Goal: Task Accomplishment & Management: Manage account settings

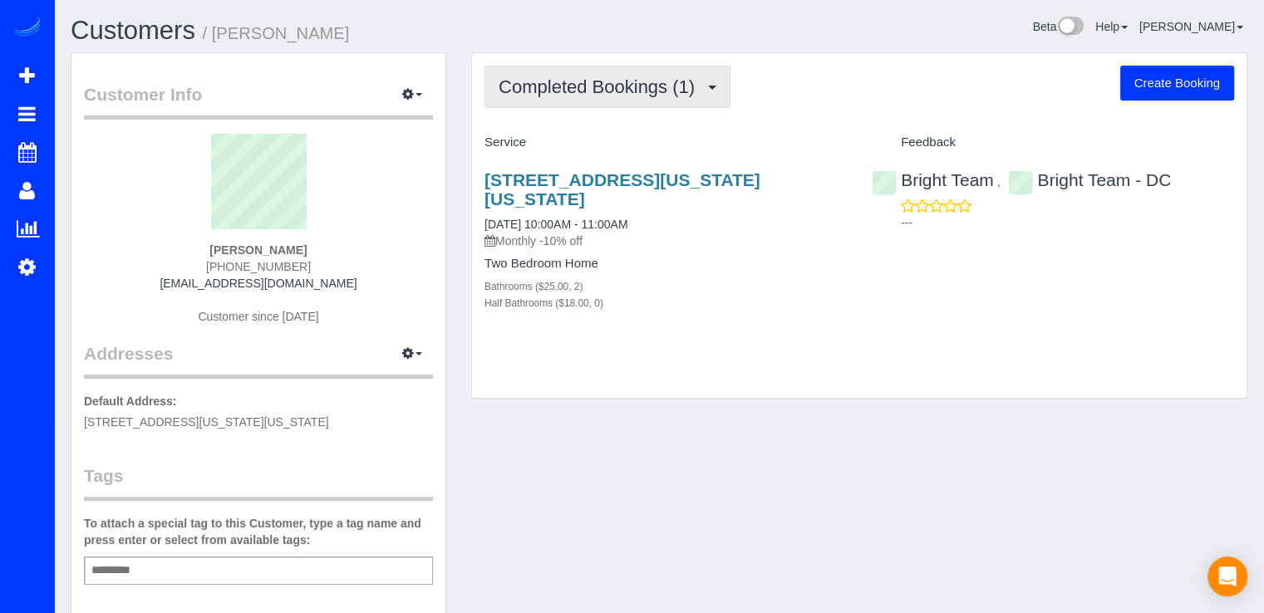
click at [641, 101] on button "Completed Bookings (1)" at bounding box center [607, 87] width 246 height 42
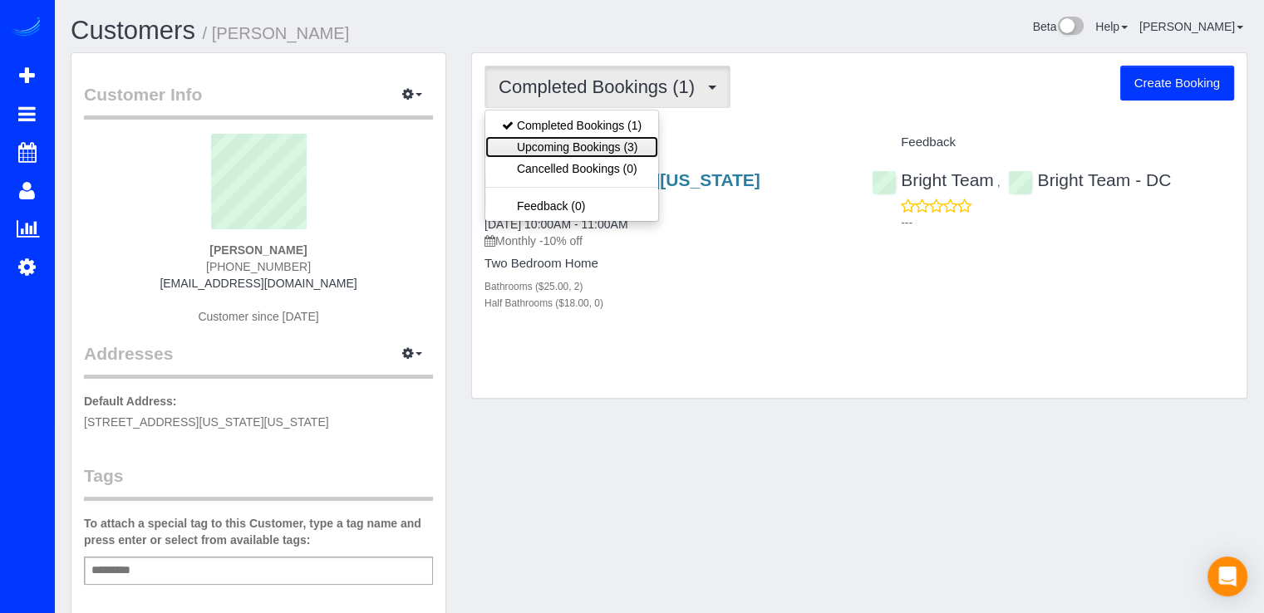
click at [653, 139] on link "Upcoming Bookings (3)" at bounding box center [571, 147] width 173 height 22
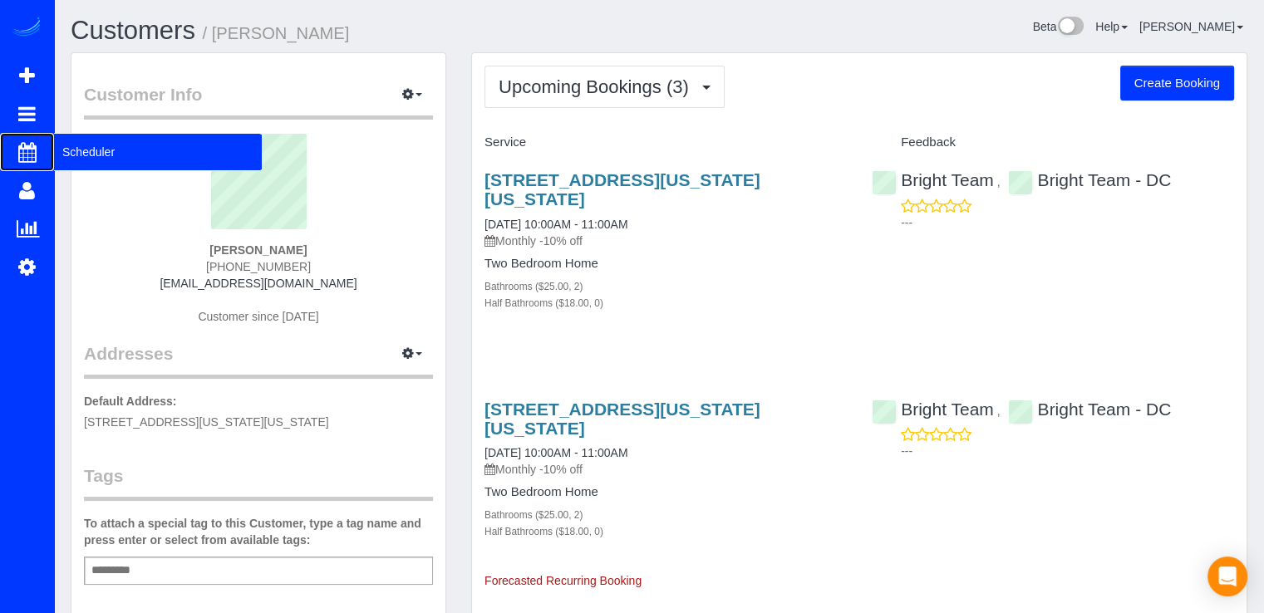
click at [86, 152] on span "Scheduler" at bounding box center [158, 152] width 208 height 38
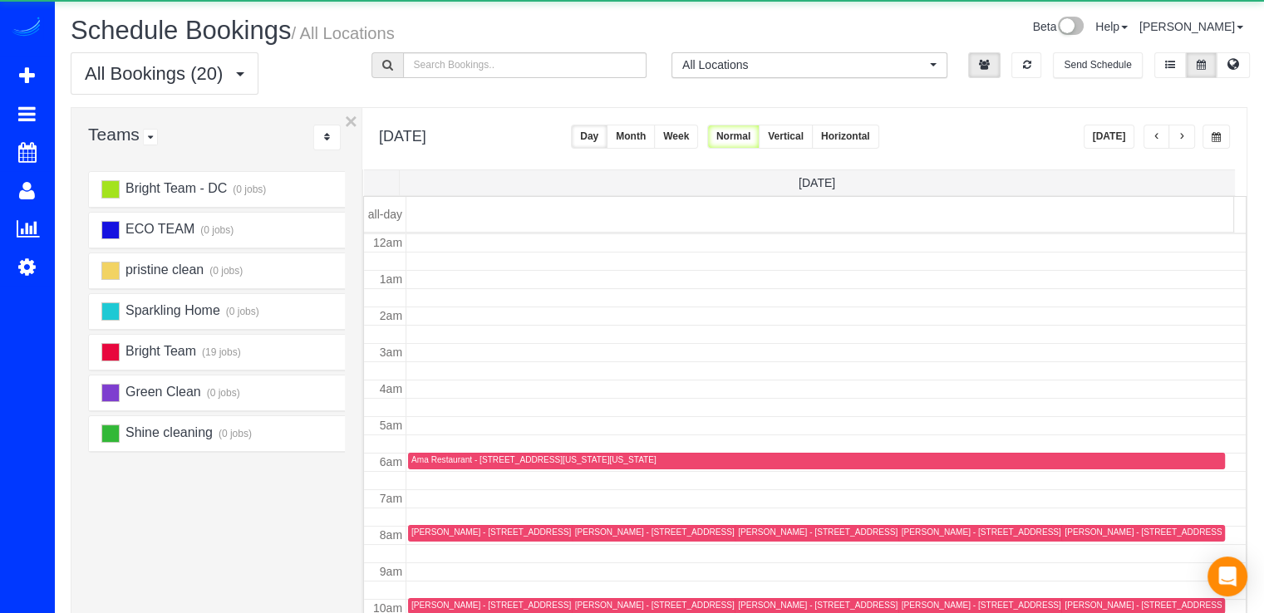
scroll to position [218, 0]
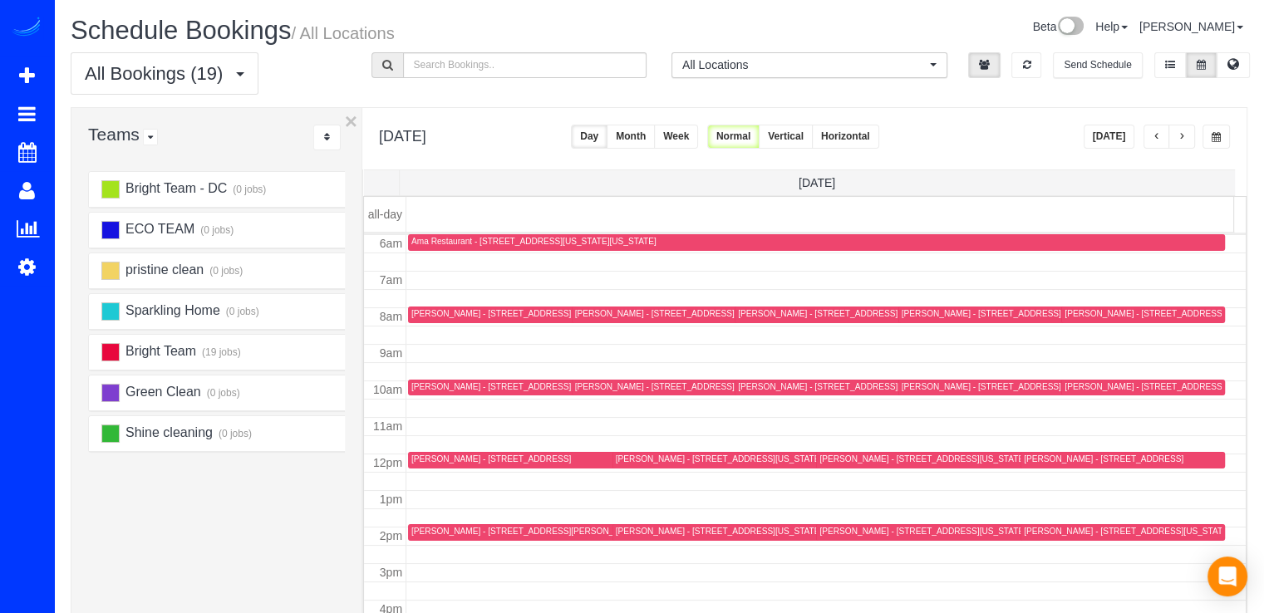
click at [1176, 134] on button "button" at bounding box center [1181, 137] width 27 height 24
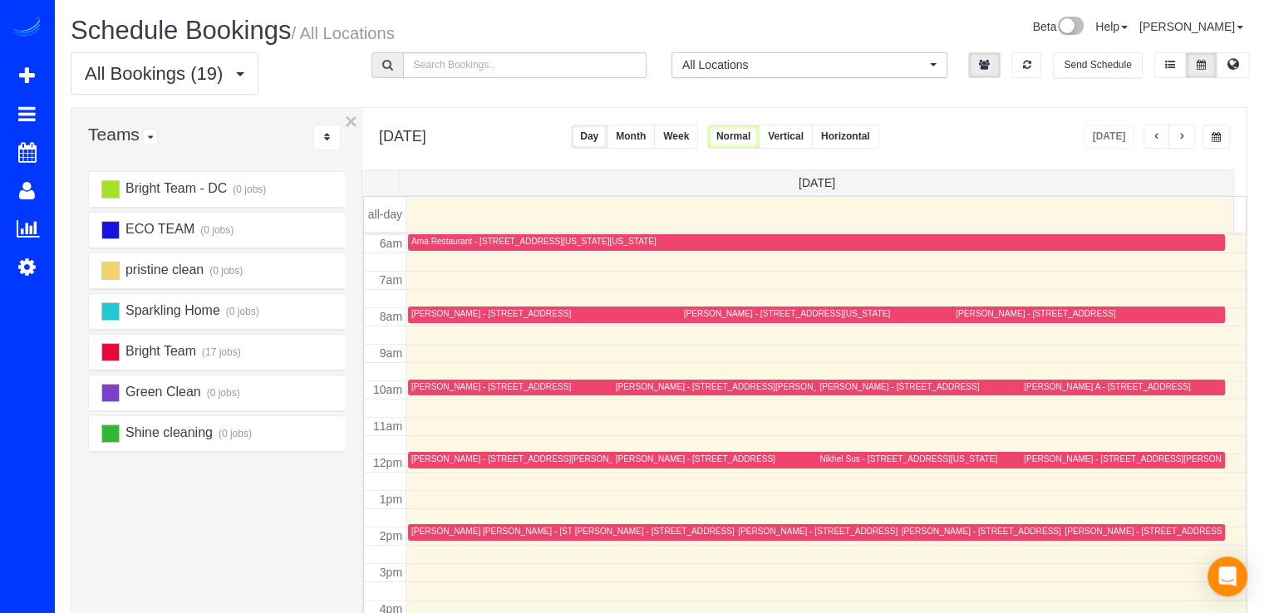
click at [1180, 137] on span "button" at bounding box center [1181, 137] width 8 height 10
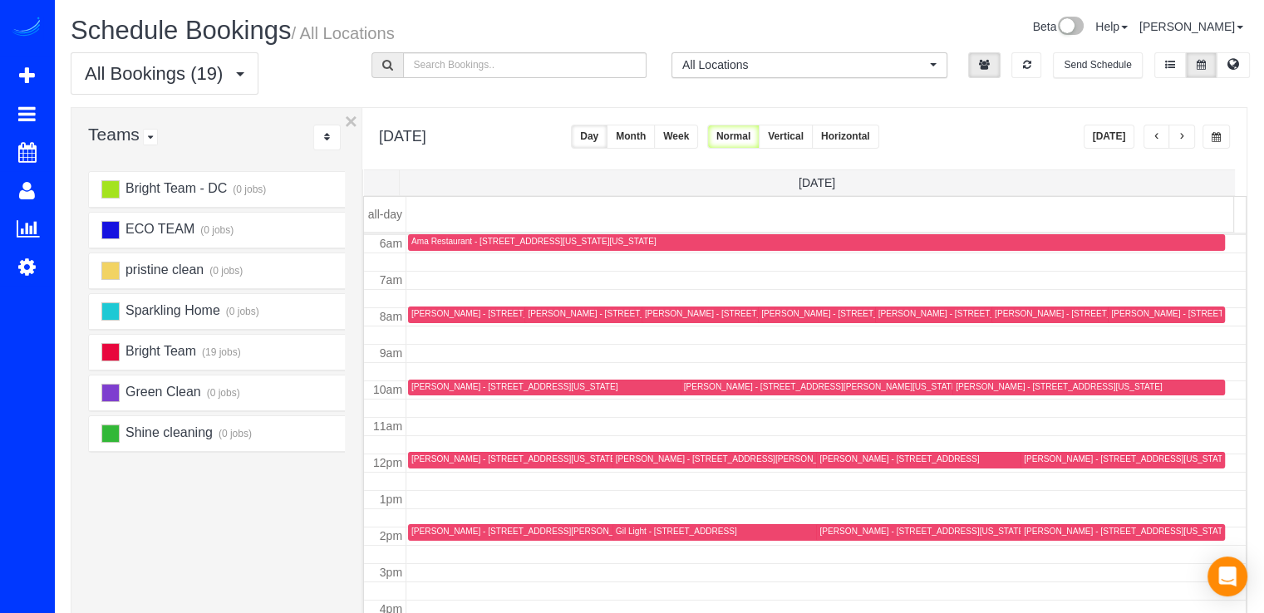
click at [1183, 137] on span "button" at bounding box center [1181, 137] width 8 height 10
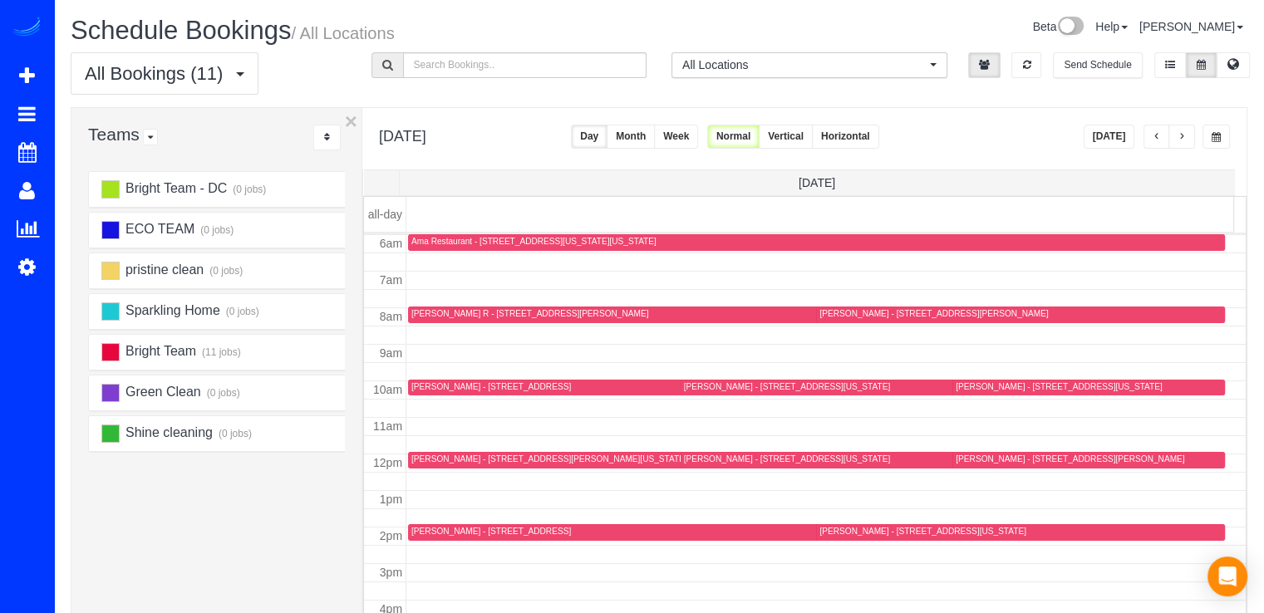
click at [1189, 138] on button "button" at bounding box center [1181, 137] width 27 height 24
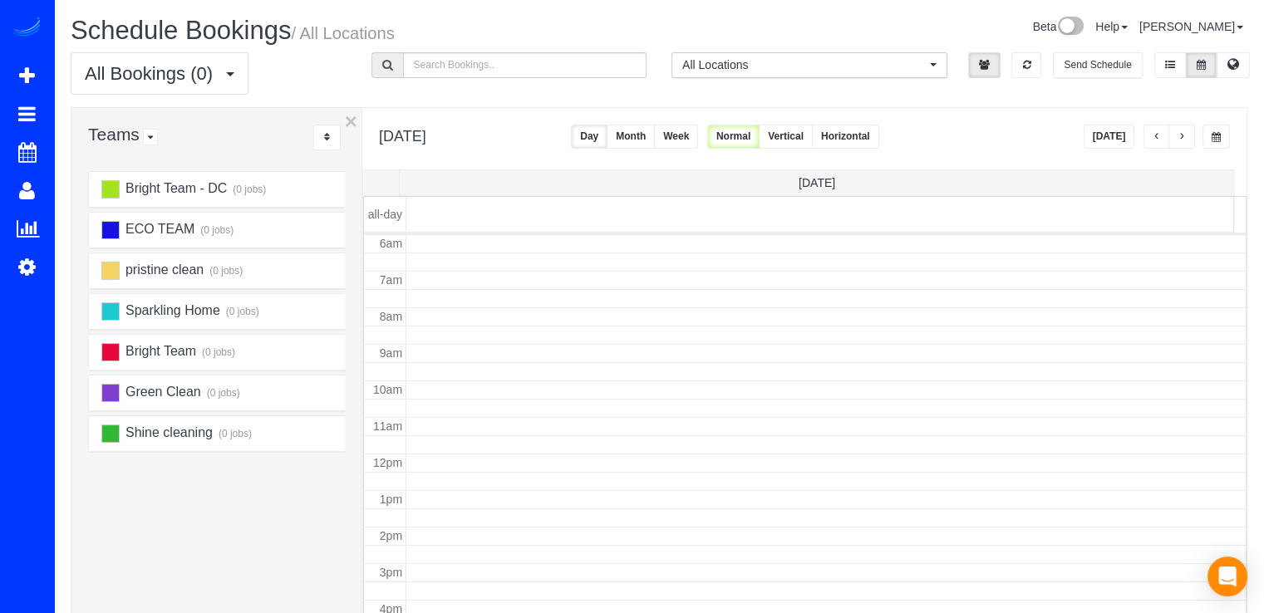
click at [1189, 138] on button "button" at bounding box center [1181, 137] width 27 height 24
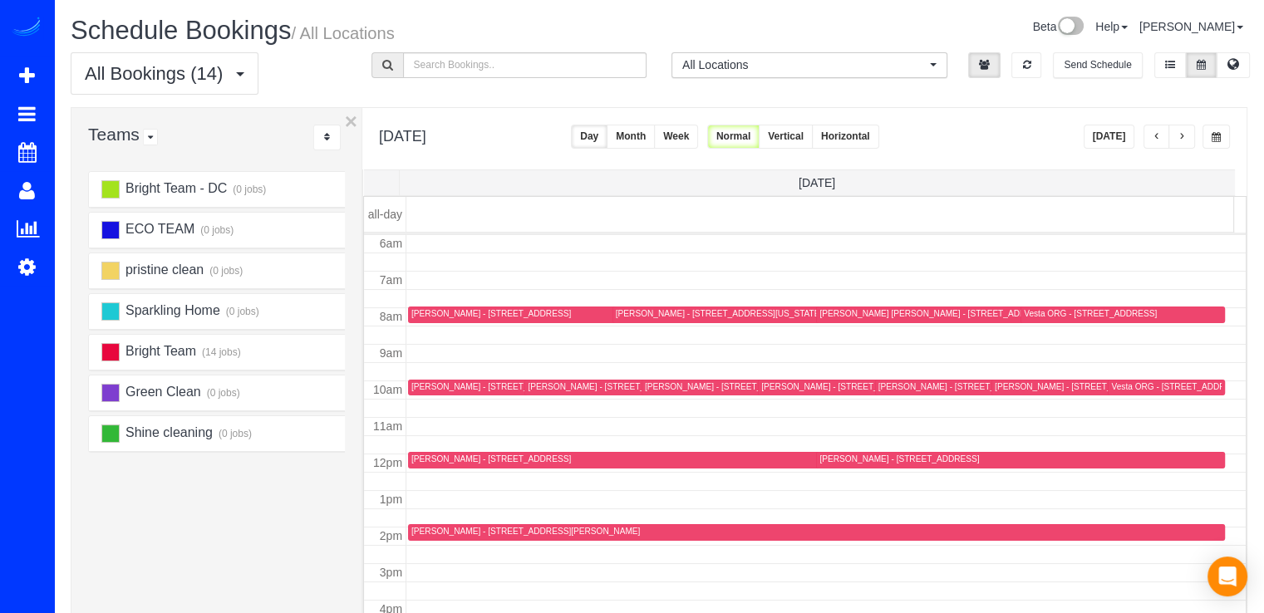
click at [1189, 138] on button "button" at bounding box center [1181, 137] width 27 height 24
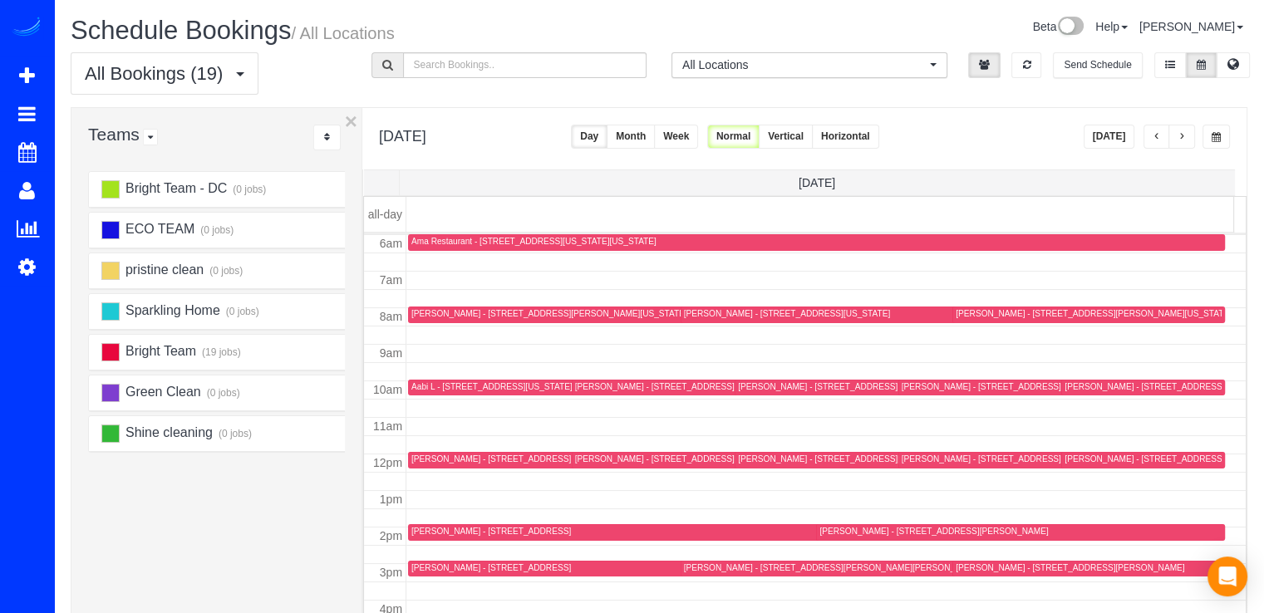
click at [1155, 130] on button "button" at bounding box center [1156, 137] width 27 height 24
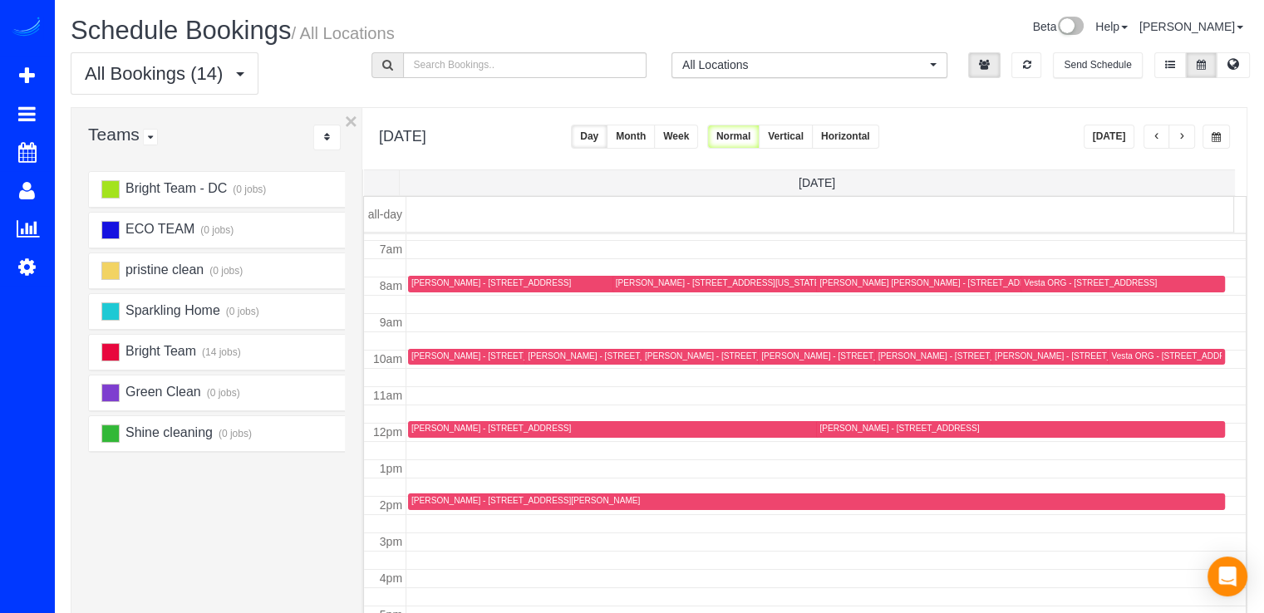
scroll to position [166, 0]
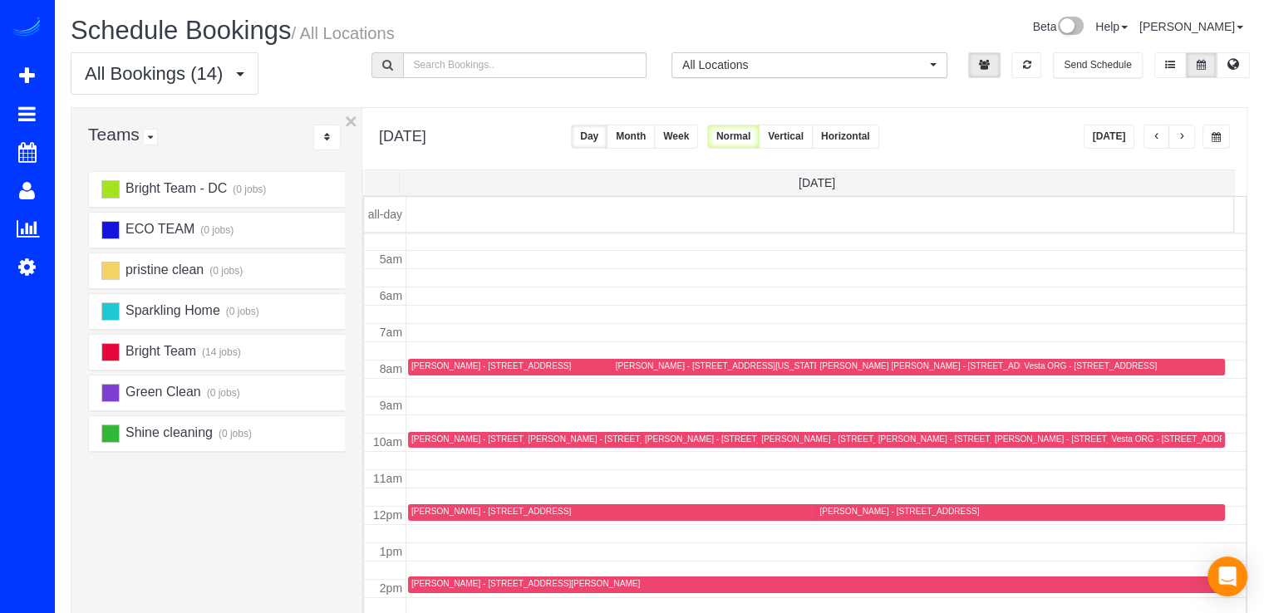
click at [1183, 135] on span "button" at bounding box center [1181, 137] width 8 height 10
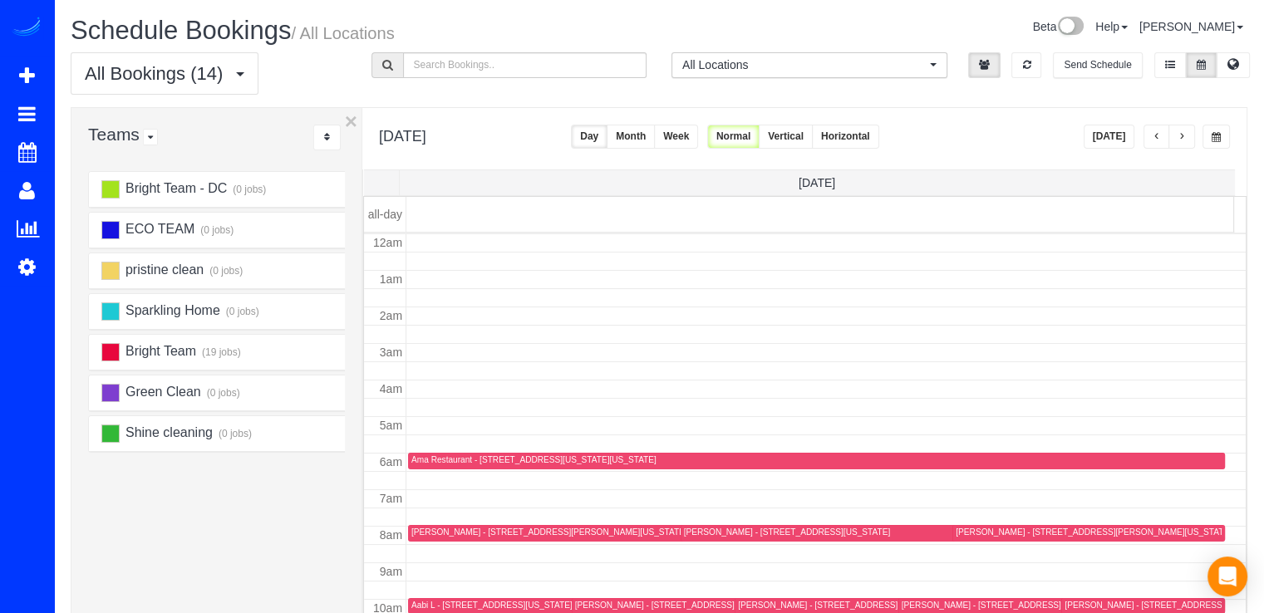
scroll to position [218, 0]
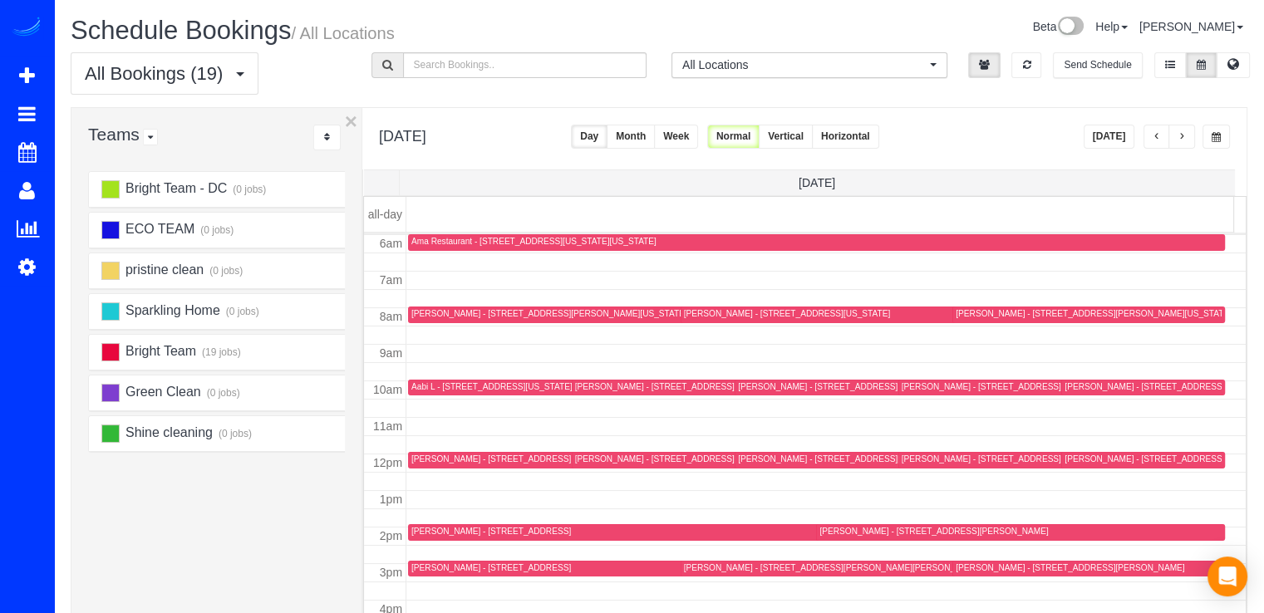
click at [1187, 137] on button "button" at bounding box center [1181, 137] width 27 height 24
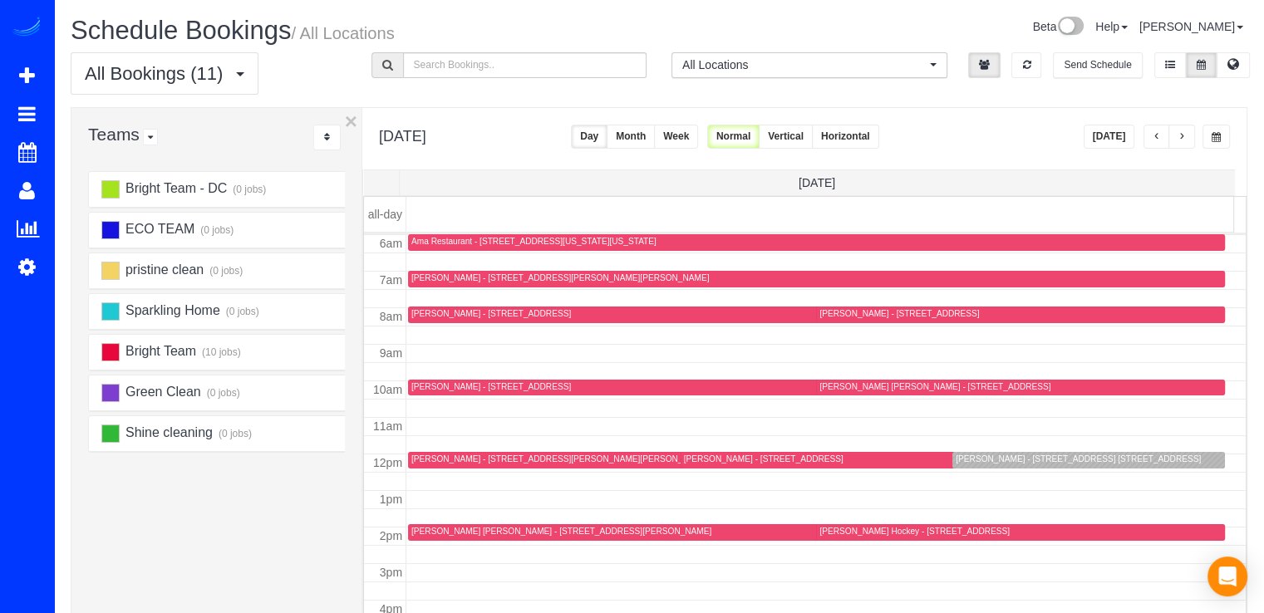
click at [1187, 137] on button "button" at bounding box center [1181, 137] width 27 height 24
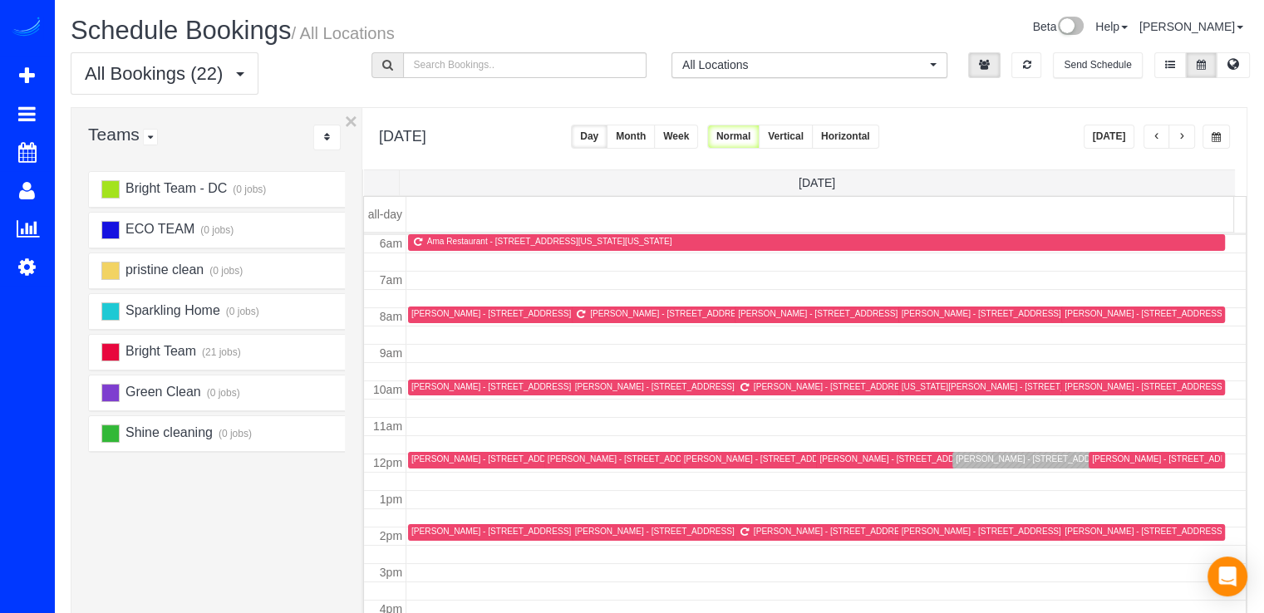
click at [1187, 137] on button "button" at bounding box center [1181, 137] width 27 height 24
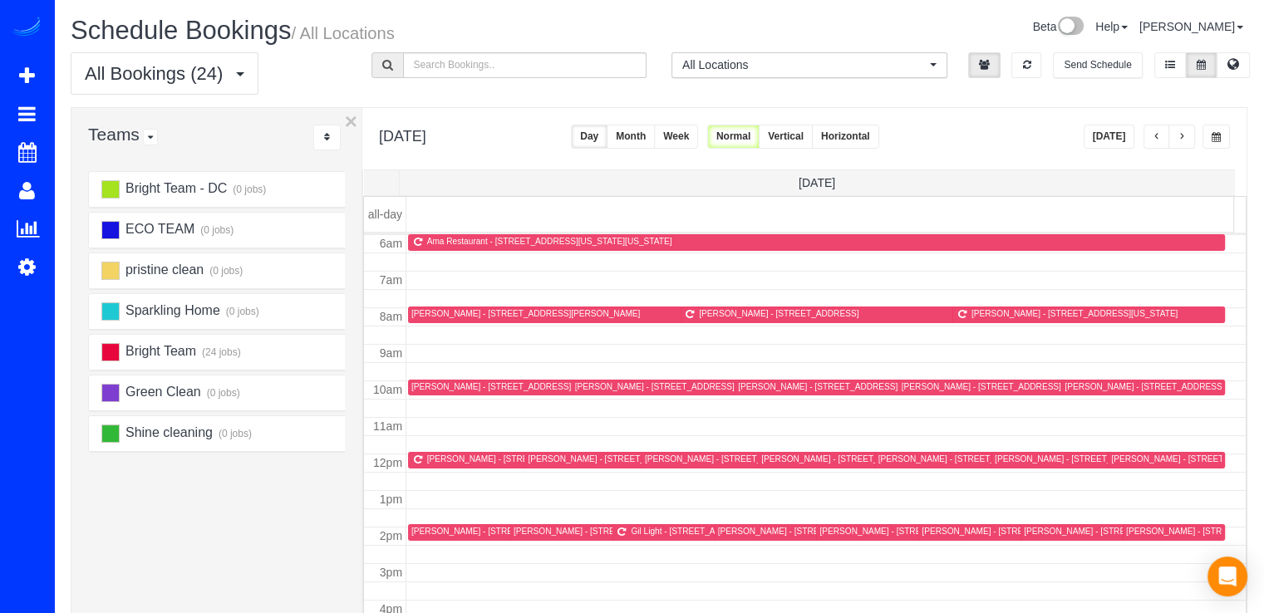
click at [1147, 137] on button "button" at bounding box center [1156, 137] width 27 height 24
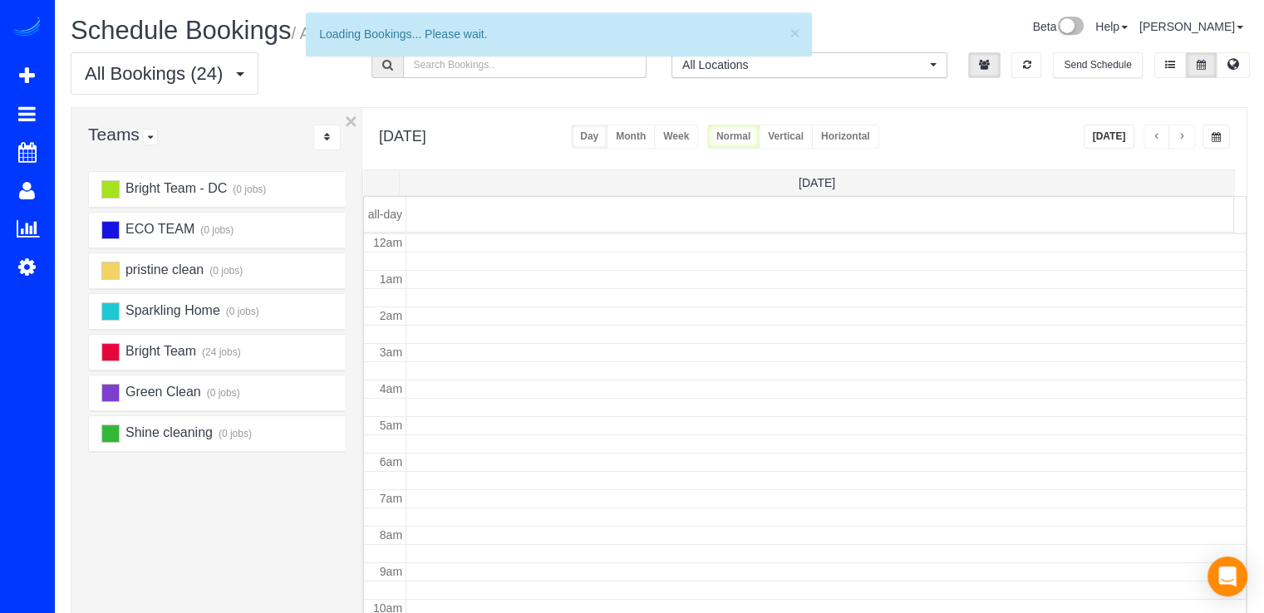
click at [1151, 137] on button "button" at bounding box center [1156, 137] width 27 height 24
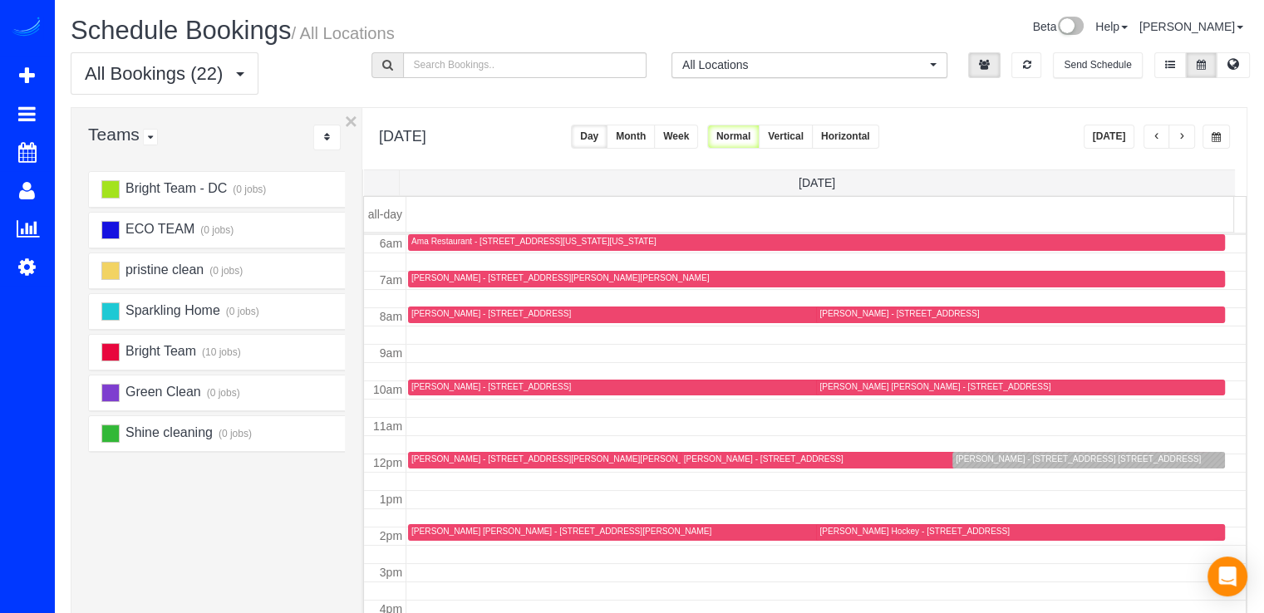
click at [1151, 137] on button "button" at bounding box center [1156, 137] width 27 height 24
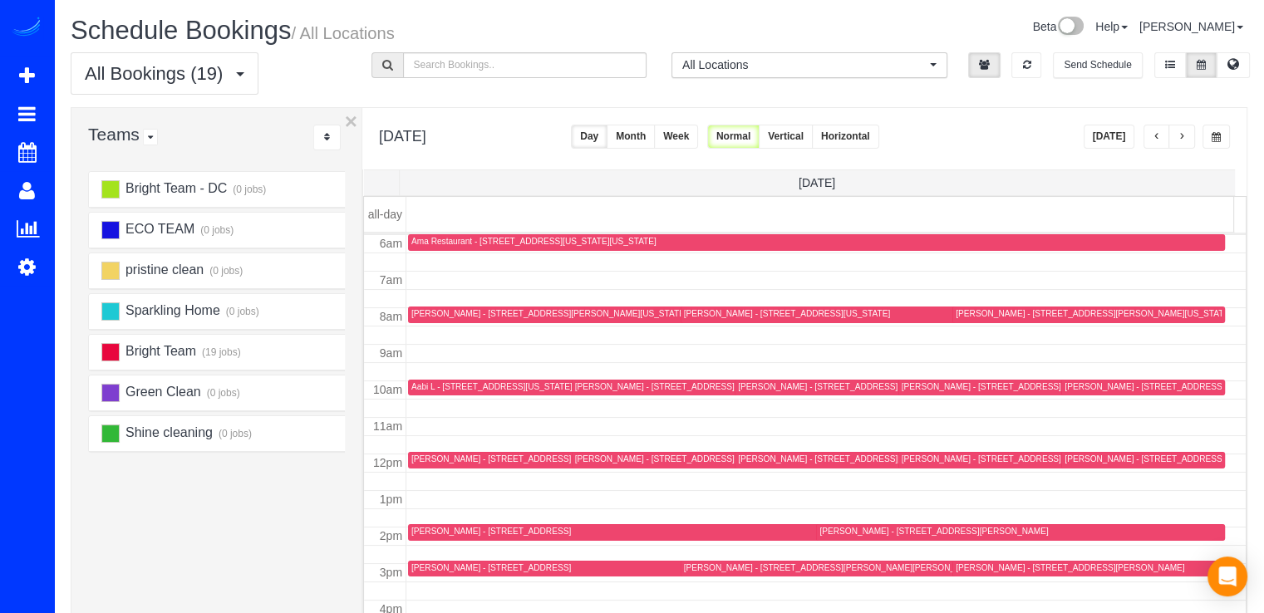
click at [1151, 137] on button "button" at bounding box center [1156, 137] width 27 height 24
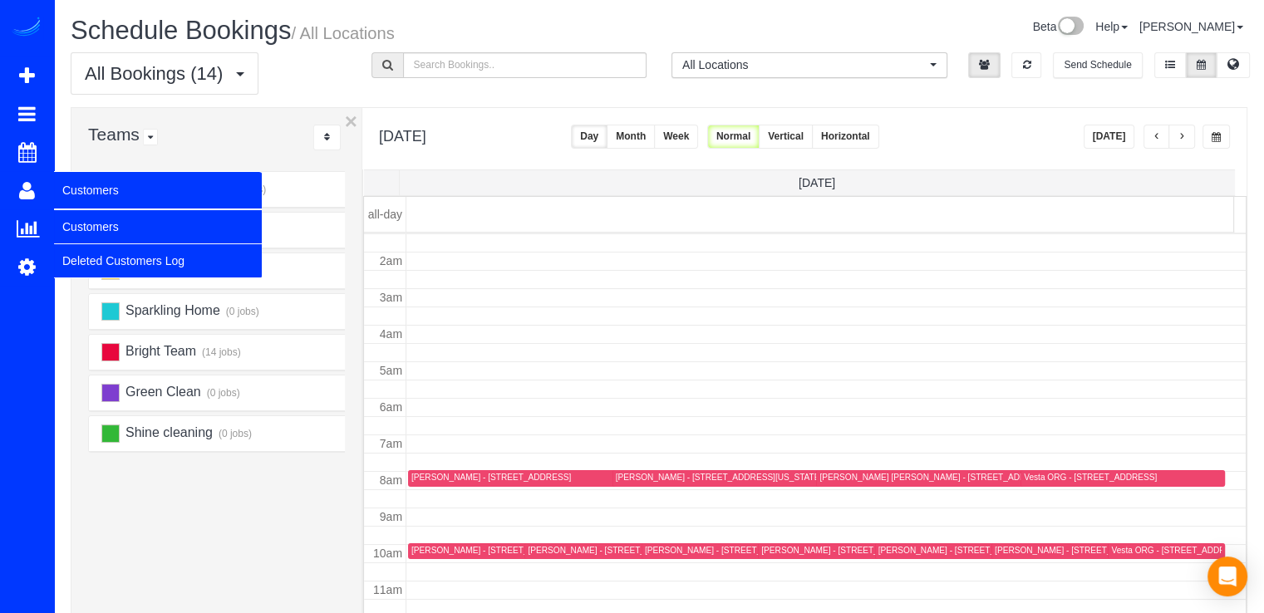
scroll to position [52, 0]
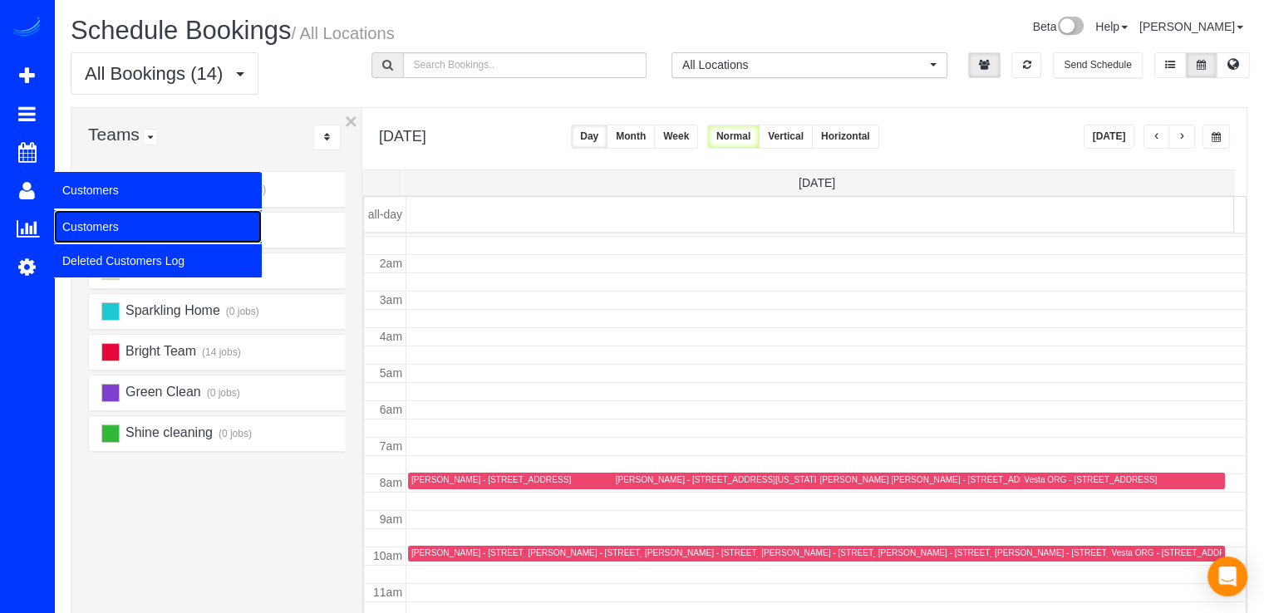
click at [112, 237] on link "Customers" at bounding box center [158, 226] width 208 height 33
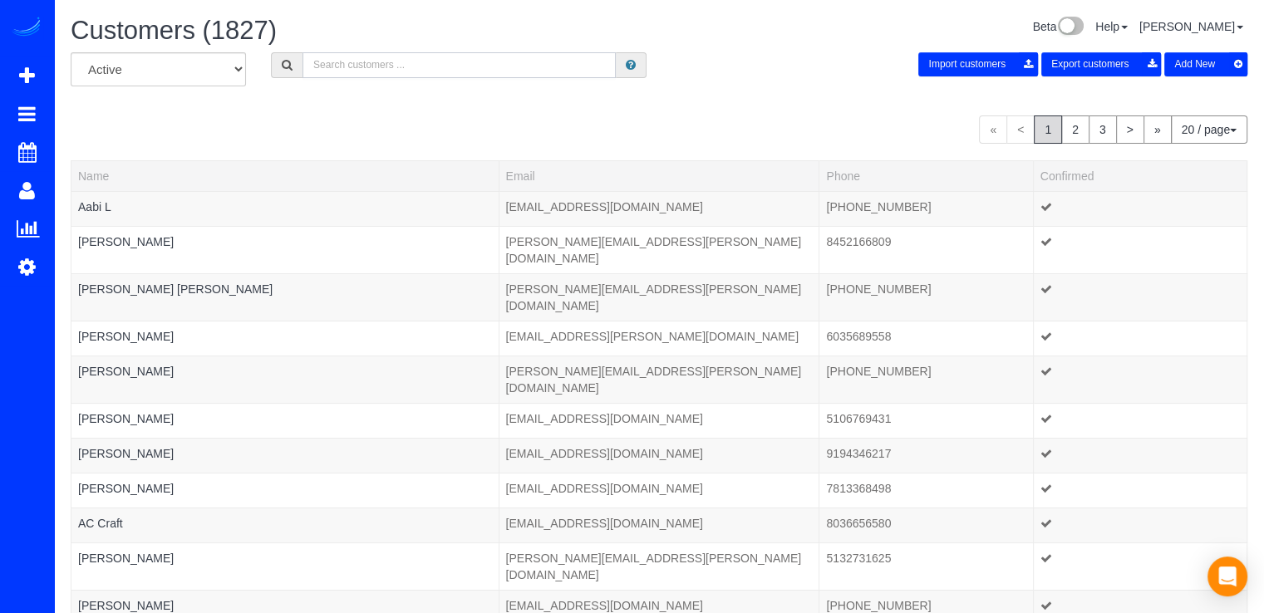
click at [363, 62] on input "text" at bounding box center [458, 65] width 313 height 26
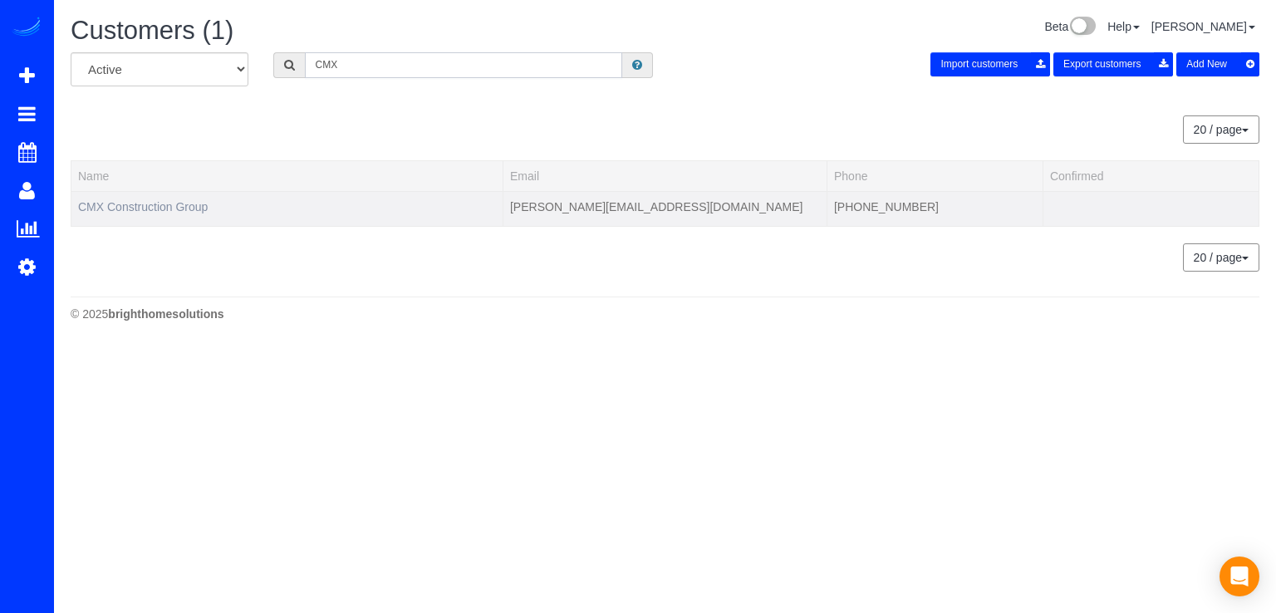
type input "CMX"
click at [153, 204] on link "CMX Construction Group" at bounding box center [143, 206] width 130 height 13
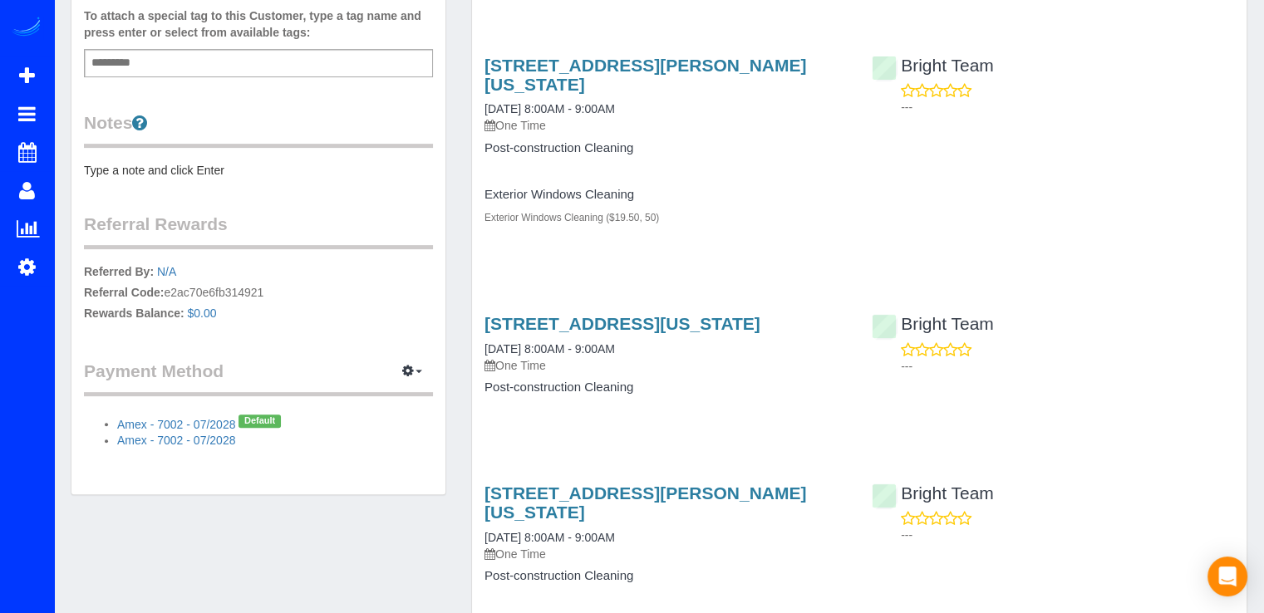
scroll to position [518, 0]
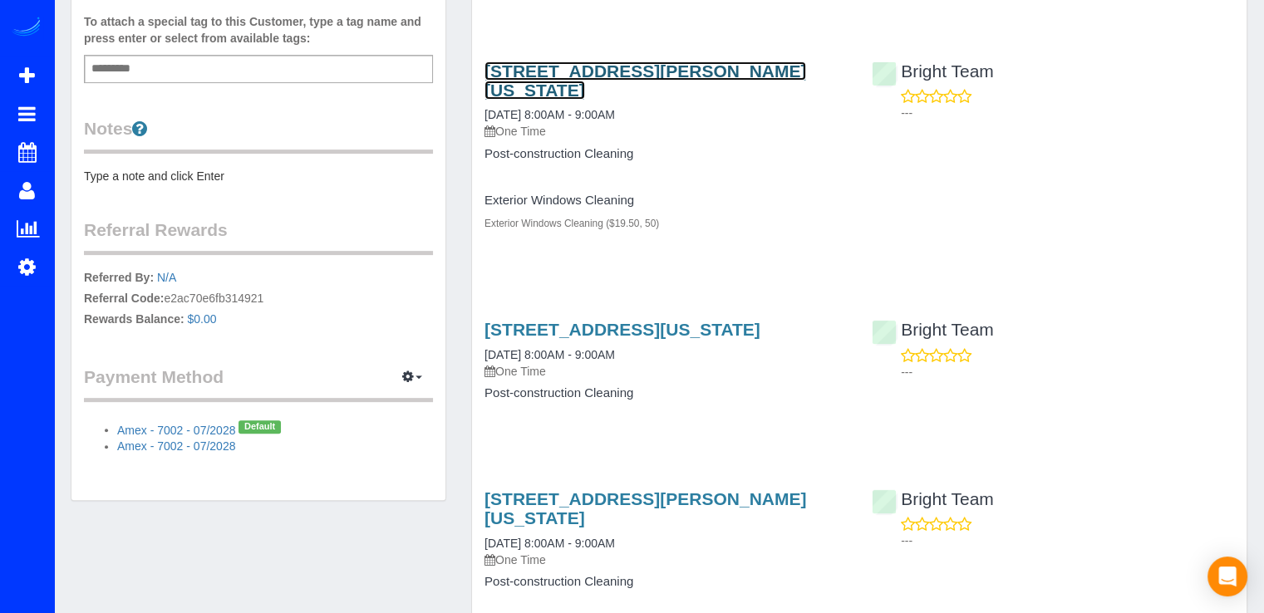
click at [627, 67] on link "4905 Van Ness St Nw, Washington, DC 20016" at bounding box center [645, 80] width 322 height 38
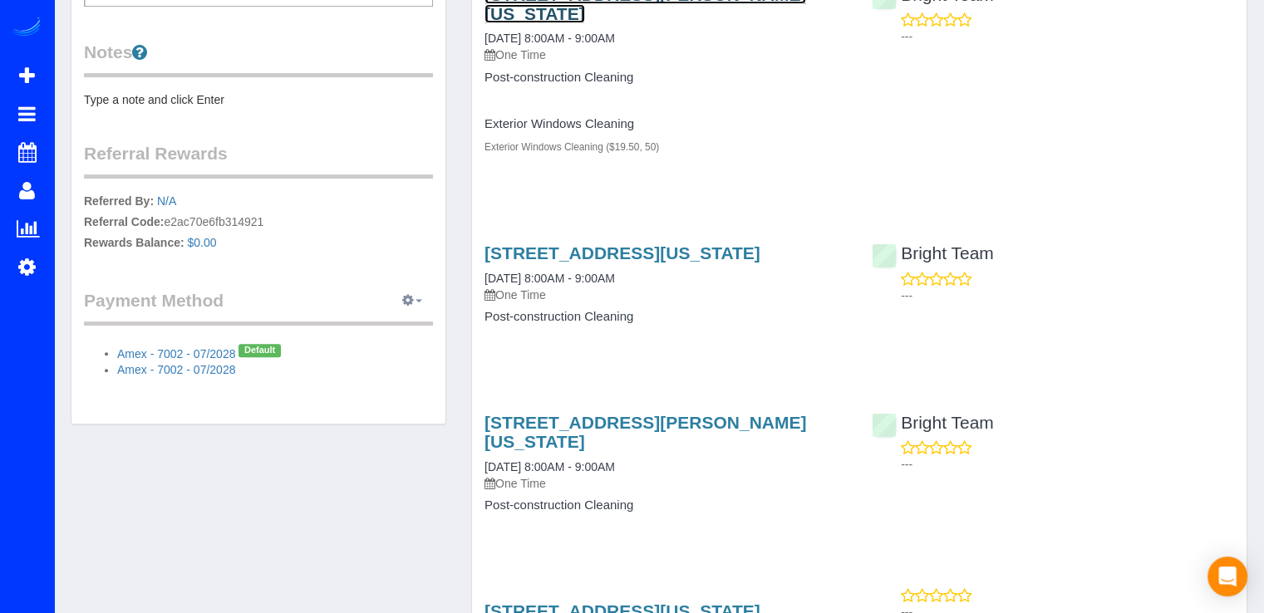
scroll to position [685, 0]
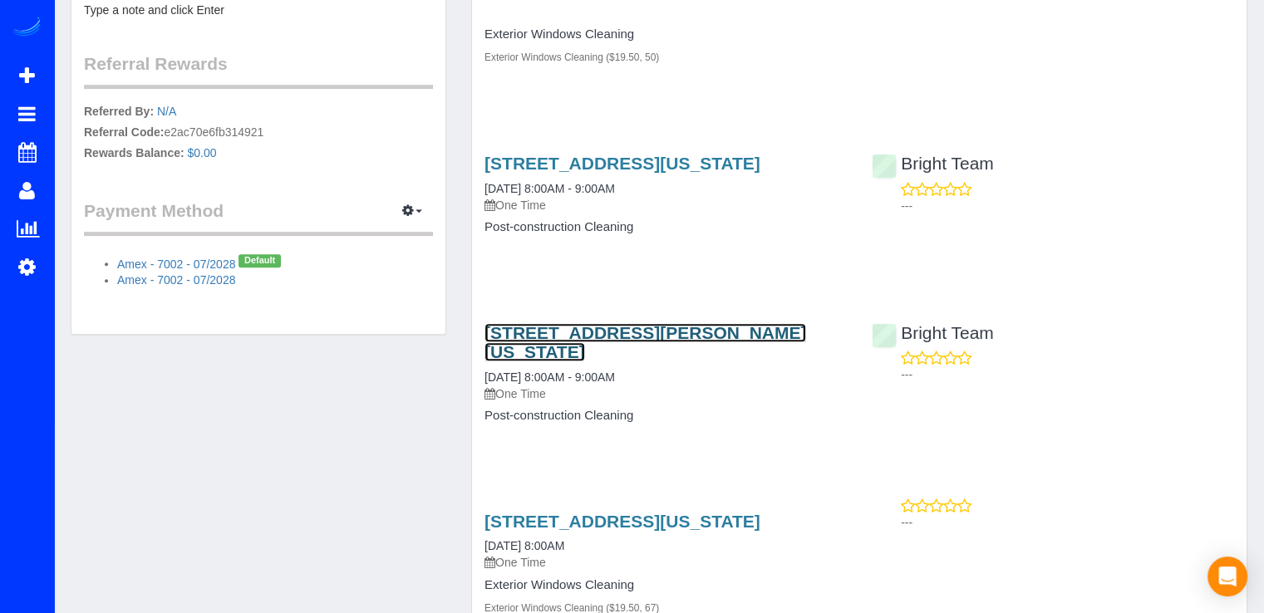
click at [602, 336] on link "4905 Van Ness St Nw, Washington, DC 20016" at bounding box center [645, 342] width 322 height 38
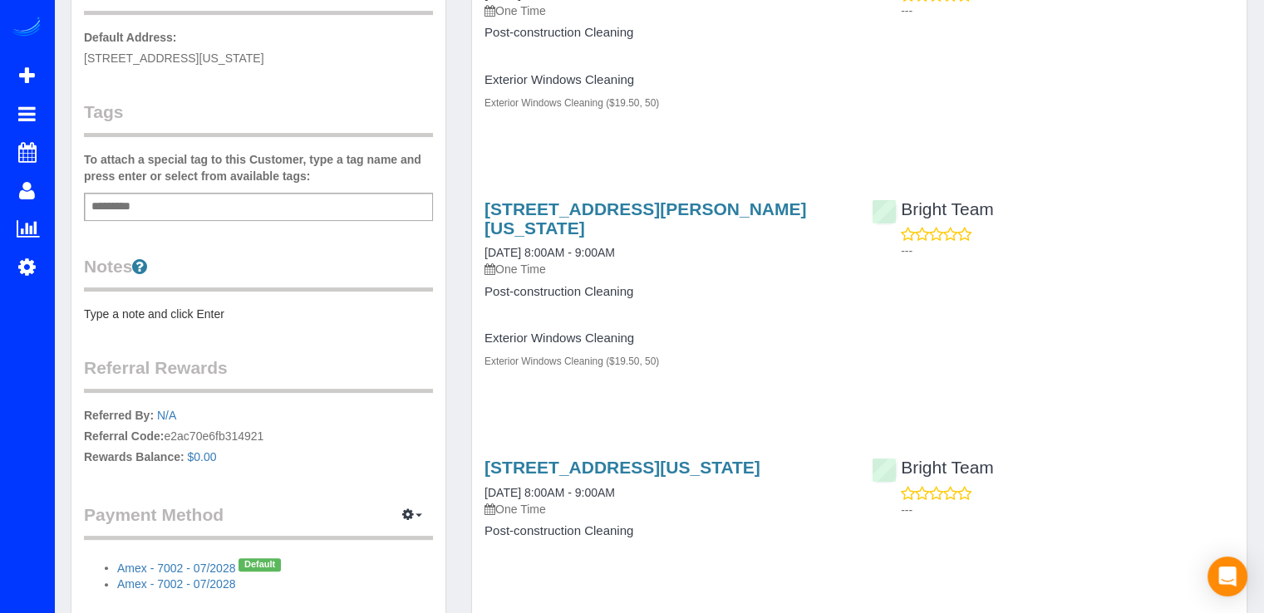
scroll to position [415, 0]
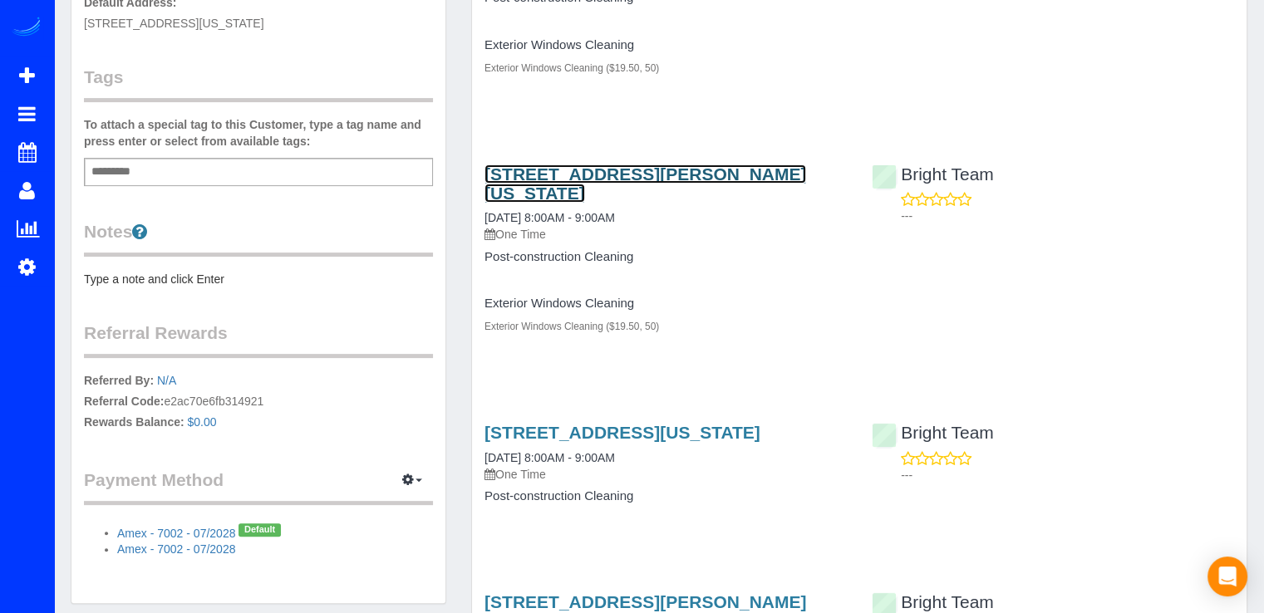
click at [601, 179] on link "4905 Van Ness St Nw, Washington, DC 20016" at bounding box center [645, 183] width 322 height 38
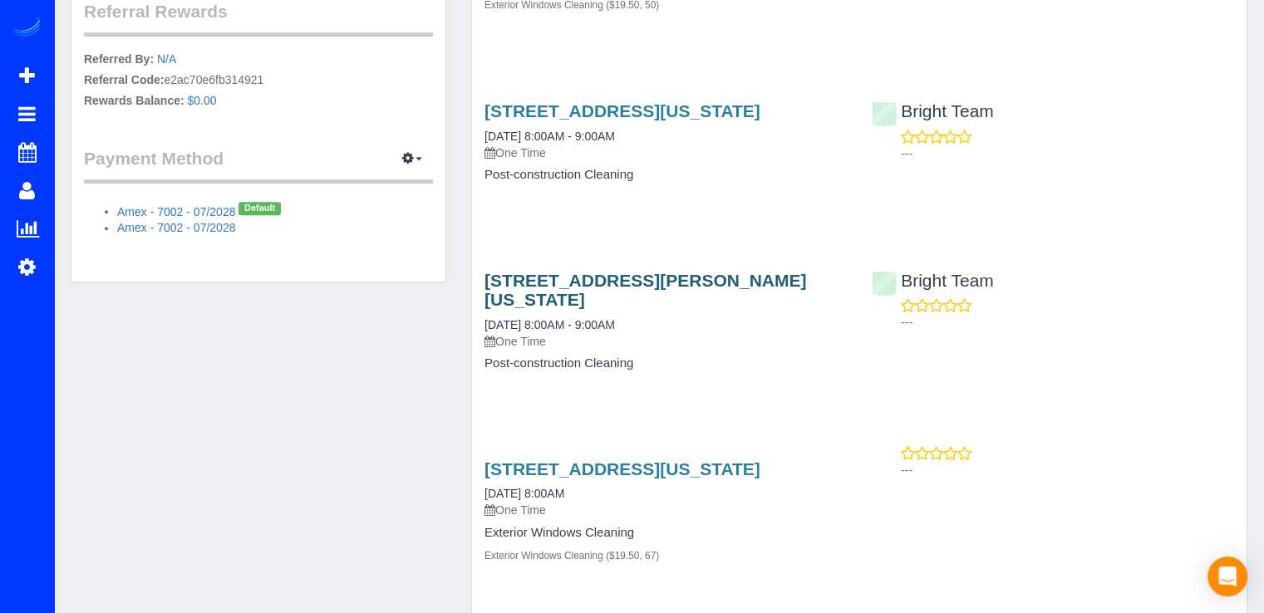
scroll to position [748, 0]
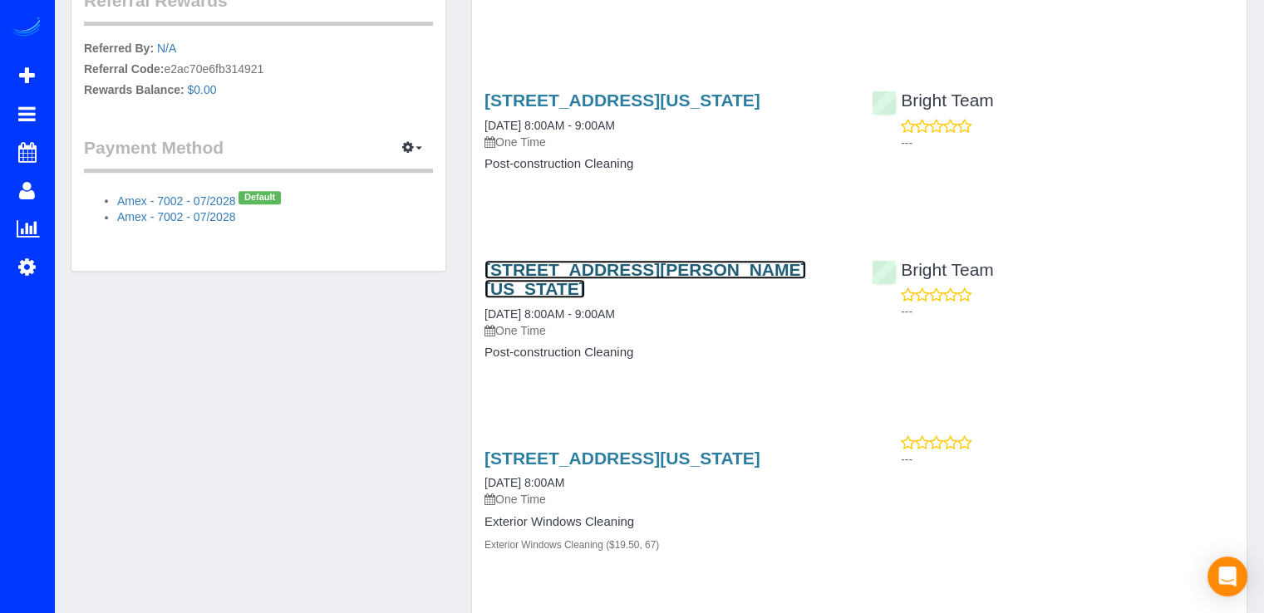
click at [615, 260] on link "4905 Van Ness St Nw, Washington, DC 20016" at bounding box center [645, 279] width 322 height 38
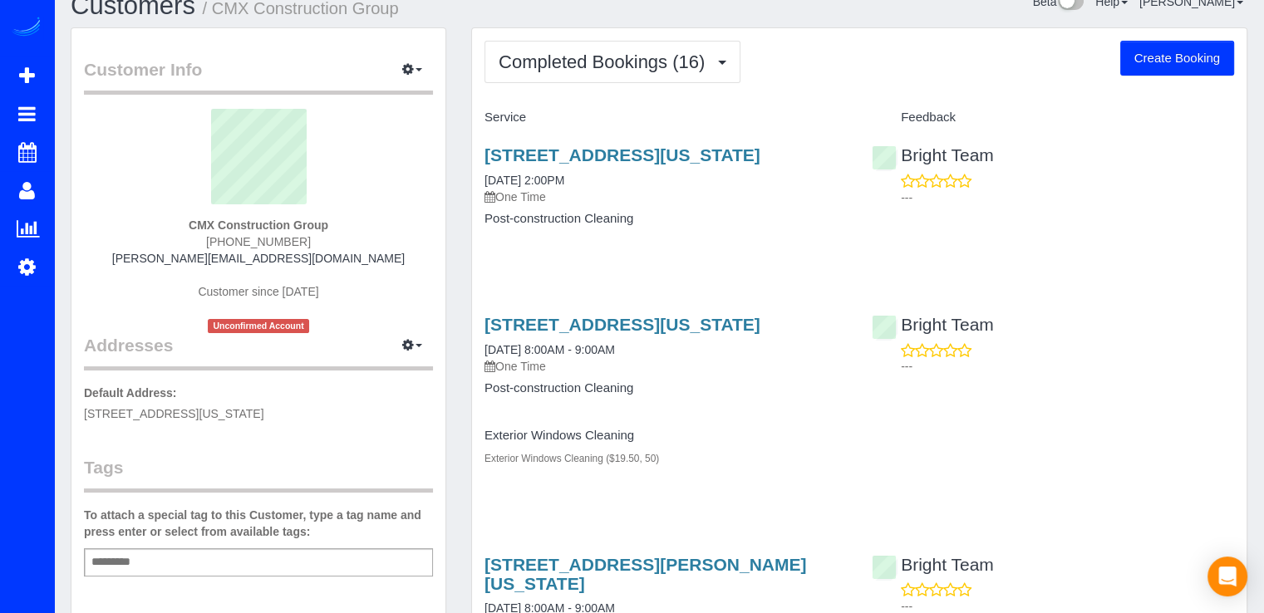
scroll to position [0, 0]
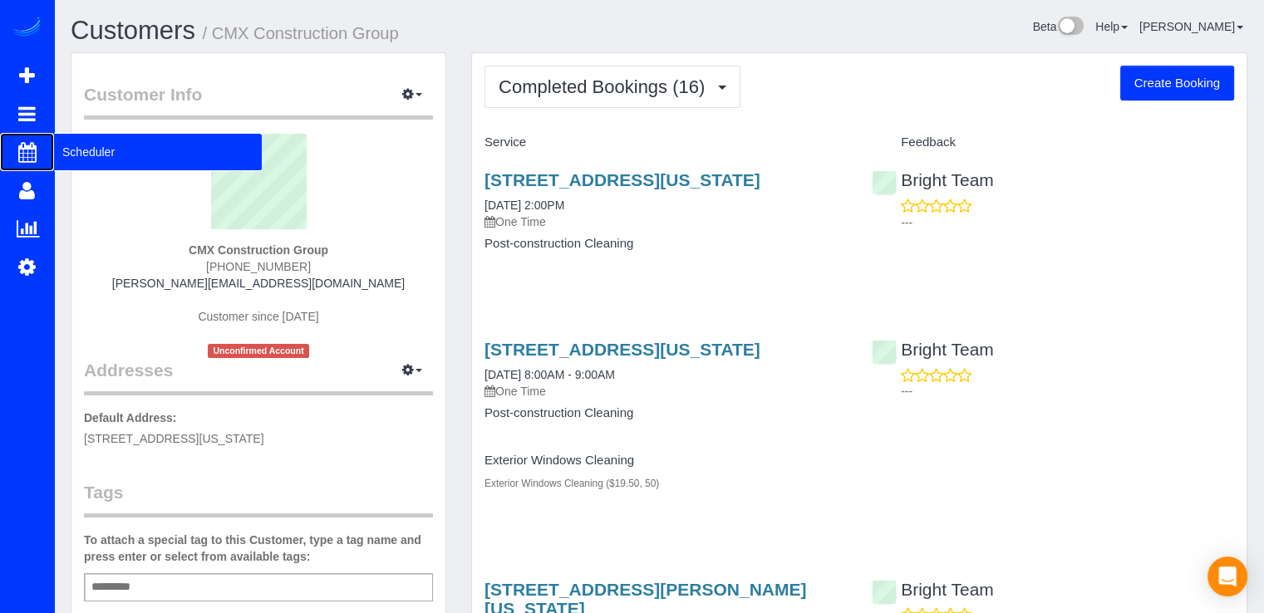
click at [70, 158] on span "Scheduler" at bounding box center [158, 152] width 208 height 38
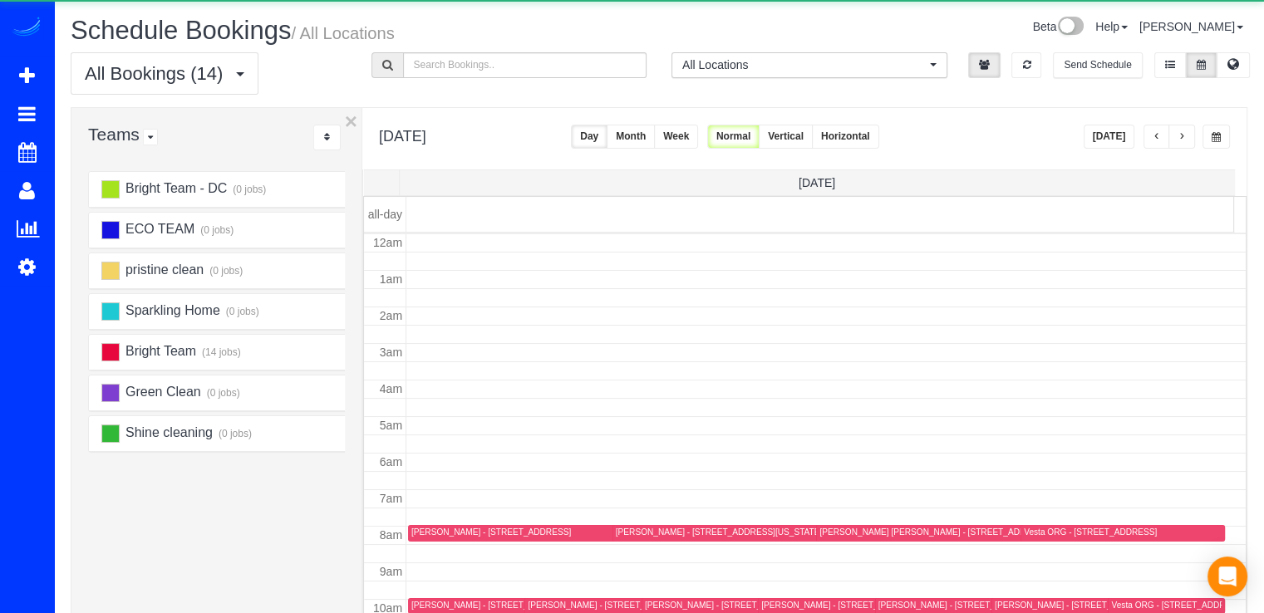
scroll to position [218, 0]
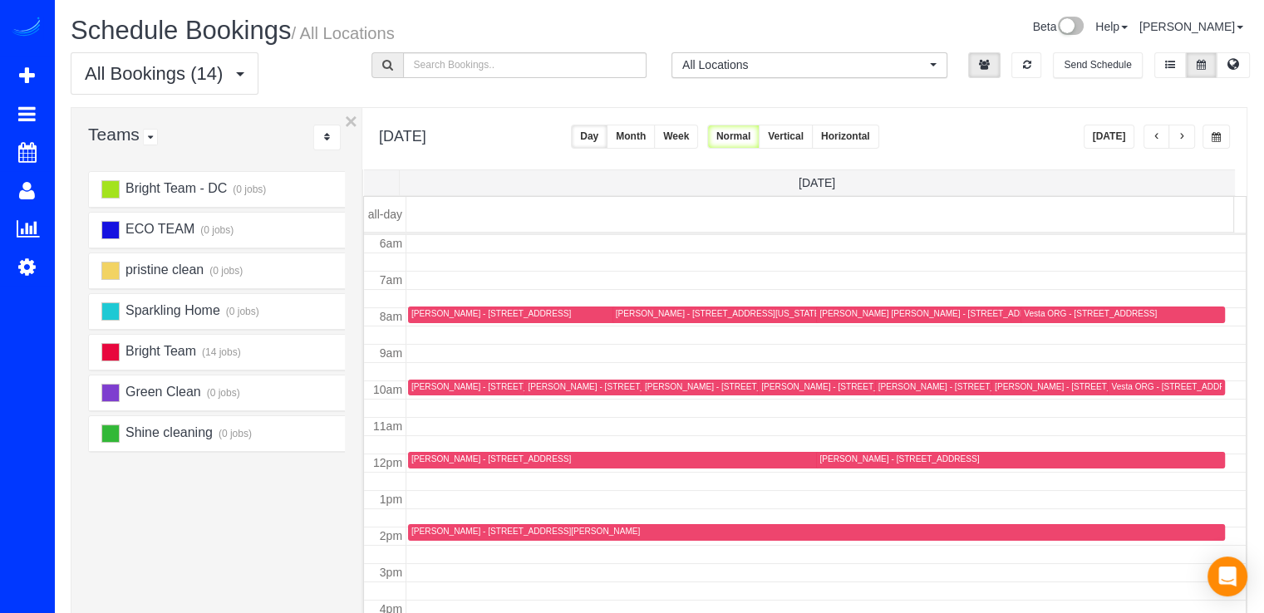
click at [1191, 136] on button "button" at bounding box center [1181, 137] width 27 height 24
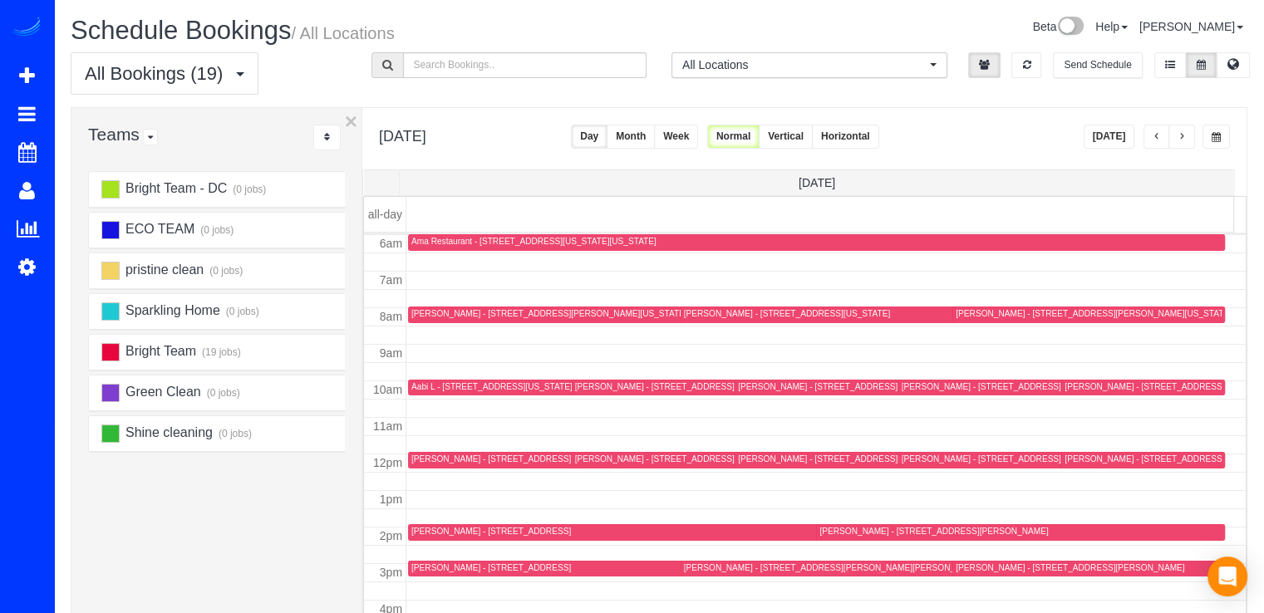
click at [1191, 136] on button "button" at bounding box center [1181, 137] width 27 height 24
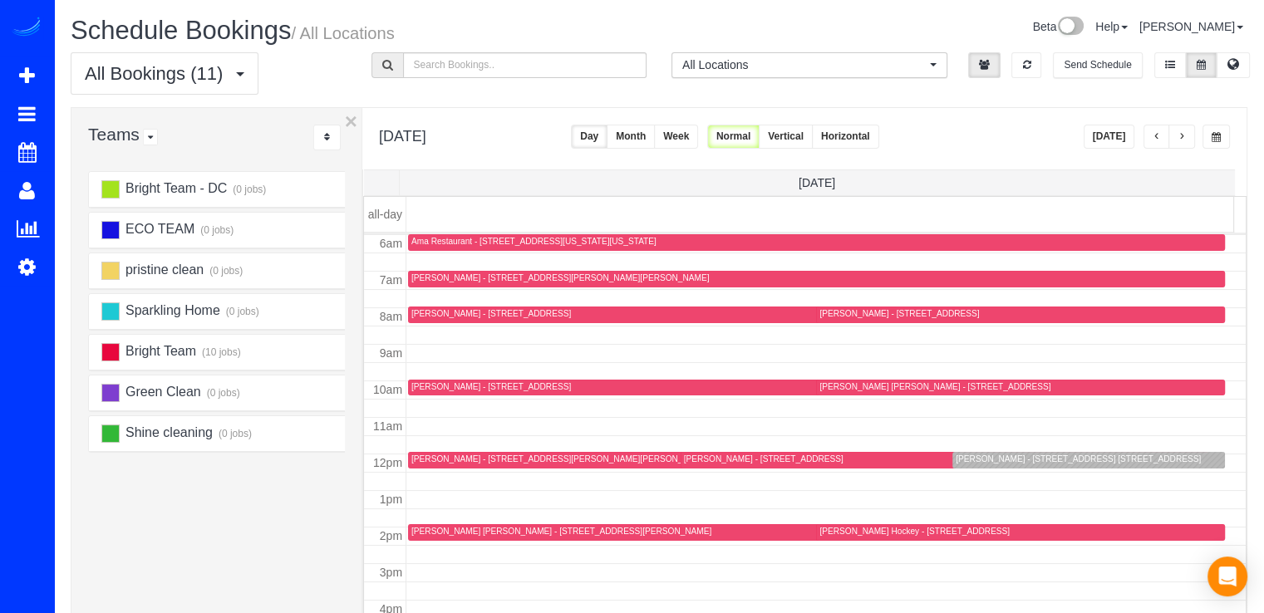
click at [1191, 136] on button "button" at bounding box center [1181, 137] width 27 height 24
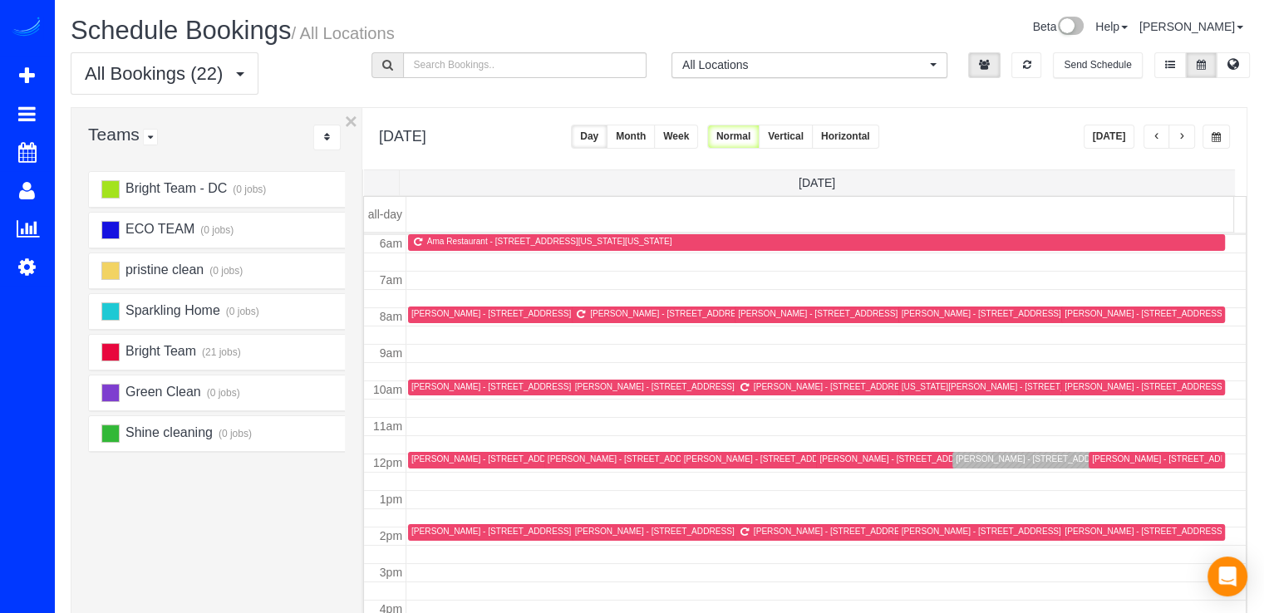
click at [1161, 135] on button "button" at bounding box center [1156, 137] width 27 height 24
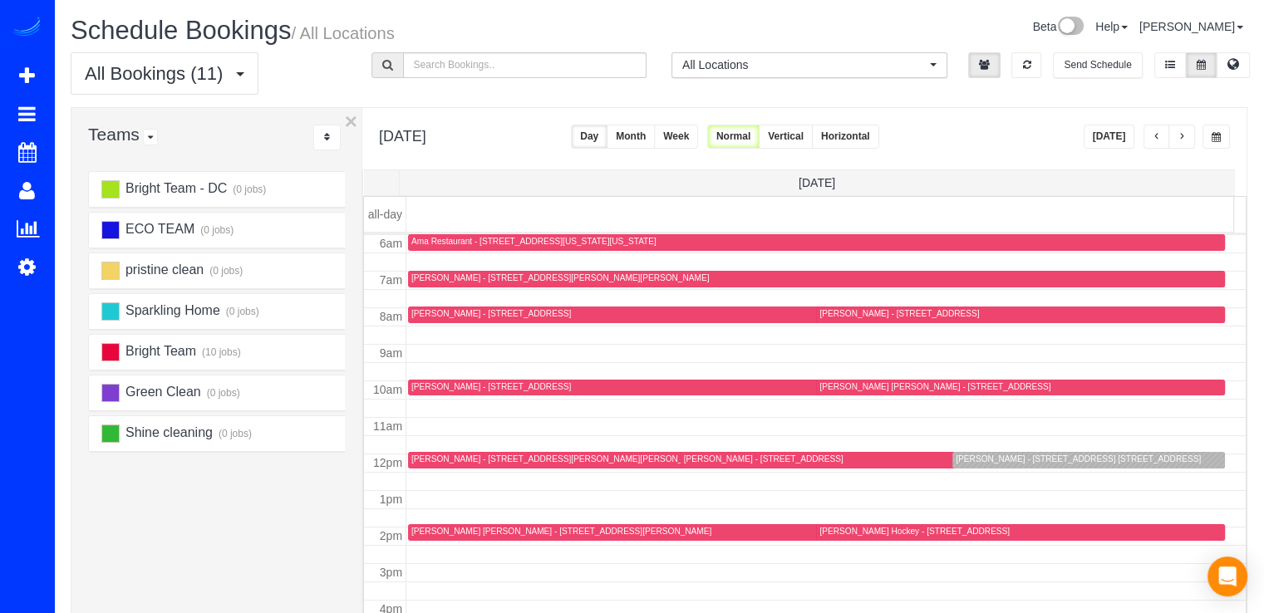
click at [1160, 132] on span "button" at bounding box center [1156, 137] width 8 height 10
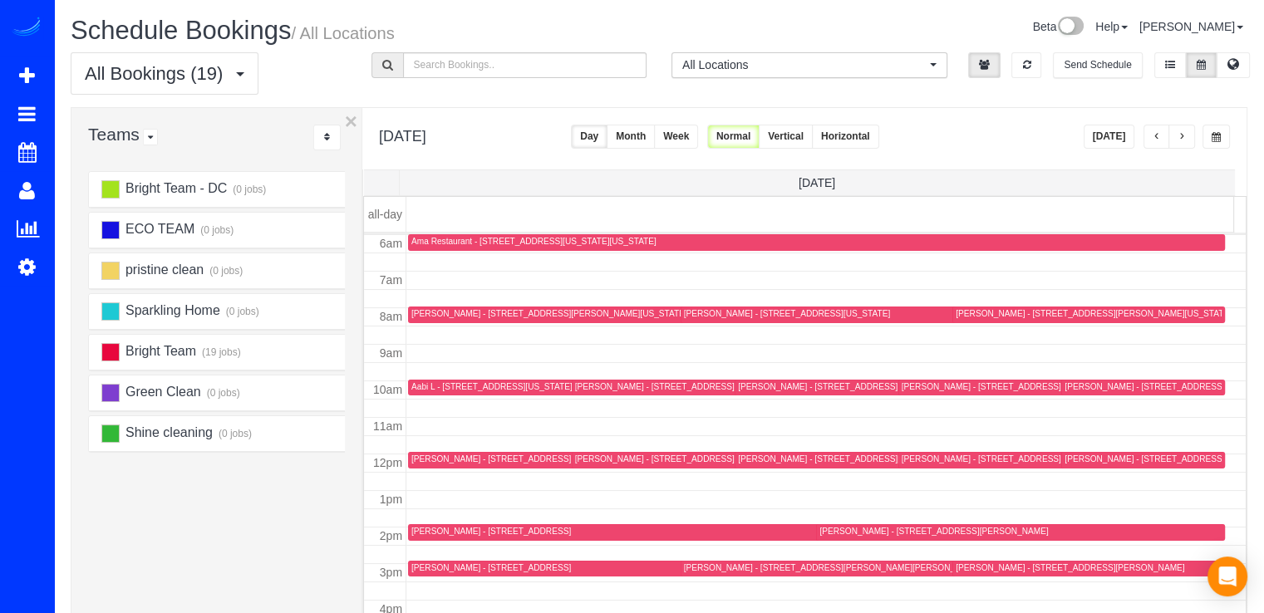
click at [1188, 140] on button "button" at bounding box center [1181, 137] width 27 height 24
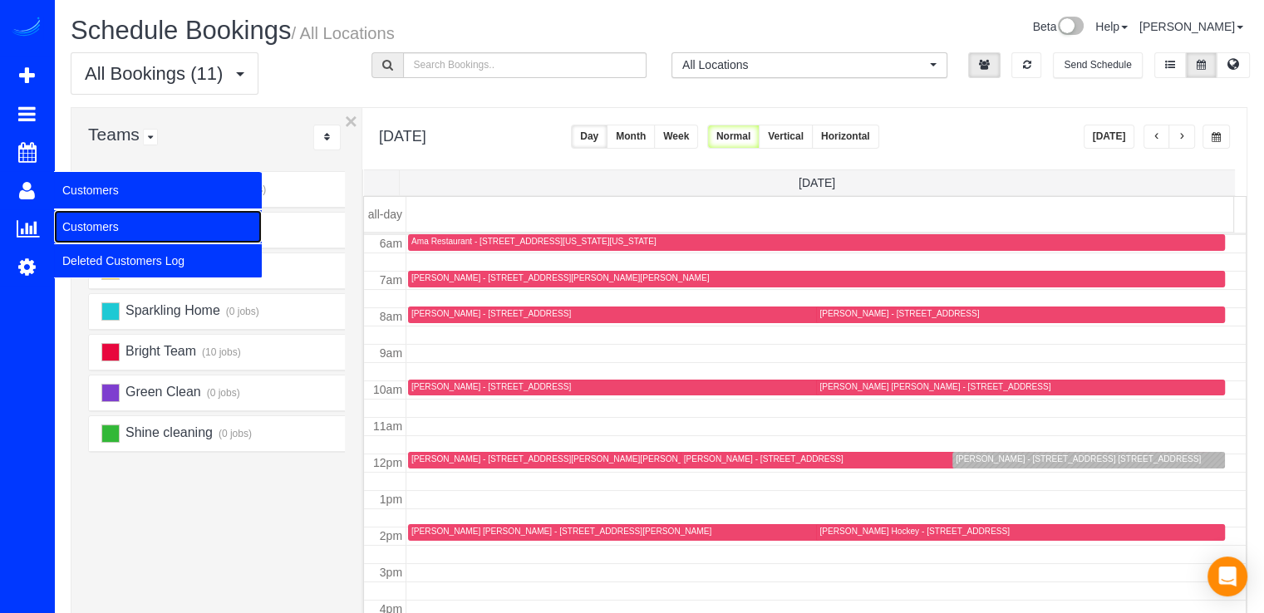
click at [80, 223] on link "Customers" at bounding box center [158, 226] width 208 height 33
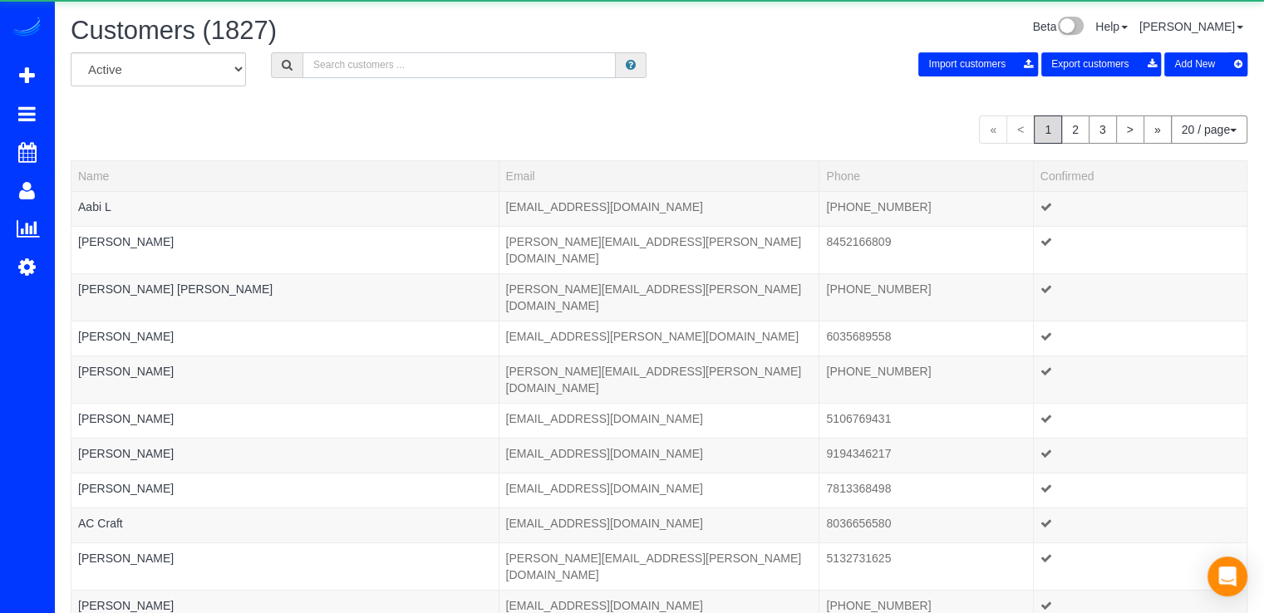
click at [459, 66] on input "text" at bounding box center [458, 65] width 313 height 26
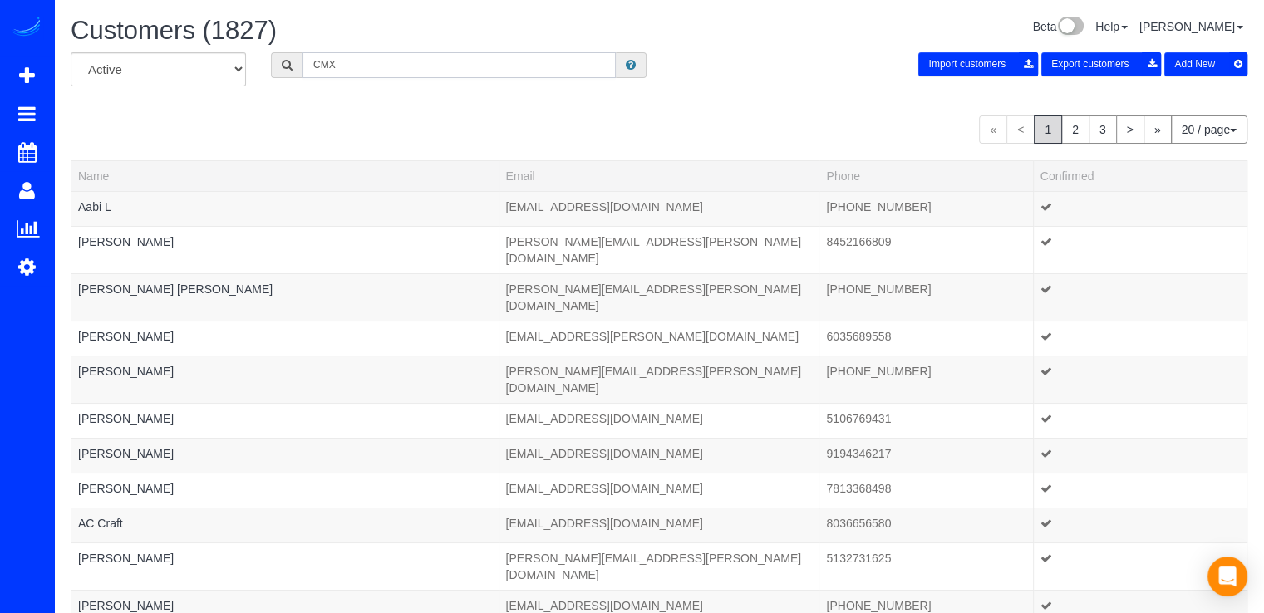
type input "CMX"
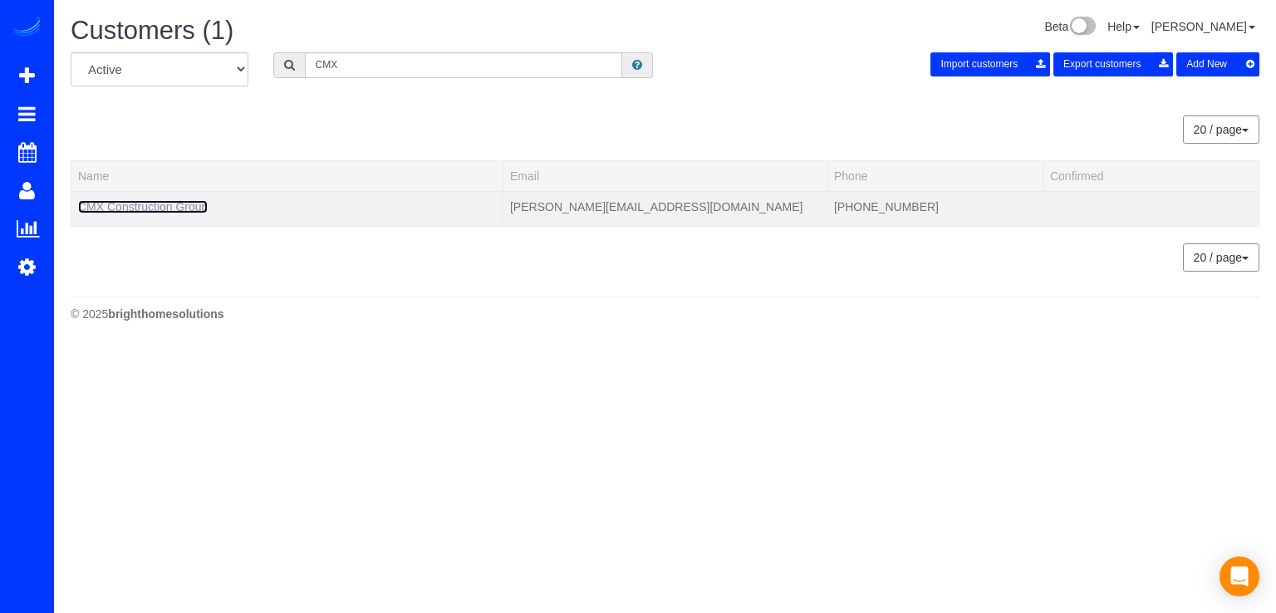
click at [90, 204] on link "CMX Construction Group" at bounding box center [143, 206] width 130 height 13
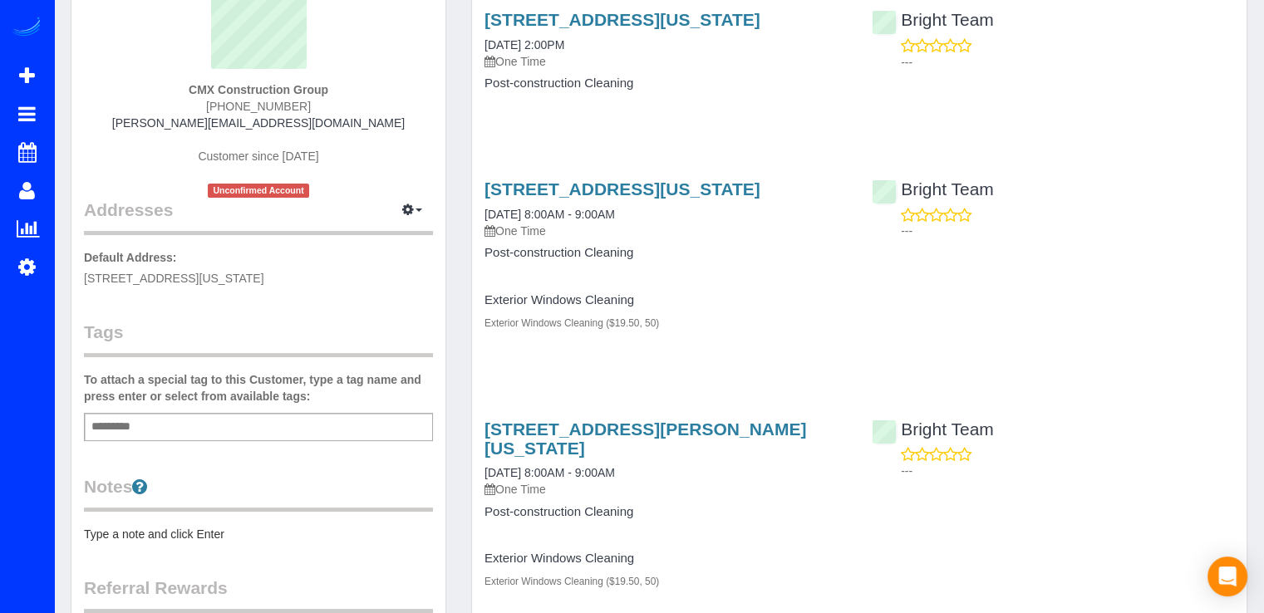
scroll to position [83, 0]
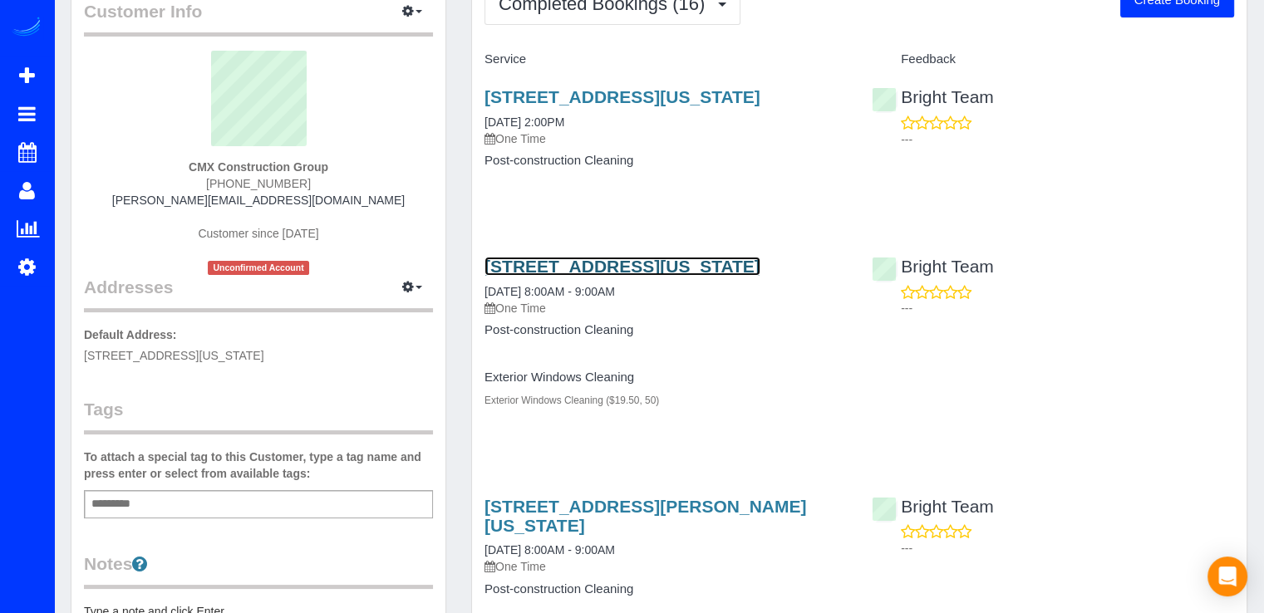
click at [655, 257] on link "4200 49th St Nw, Washington, DC 20016" at bounding box center [622, 266] width 276 height 19
click at [631, 270] on link "4200 49th St Nw, Washington, DC 20016" at bounding box center [622, 266] width 276 height 19
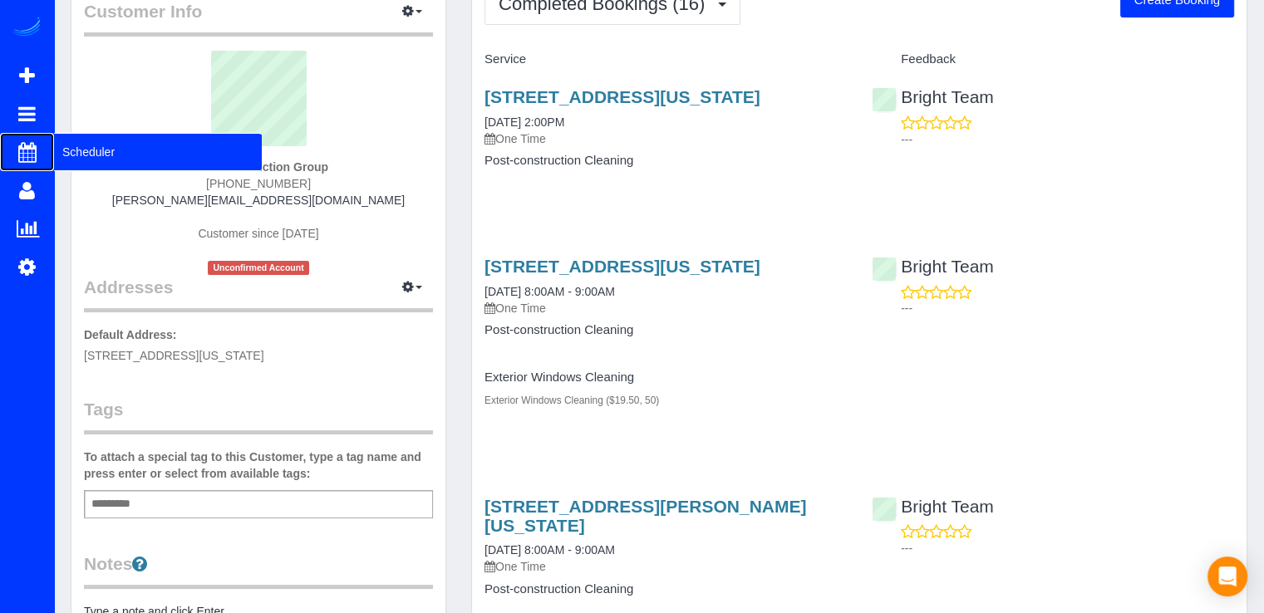
click at [74, 160] on span "Scheduler" at bounding box center [158, 152] width 208 height 38
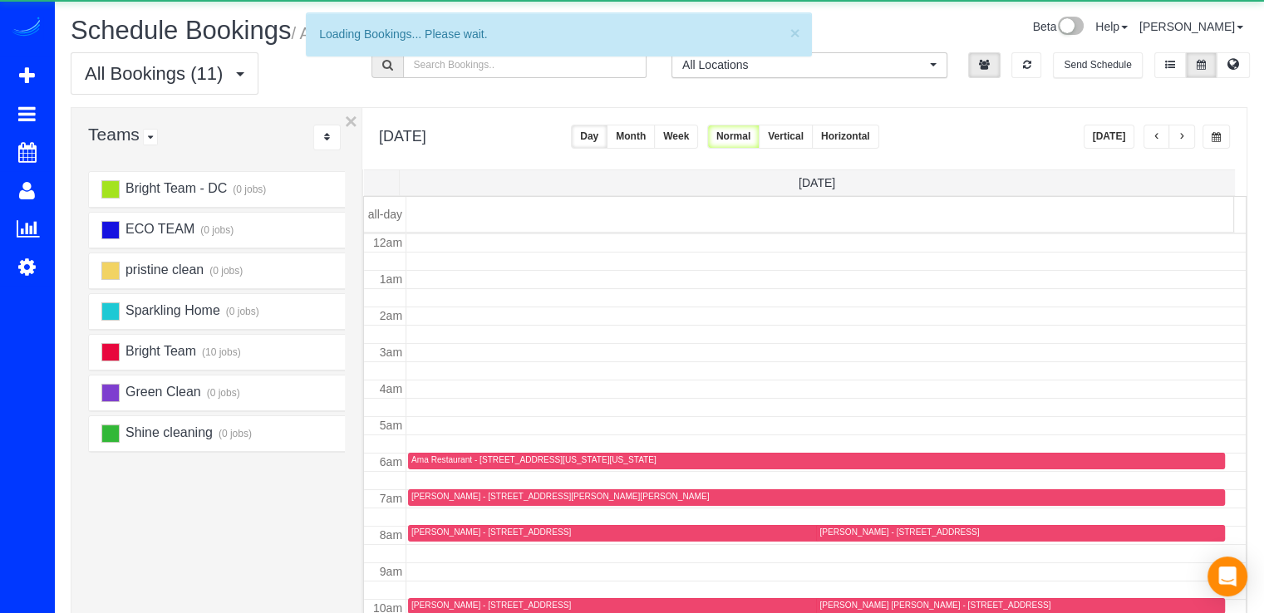
scroll to position [218, 0]
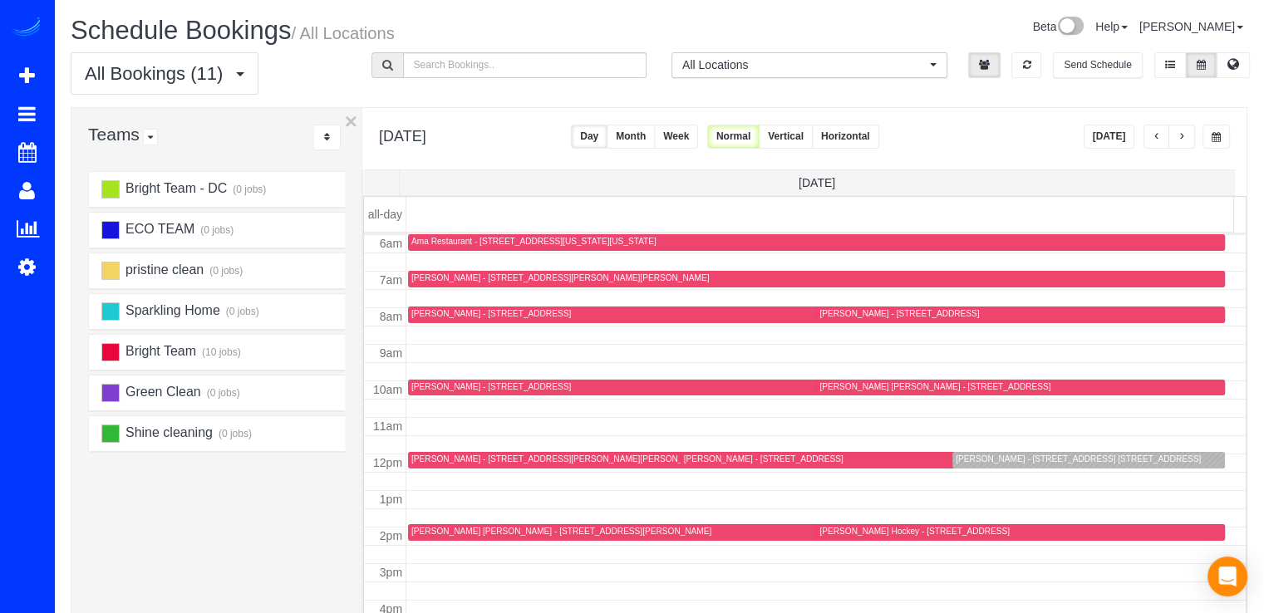
click at [1111, 121] on div "Wednesday, Aug 27, 2025 Today Day Month Week Normal Vertical Horizontal" at bounding box center [804, 138] width 884 height 61
click at [1108, 132] on button "[DATE]" at bounding box center [1109, 137] width 52 height 24
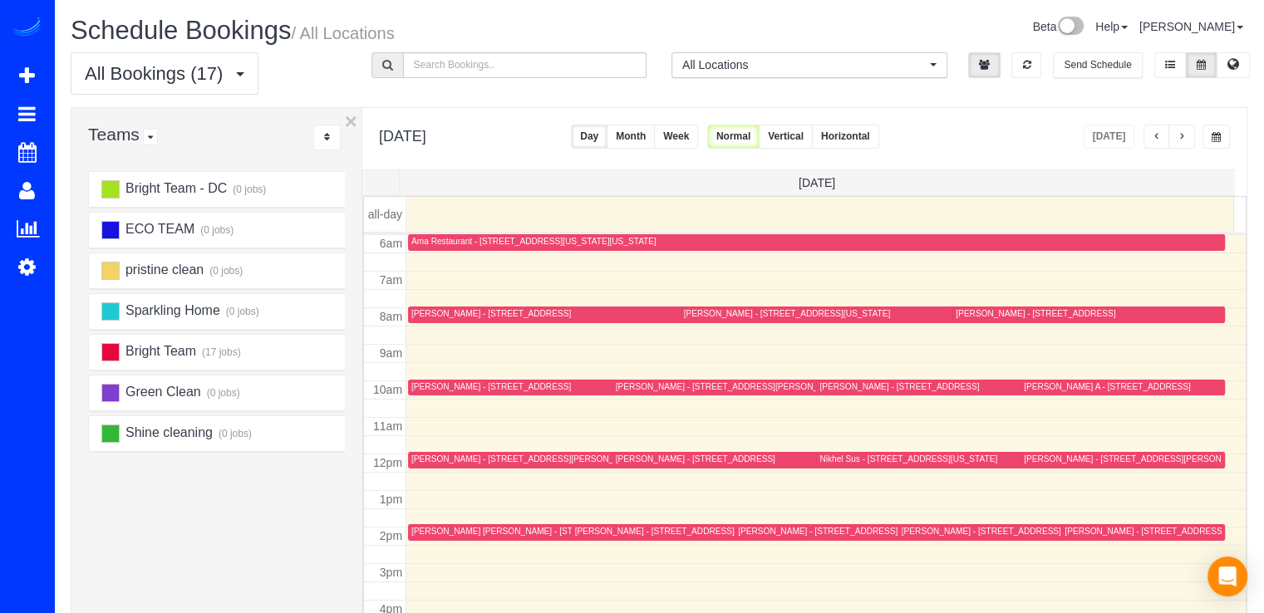
click at [1150, 136] on button "button" at bounding box center [1156, 137] width 27 height 24
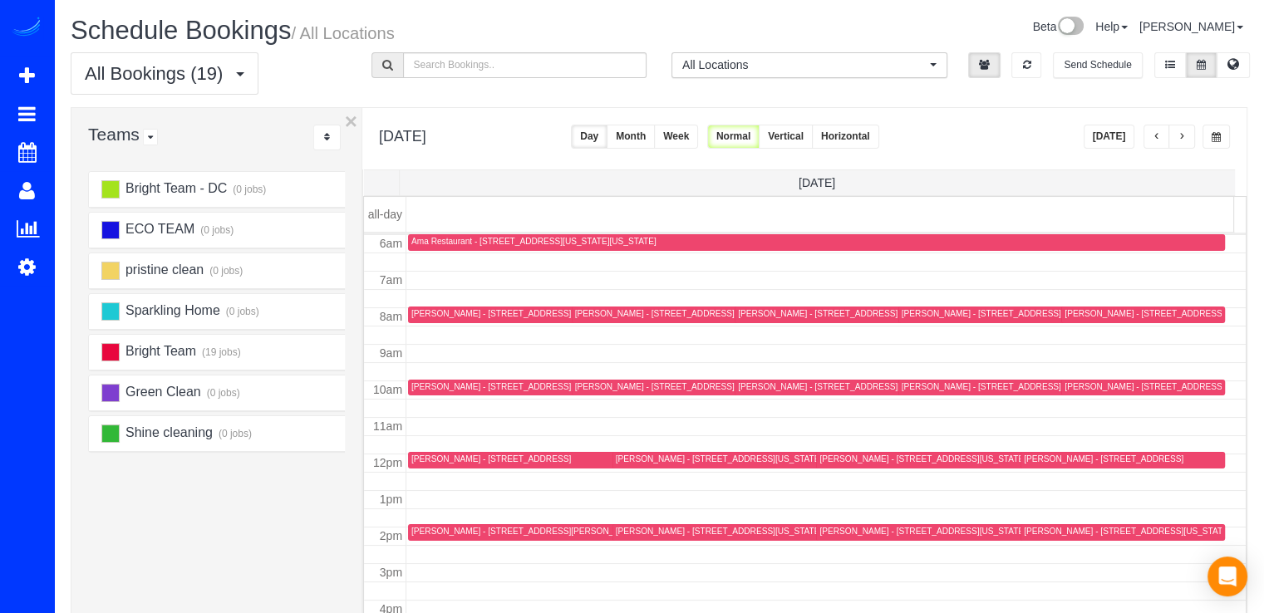
click at [1150, 136] on button "button" at bounding box center [1156, 137] width 27 height 24
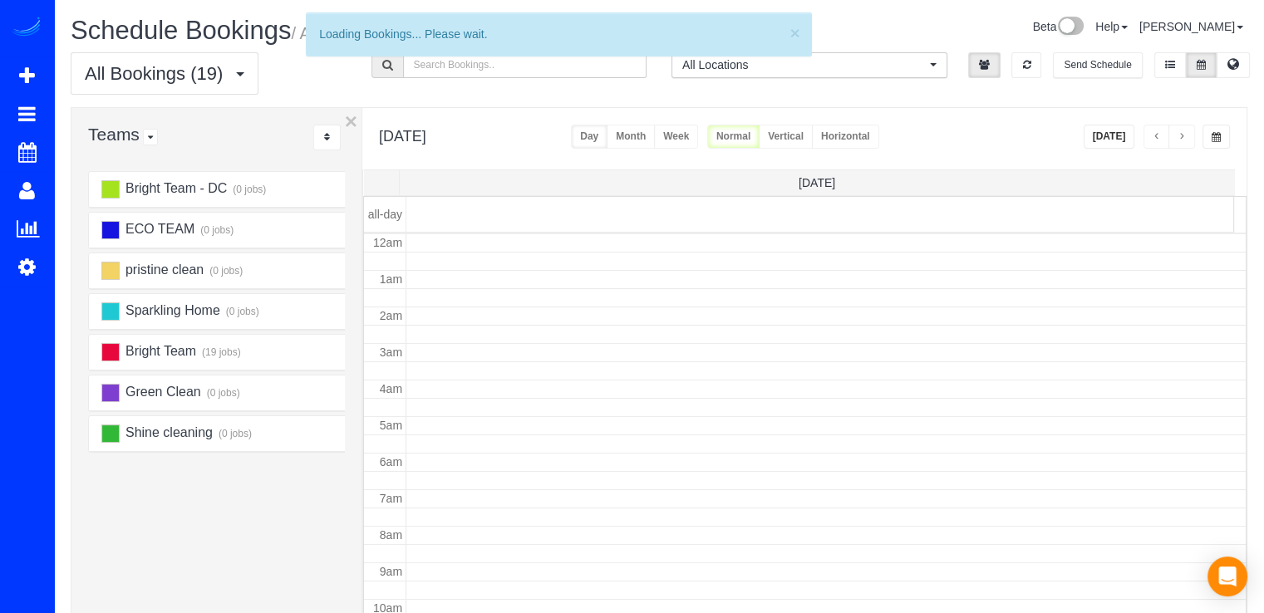
click at [1150, 136] on button "button" at bounding box center [1156, 137] width 27 height 24
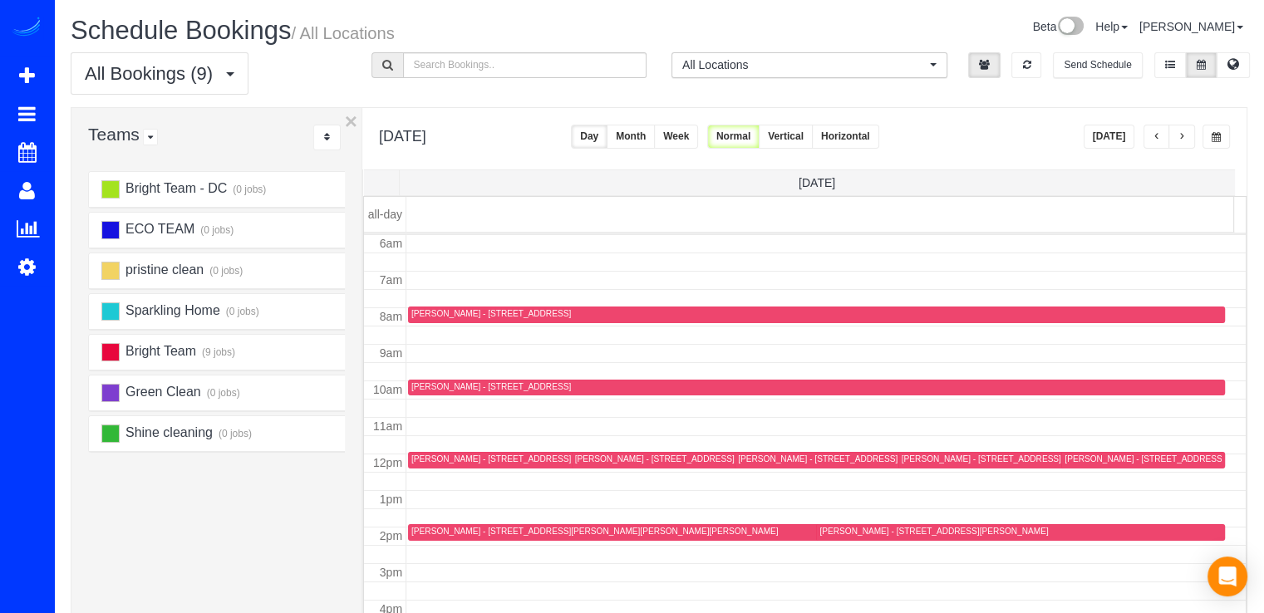
click at [1112, 140] on button "[DATE]" at bounding box center [1109, 137] width 52 height 24
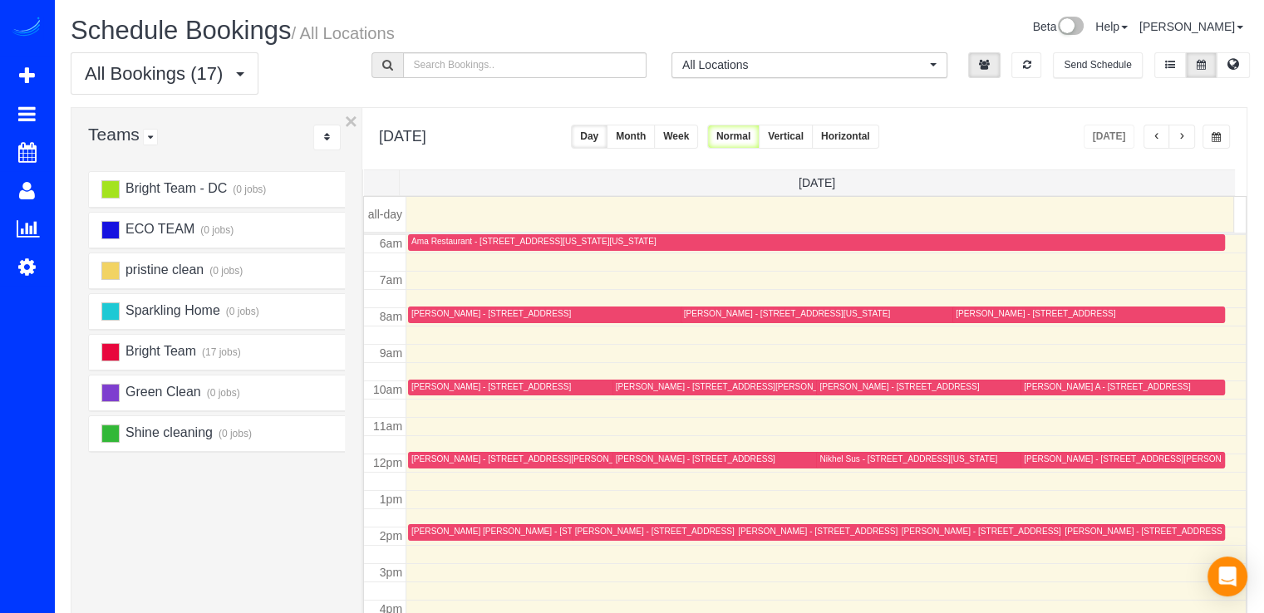
click at [1176, 137] on button "button" at bounding box center [1181, 137] width 27 height 24
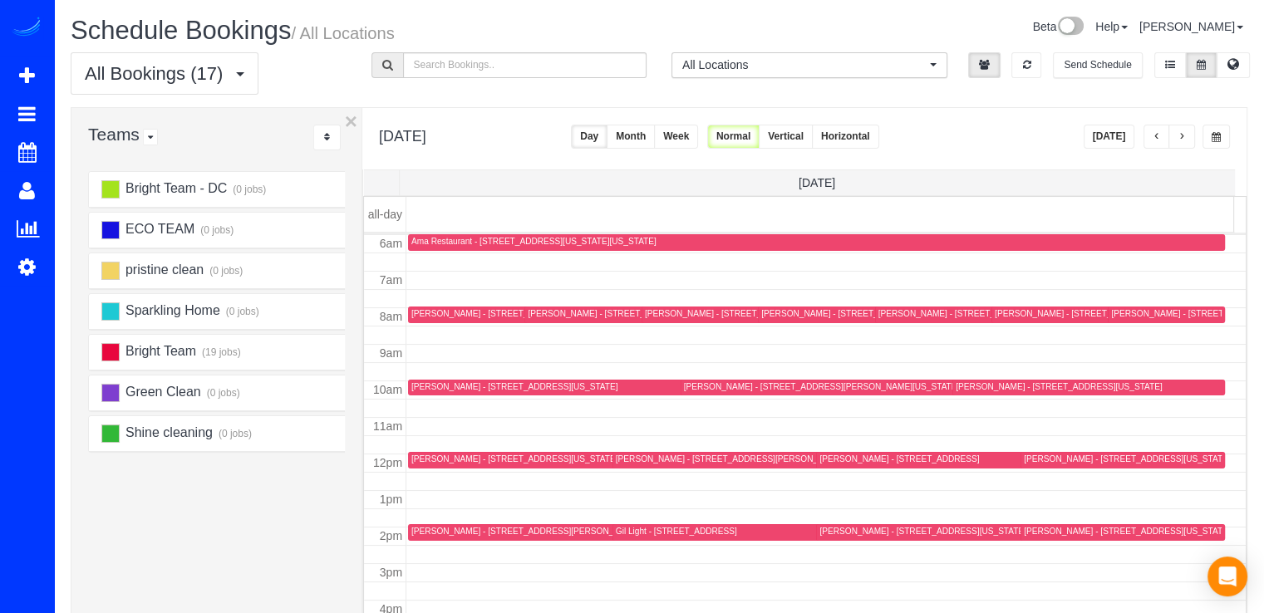
click at [1176, 137] on button "button" at bounding box center [1181, 137] width 27 height 24
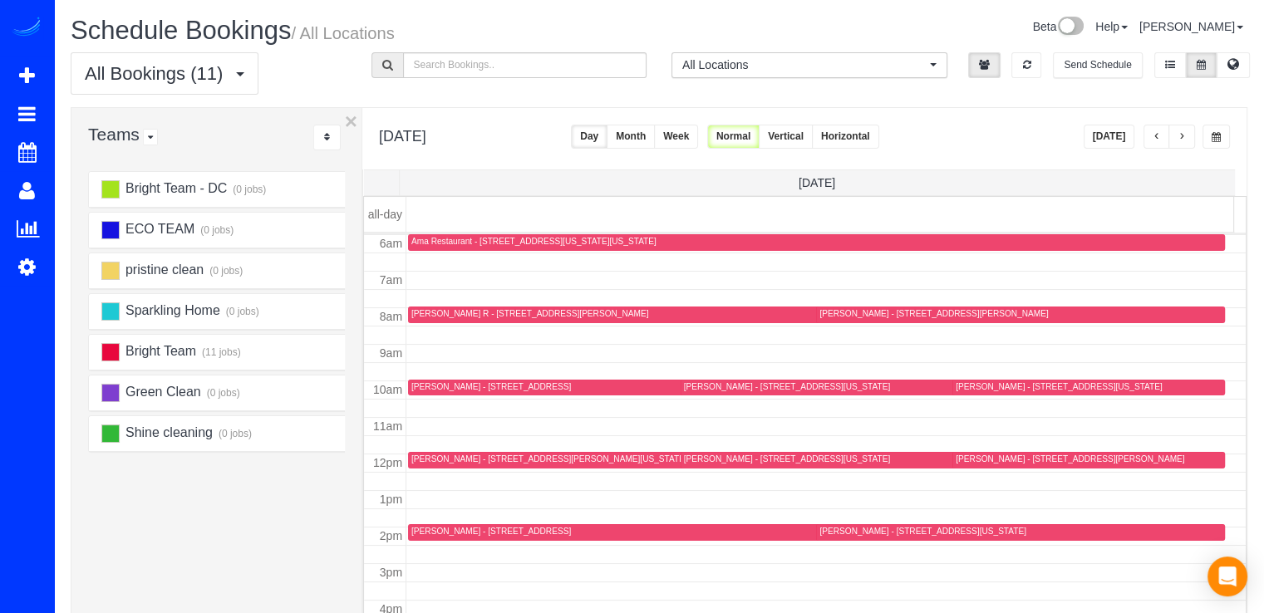
click at [1176, 136] on button "button" at bounding box center [1181, 137] width 27 height 24
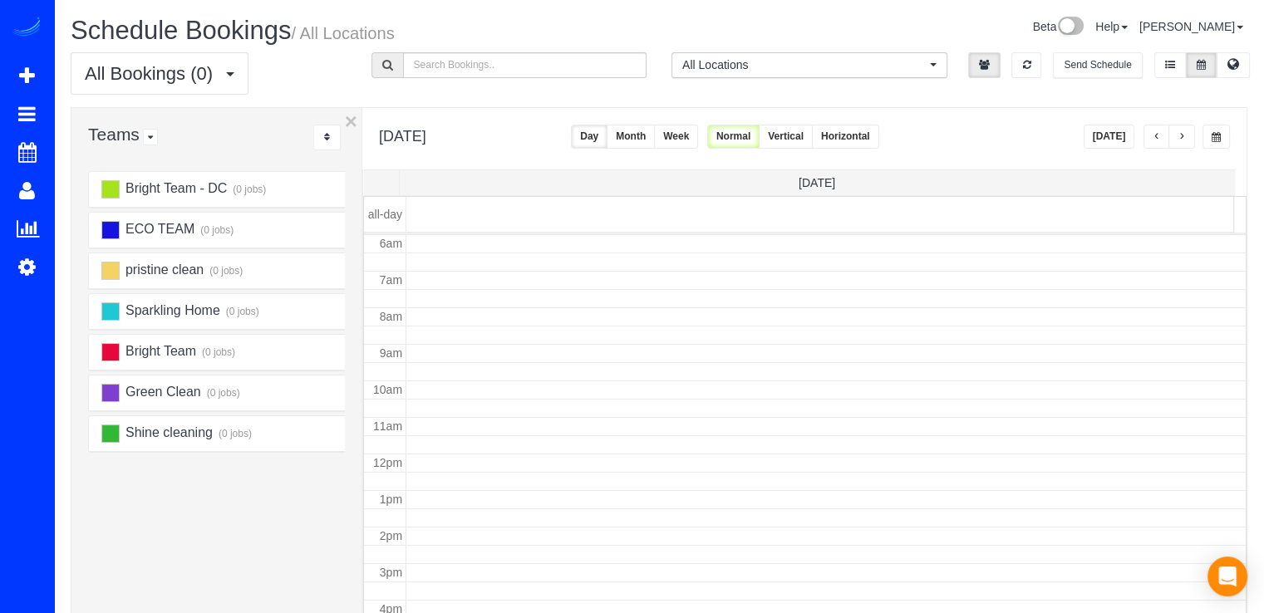
click at [1178, 136] on span "button" at bounding box center [1181, 137] width 8 height 10
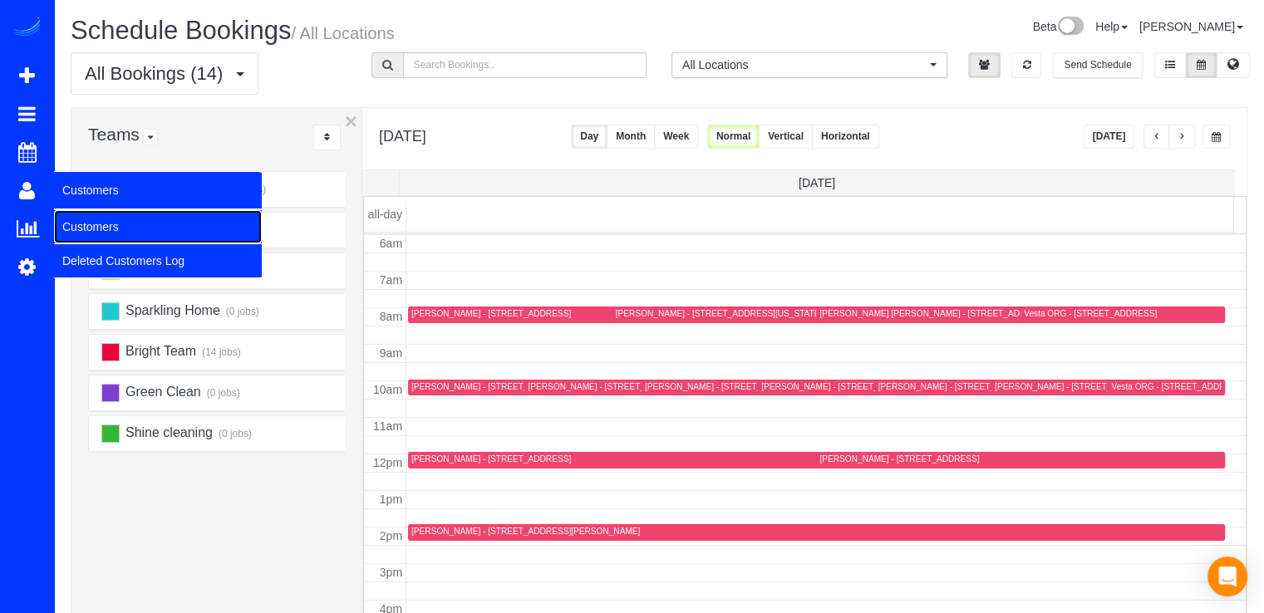
click at [66, 220] on link "Customers" at bounding box center [158, 226] width 208 height 33
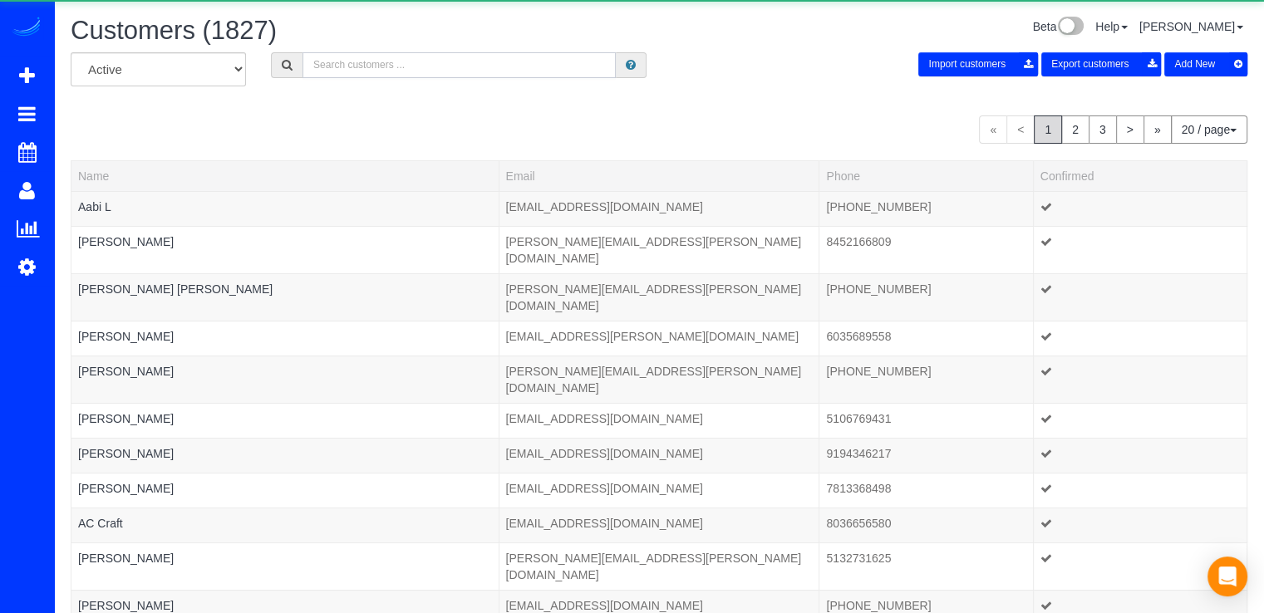
click at [331, 62] on input "text" at bounding box center [458, 65] width 313 height 26
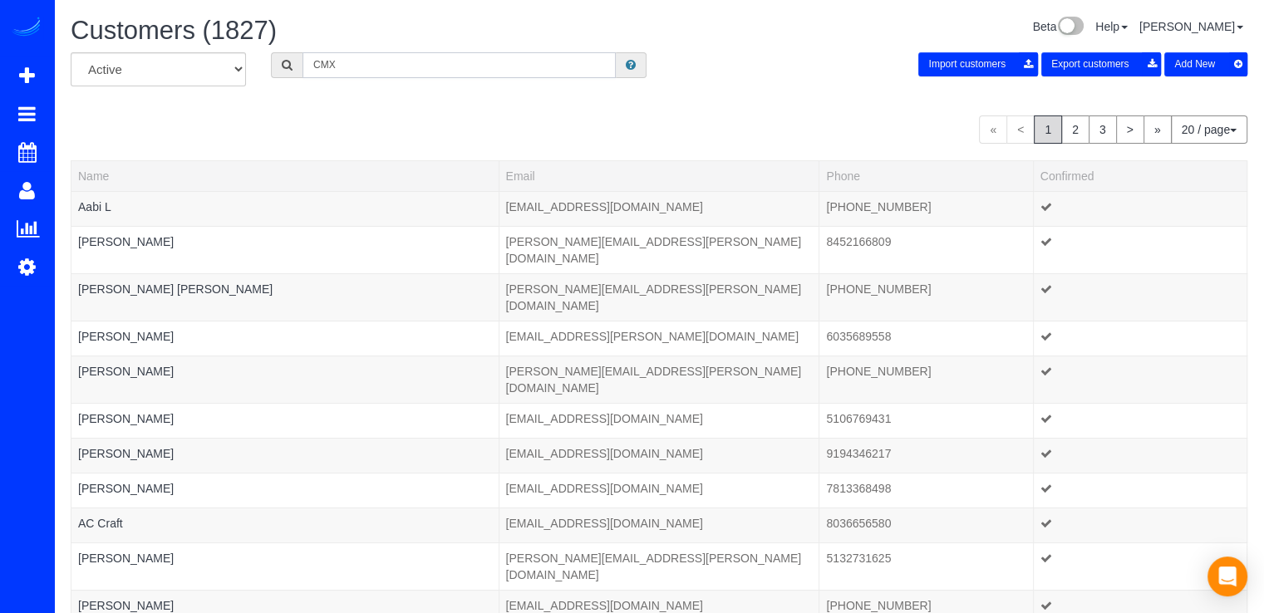
type input "CMX"
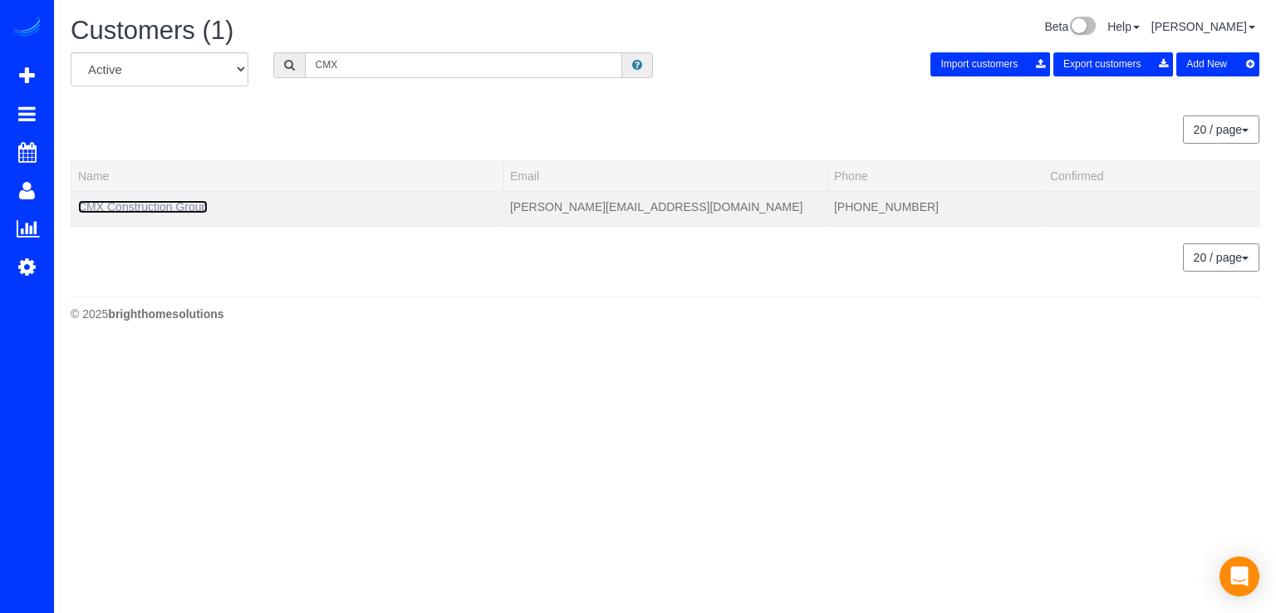
click at [179, 207] on link "CMX Construction Group" at bounding box center [143, 206] width 130 height 13
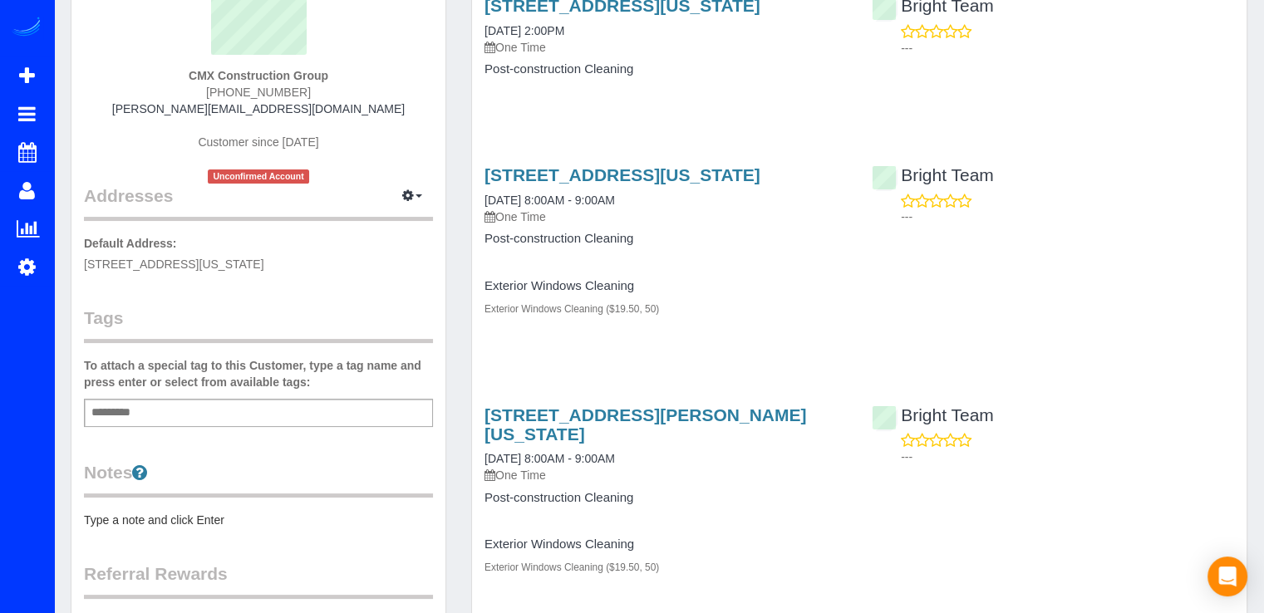
scroll to position [249, 0]
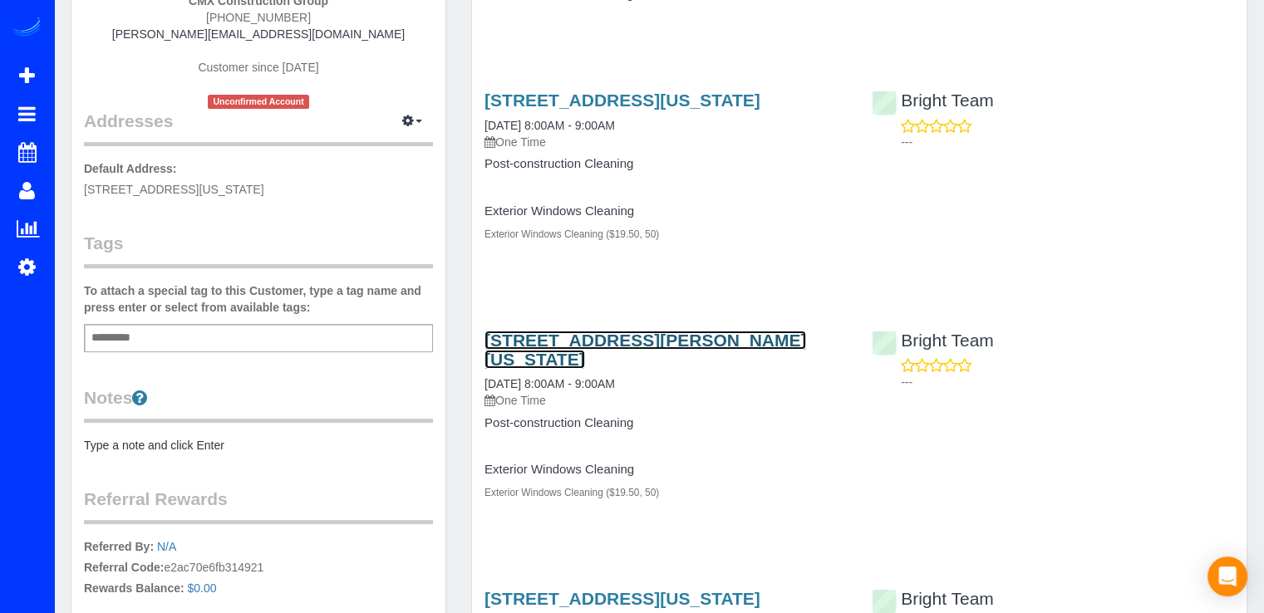
click at [567, 344] on link "4905 Van Ness St Nw, Washington, DC 20016" at bounding box center [645, 350] width 322 height 38
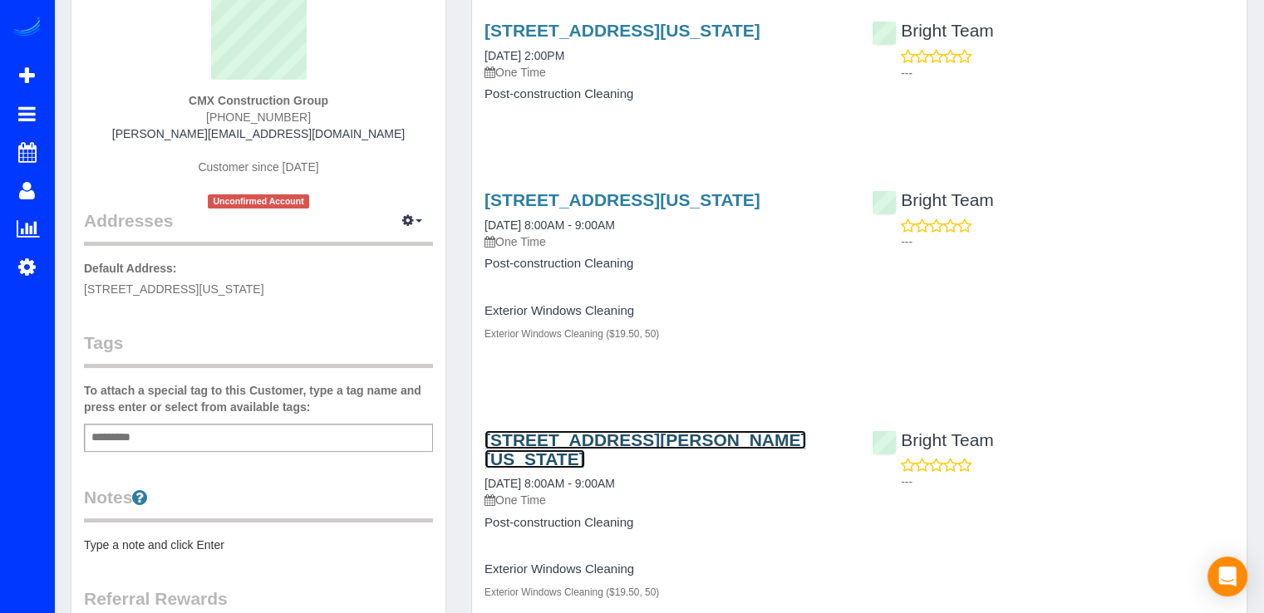
scroll to position [0, 0]
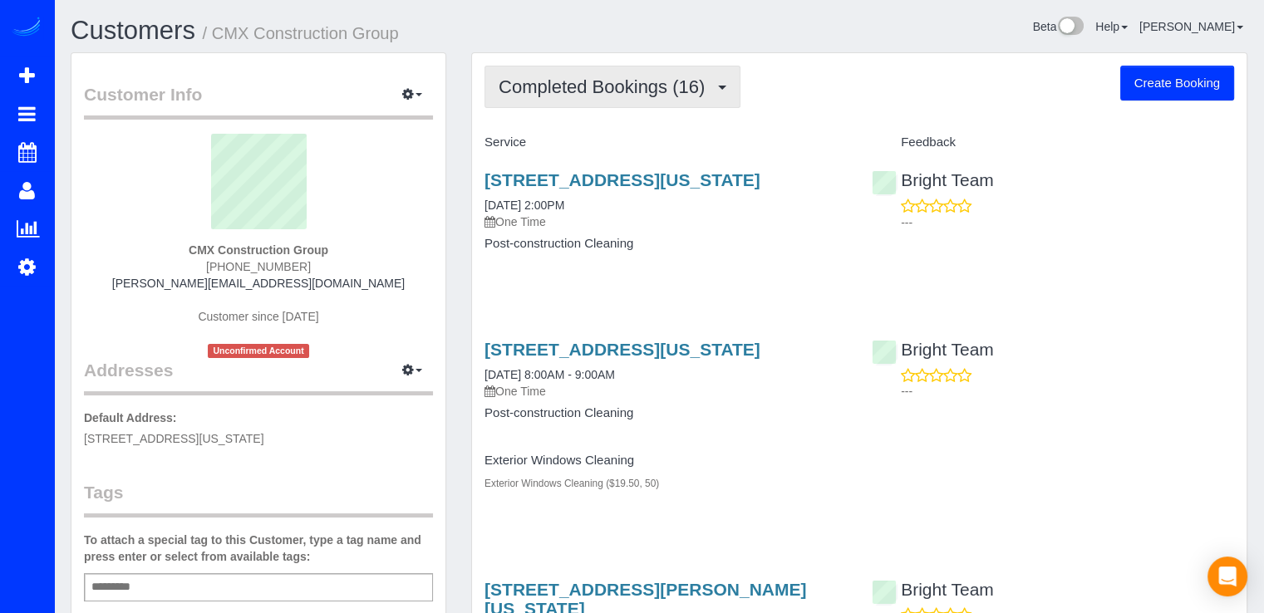
drag, startPoint x: 666, startPoint y: 81, endPoint x: 660, endPoint y: 90, distance: 10.6
click at [665, 82] on span "Completed Bookings (16)" at bounding box center [605, 86] width 214 height 21
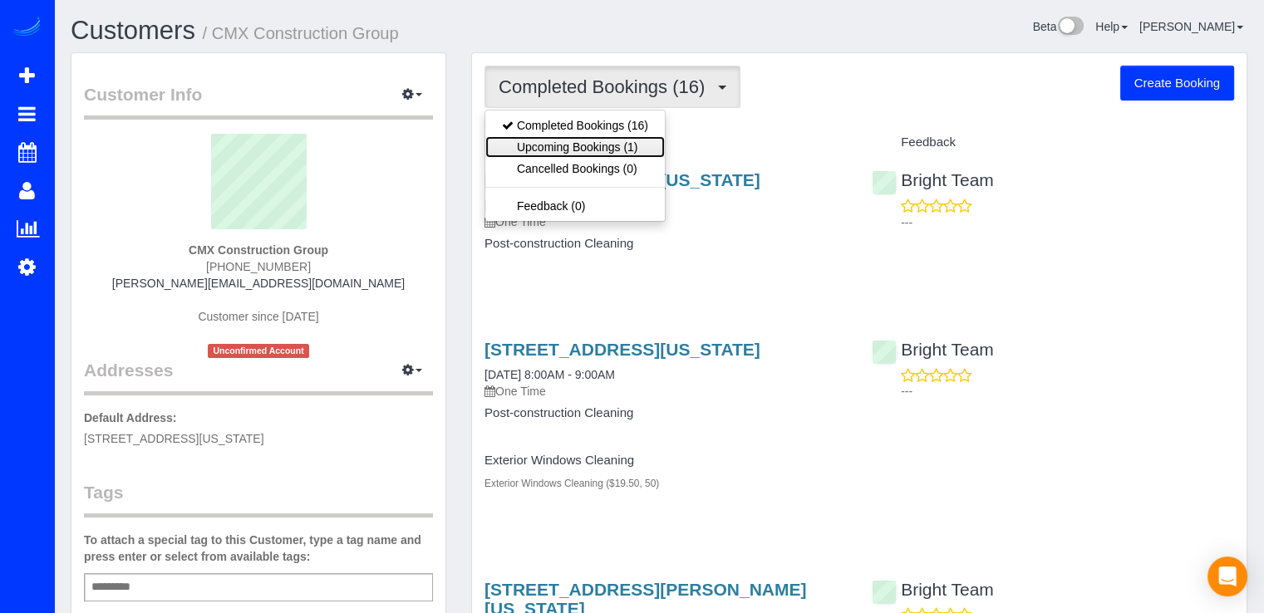
click at [651, 140] on link "Upcoming Bookings (1)" at bounding box center [574, 147] width 179 height 22
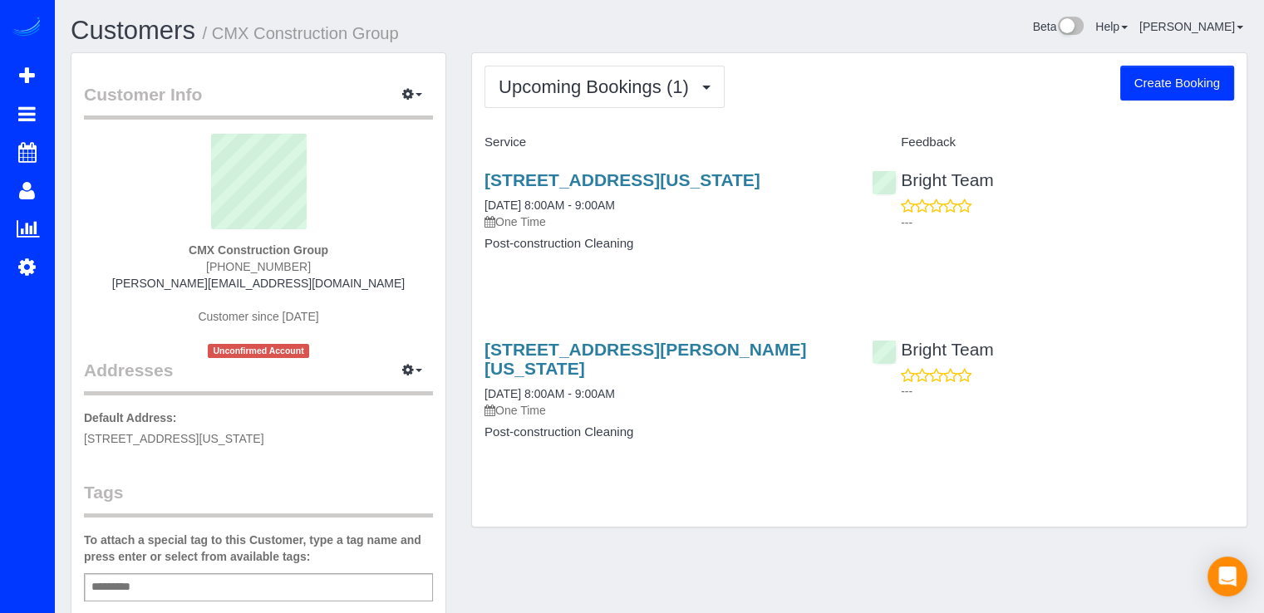
click at [732, 267] on div "4200 49th St Nw, Washington, DC 20016 08/25/2025 8:00AM - 9:00AM One Time Post-…" at bounding box center [665, 220] width 387 height 128
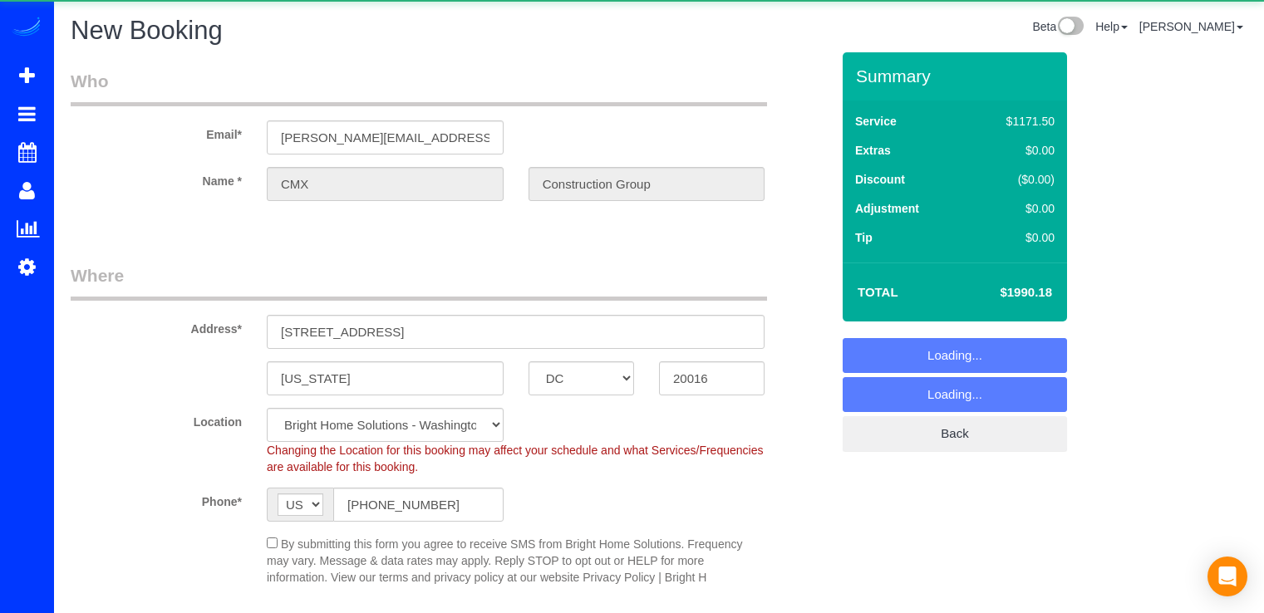
select select "DC"
select select "3"
select select "480"
select select "50"
select select "string:fspay-b23b27a8-cbb1-45aa-a338-db8a94a261bb"
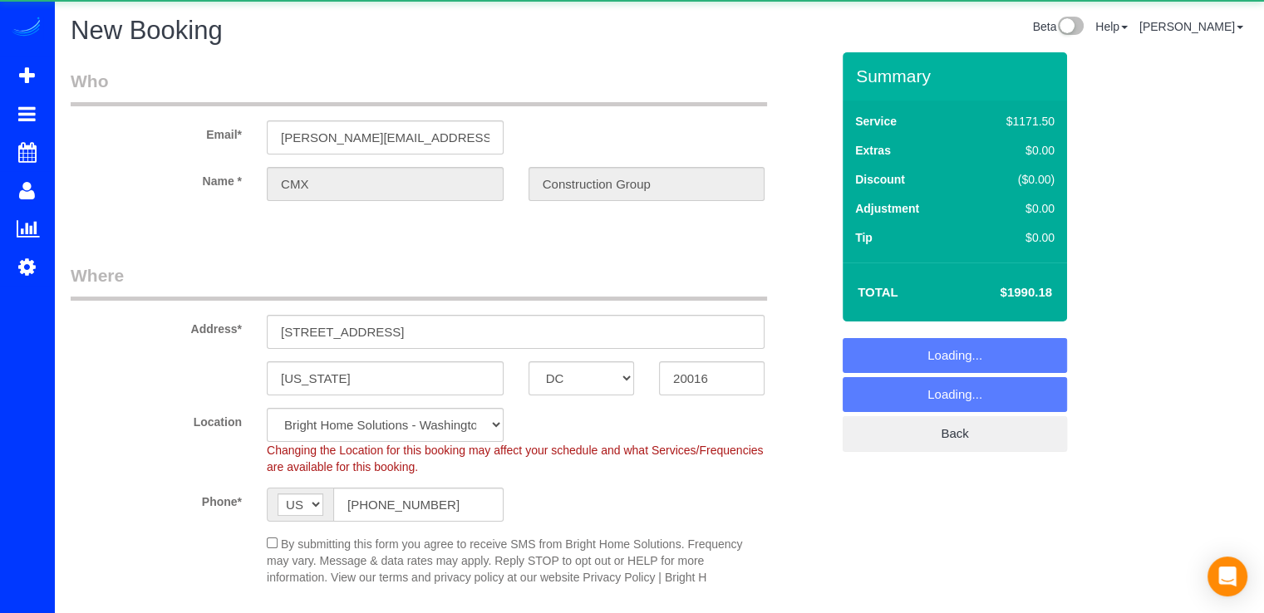
select select "object:1116"
select select "50"
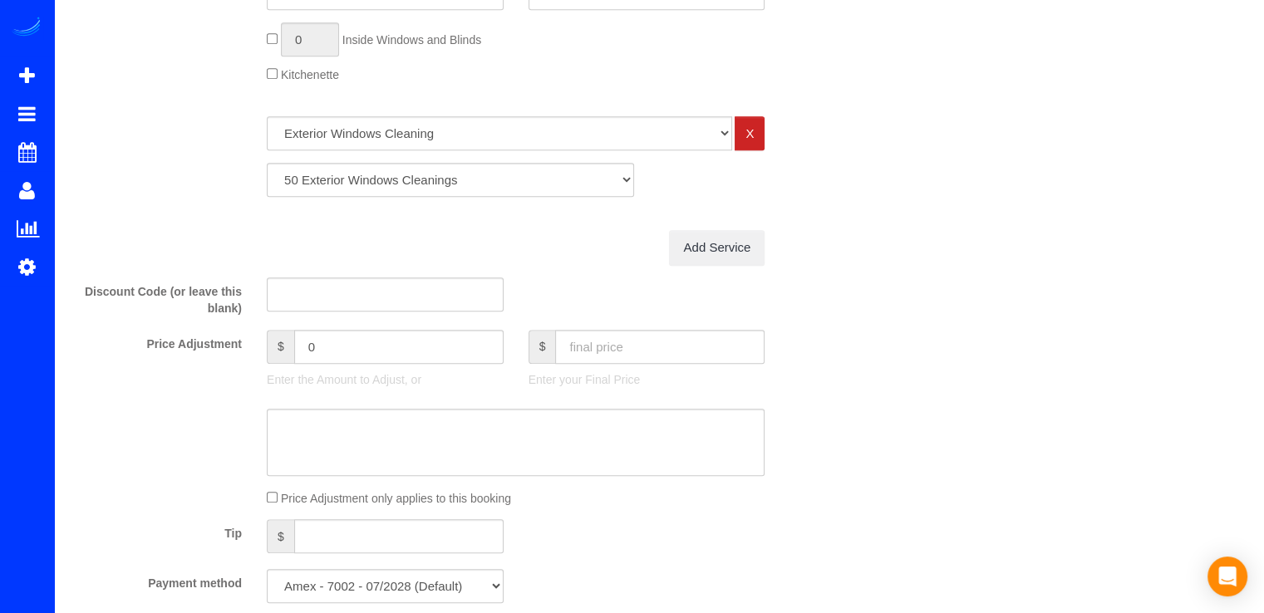
scroll to position [831, 0]
click at [598, 356] on input "text" at bounding box center [659, 348] width 209 height 34
type input "990.18"
type input "-1156.32"
click at [468, 188] on select "10 Exterior Windows Cleanings 11 Exterior Windows Cleanings 12 Exterior Windows…" at bounding box center [450, 181] width 367 height 34
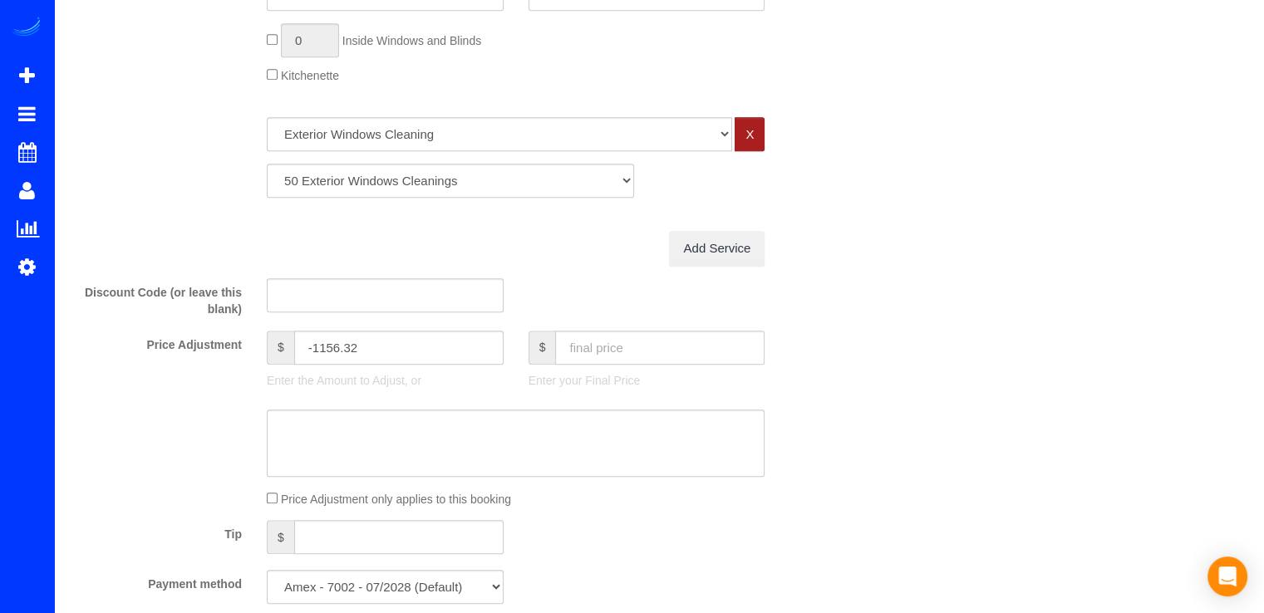
click at [748, 140] on link "X" at bounding box center [749, 134] width 30 height 34
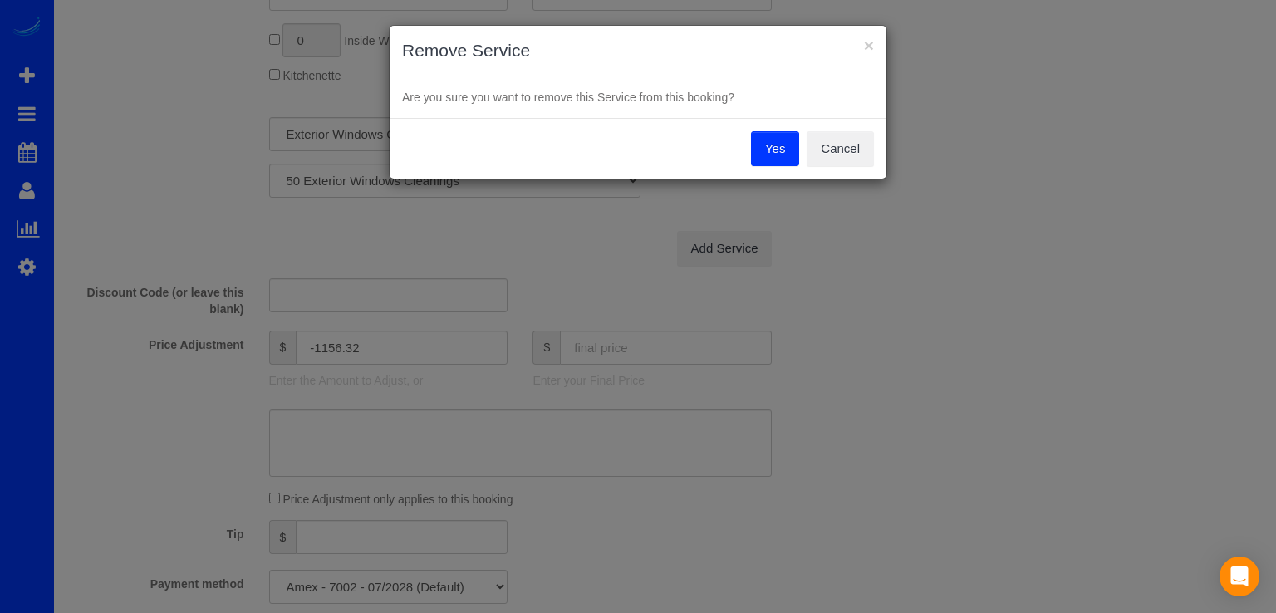
click at [769, 143] on button "Yes" at bounding box center [775, 148] width 48 height 35
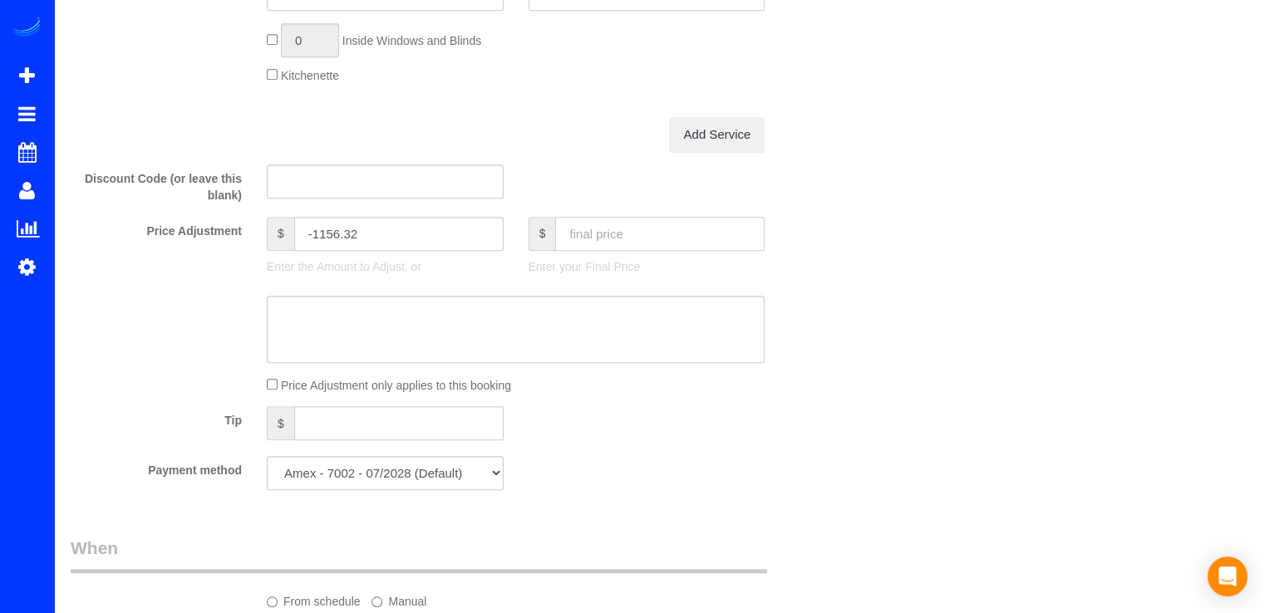
click at [614, 243] on input "text" at bounding box center [659, 234] width 209 height 34
type input "990.18"
type input "-161.82"
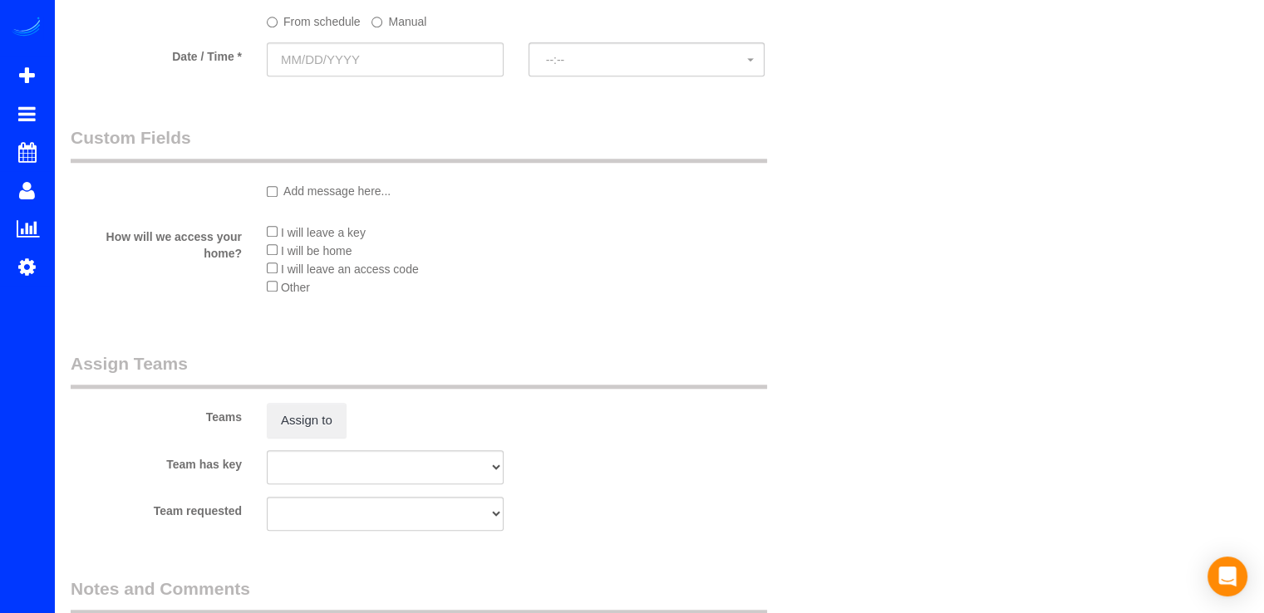
scroll to position [1080, 0]
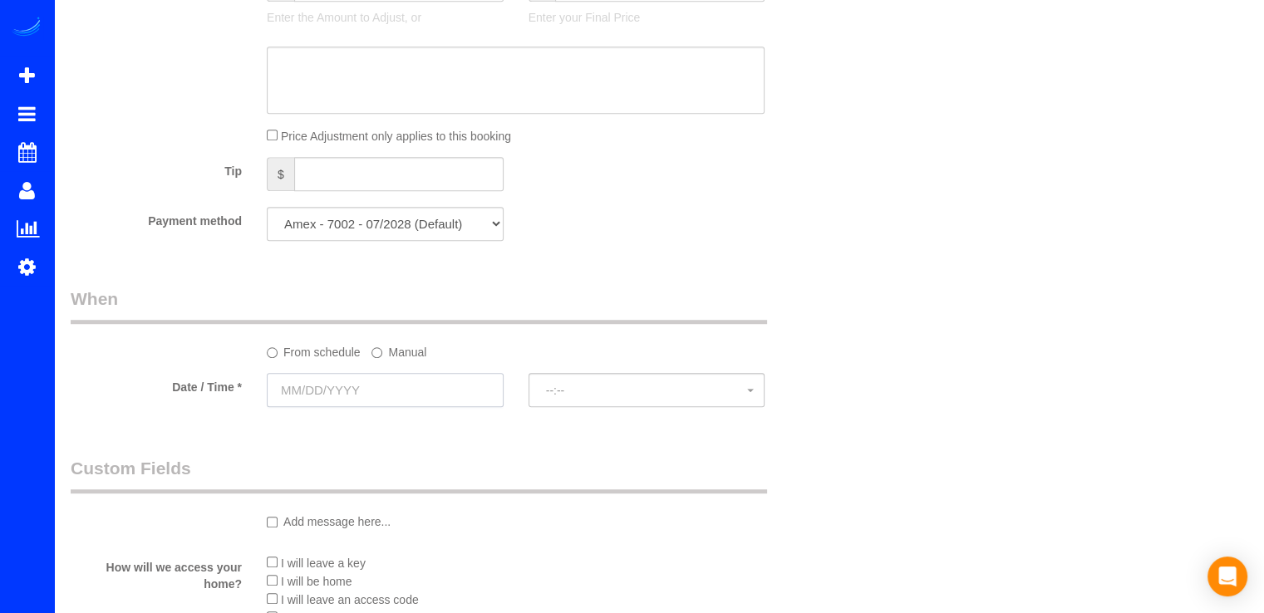
click at [395, 376] on input "text" at bounding box center [385, 390] width 237 height 34
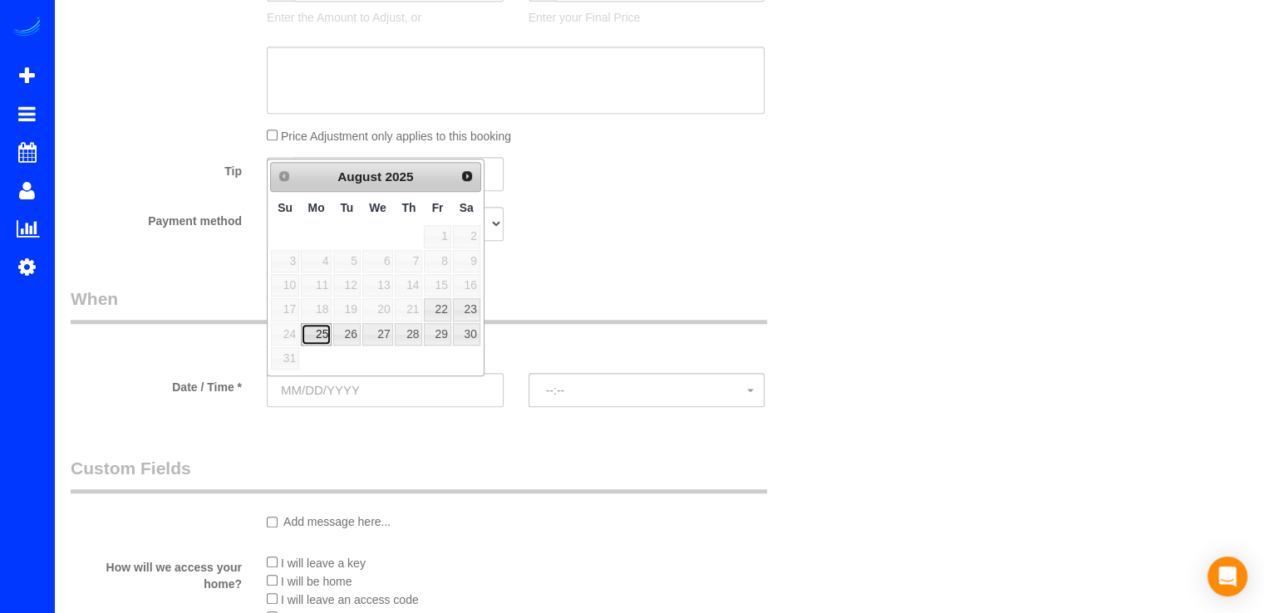
click at [305, 331] on link "25" at bounding box center [316, 334] width 31 height 22
type input "08/25/2025"
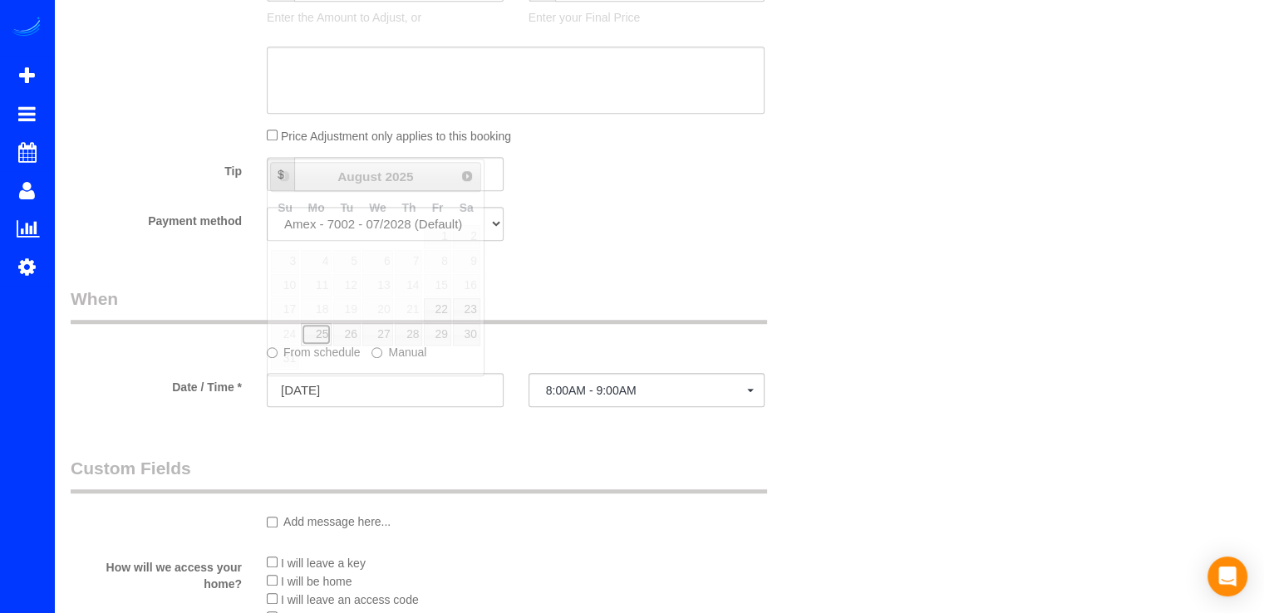
select select "spot1"
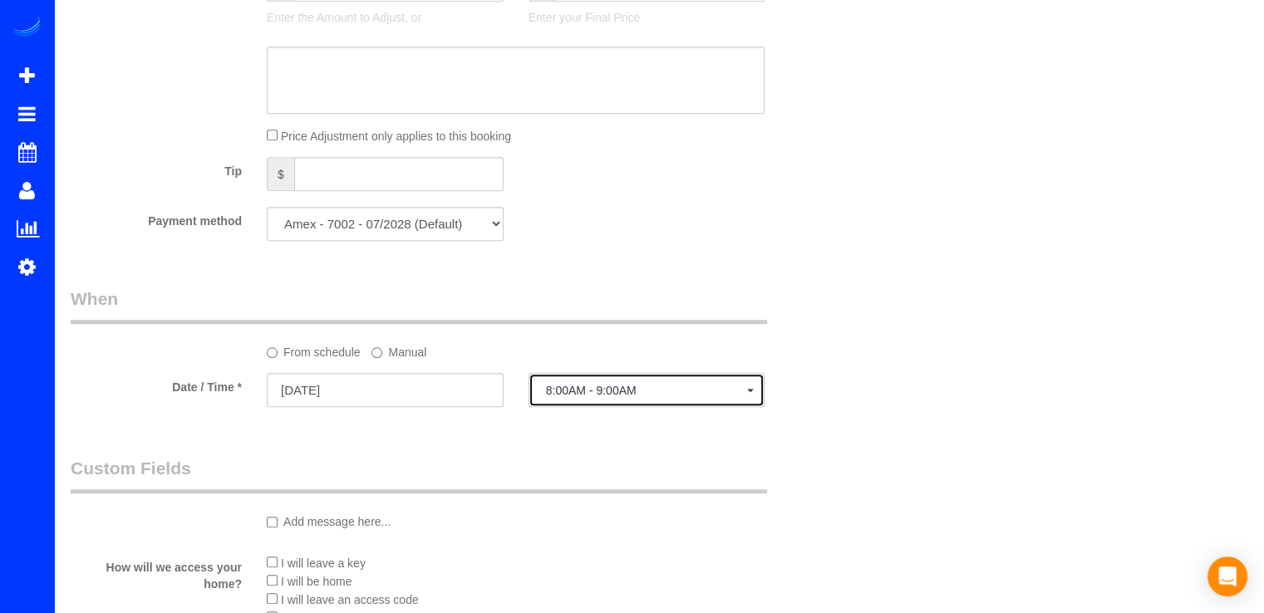
click at [610, 395] on span "8:00AM - 9:00AM" at bounding box center [647, 390] width 202 height 13
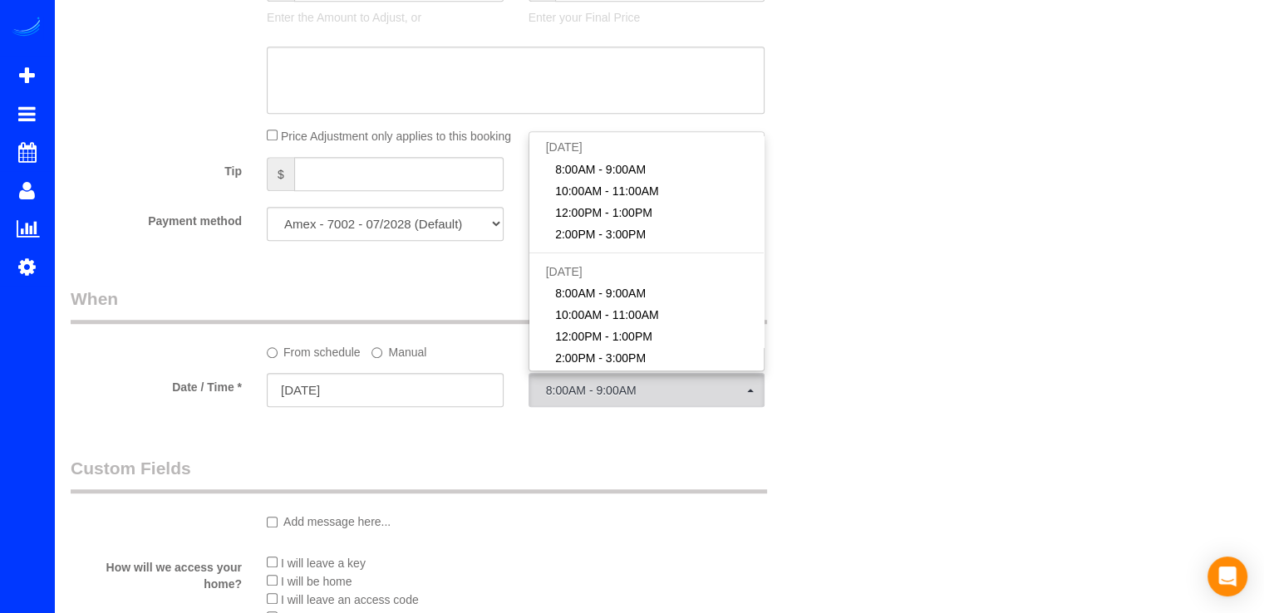
click at [861, 366] on div "Who Email* ana@cmxconstruction.com Name * CMX Construction Group Where Address*…" at bounding box center [659, 80] width 1176 height 2217
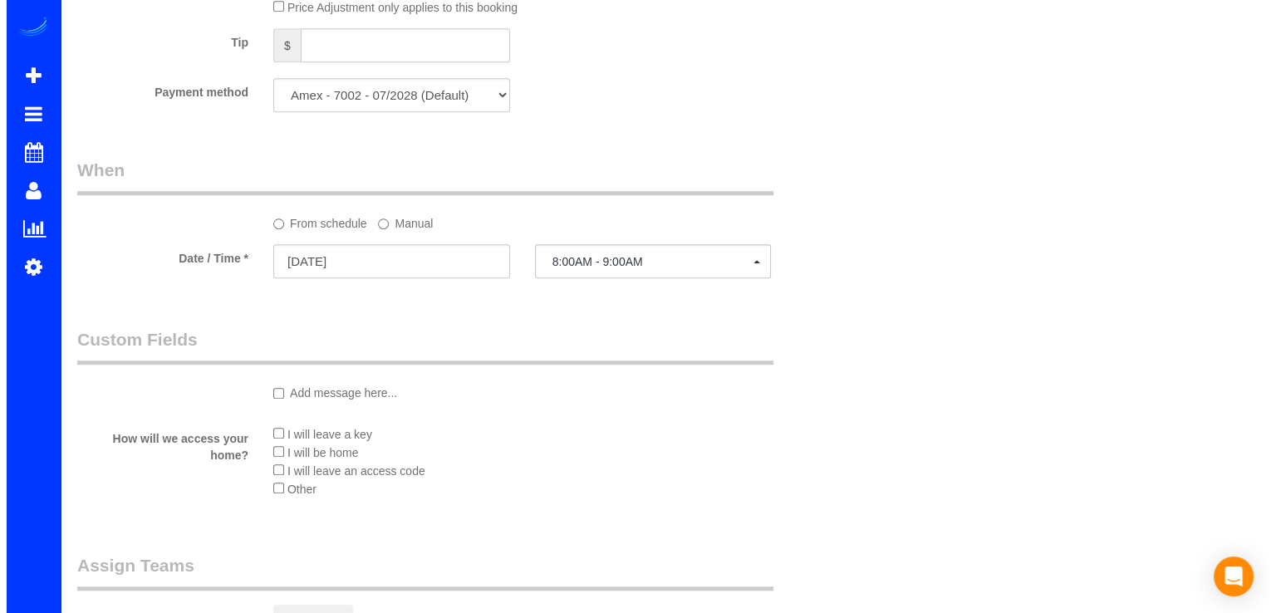
scroll to position [1495, 0]
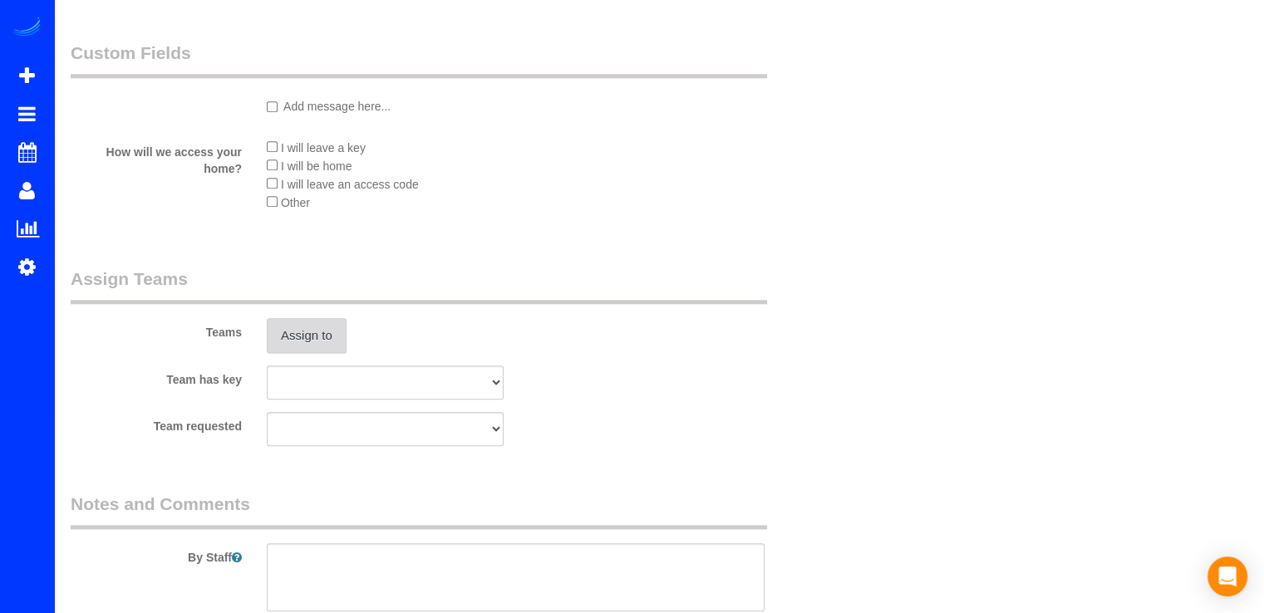
click at [315, 340] on button "Assign to" at bounding box center [307, 335] width 80 height 35
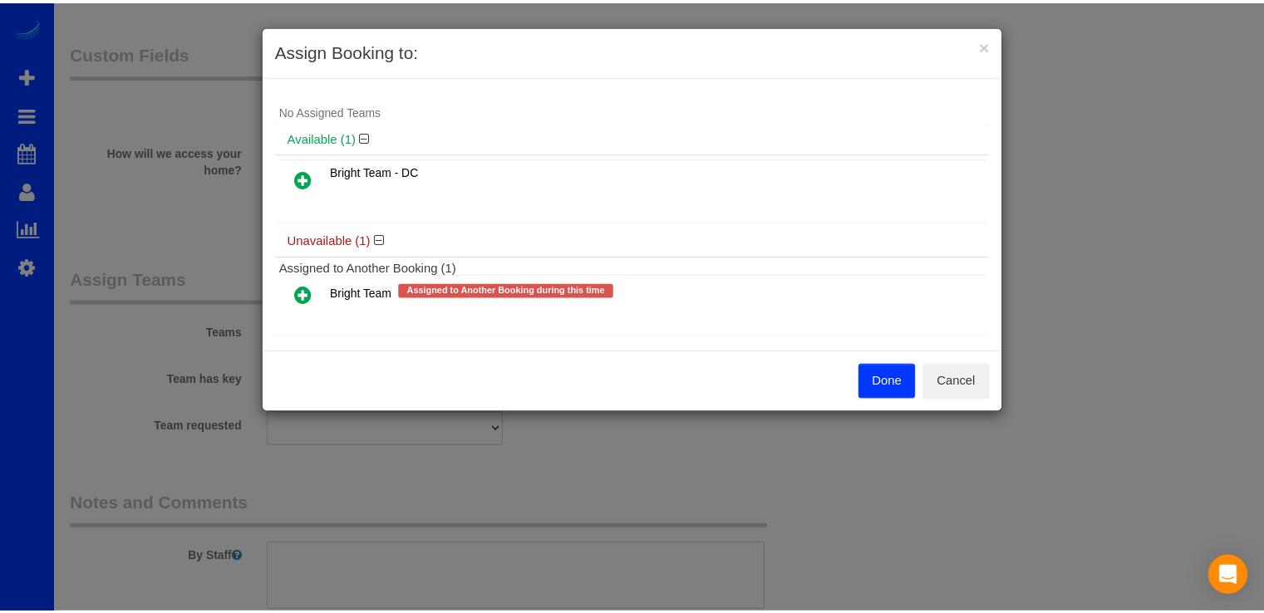
scroll to position [32, 0]
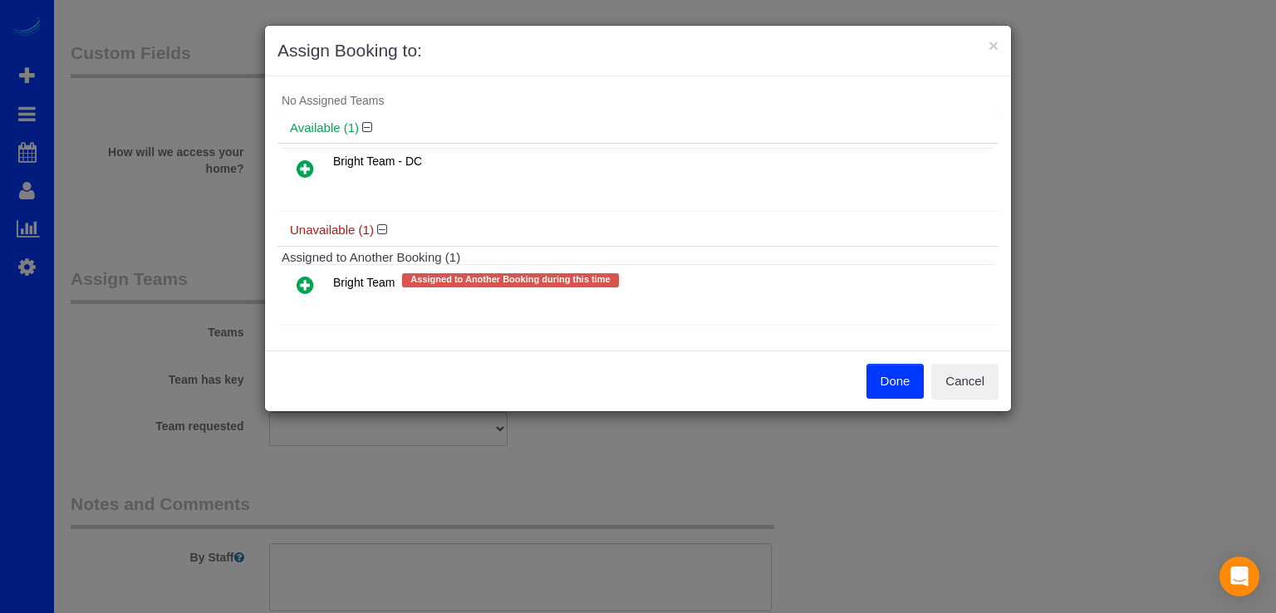
click at [312, 282] on icon at bounding box center [305, 285] width 17 height 20
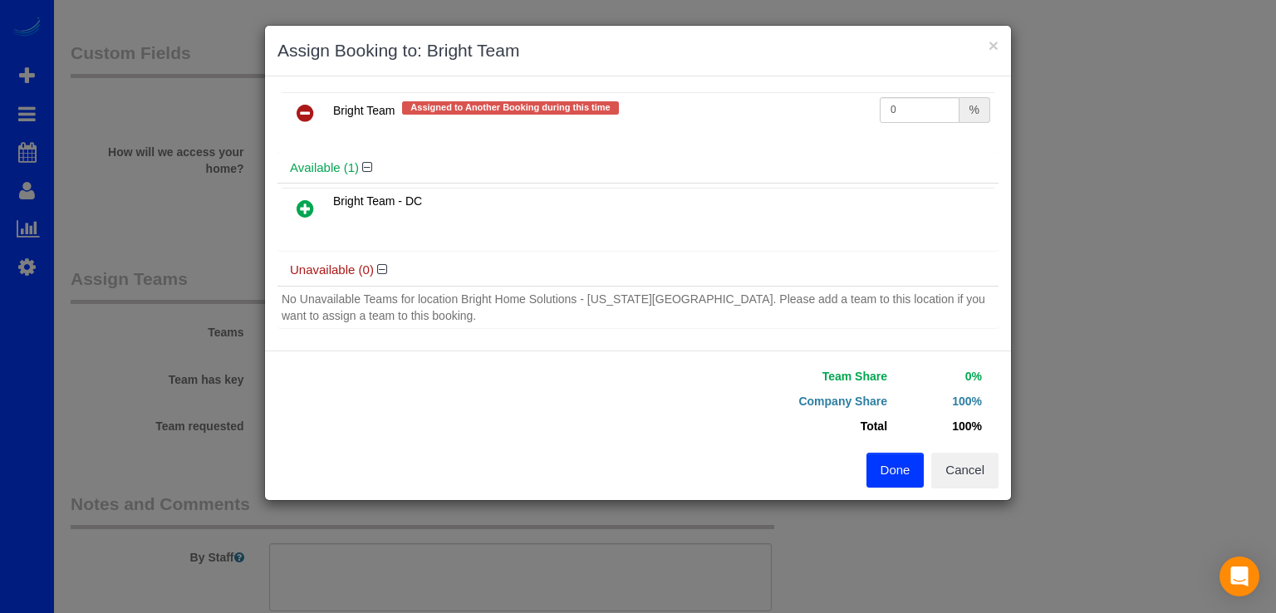
click at [897, 459] on button "Done" at bounding box center [896, 470] width 58 height 35
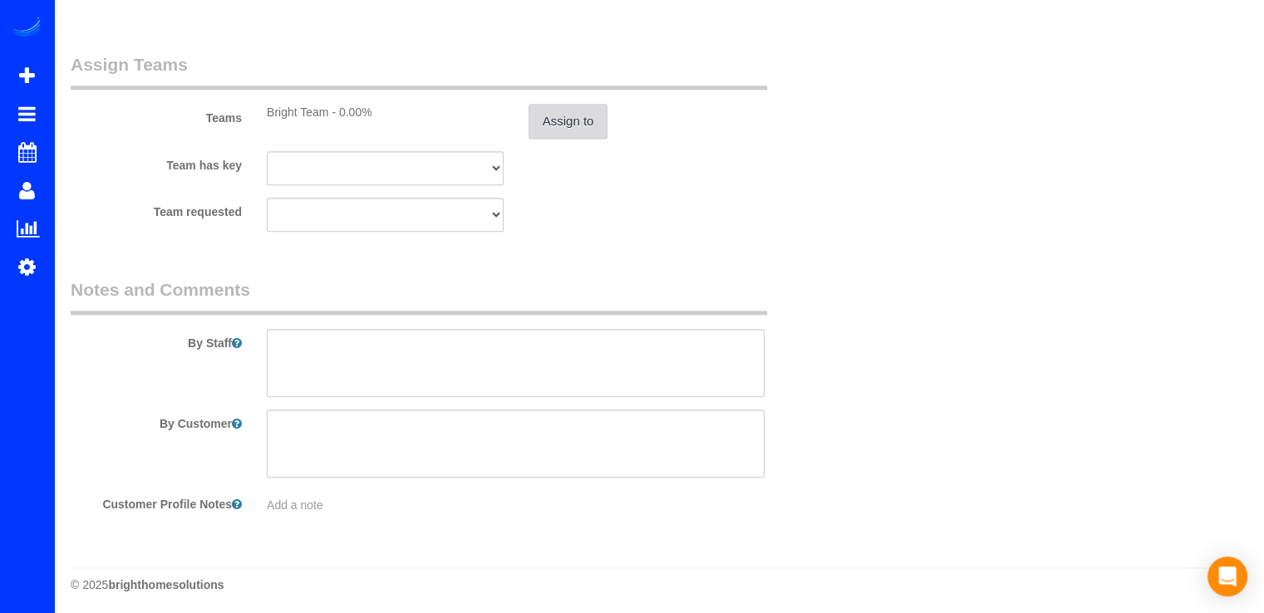
scroll to position [1715, 0]
click at [343, 338] on textarea at bounding box center [516, 359] width 498 height 68
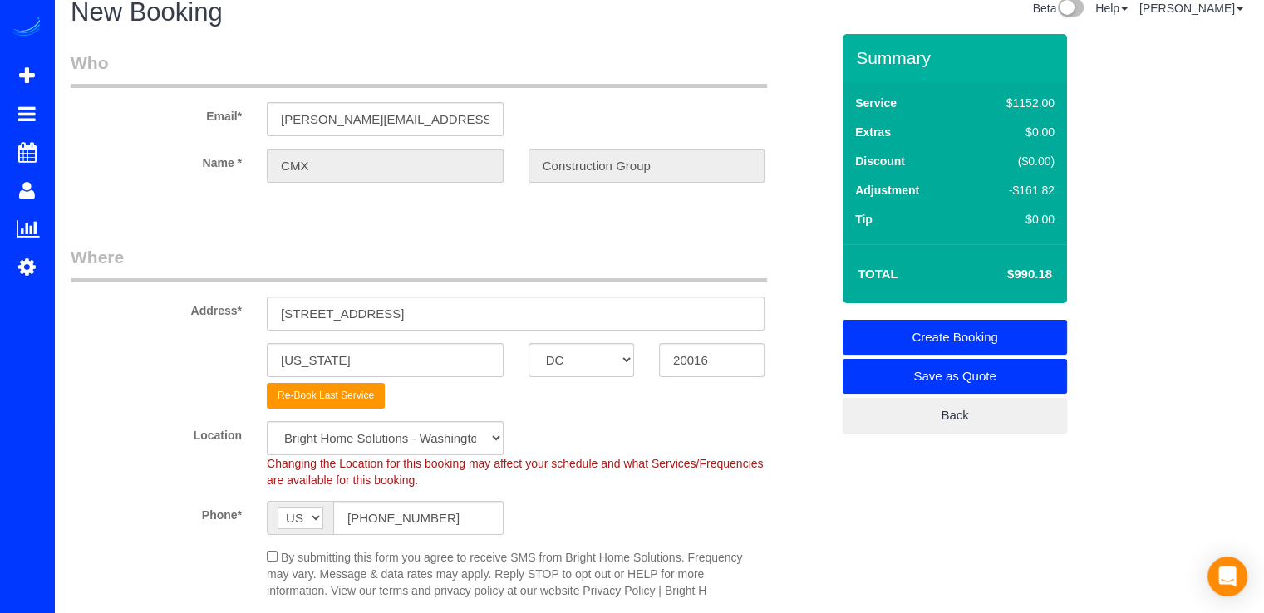
scroll to position [0, 0]
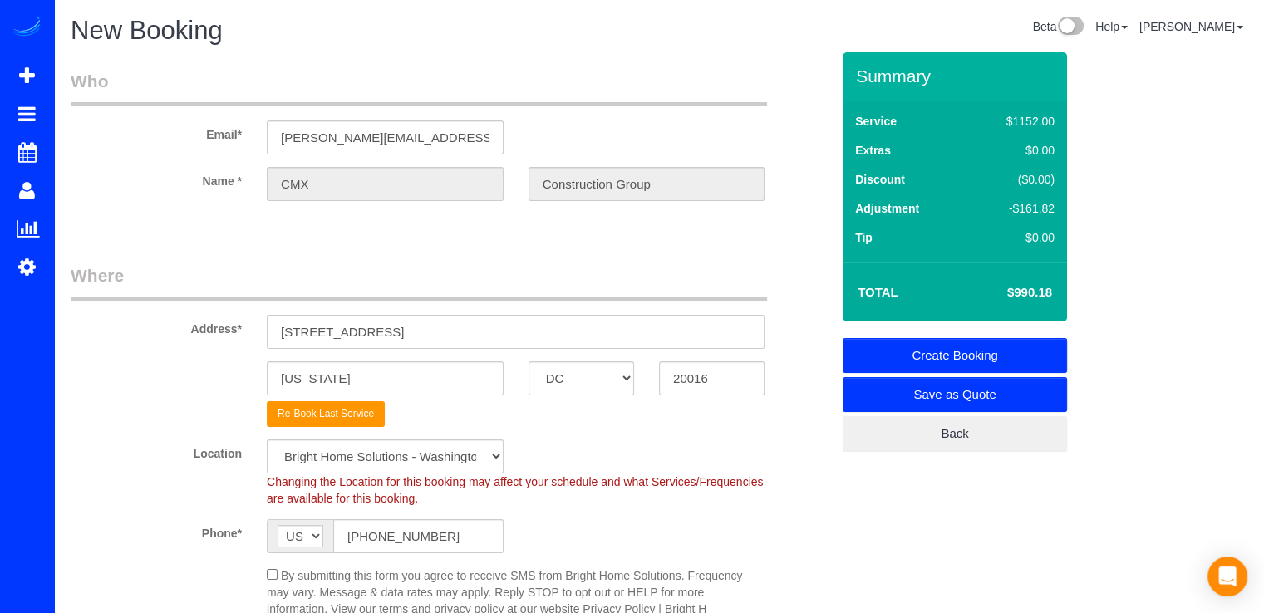
type textarea "Iniciar alas 7am. Limpieza de ventanas exteriores, solo las que sean necesarias…"
click at [940, 351] on link "Create Booking" at bounding box center [954, 355] width 224 height 35
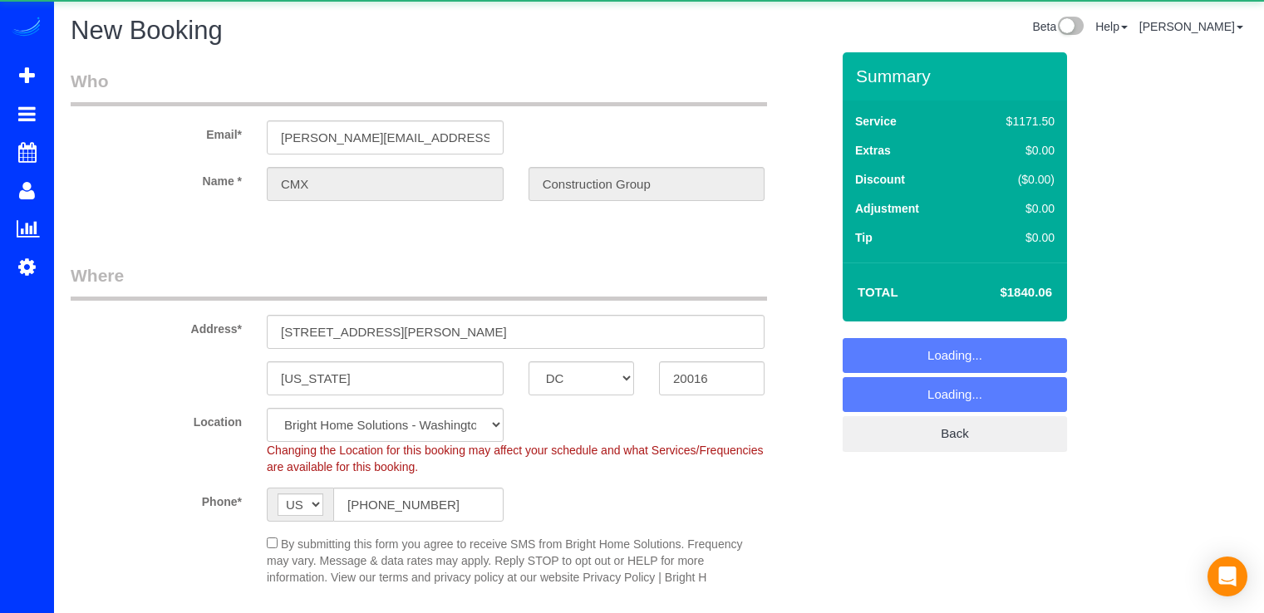
select select "DC"
select select "3"
select select "480"
select select "50"
select select "string:fspay-b23b27a8-cbb1-45aa-a338-db8a94a261bb"
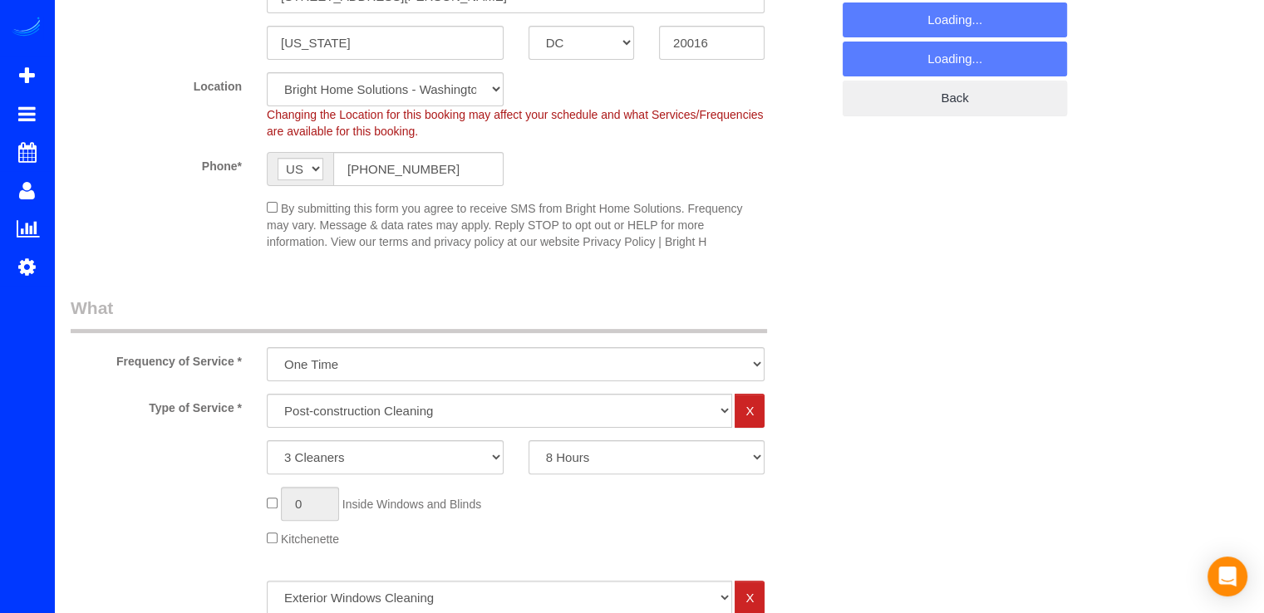
select select "object:1310"
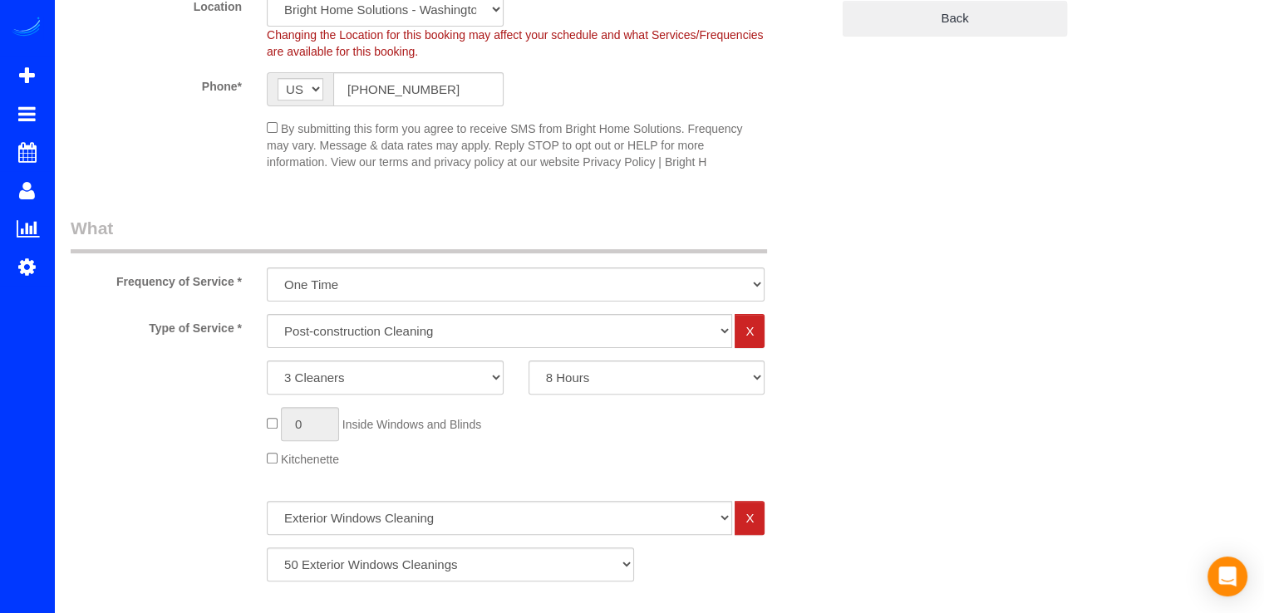
select select "50"
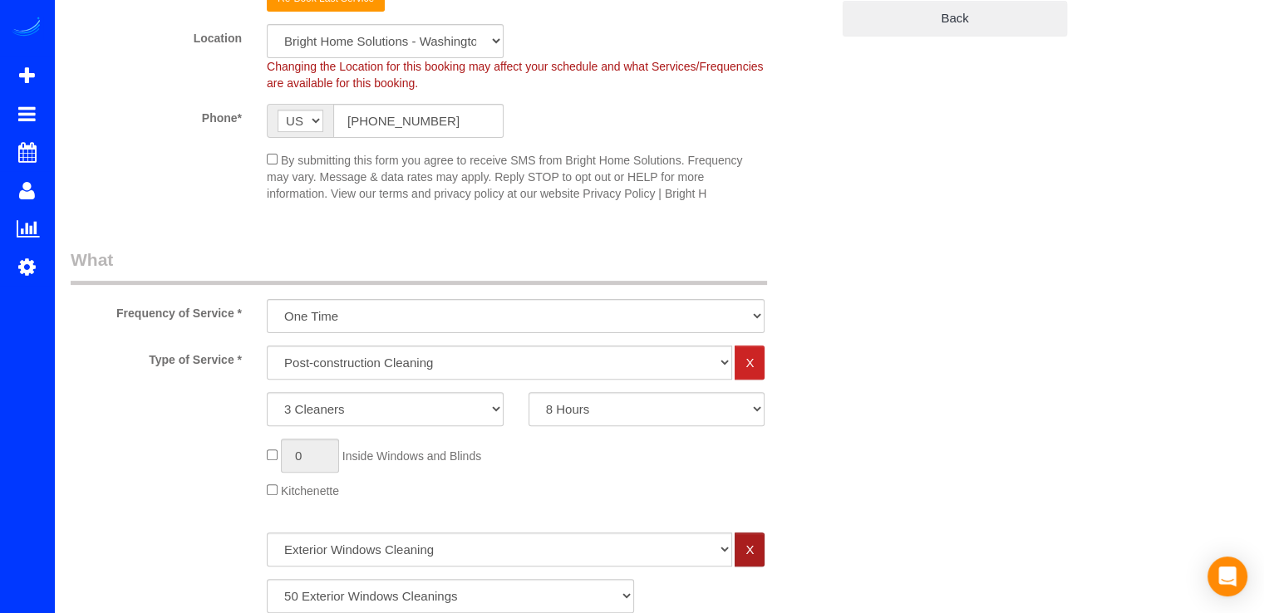
click at [756, 553] on link "X" at bounding box center [749, 550] width 30 height 34
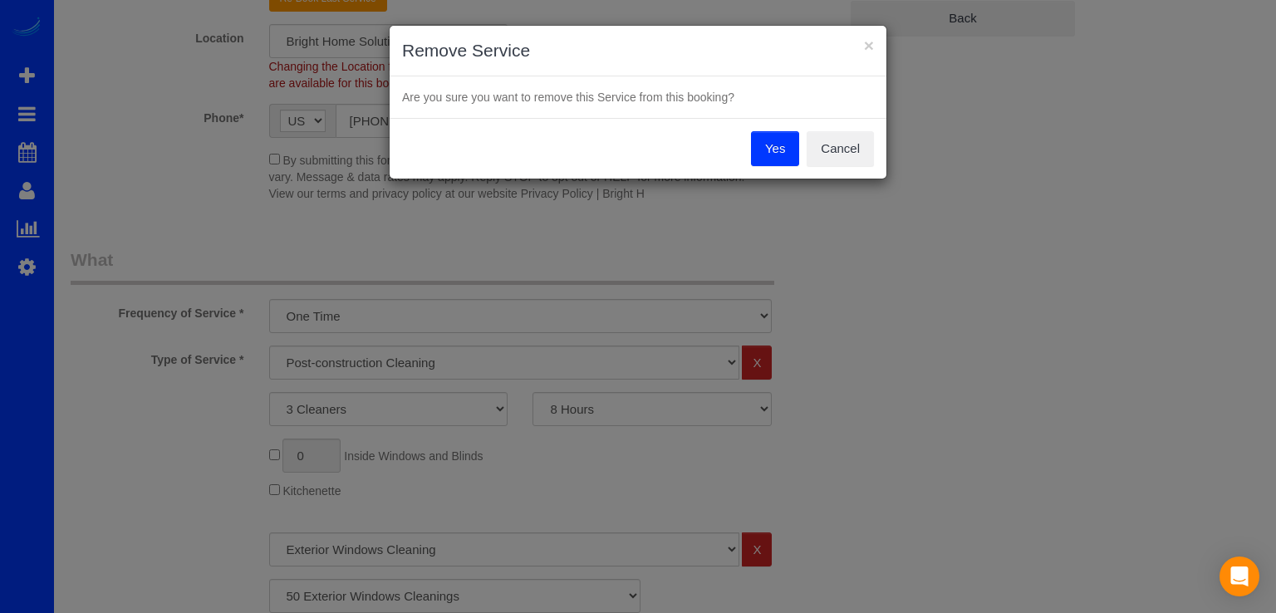
click at [776, 141] on button "Yes" at bounding box center [775, 148] width 48 height 35
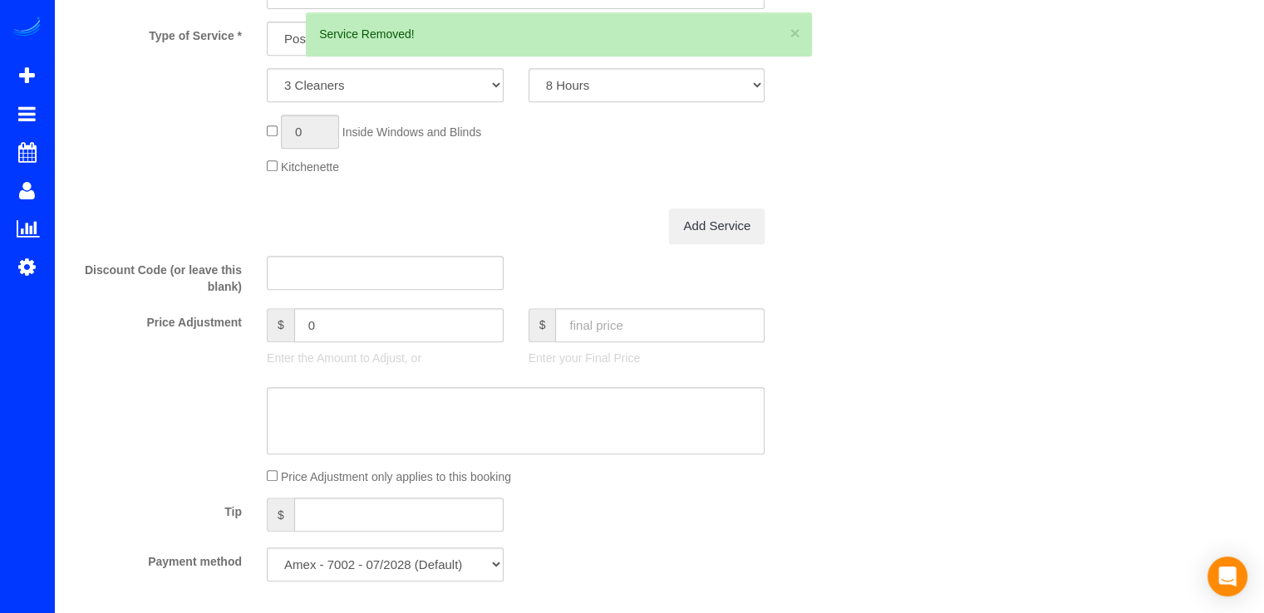
scroll to position [914, 0]
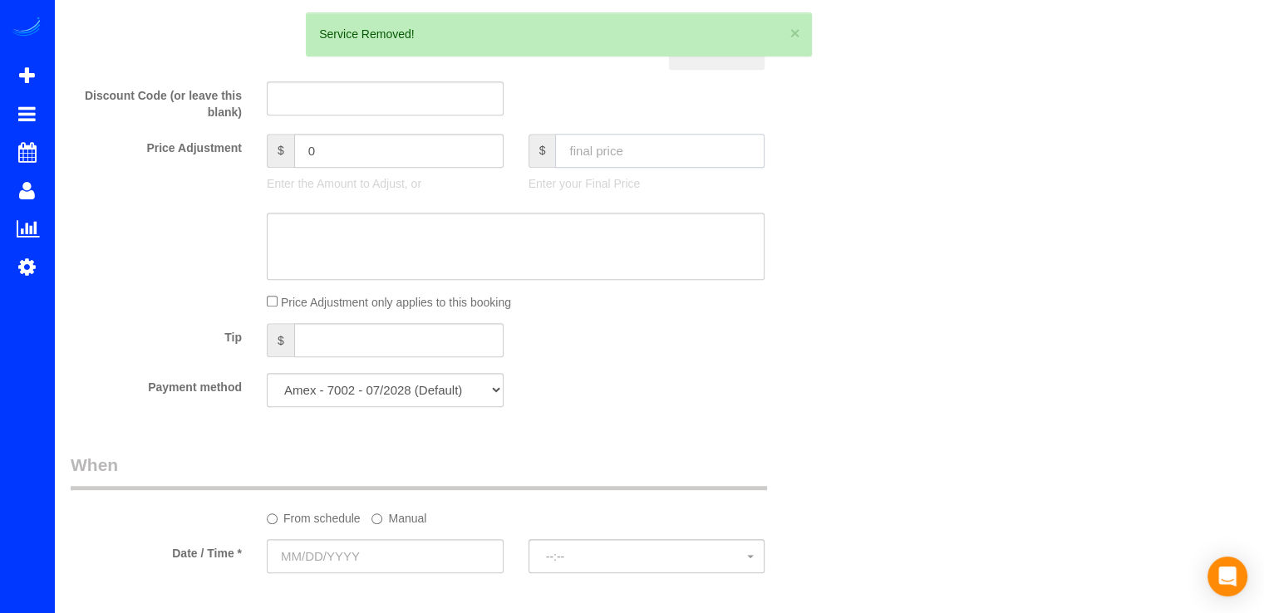
click at [588, 160] on input "text" at bounding box center [659, 151] width 209 height 34
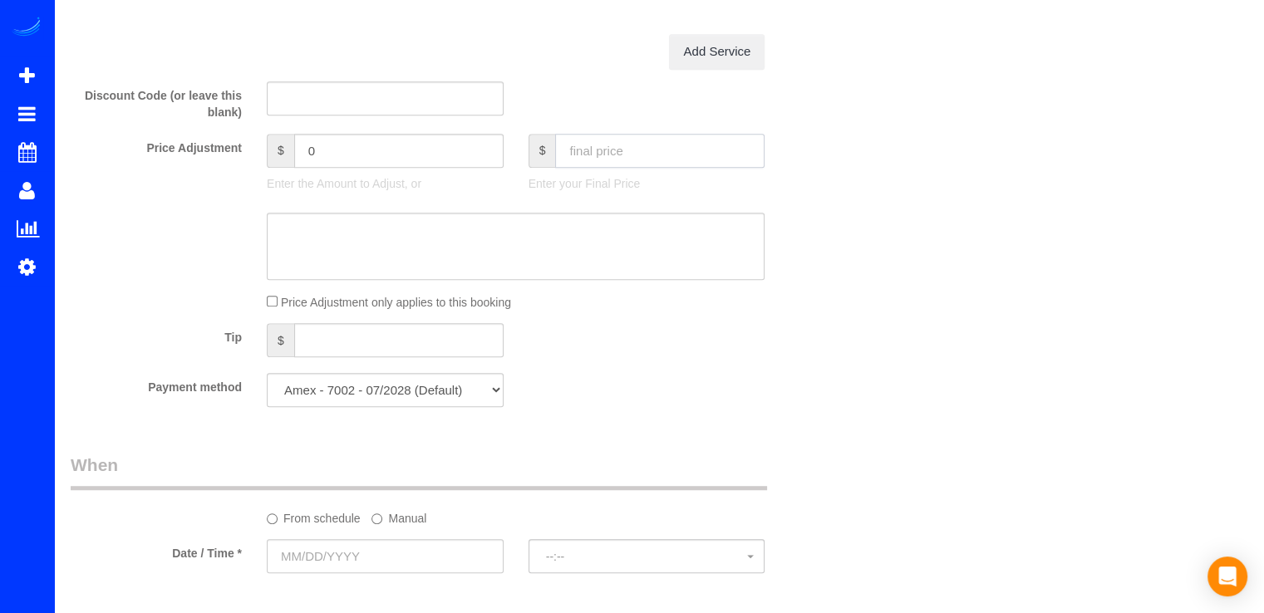
click at [636, 143] on input "text" at bounding box center [659, 151] width 209 height 34
type input "840.06"
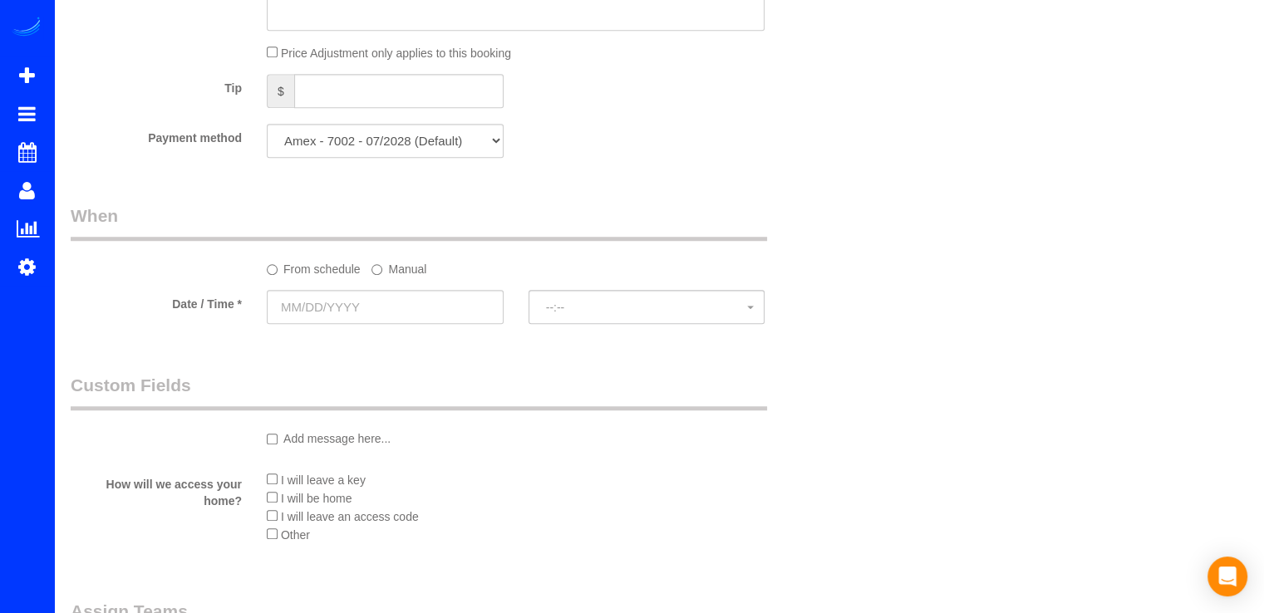
type input "-311.94"
click at [409, 295] on input "text" at bounding box center [385, 307] width 237 height 34
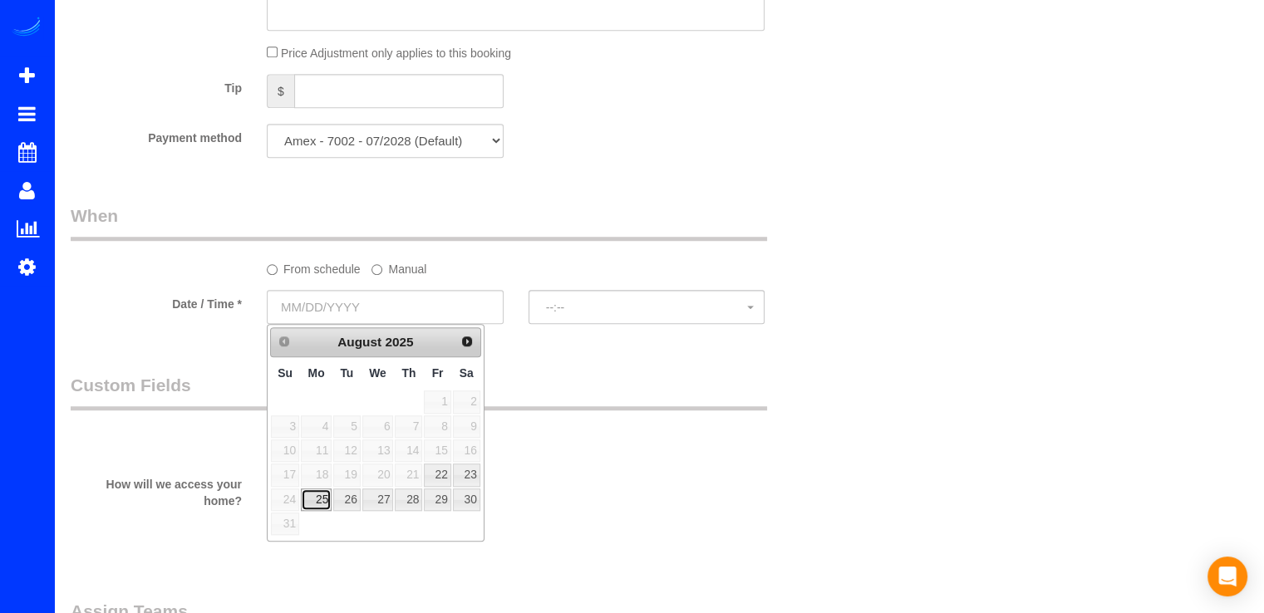
click at [323, 505] on link "25" at bounding box center [316, 500] width 31 height 22
type input "08/25/2025"
select select "spot1"
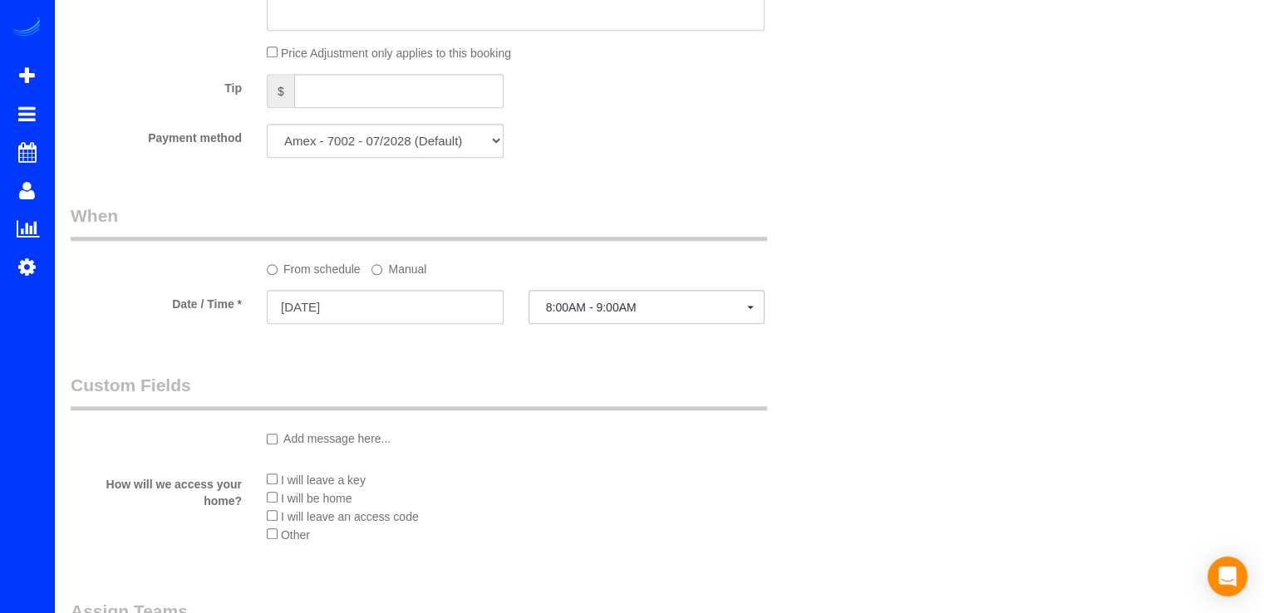
click at [277, 536] on li "Other" at bounding box center [516, 534] width 498 height 18
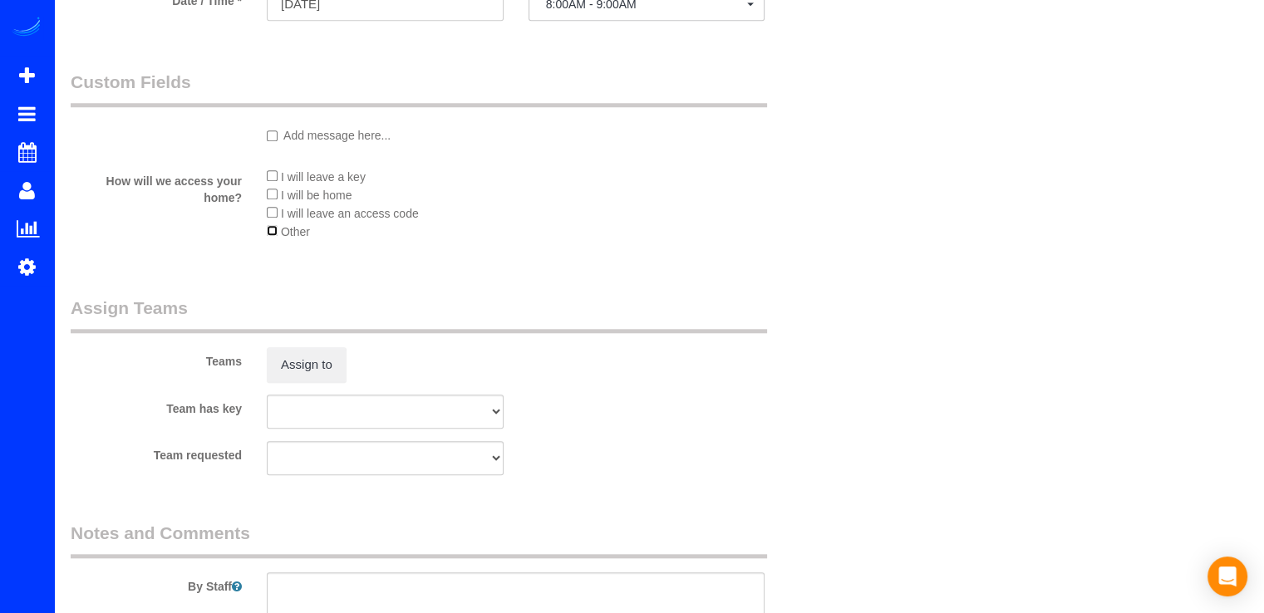
scroll to position [1495, 0]
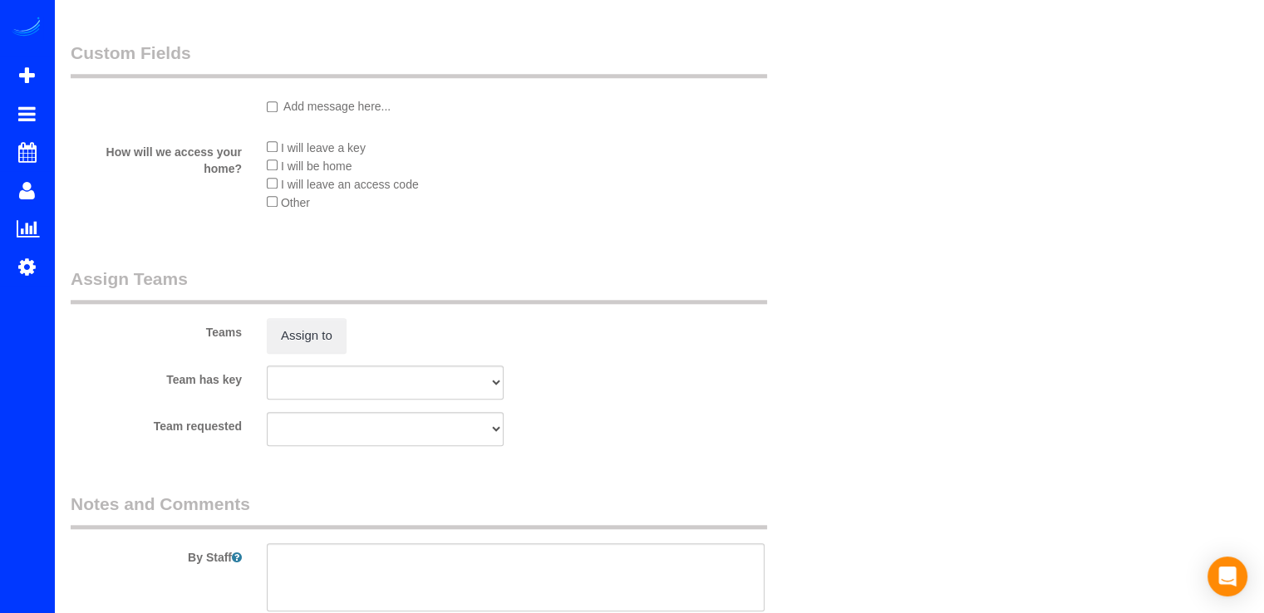
click at [353, 355] on sui-booking-teams "Teams Assign to Team has key Bright Team Bright Team - DC Team requested Bright…" at bounding box center [450, 356] width 759 height 179
click at [334, 342] on button "Assign to" at bounding box center [307, 335] width 80 height 35
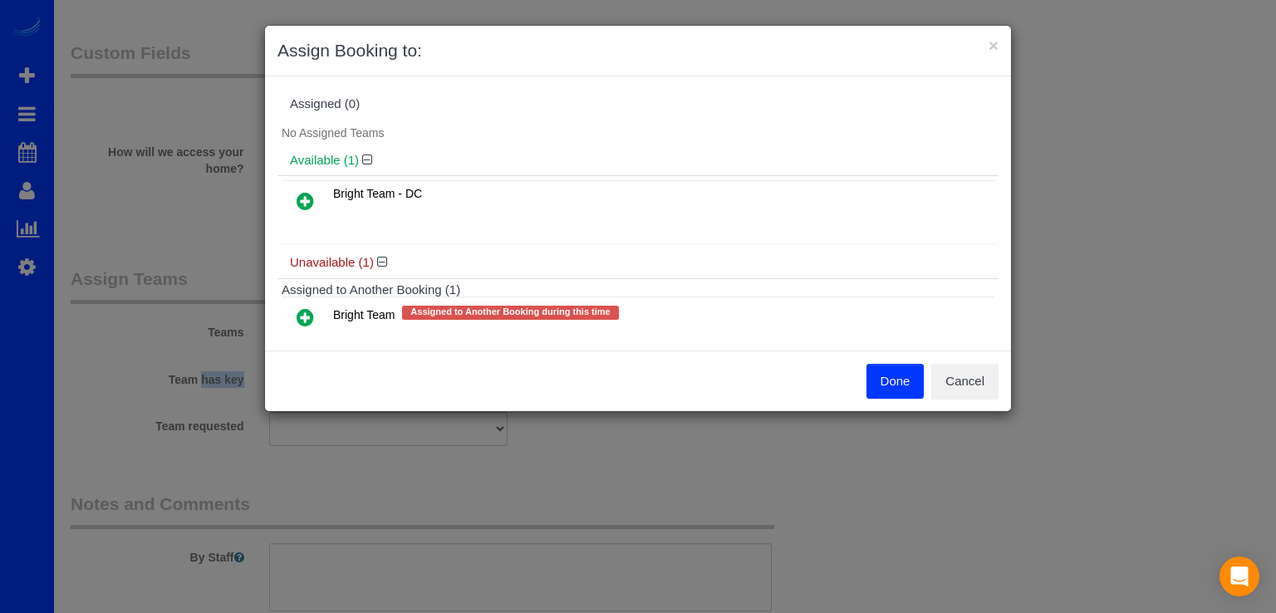
click at [309, 320] on icon at bounding box center [305, 317] width 17 height 20
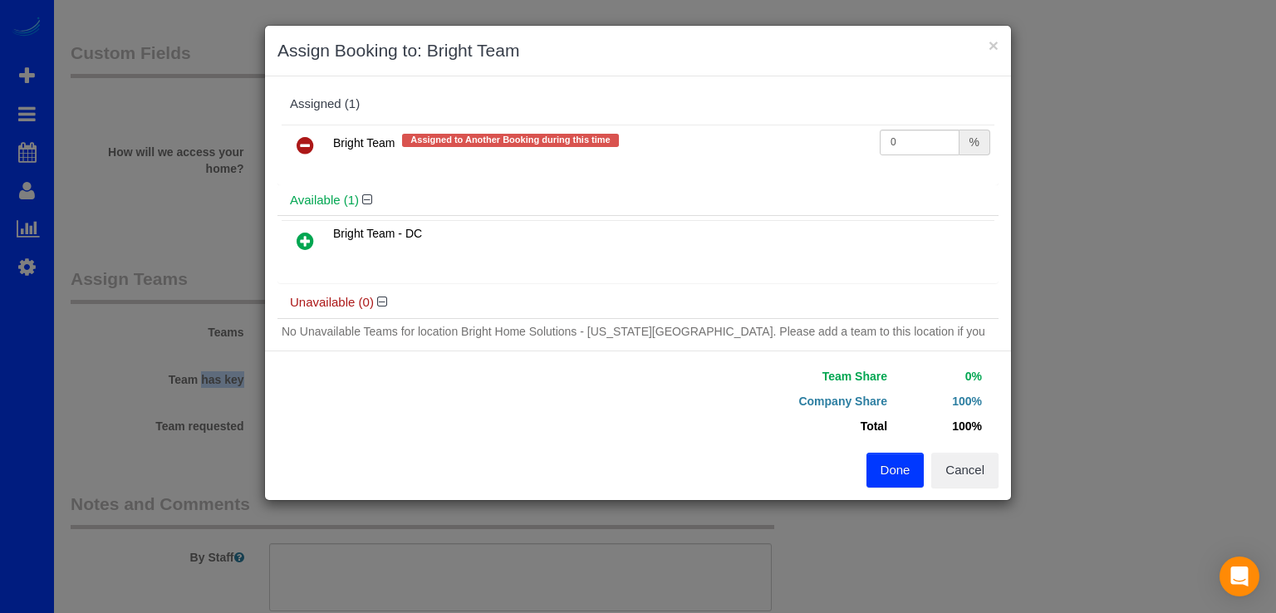
click at [897, 476] on button "Done" at bounding box center [896, 470] width 58 height 35
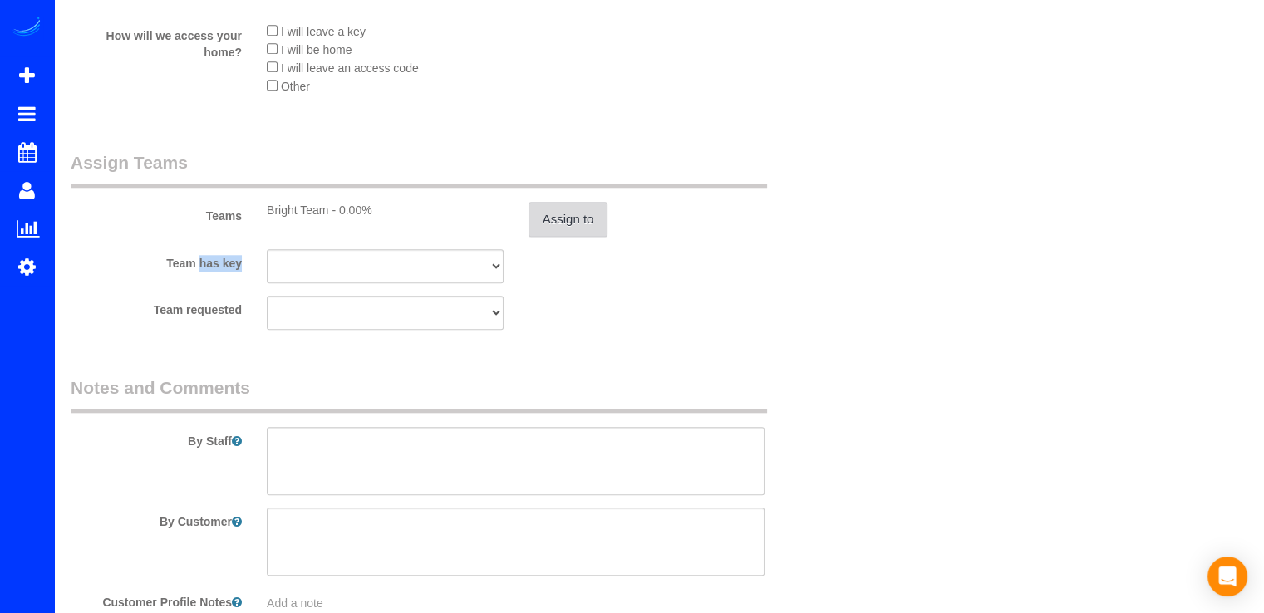
scroll to position [1715, 0]
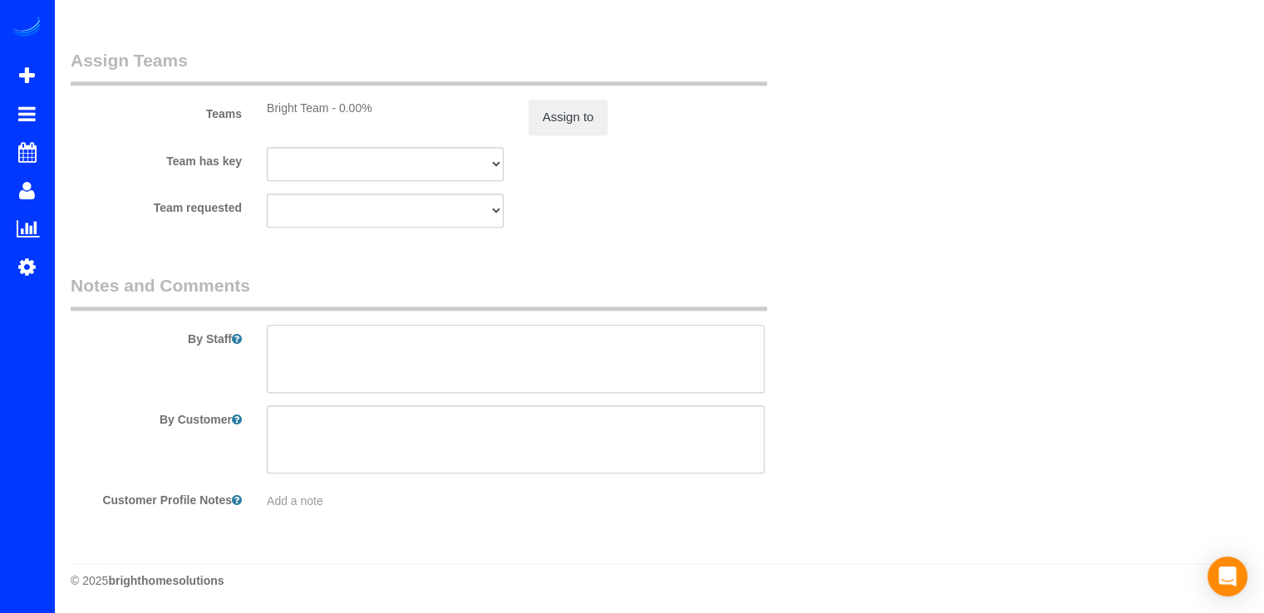
click at [322, 343] on textarea at bounding box center [516, 359] width 498 height 68
paste textarea "4200 49th St & 4905 Van Ness St"
type textarea "4200 49th St & 4905 Van Ness St"
drag, startPoint x: 482, startPoint y: 348, endPoint x: 253, endPoint y: 350, distance: 229.3
click at [254, 349] on div at bounding box center [515, 359] width 523 height 68
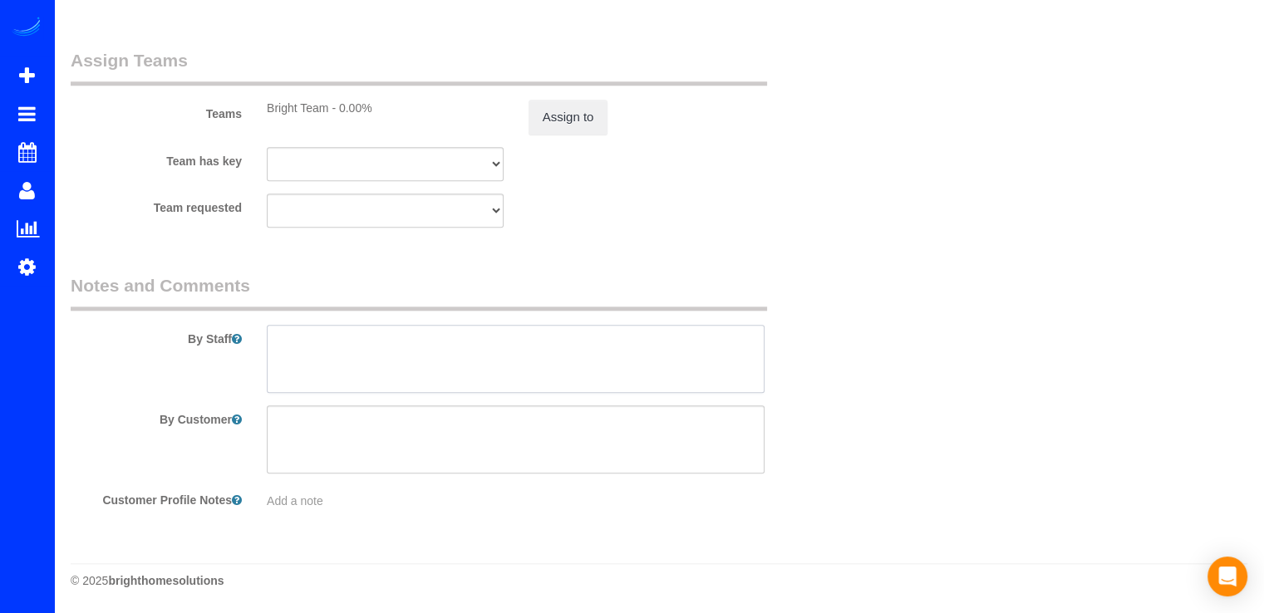
paste textarea "Iniciar alas 7am. Limpieza de ventanas exteriores, solo las que sean necesarias…"
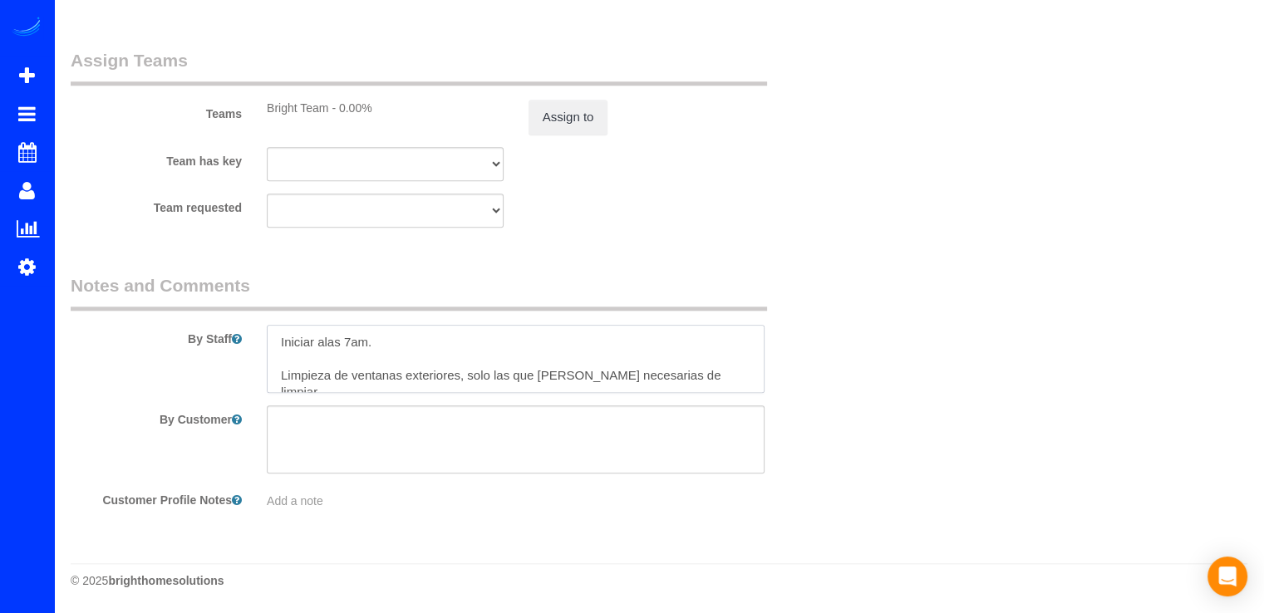
click at [282, 337] on textarea at bounding box center [516, 359] width 498 height 68
click at [308, 377] on textarea at bounding box center [516, 359] width 498 height 68
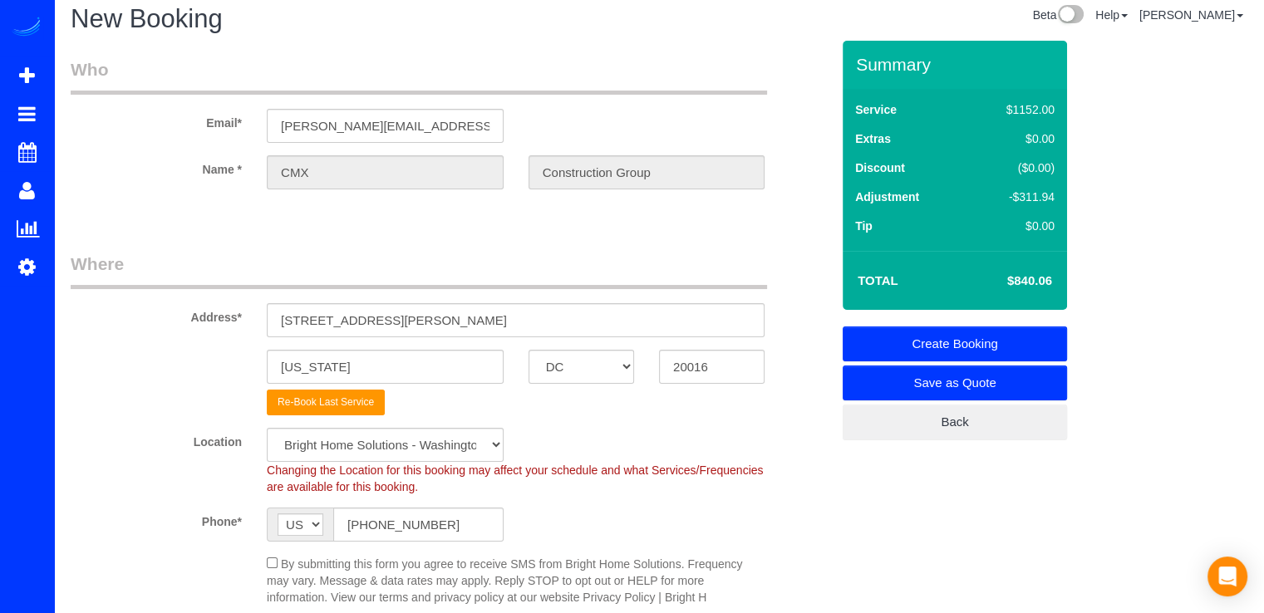
scroll to position [0, 0]
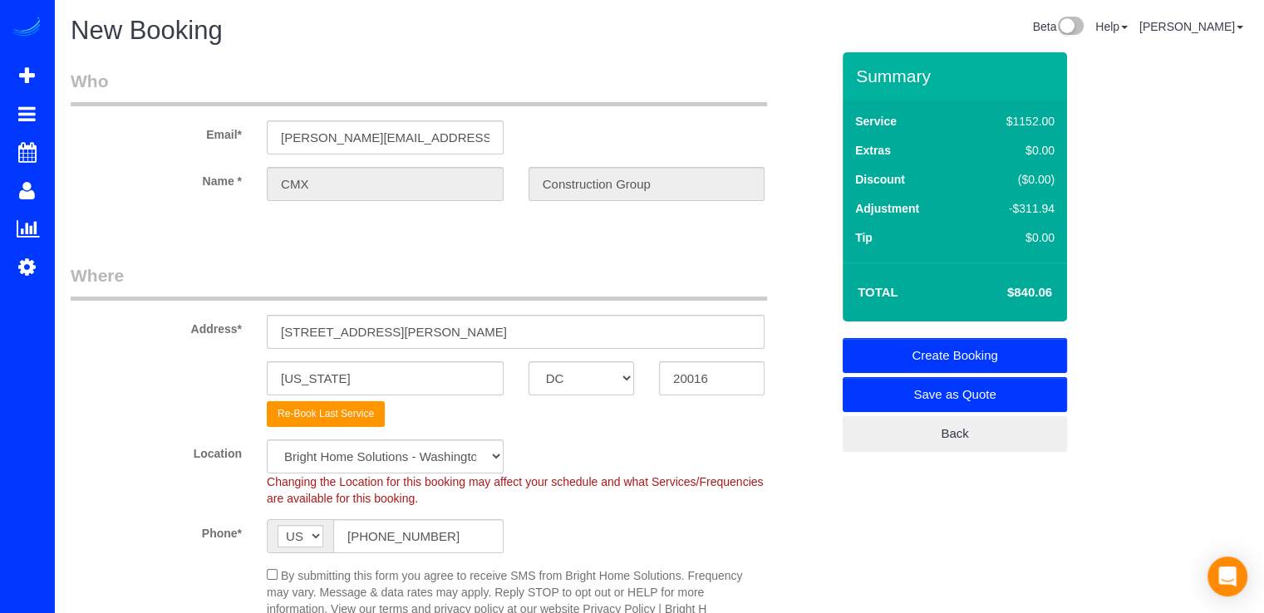
type textarea "Iniciar alas 7am. Limpieza de ventanas exteriores, solo las que sean necesarias…"
click at [1036, 342] on link "Create Booking" at bounding box center [954, 355] width 224 height 35
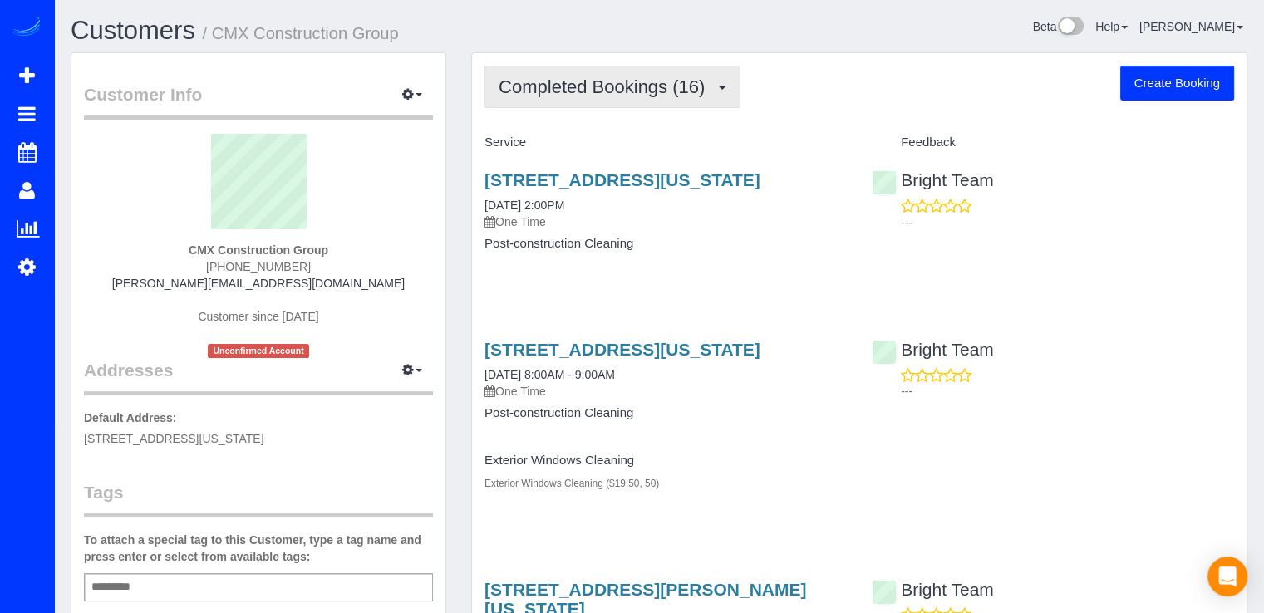
click at [601, 91] on span "Completed Bookings (16)" at bounding box center [605, 86] width 214 height 21
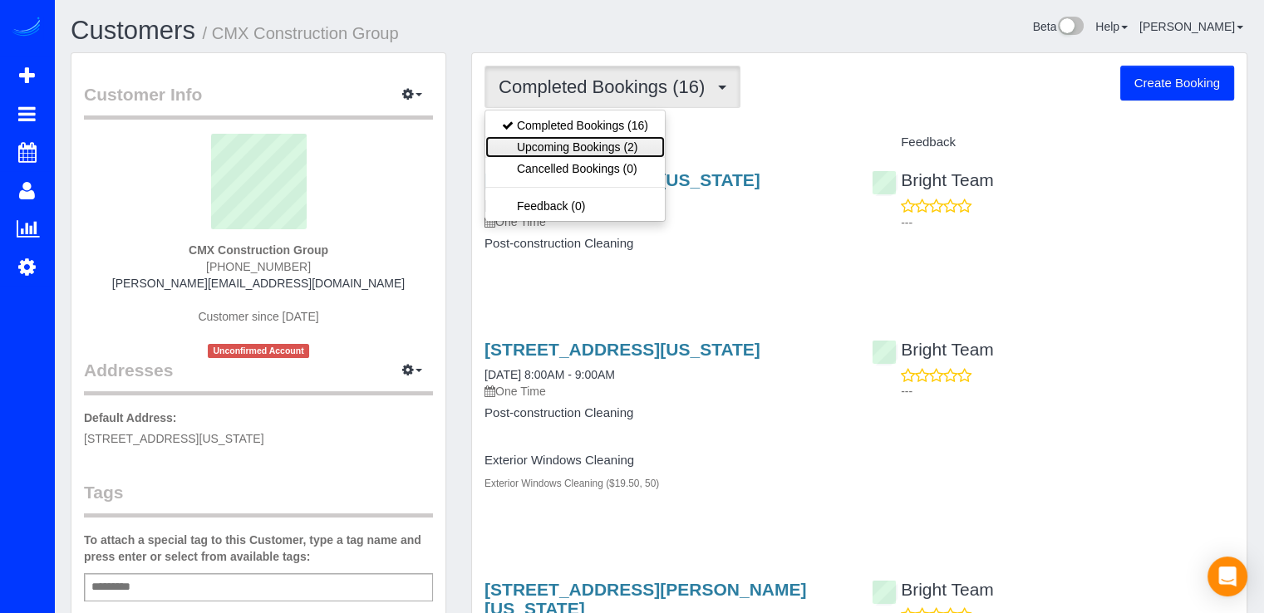
click at [621, 153] on link "Upcoming Bookings (2)" at bounding box center [574, 147] width 179 height 22
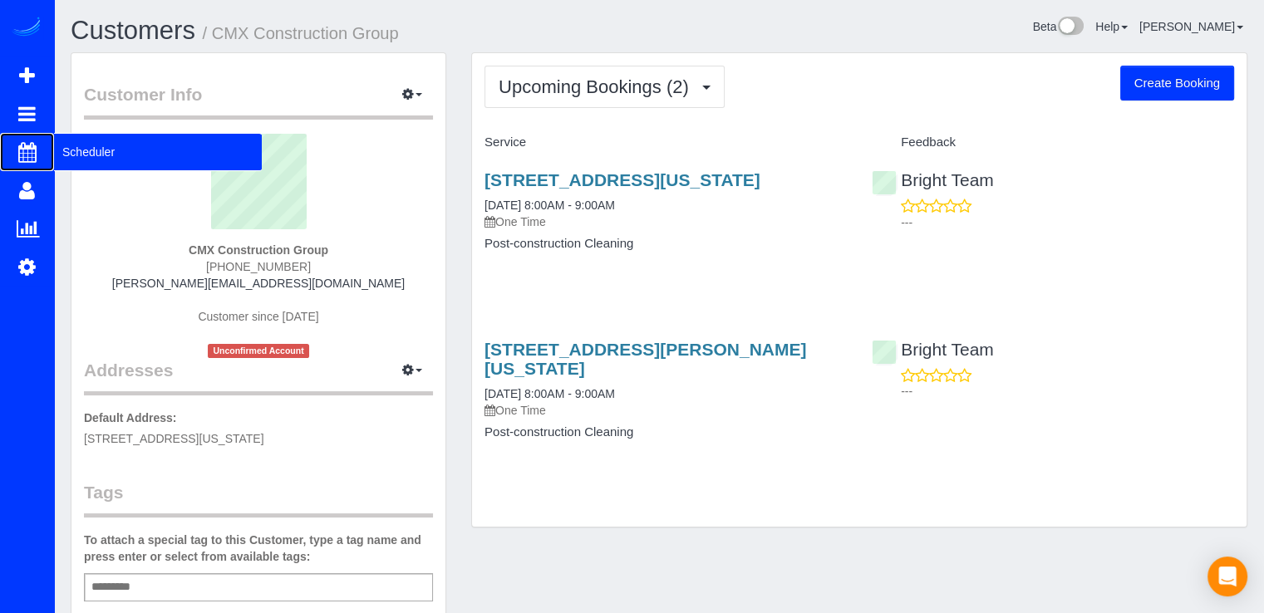
click at [94, 152] on span "Scheduler" at bounding box center [158, 152] width 208 height 38
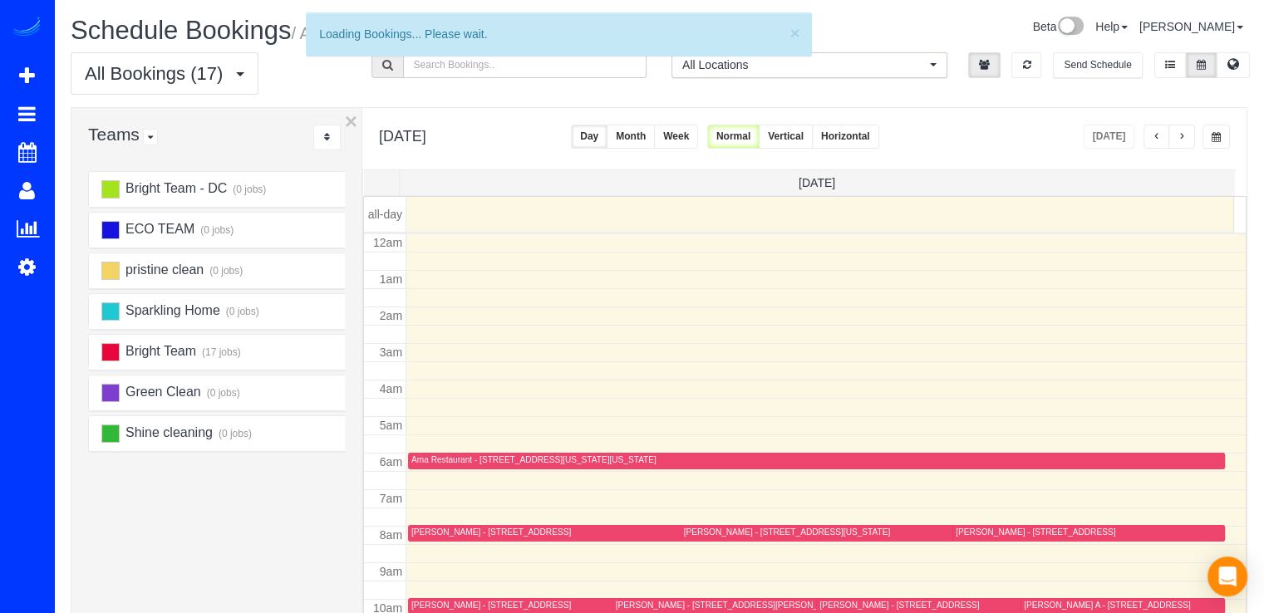
scroll to position [218, 0]
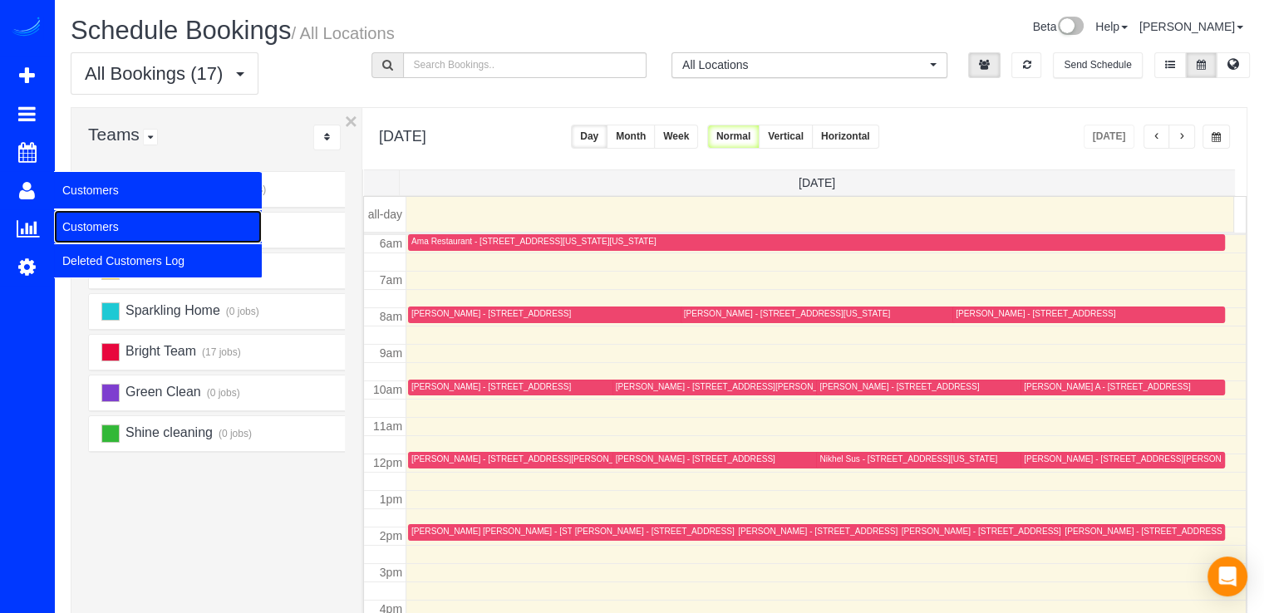
click at [87, 222] on link "Customers" at bounding box center [158, 226] width 208 height 33
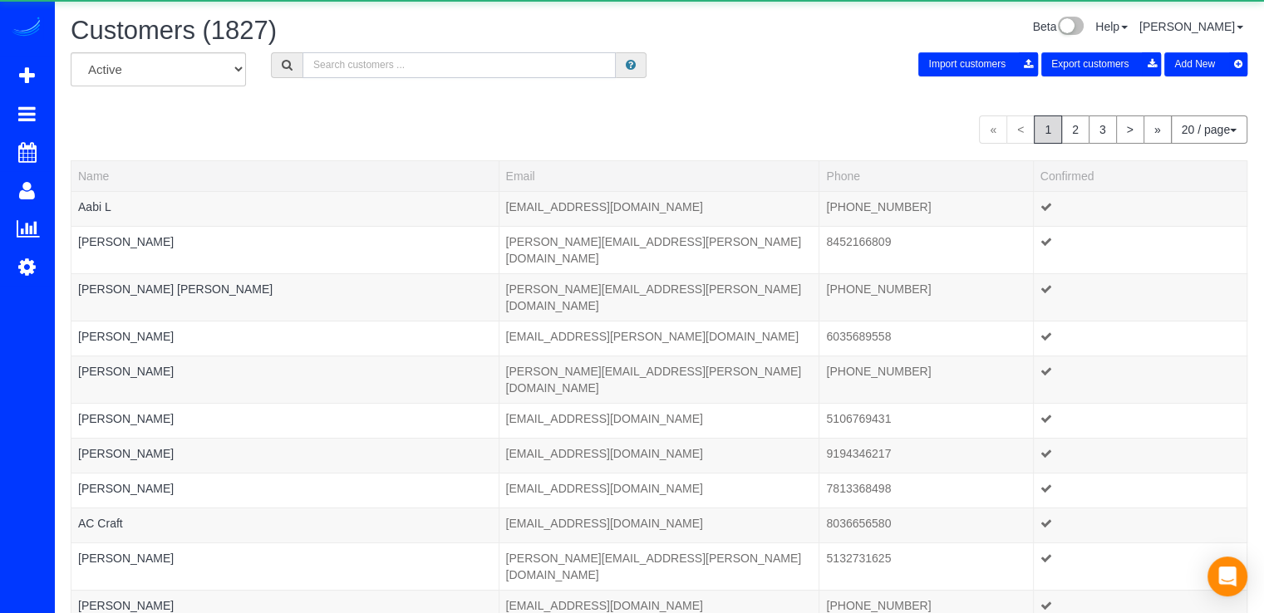
click at [354, 60] on input "text" at bounding box center [458, 65] width 313 height 26
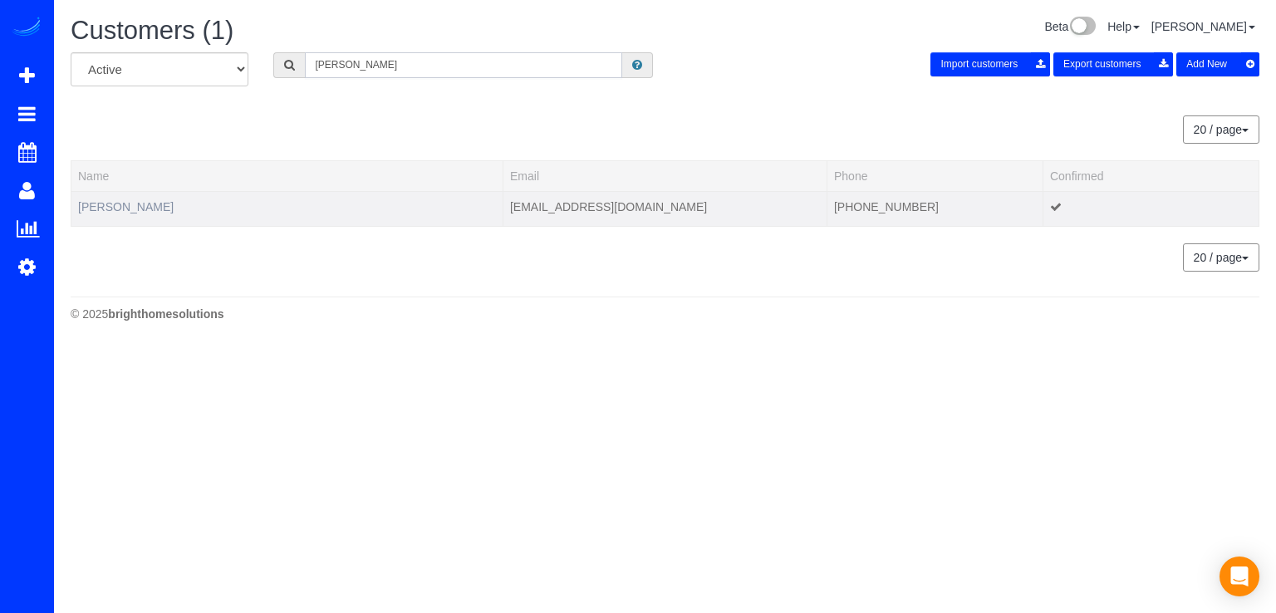
type input "Jaime Fishman"
click at [124, 203] on link "Jaime Fishman" at bounding box center [126, 206] width 96 height 13
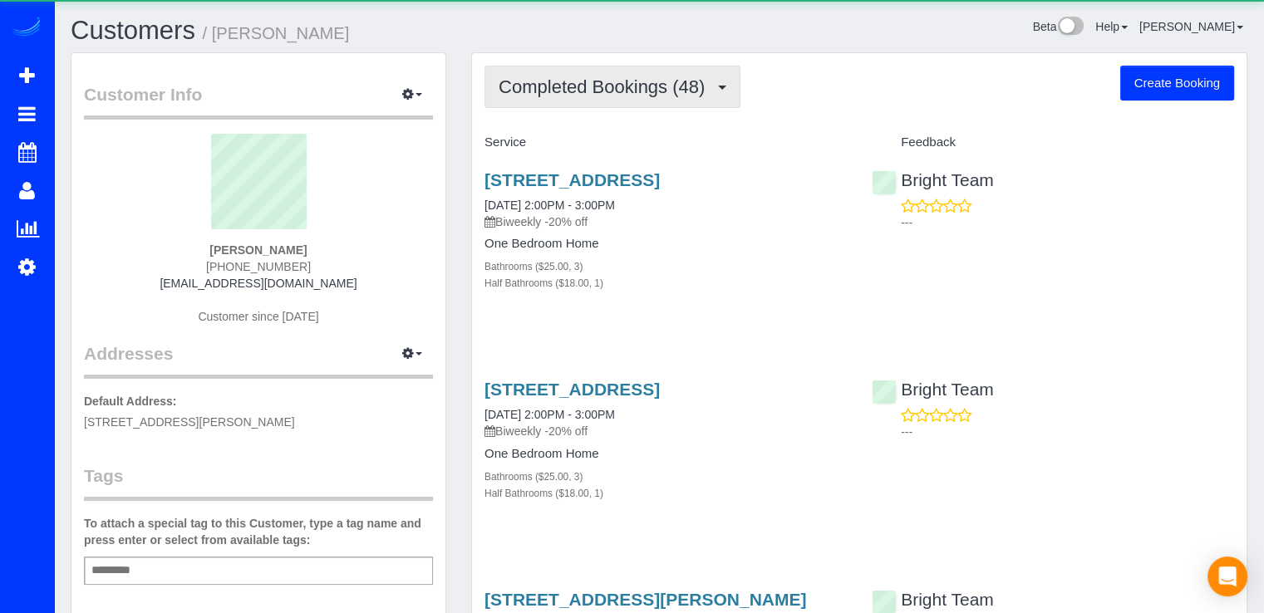
click at [655, 95] on span "Completed Bookings (48)" at bounding box center [605, 86] width 214 height 21
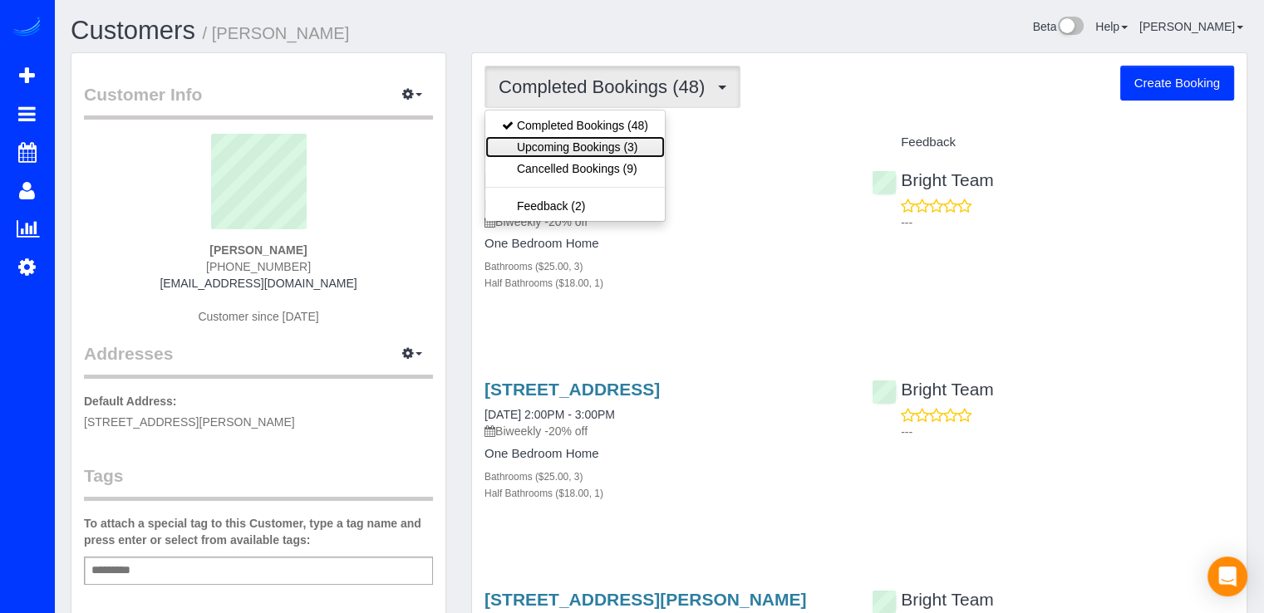
click at [631, 137] on link "Upcoming Bookings (3)" at bounding box center [574, 147] width 179 height 22
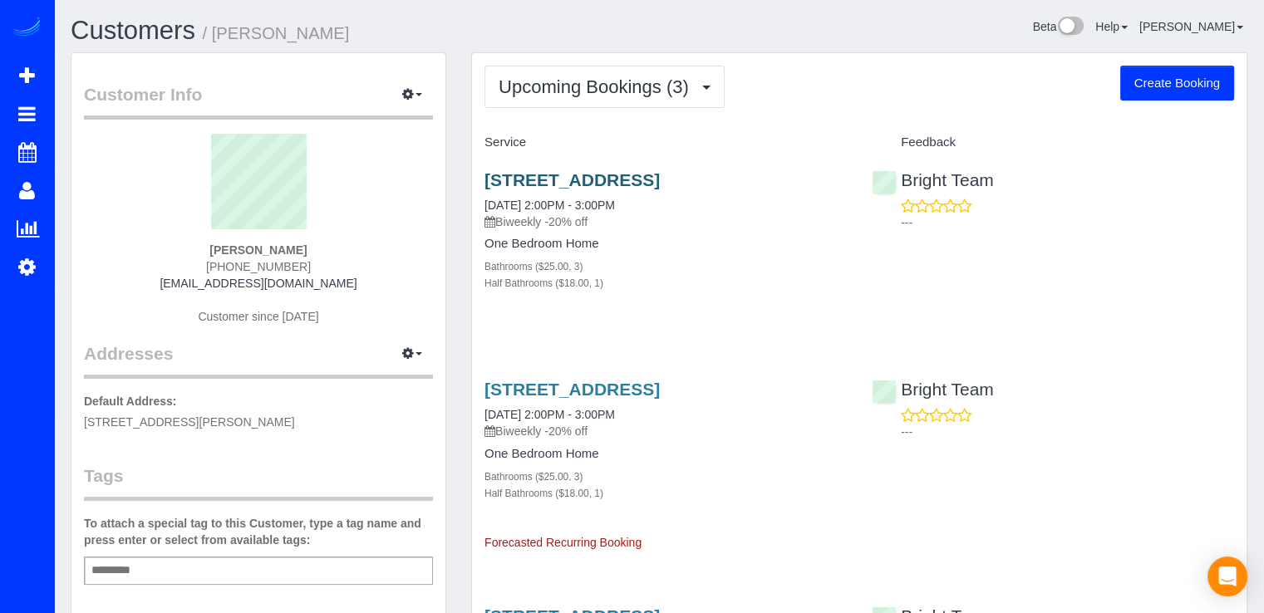
click at [553, 169] on div "402 Inspiration Lane, Gaithersburg, MD 20878 09/02/2025 2:00PM - 3:00PM Biweekl…" at bounding box center [665, 240] width 387 height 168
click at [553, 173] on link "402 Inspiration Lane, Gaithersburg, MD 20878" at bounding box center [571, 179] width 175 height 19
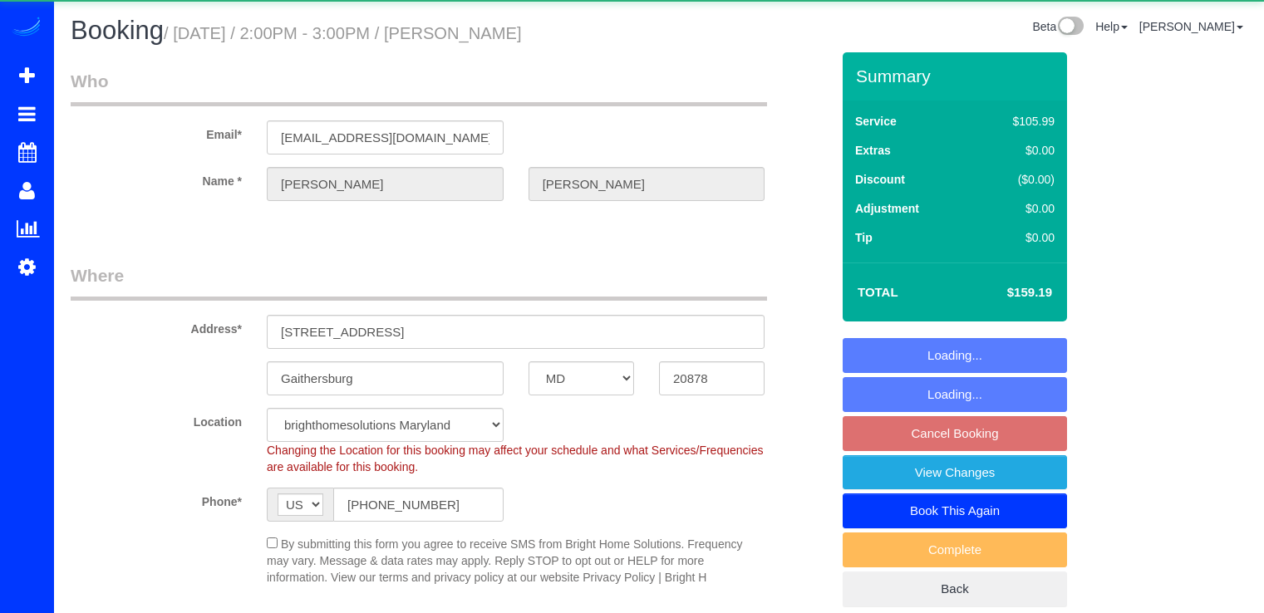
select select "MD"
select select "3"
select select "1"
select select "spot24"
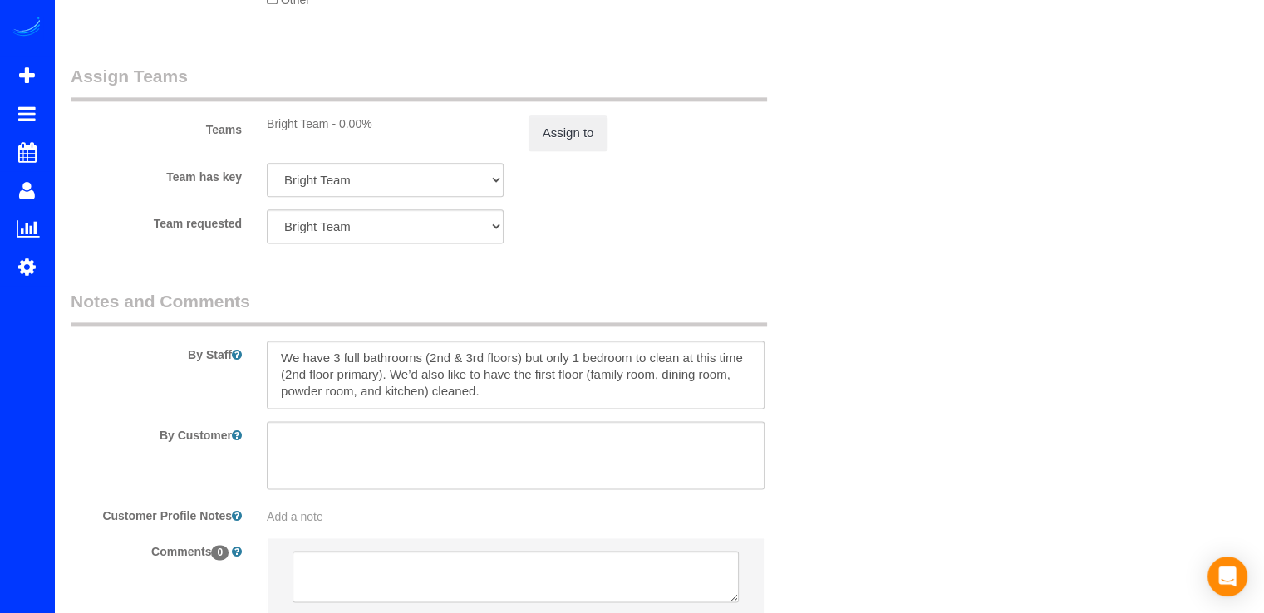
scroll to position [2283, 0]
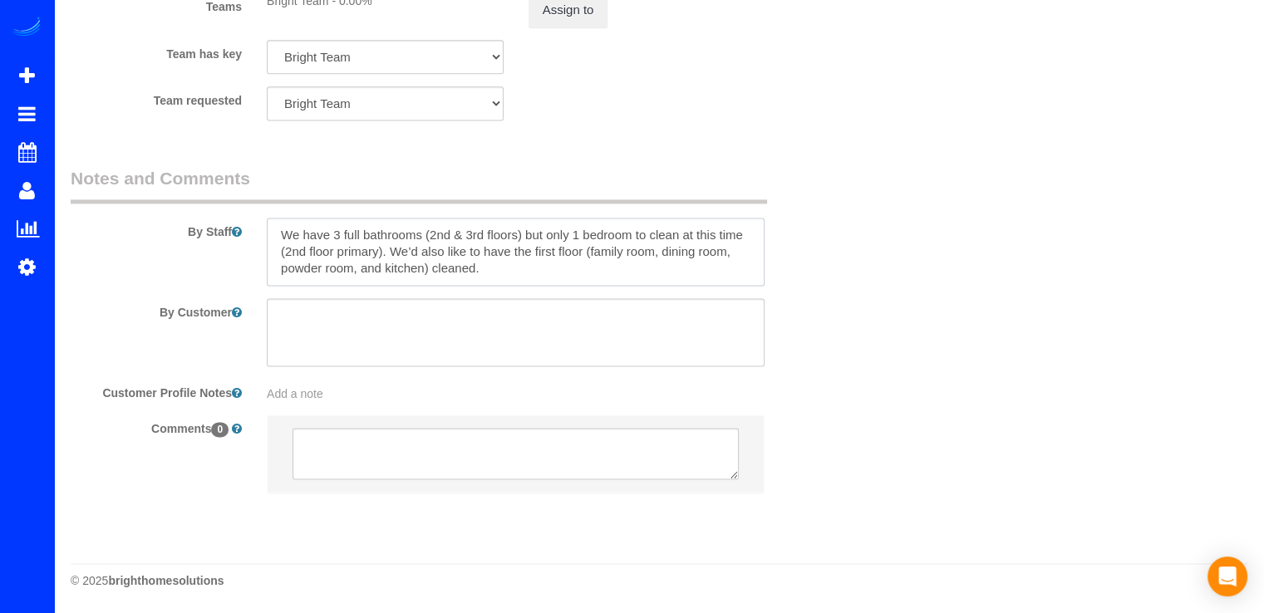
click at [274, 230] on textarea at bounding box center [516, 252] width 498 height 68
paste textarea "Loremipsumd sit ametcon – Adipiscing elit seddoei Tem incid, ut laboree dolorem…"
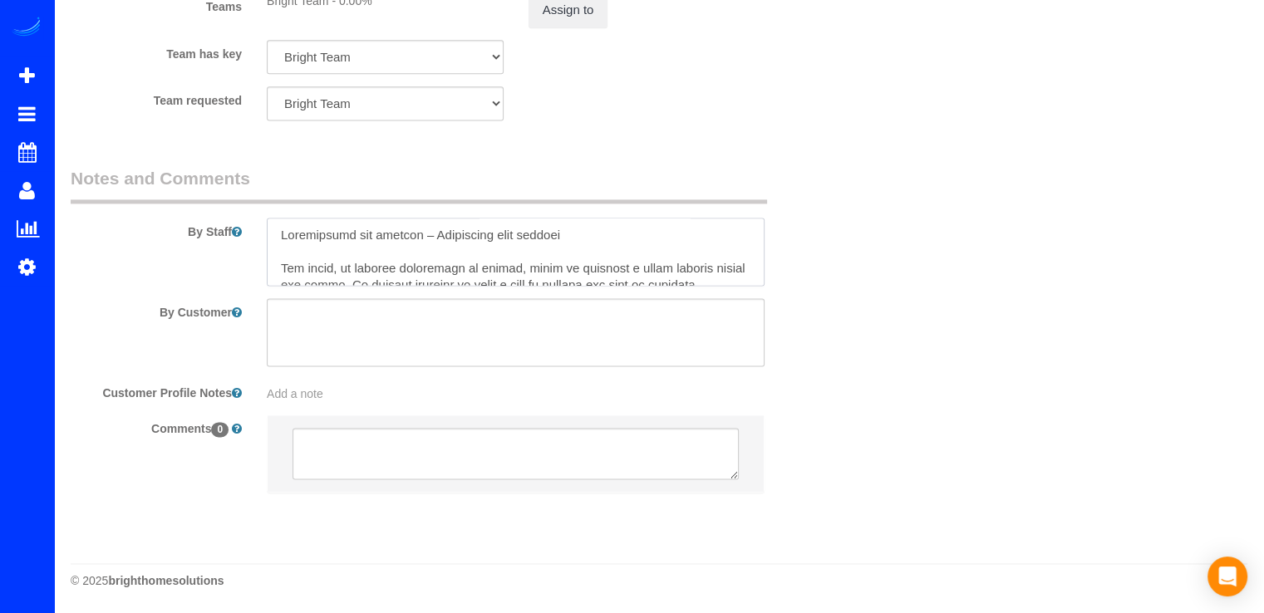
type textarea "Loremipsumd sit ametcon – Adipiscing elit seddoei Tem incid, ut laboree dolorem…"
click at [771, 287] on sui-booking-comments "By Staff By Customer Customer Profile Notes Add a note Comments 0" at bounding box center [450, 337] width 759 height 343
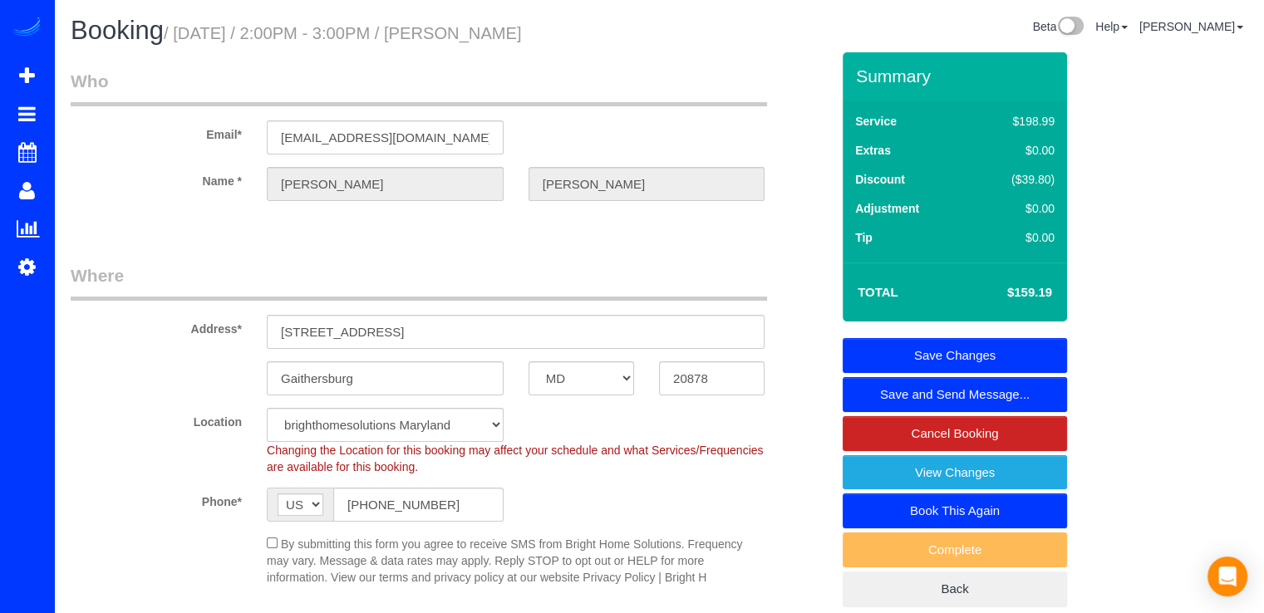
click at [1009, 349] on link "Save Changes" at bounding box center [954, 355] width 224 height 35
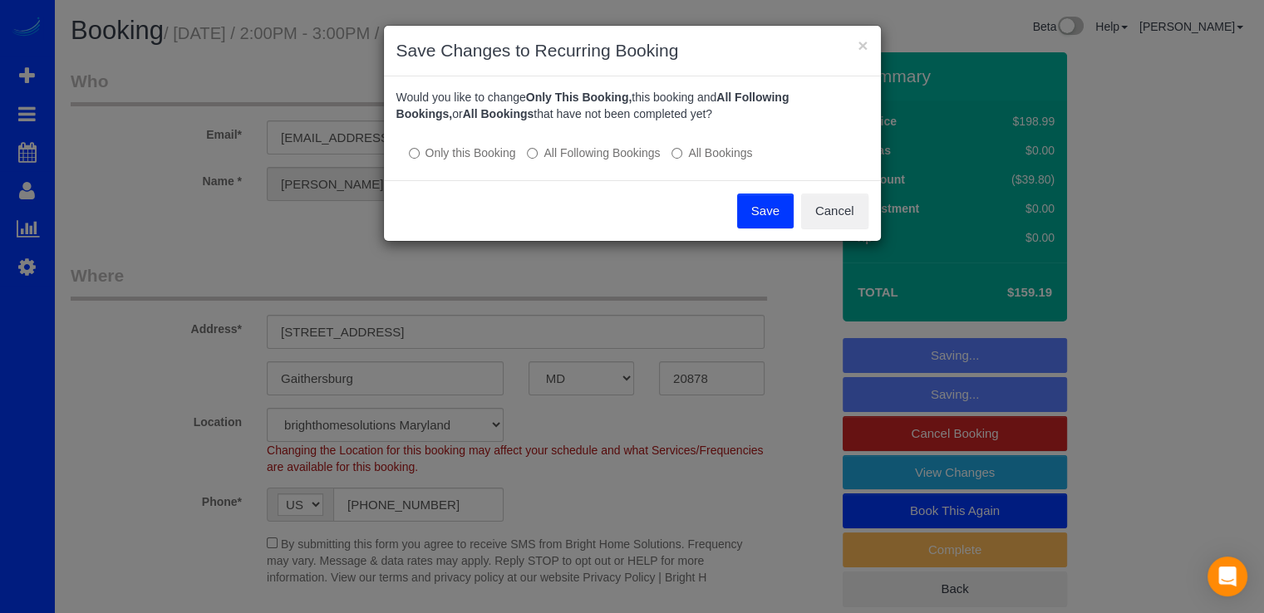
scroll to position [364, 0]
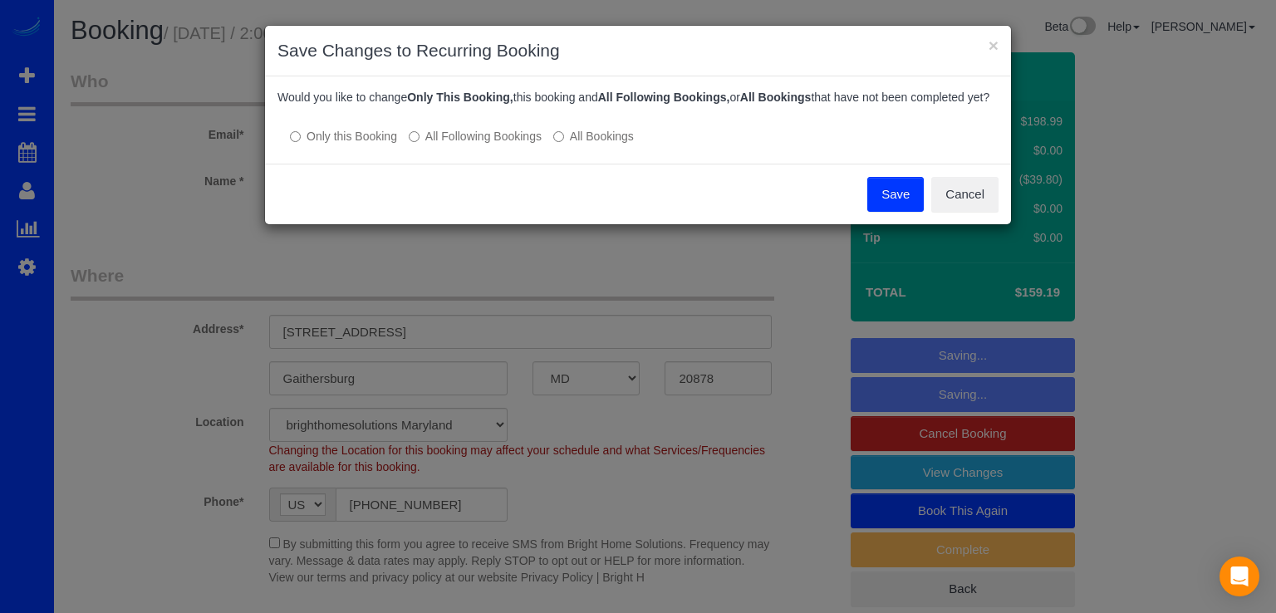
click at [451, 145] on label "All Following Bookings" at bounding box center [475, 136] width 133 height 17
click at [886, 207] on button "Save" at bounding box center [895, 194] width 56 height 35
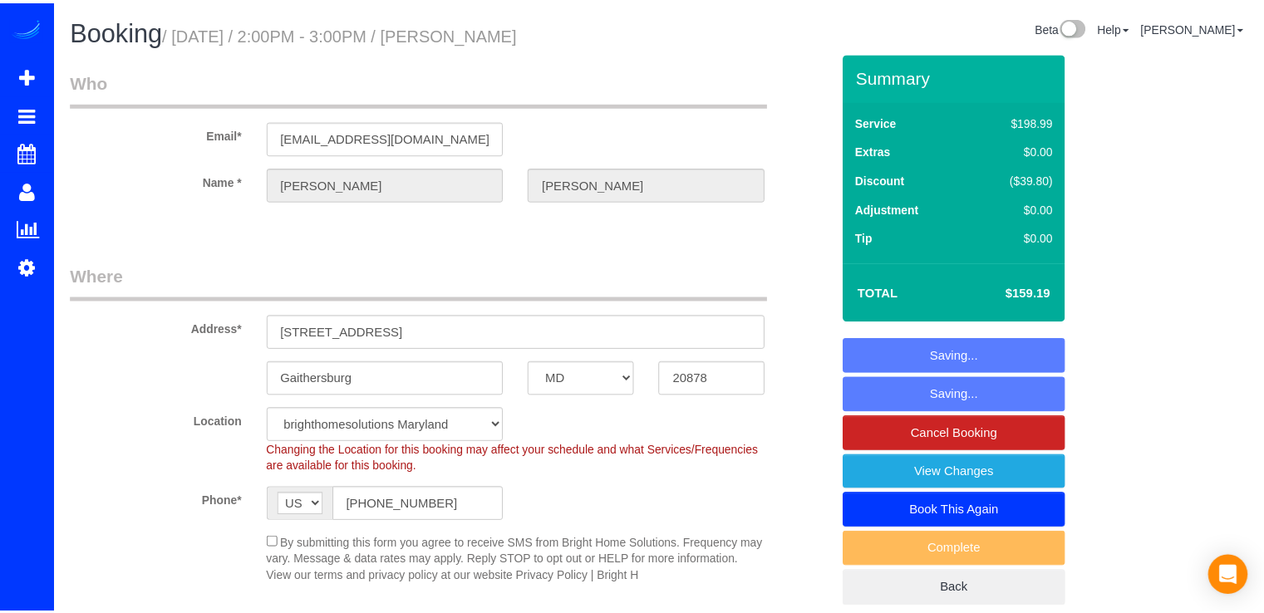
scroll to position [380, 0]
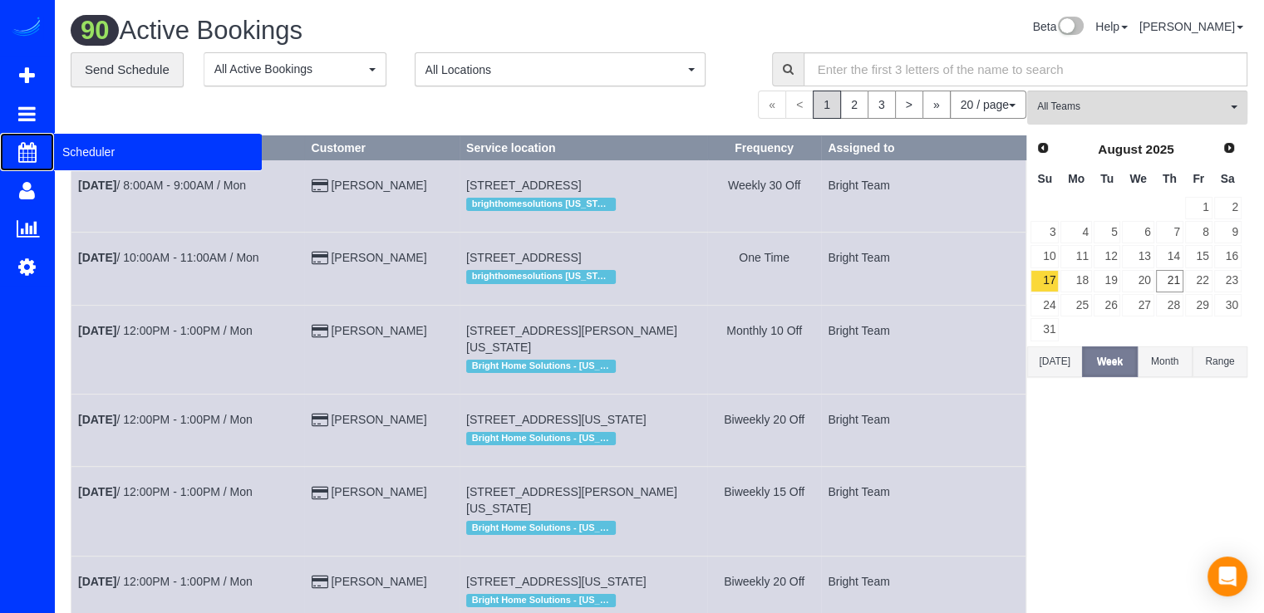
click at [81, 150] on span "Scheduler" at bounding box center [158, 152] width 208 height 38
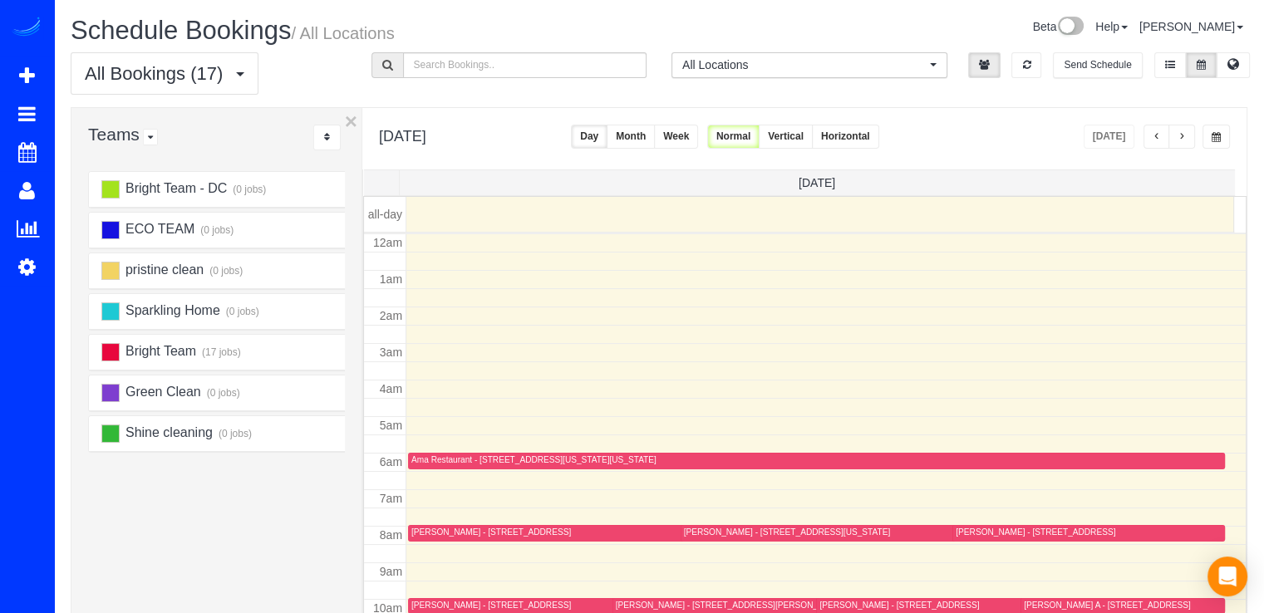
scroll to position [218, 0]
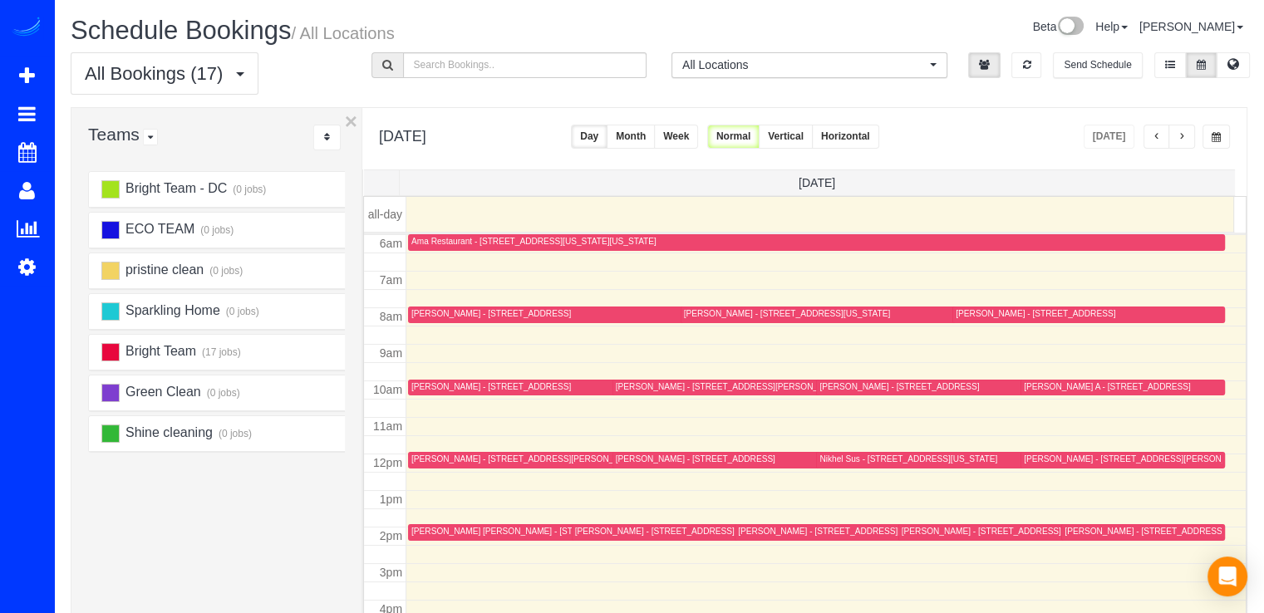
click at [640, 382] on div "[PERSON_NAME] - [STREET_ADDRESS][PERSON_NAME]" at bounding box center [730, 386] width 228 height 11
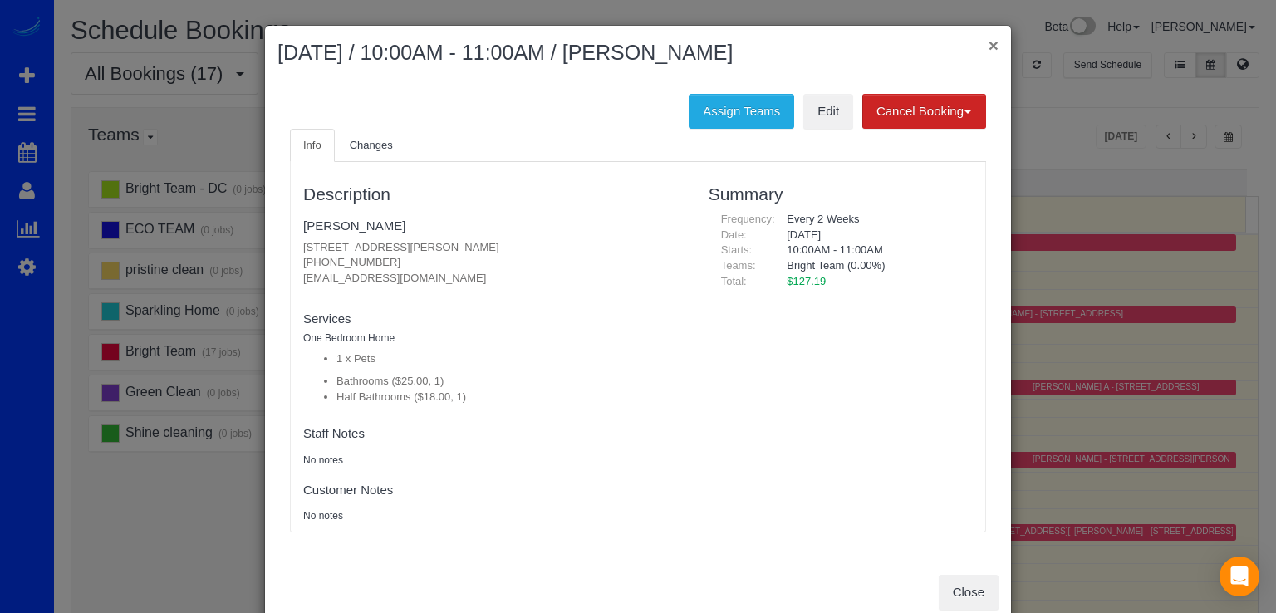
click at [989, 46] on button "×" at bounding box center [994, 45] width 10 height 17
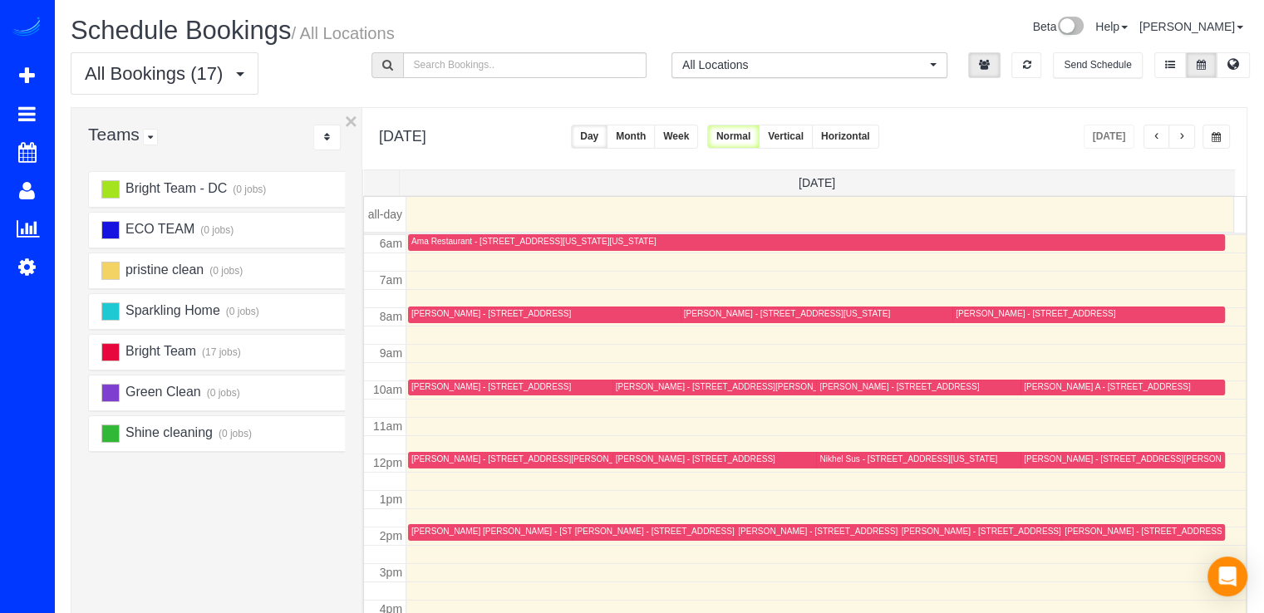
click at [1185, 136] on span "button" at bounding box center [1181, 137] width 8 height 10
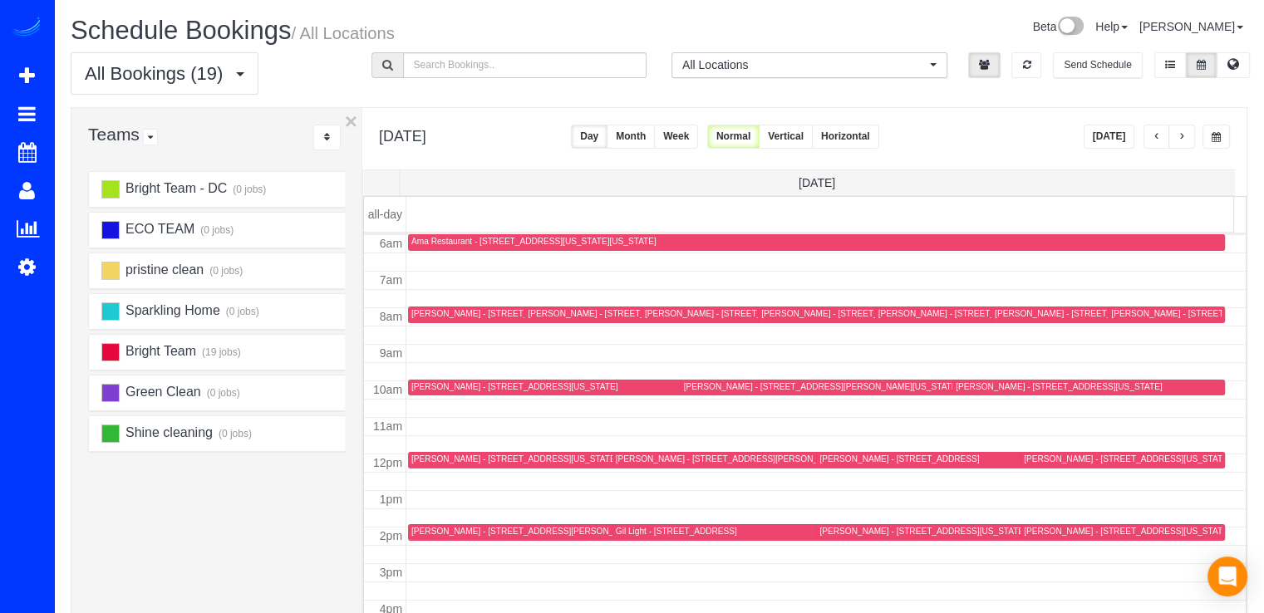
click at [434, 448] on td at bounding box center [826, 444] width 840 height 18
click at [435, 452] on div at bounding box center [603, 460] width 391 height 17
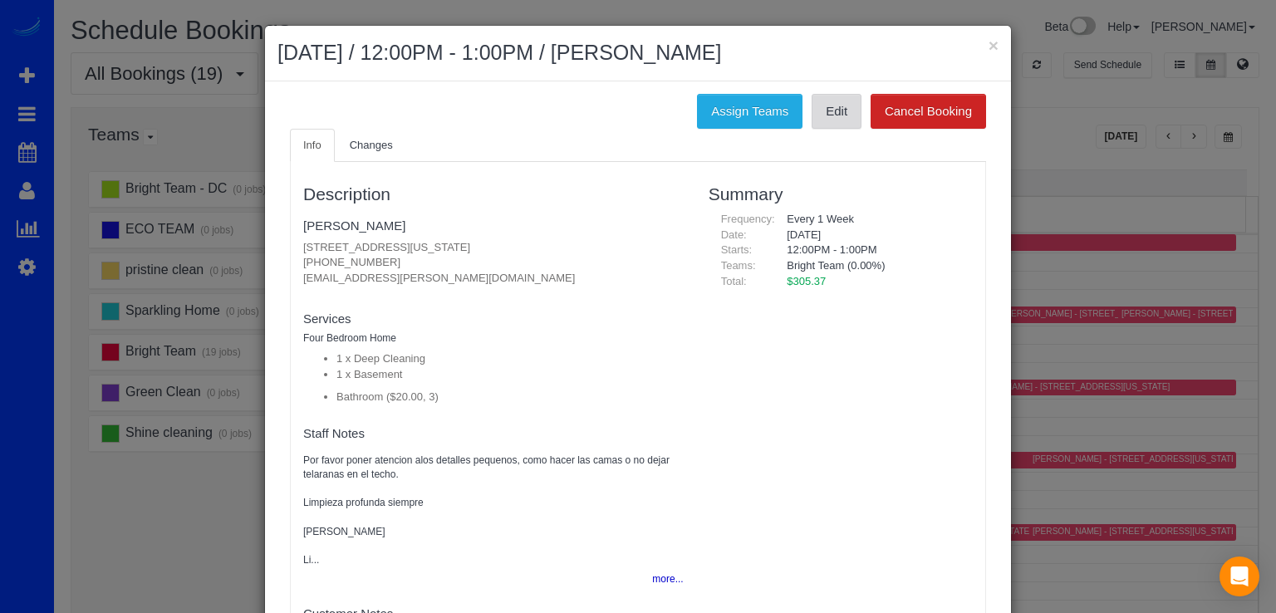
click at [812, 115] on link "Edit" at bounding box center [837, 111] width 50 height 35
click at [324, 218] on link "[PERSON_NAME]" at bounding box center [354, 225] width 102 height 14
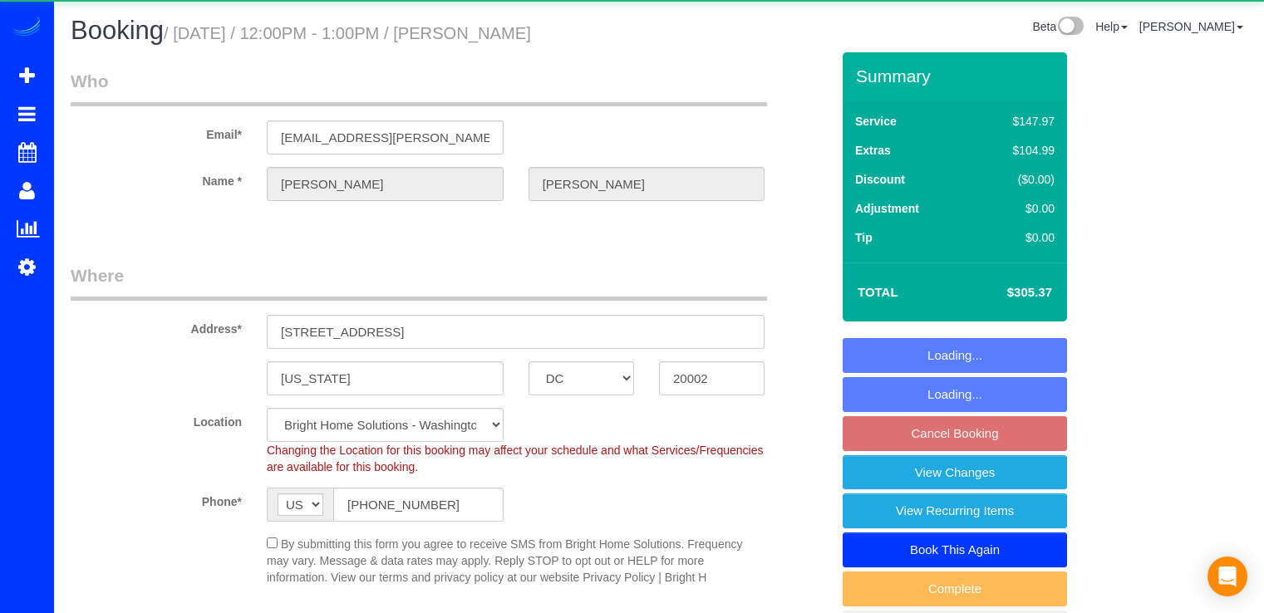
select select "DC"
select select "string:fspay"
select select "spot2"
select select "object:726"
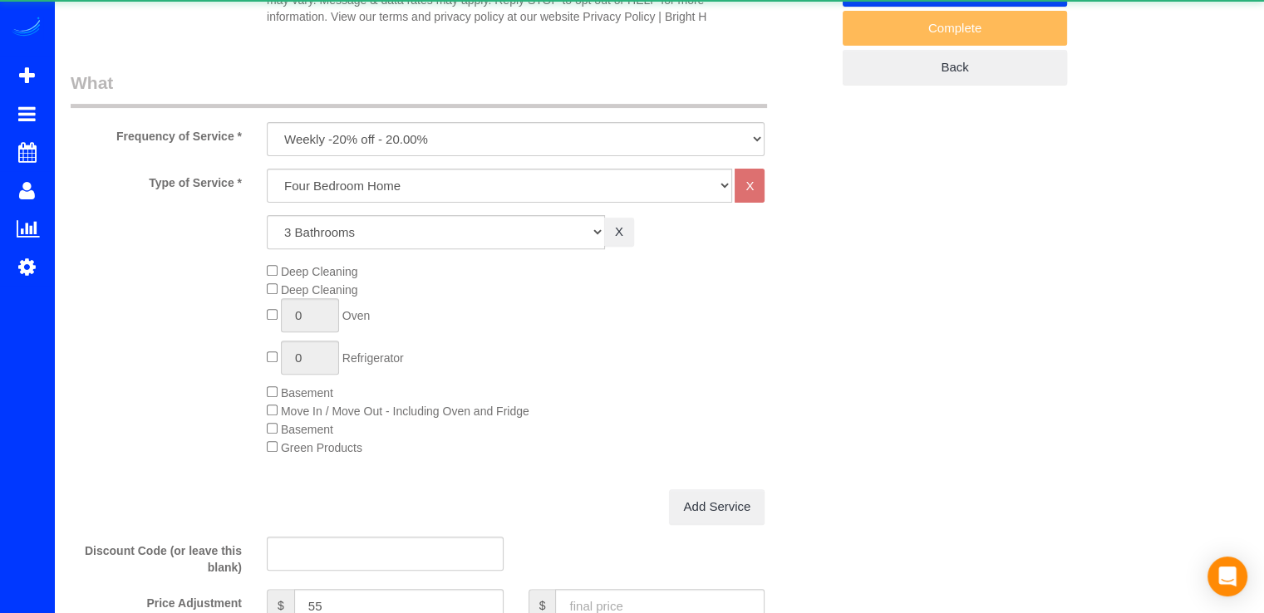
select select "spot18"
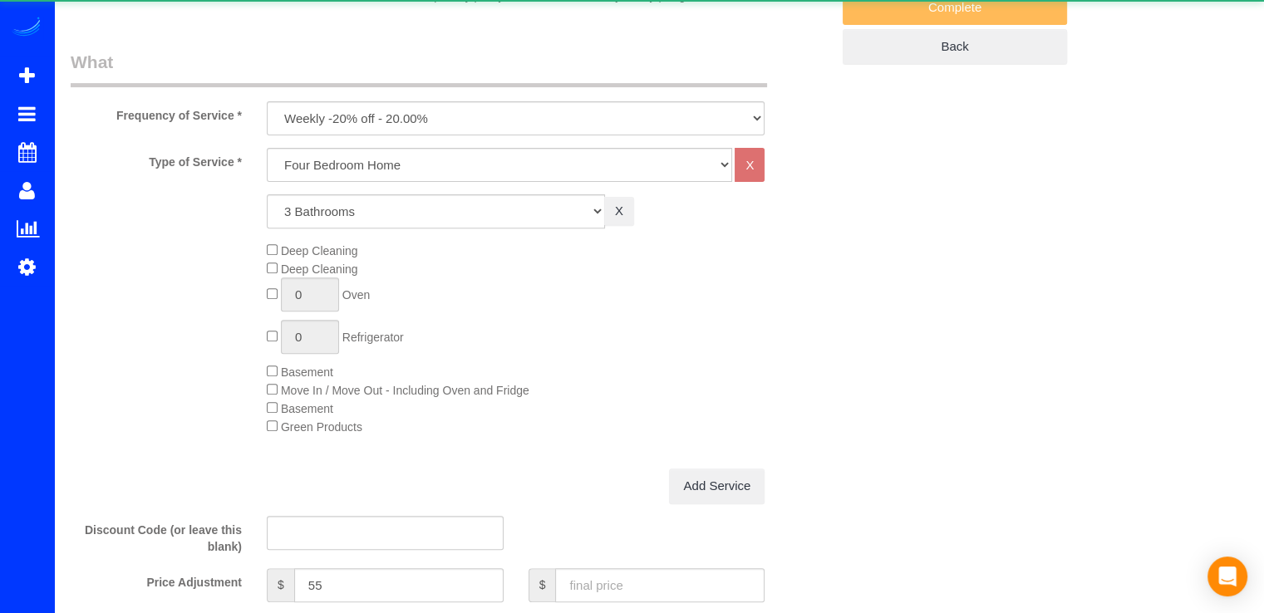
select select "7"
select select "3"
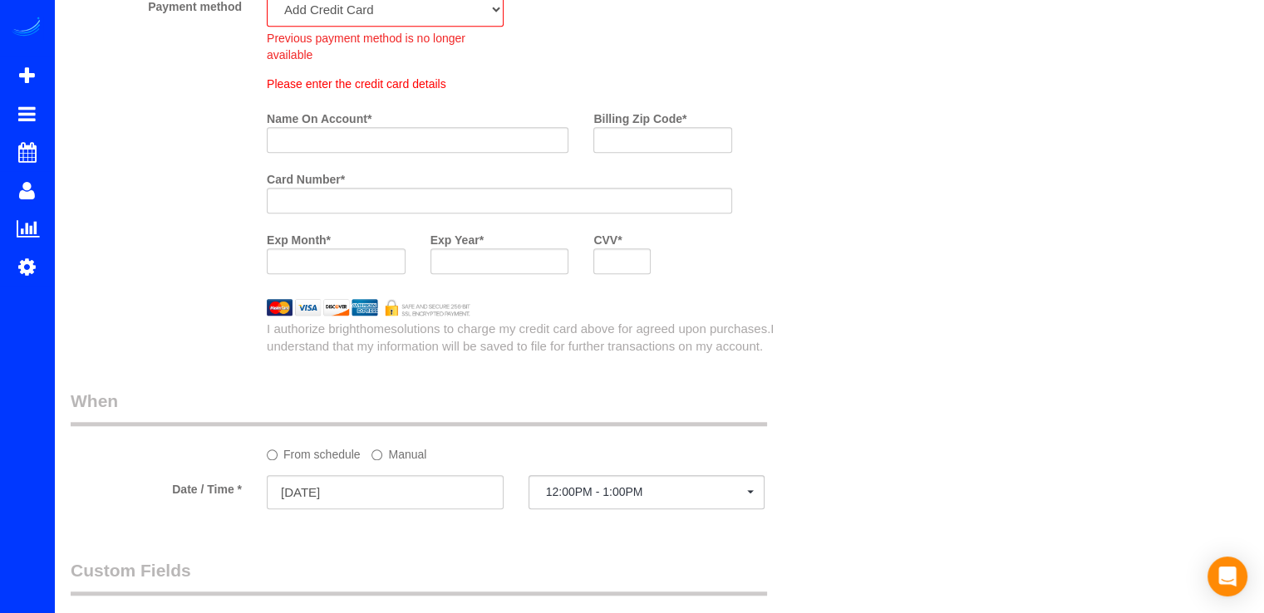
scroll to position [1662, 0]
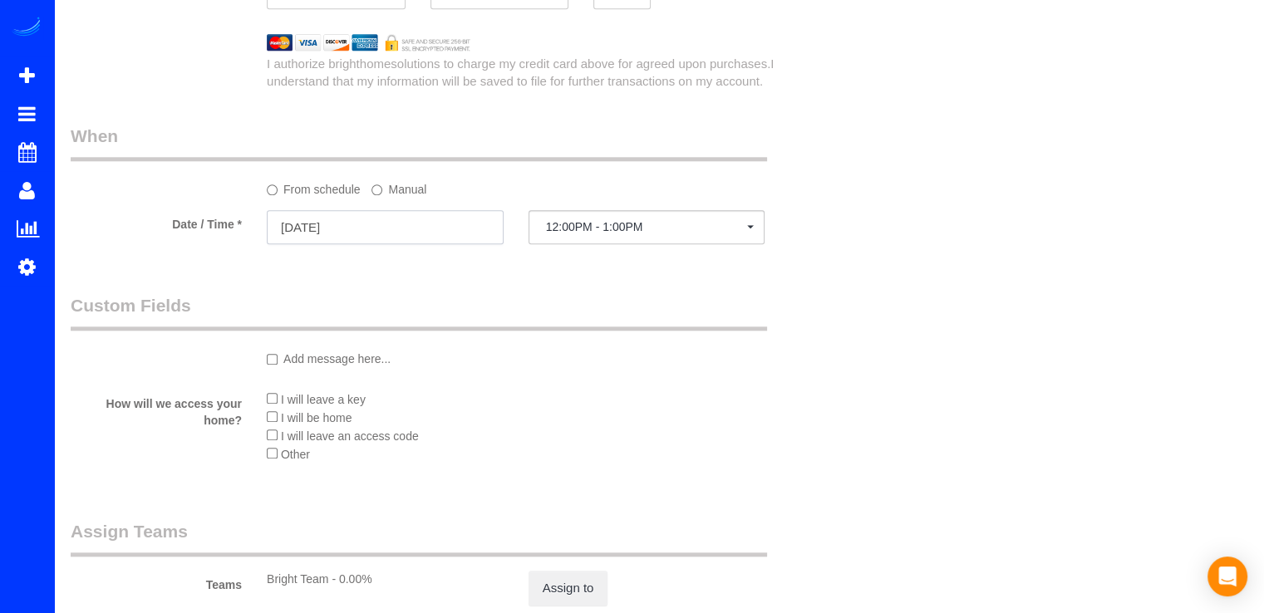
drag, startPoint x: 381, startPoint y: 238, endPoint x: 369, endPoint y: 238, distance: 12.5
click at [378, 238] on input "[DATE]" at bounding box center [385, 227] width 237 height 34
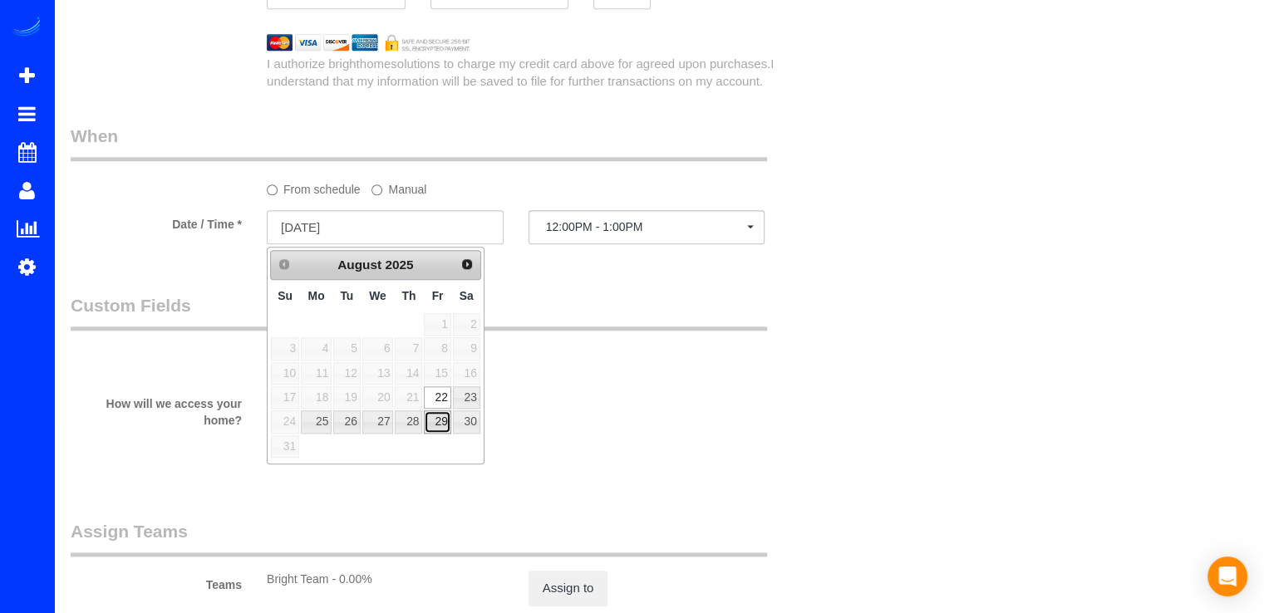
click at [437, 420] on link "29" at bounding box center [437, 421] width 27 height 22
type input "[DATE]"
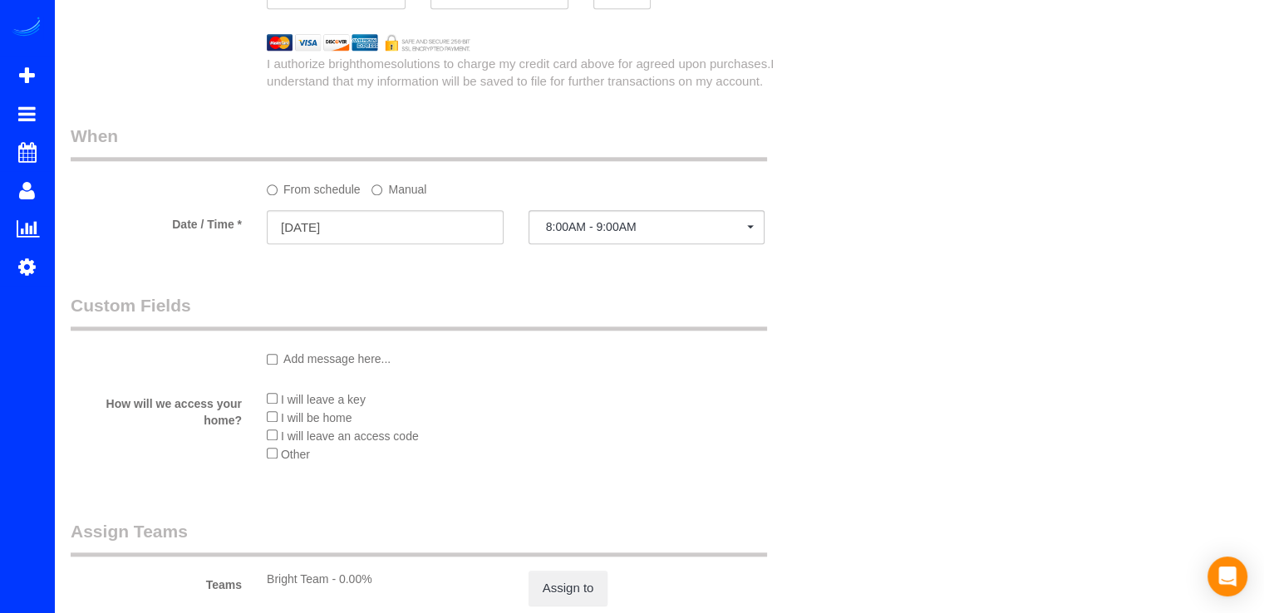
click at [592, 246] on div "8:00AM - 9:00AM [DATE] 8:00AM - 9:00AM 10:00AM - 11:00AM 12:00PM - 1:00PM 2:00P…" at bounding box center [647, 228] width 262 height 37
click at [595, 238] on button "8:00AM - 9:00AM" at bounding box center [646, 227] width 237 height 34
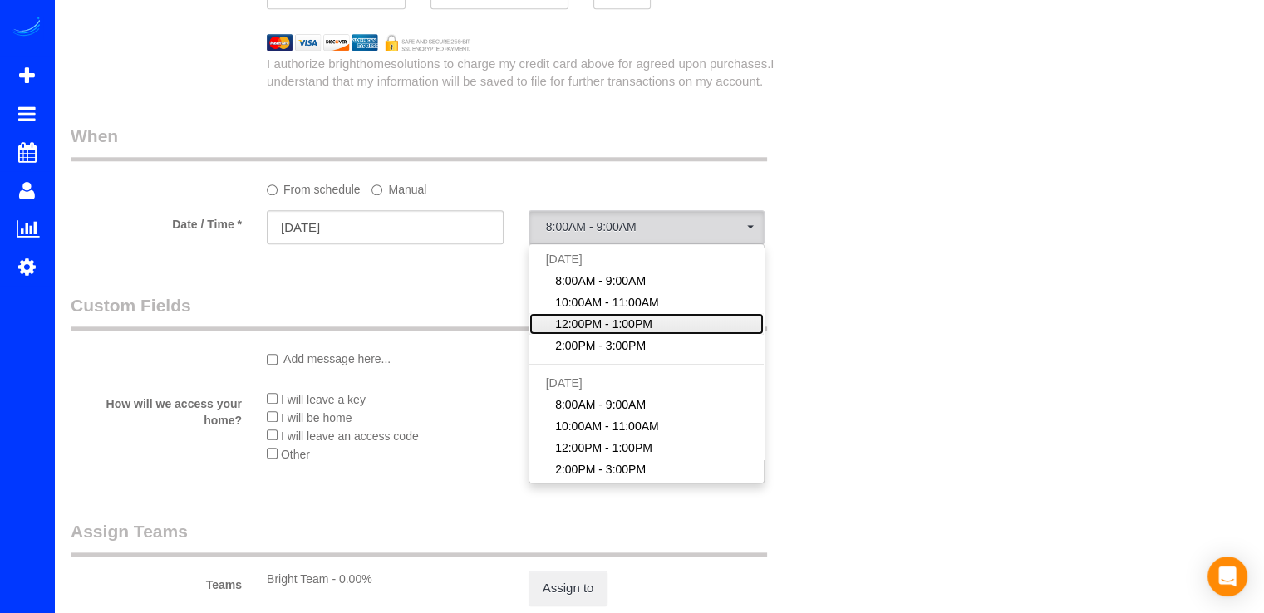
click at [608, 320] on span "12:00PM - 1:00PM" at bounding box center [603, 324] width 97 height 17
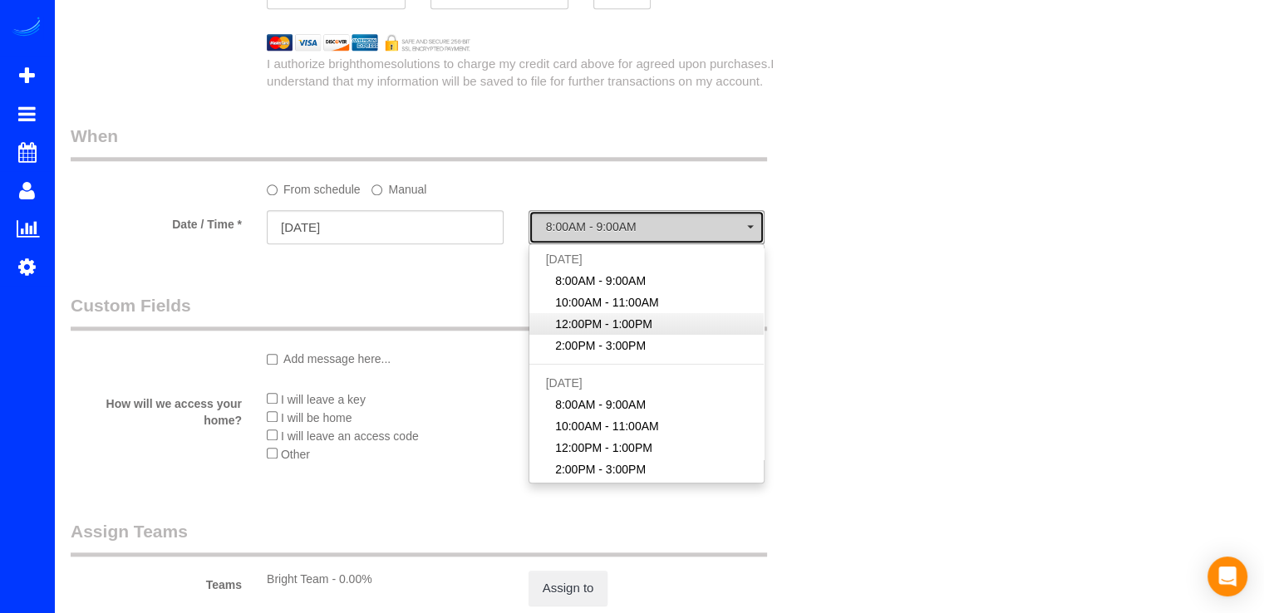
select select "spot35"
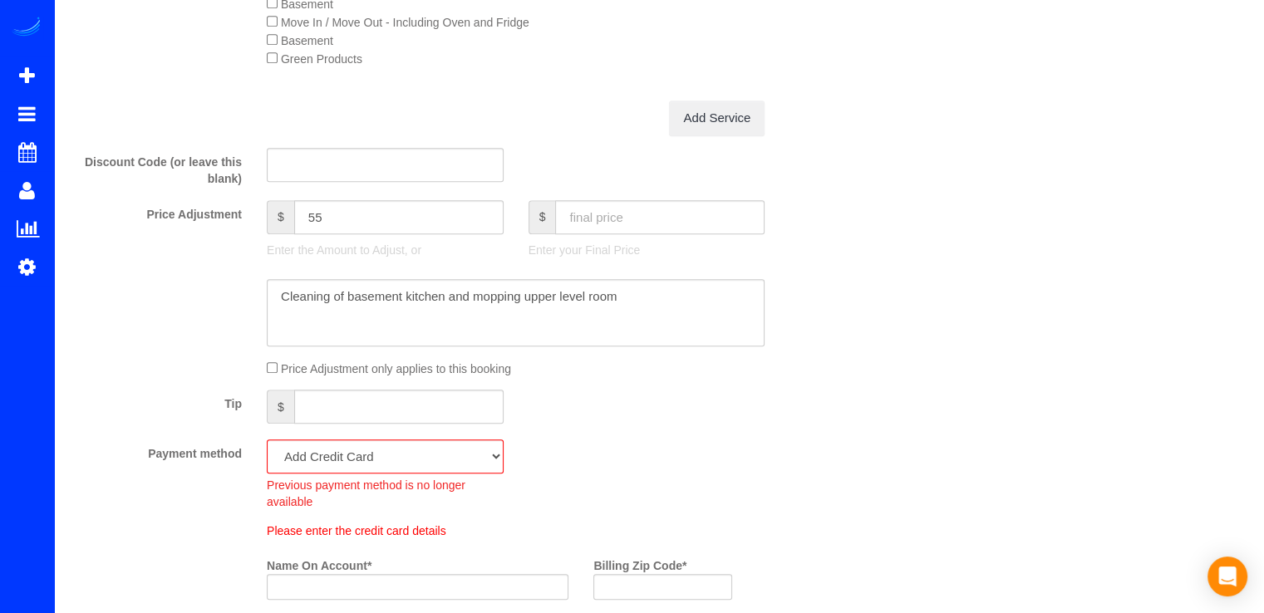
scroll to position [1163, 0]
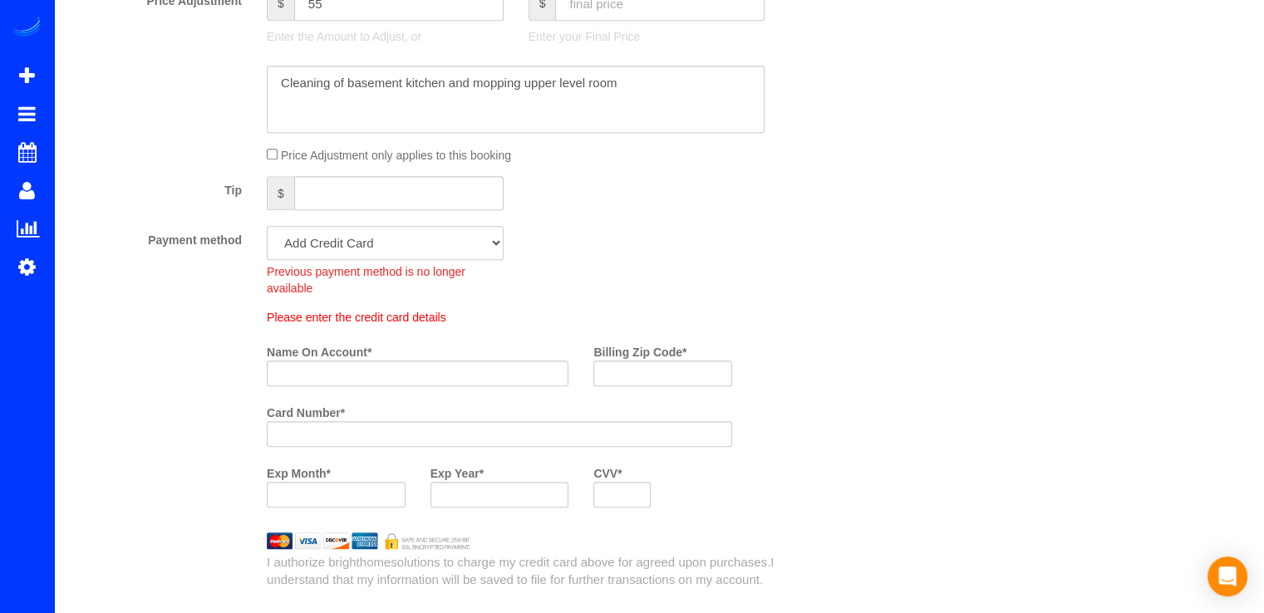
click at [349, 253] on select "Visa - 4097 - 06/2030 (Default) Add Credit Card ─────────────── Cash Check Payp…" at bounding box center [385, 243] width 237 height 34
click at [675, 280] on div "Payment method Visa - 4097 - 06/2030 (Default) Add Credit Card ─────────────── …" at bounding box center [450, 261] width 784 height 71
click at [409, 223] on fieldset "What Frequency of Service * triweekly -15% off - 15.00% Biweekly -20% off - 20.…" at bounding box center [450, 28] width 759 height 1121
click at [409, 246] on select "Visa - 4097 - 06/2030 (Default) Add Credit Card ─────────────── Cash Check Payp…" at bounding box center [385, 243] width 237 height 34
select select "string:check"
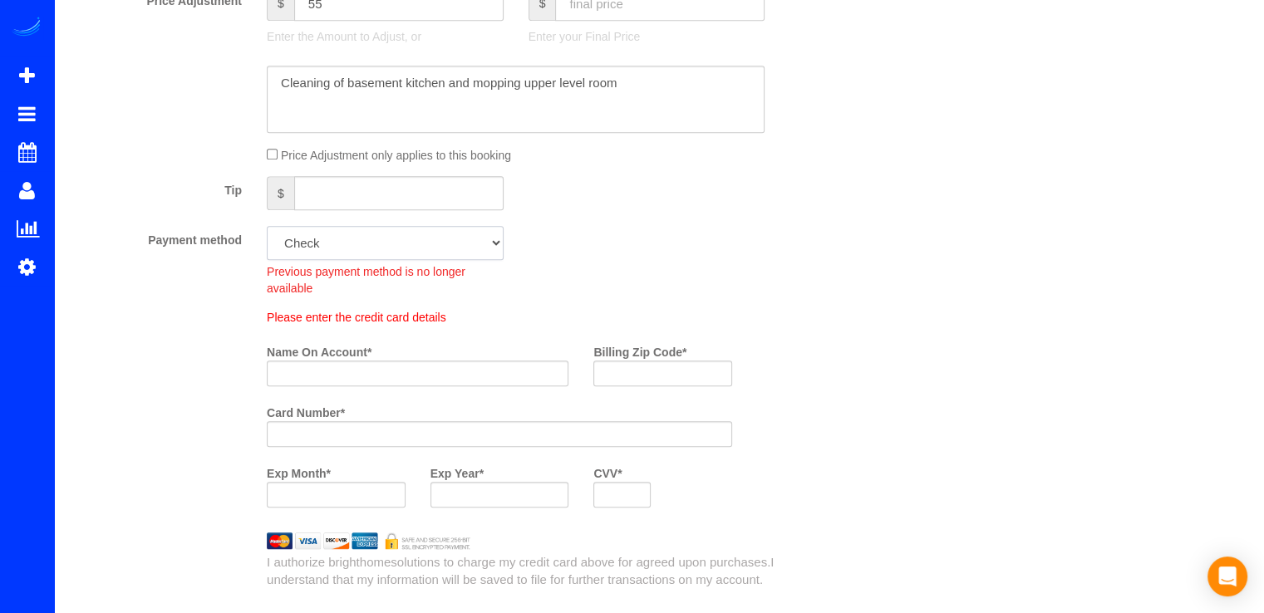
click at [267, 228] on select "Visa - 4097 - 06/2030 (Default) Add Credit Card ─────────────── Cash Check Payp…" at bounding box center [385, 243] width 237 height 34
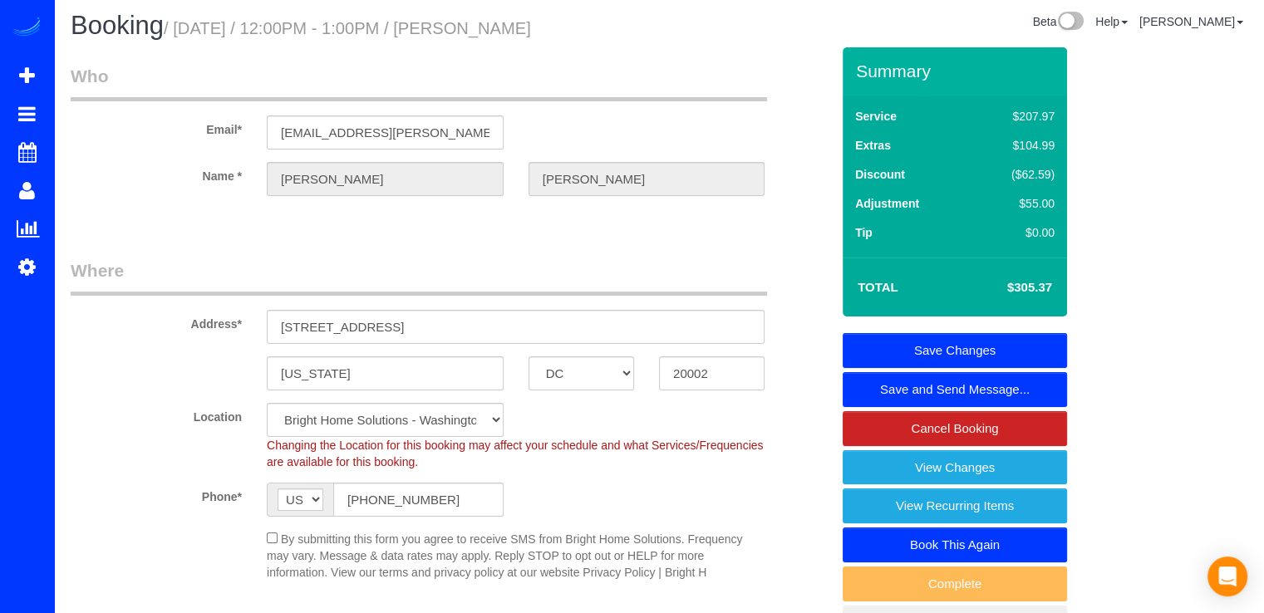
scroll to position [0, 0]
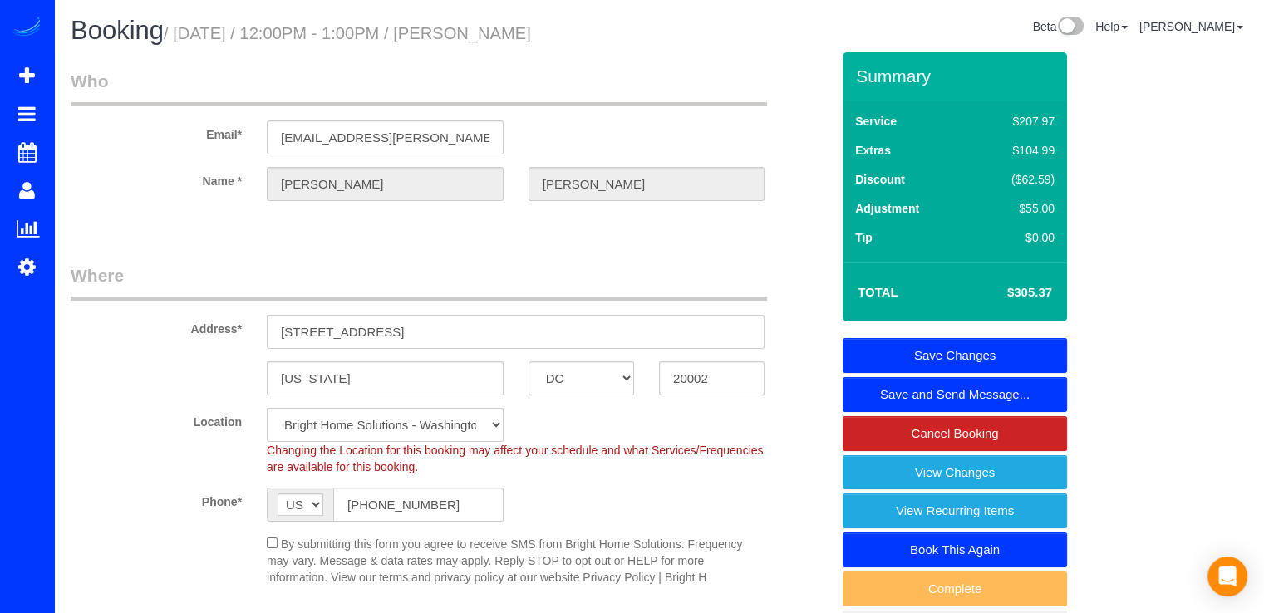
click at [998, 351] on link "Save Changes" at bounding box center [954, 355] width 224 height 35
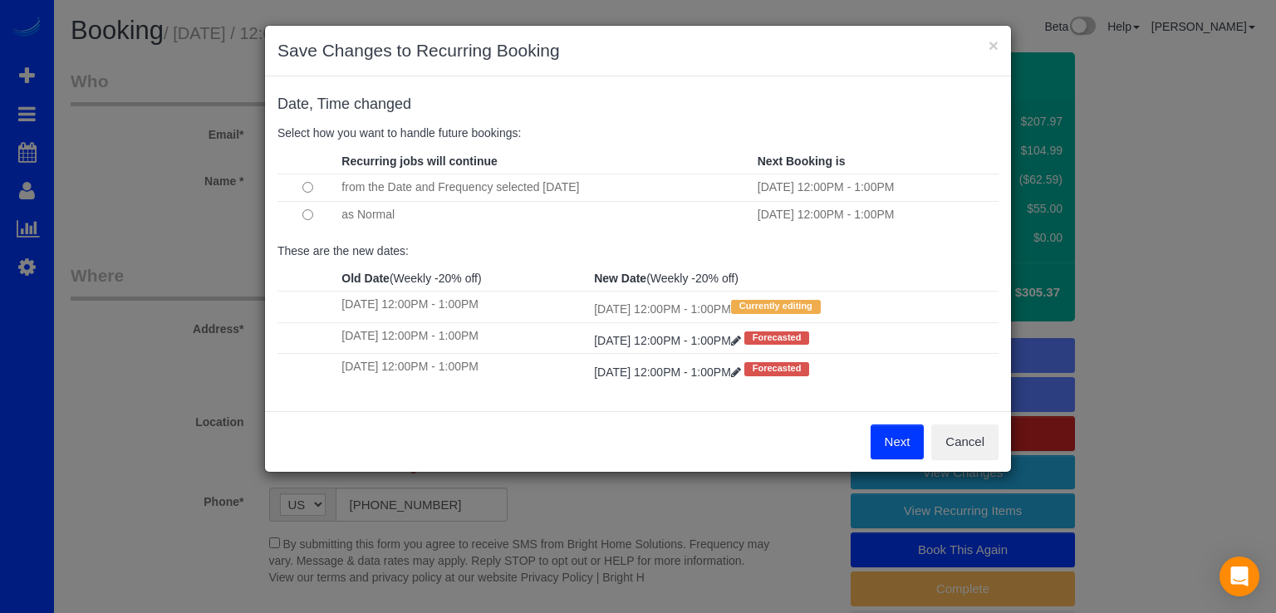
click at [879, 439] on button "Next" at bounding box center [898, 442] width 54 height 35
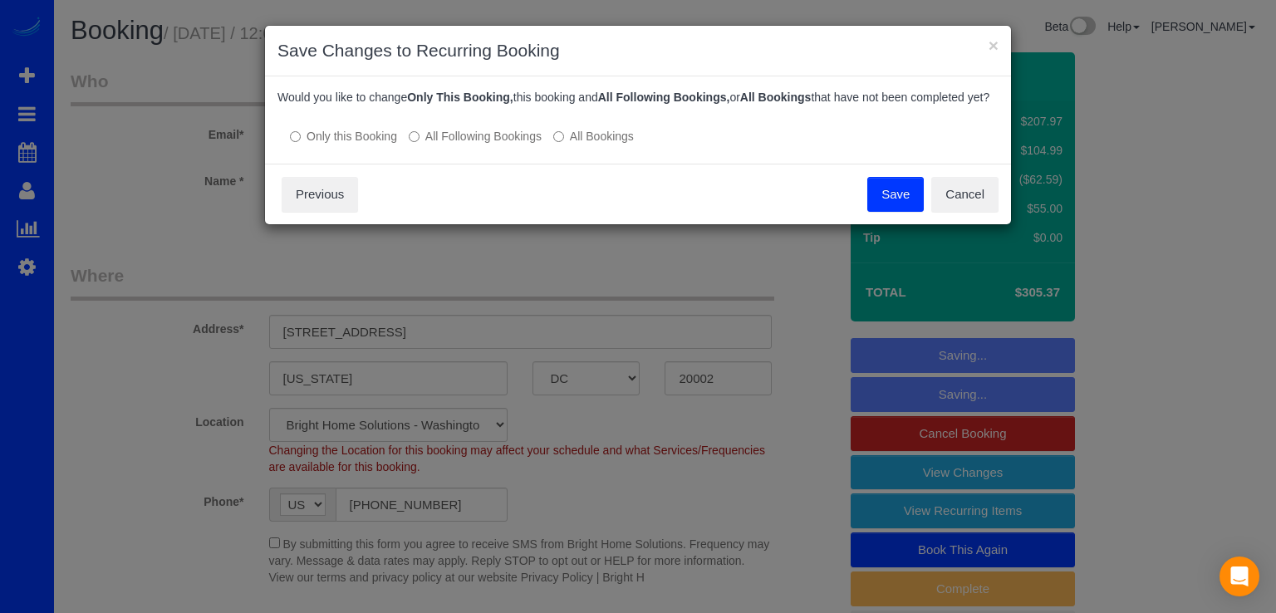
click at [895, 209] on button "Save" at bounding box center [895, 194] width 56 height 35
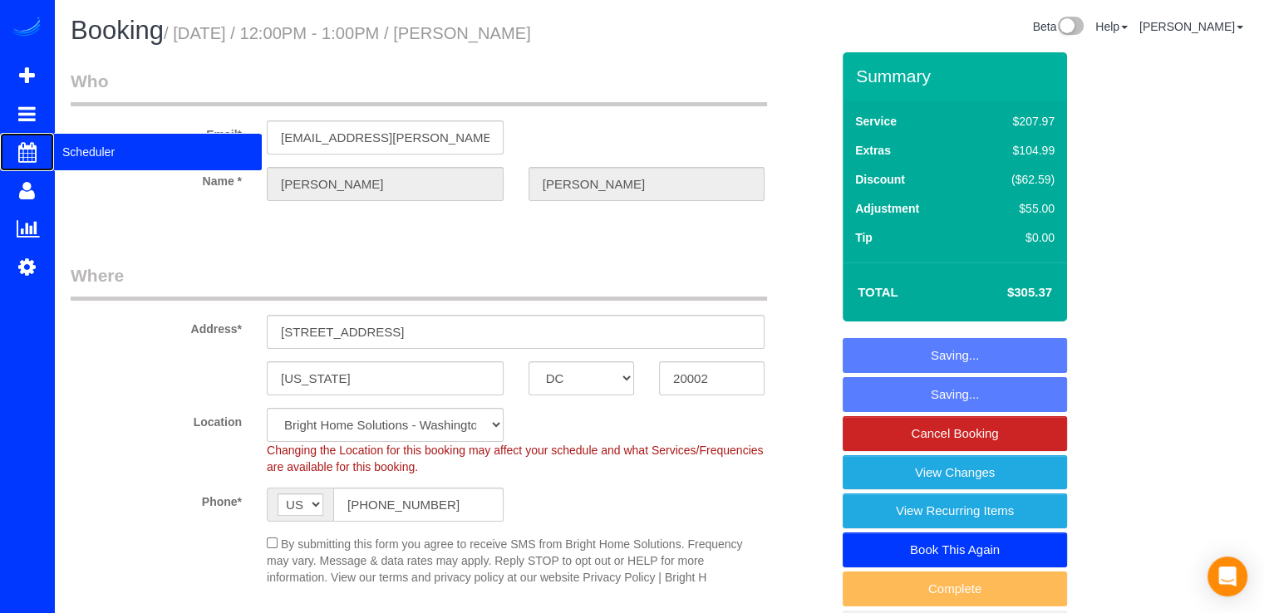
click at [66, 147] on span "Scheduler" at bounding box center [158, 152] width 208 height 38
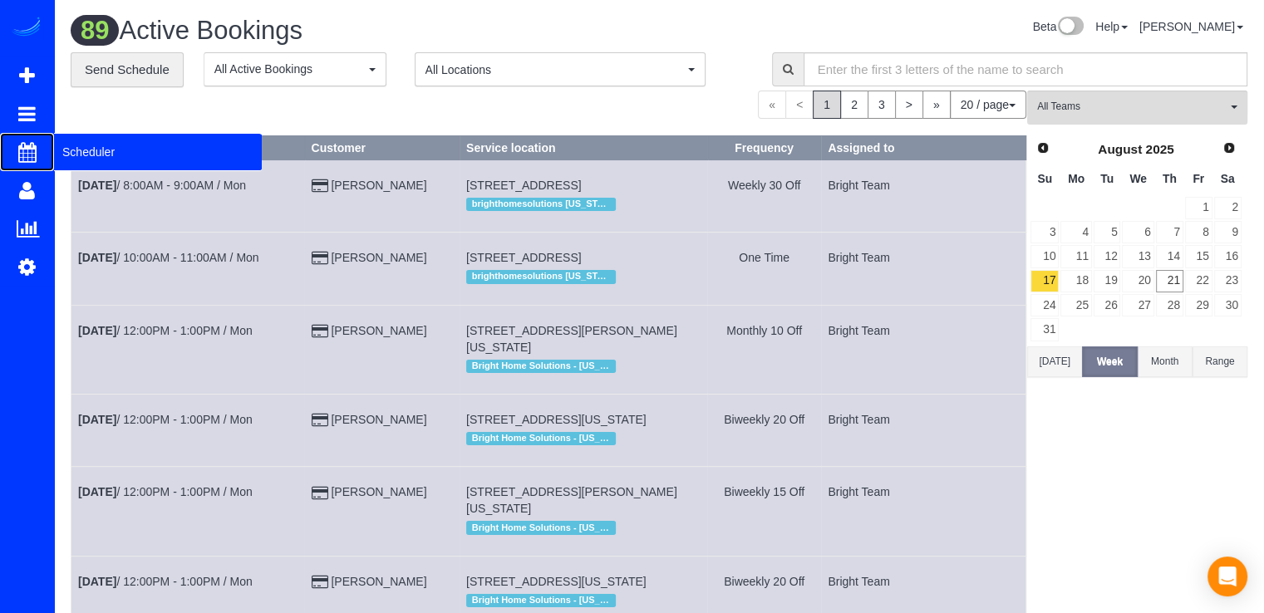
click at [66, 144] on span "Scheduler" at bounding box center [158, 152] width 208 height 38
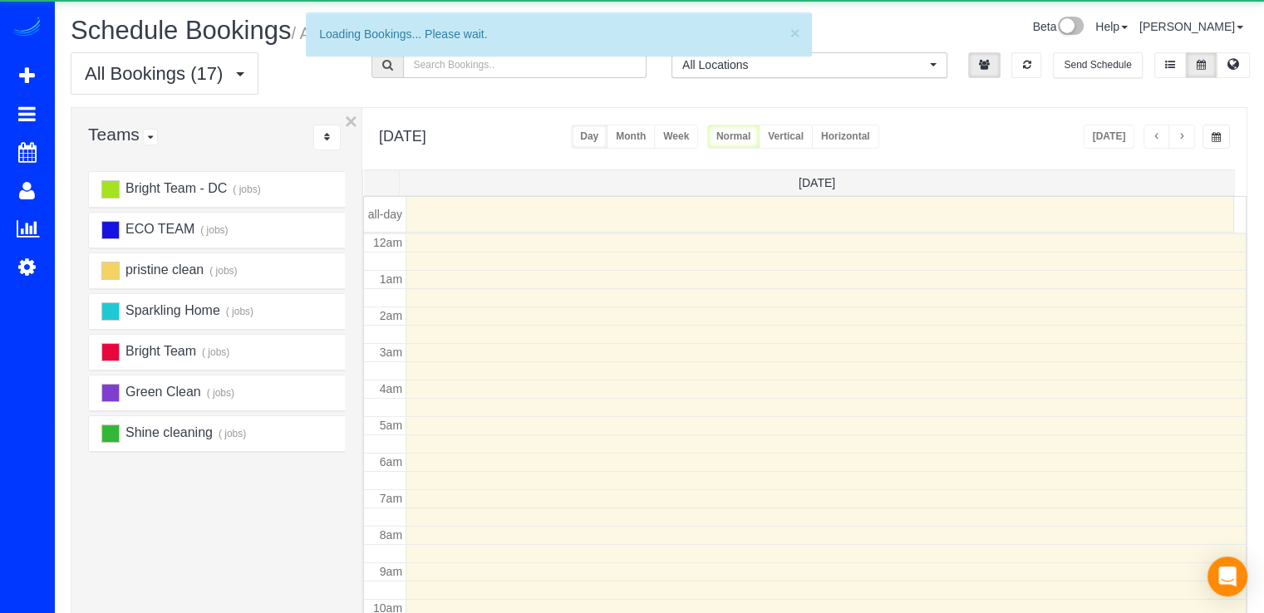
scroll to position [218, 0]
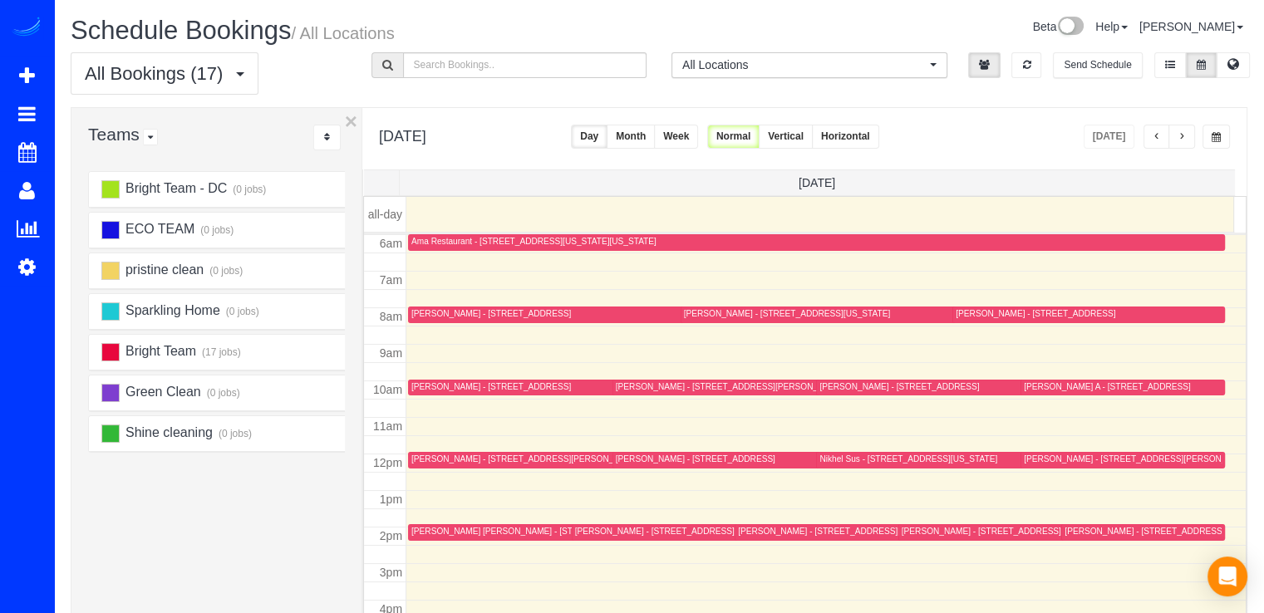
click at [1183, 134] on span "button" at bounding box center [1181, 137] width 8 height 10
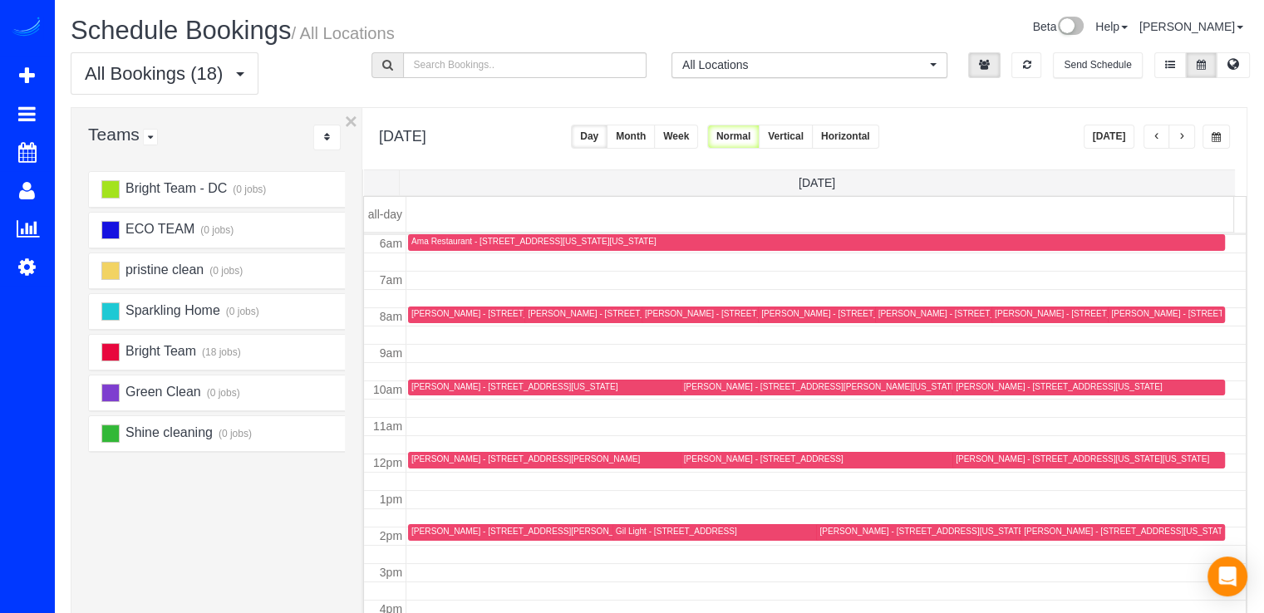
click at [1156, 132] on span "button" at bounding box center [1156, 137] width 8 height 10
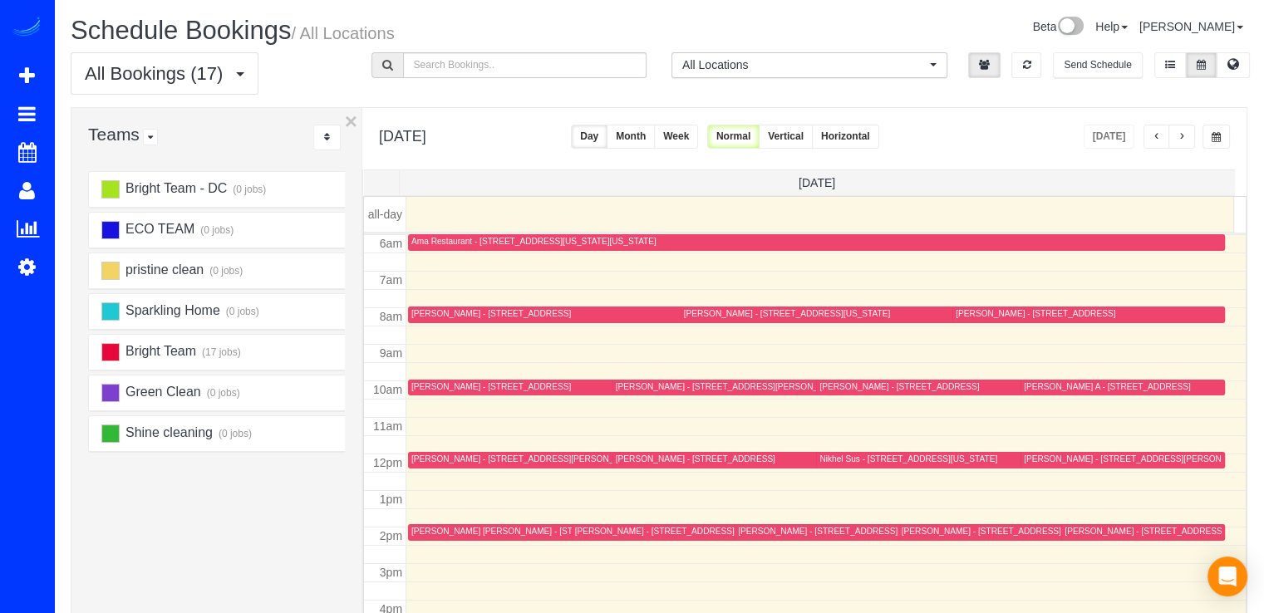
click at [1186, 128] on button "button" at bounding box center [1181, 137] width 27 height 24
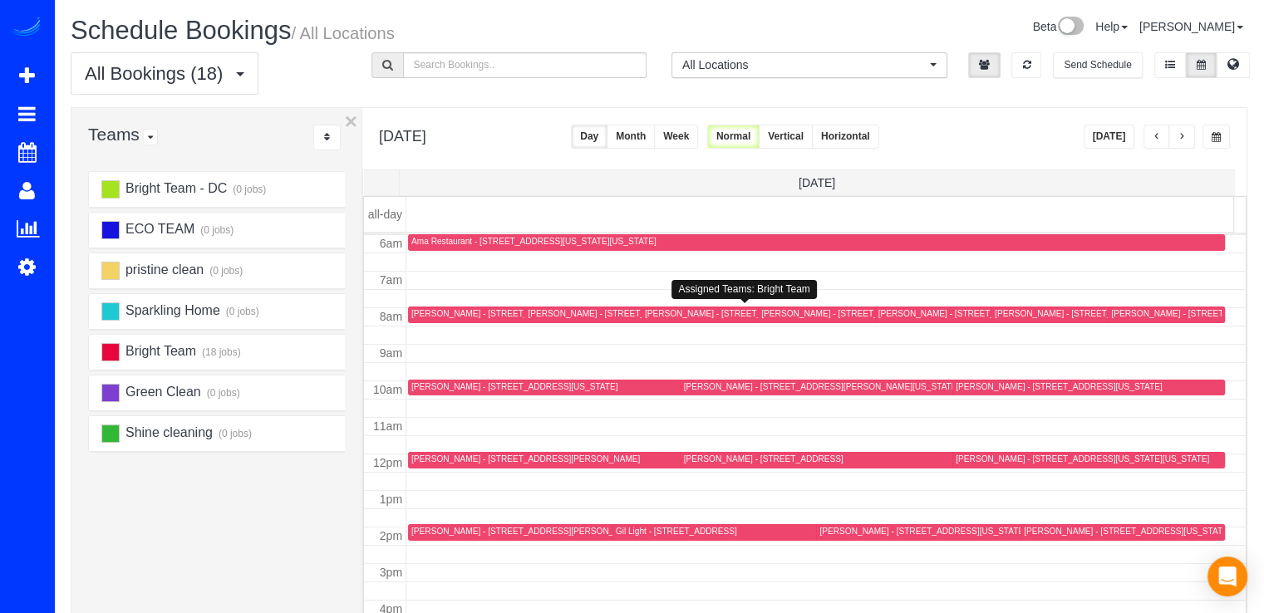
click at [654, 317] on div "[PERSON_NAME] - [STREET_ADDRESS][US_STATE]" at bounding box center [748, 313] width 206 height 11
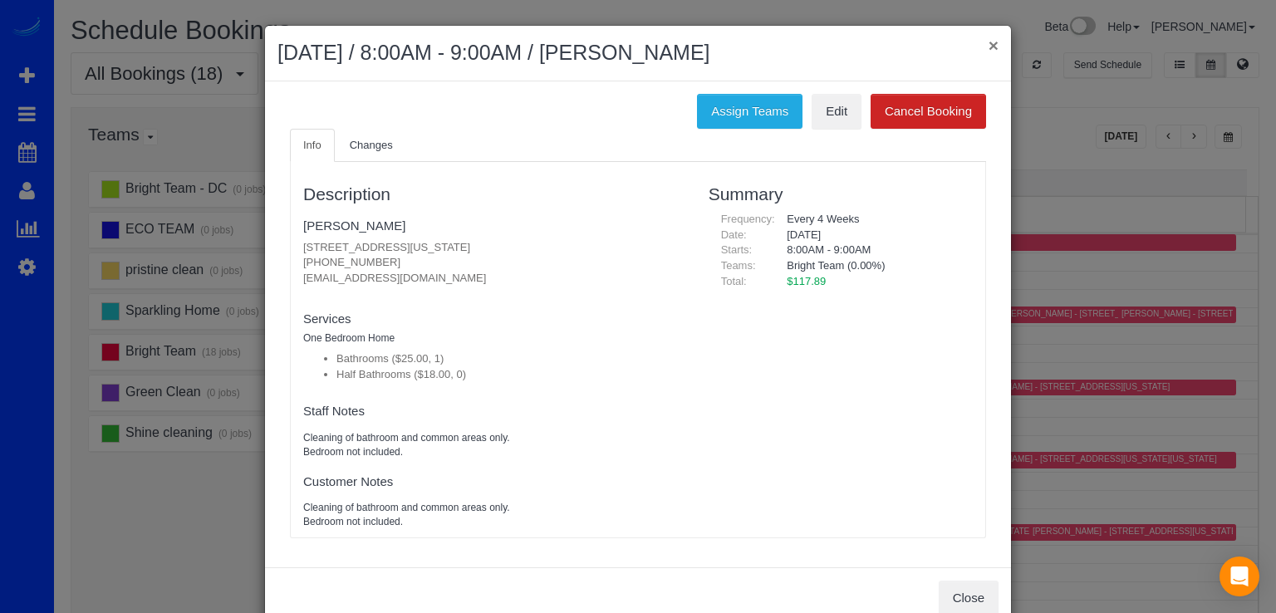
click at [992, 38] on button "×" at bounding box center [994, 45] width 10 height 17
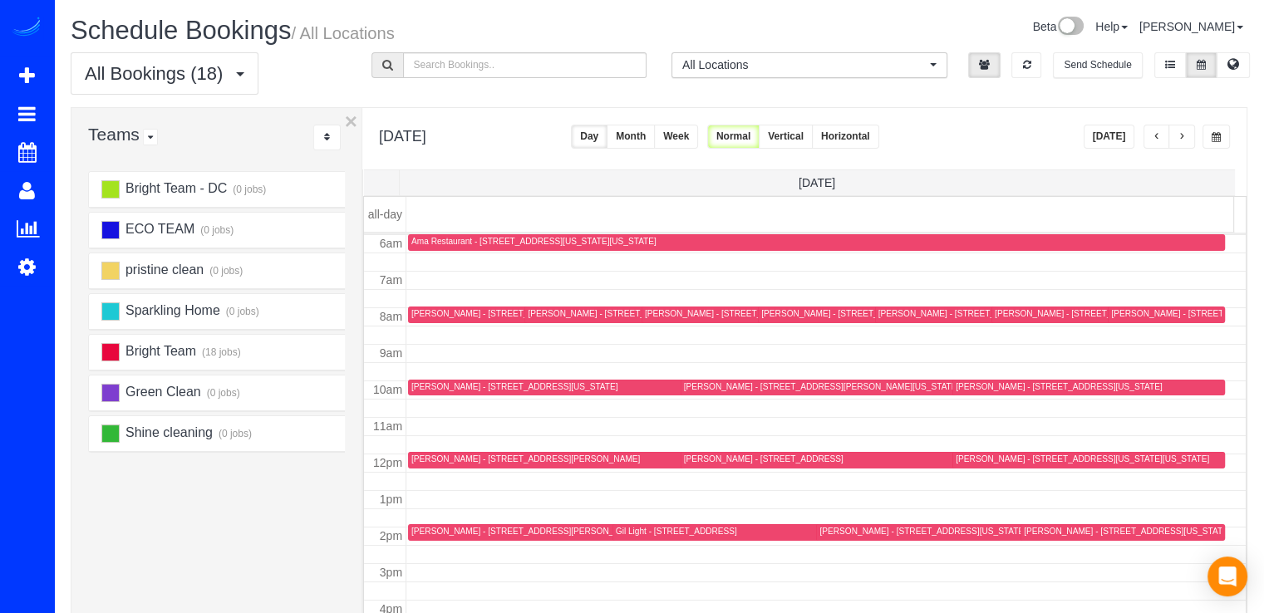
click at [411, 383] on div "[PERSON_NAME] - [STREET_ADDRESS][US_STATE]" at bounding box center [514, 386] width 206 height 11
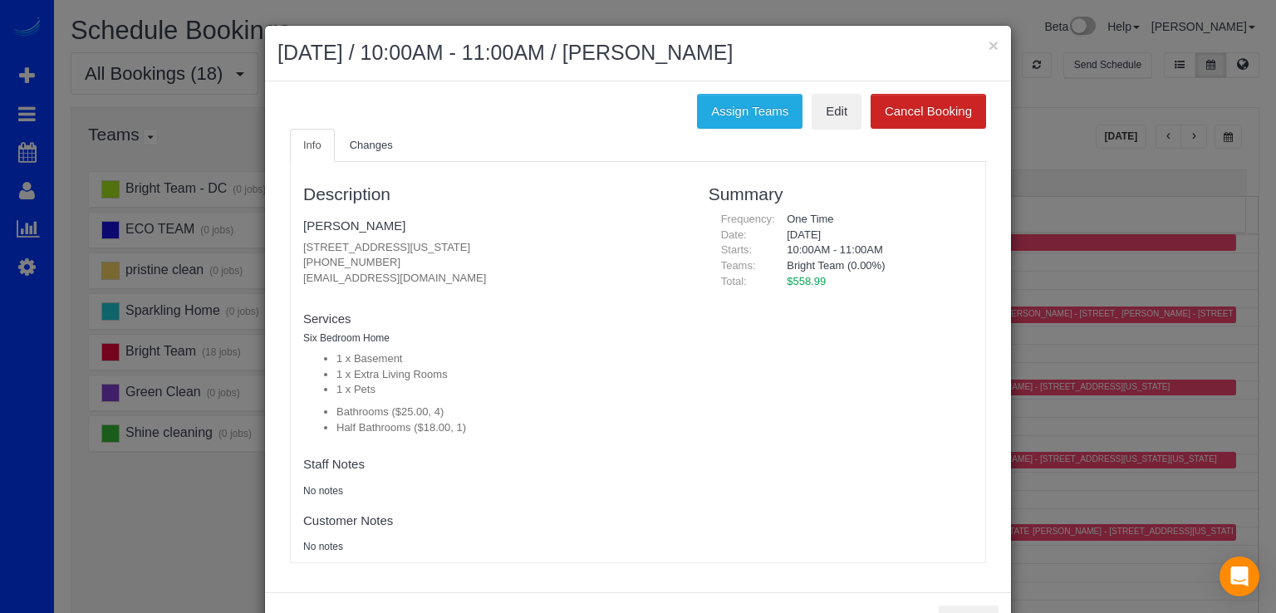
click at [980, 40] on h2 "[DATE] / 10:00AM - 11:00AM / [PERSON_NAME]" at bounding box center [637, 53] width 721 height 30
click at [989, 41] on button "×" at bounding box center [994, 45] width 10 height 17
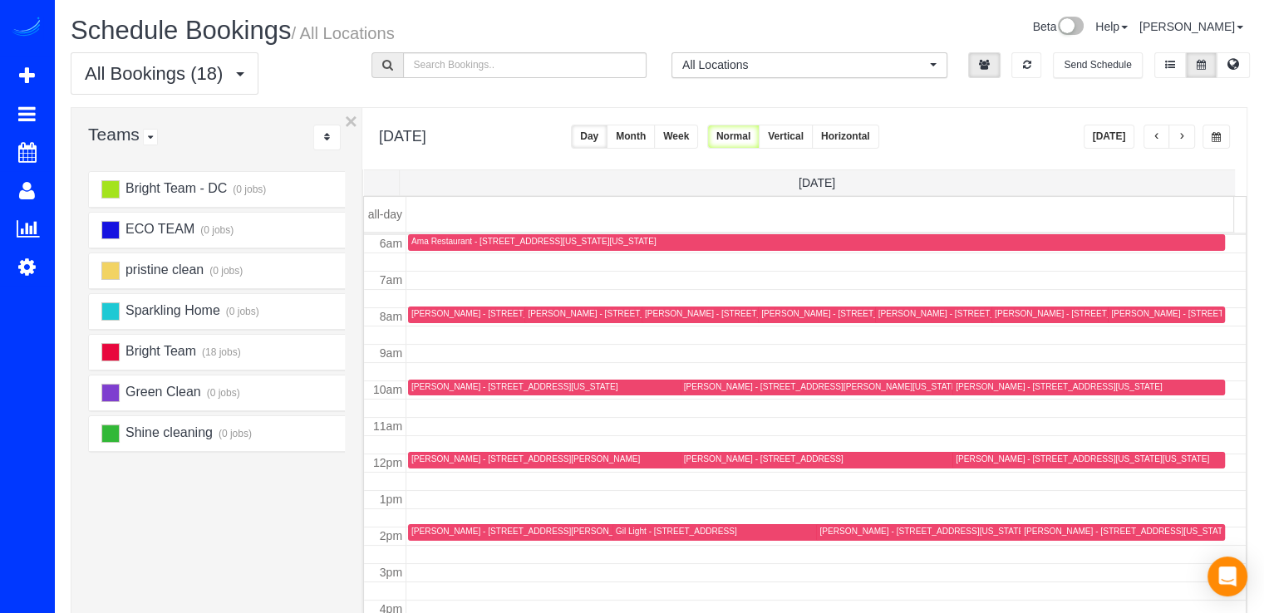
click at [430, 459] on div "Grace Nissao - 147 Ritchie Ave, Silver Spring, MD 20910" at bounding box center [525, 459] width 228 height 11
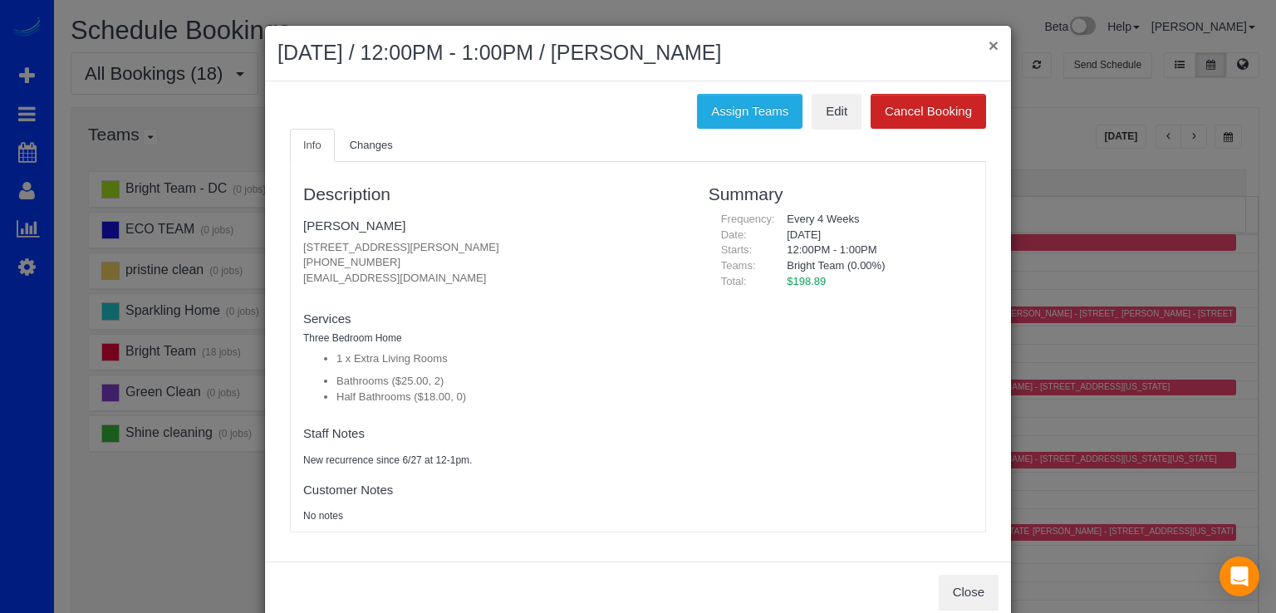
click at [989, 42] on button "×" at bounding box center [994, 45] width 10 height 17
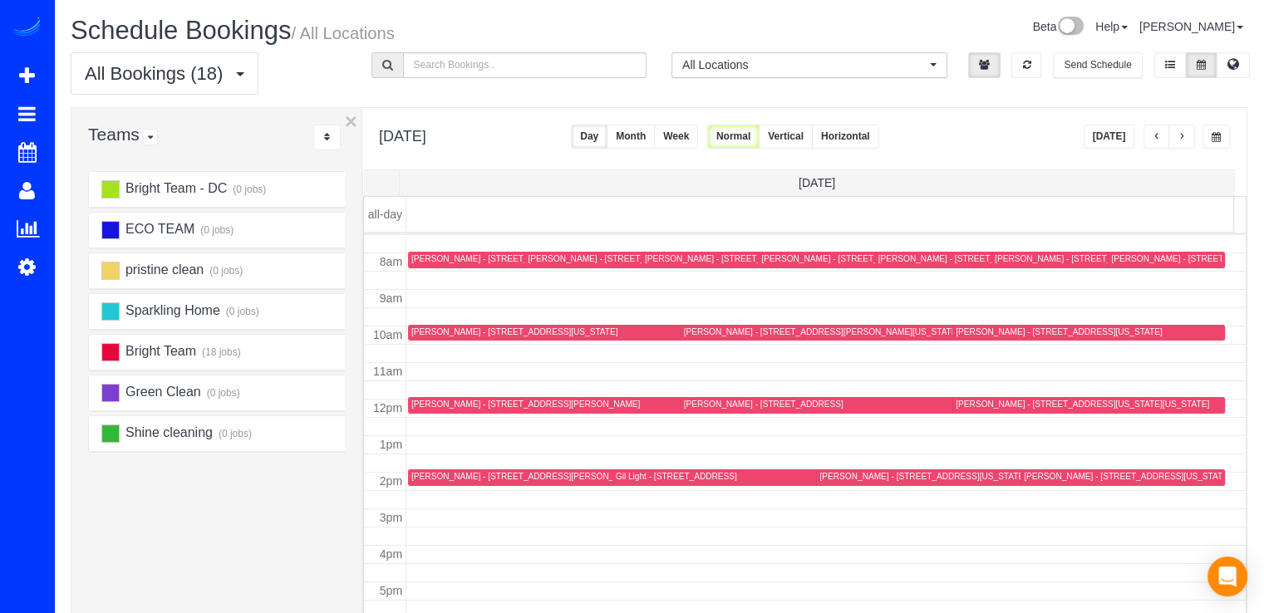
scroll to position [302, 0]
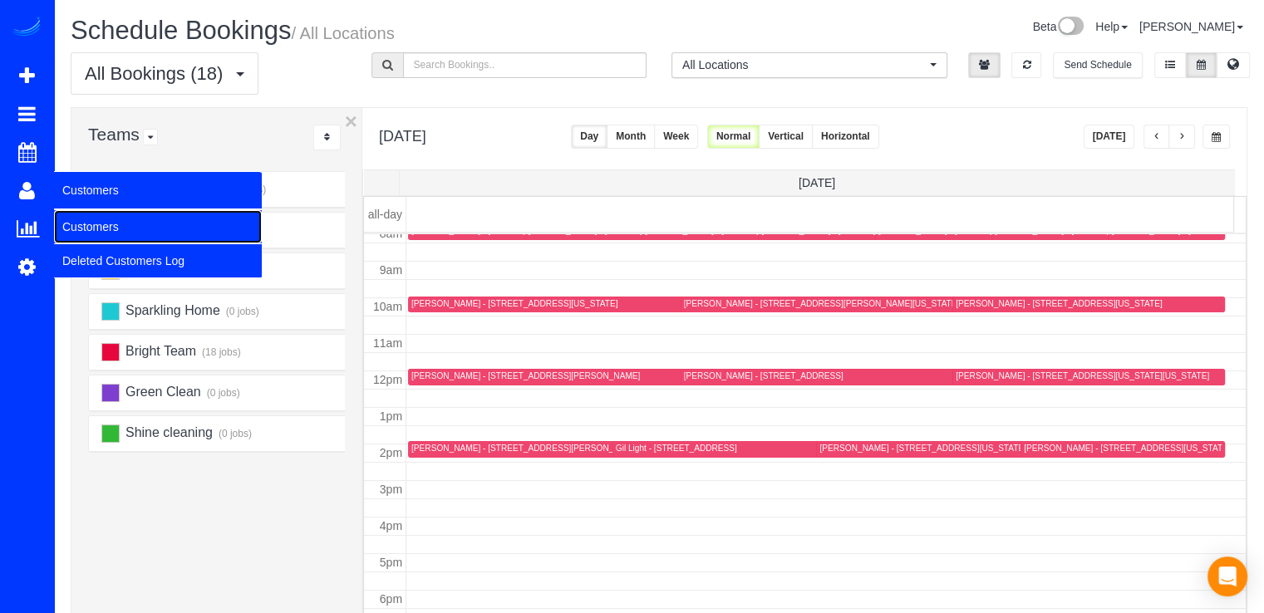
click at [86, 225] on link "Customers" at bounding box center [158, 226] width 208 height 33
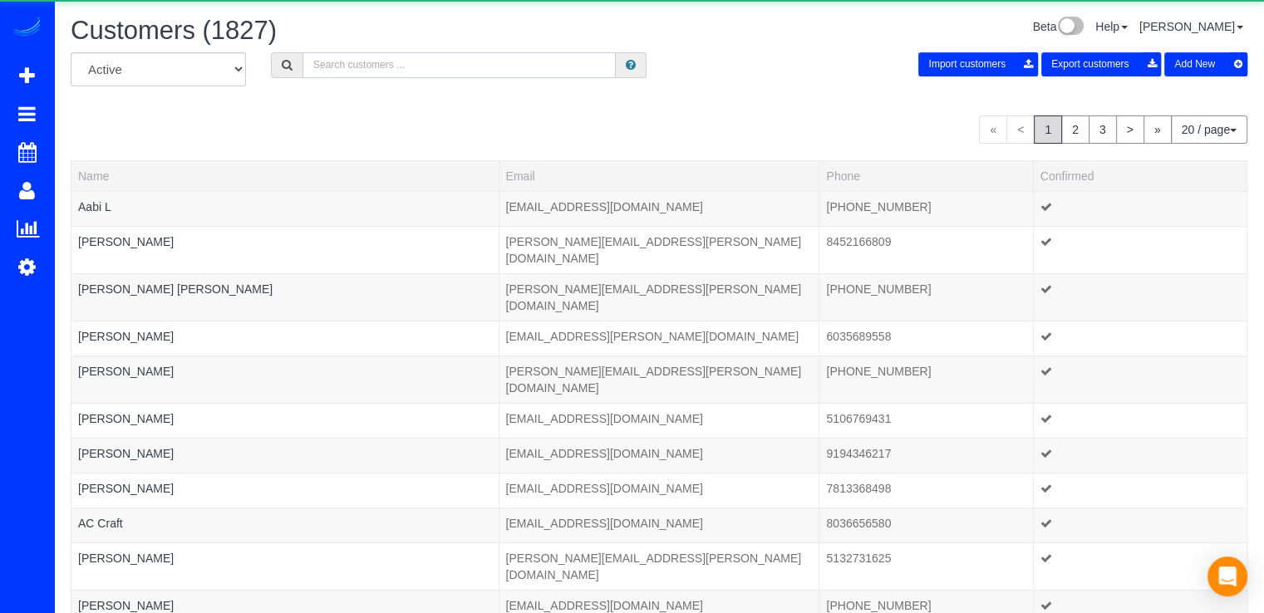
click at [371, 70] on input "text" at bounding box center [458, 65] width 313 height 26
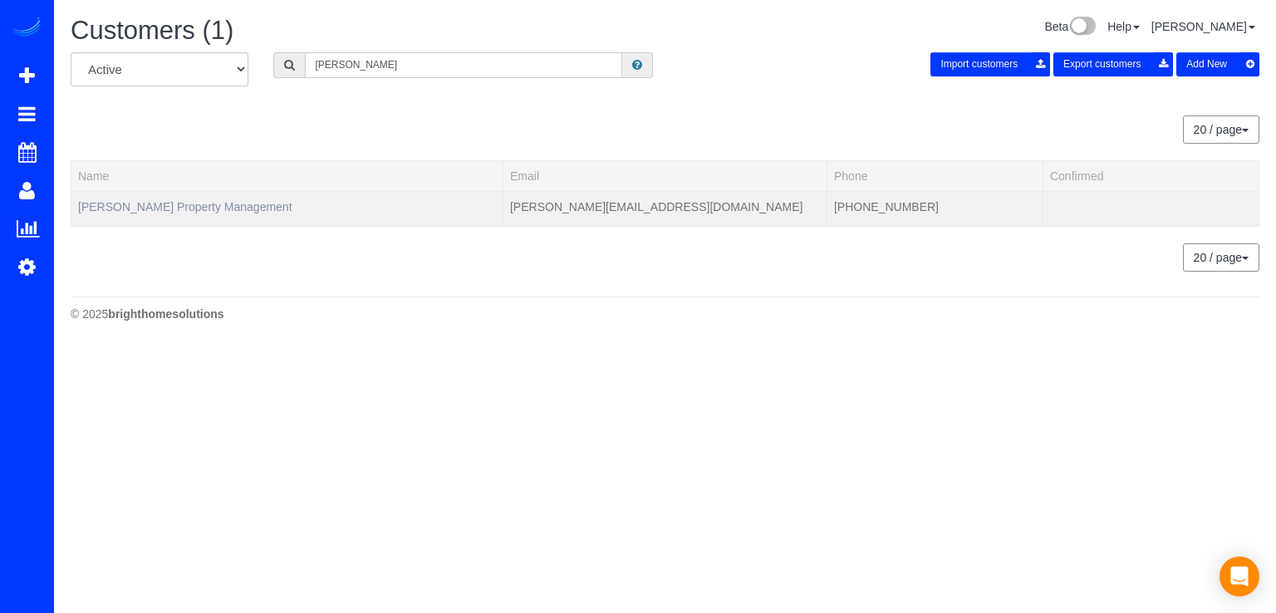
type input "richey"
click at [129, 209] on link "Richey Property Management" at bounding box center [185, 206] width 214 height 13
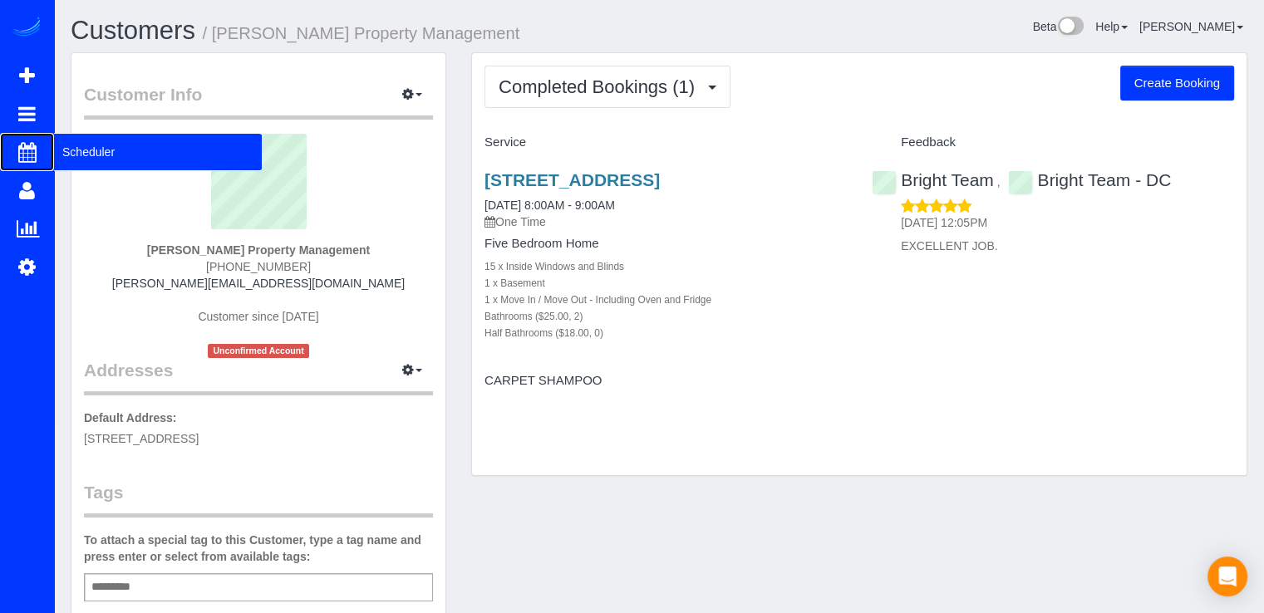
click at [64, 157] on span "Scheduler" at bounding box center [158, 152] width 208 height 38
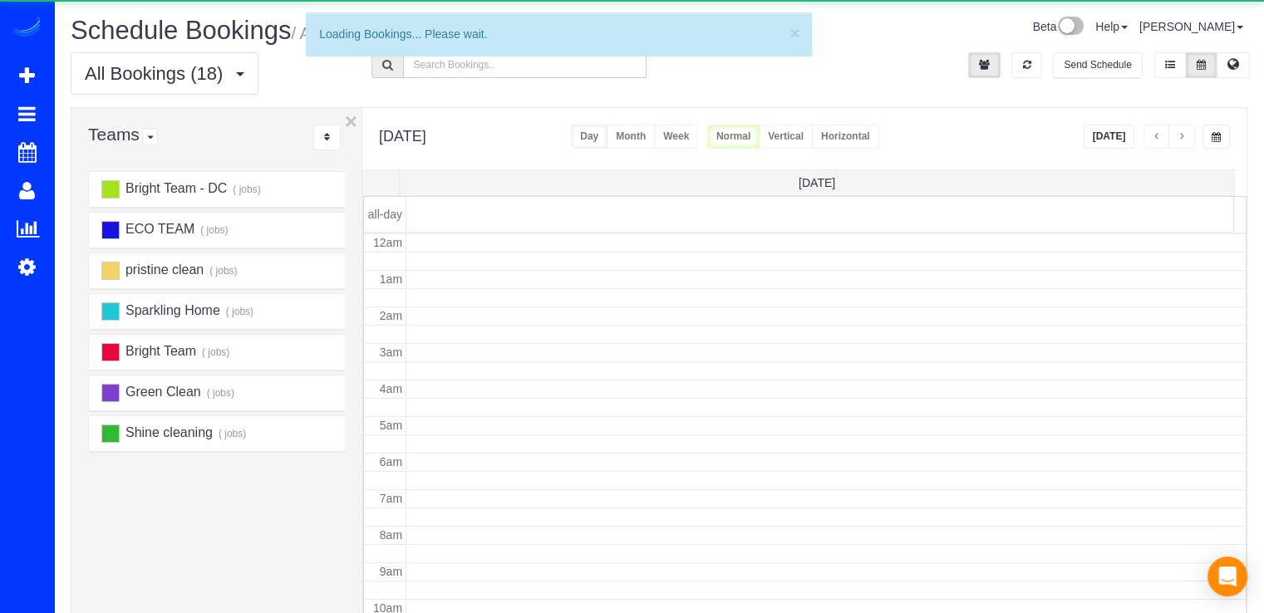
scroll to position [218, 0]
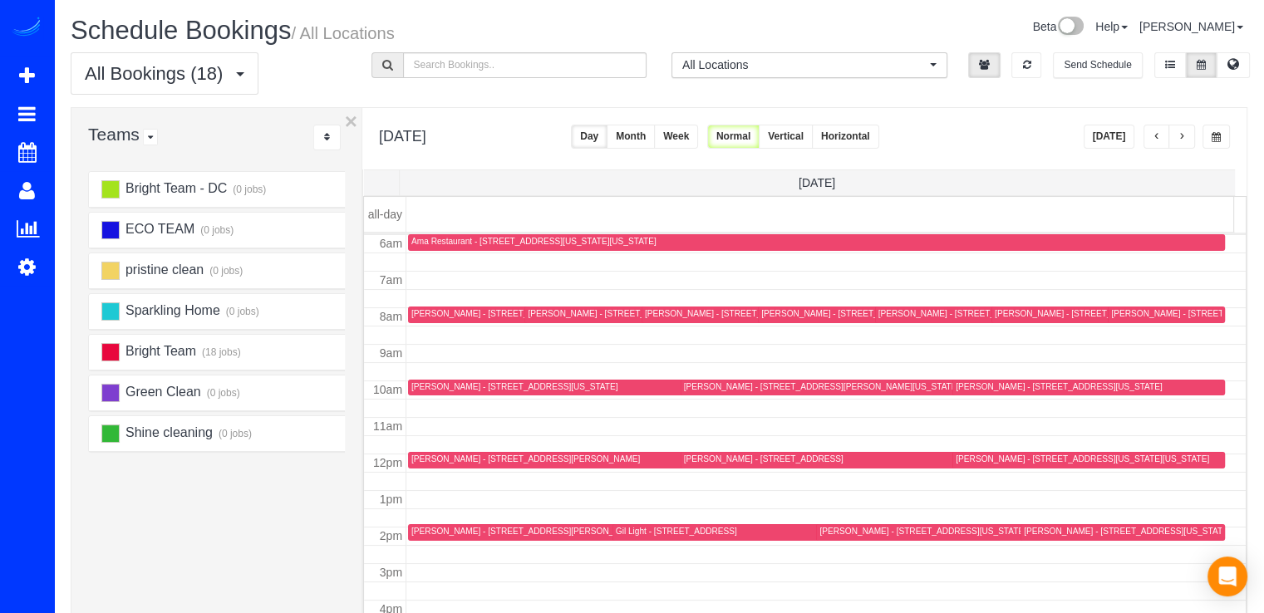
click at [1112, 135] on button "[DATE]" at bounding box center [1109, 137] width 52 height 24
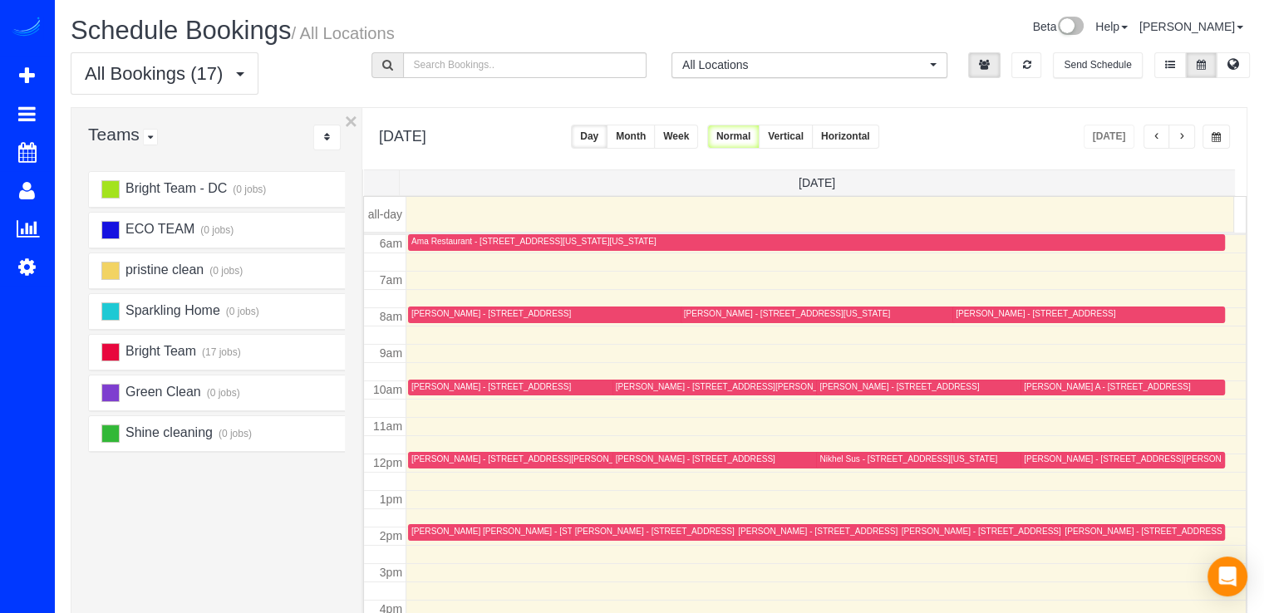
click at [974, 308] on div "[PERSON_NAME] - [STREET_ADDRESS]" at bounding box center [1035, 313] width 160 height 11
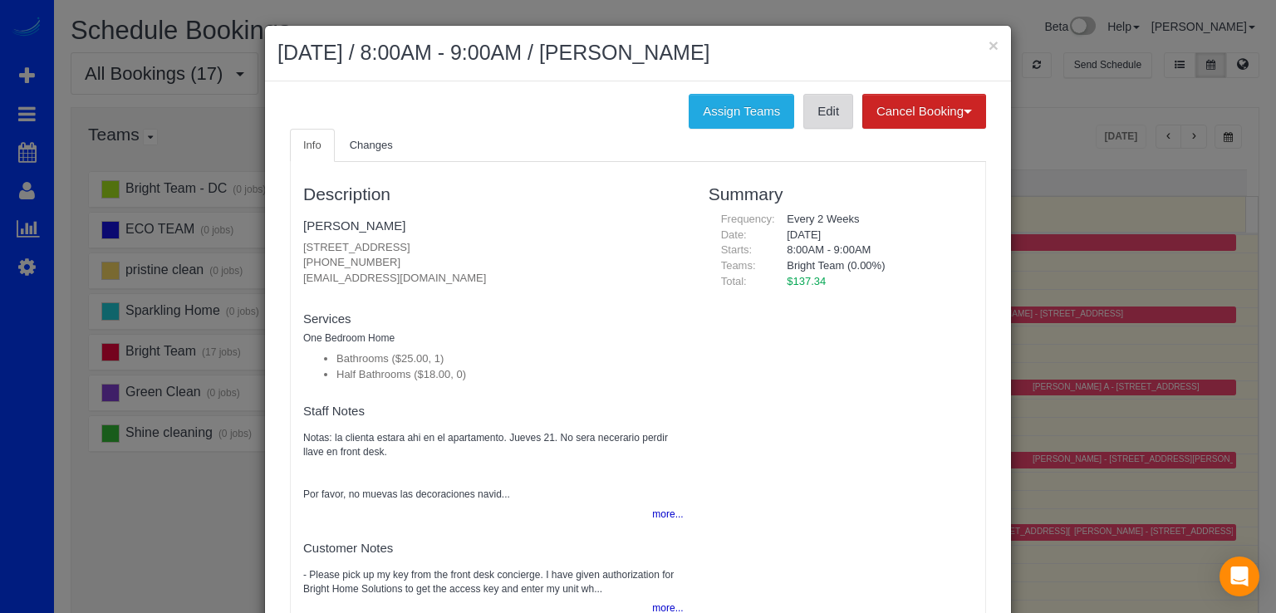
click at [827, 120] on link "Edit" at bounding box center [828, 111] width 50 height 35
click at [989, 49] on button "×" at bounding box center [994, 45] width 10 height 17
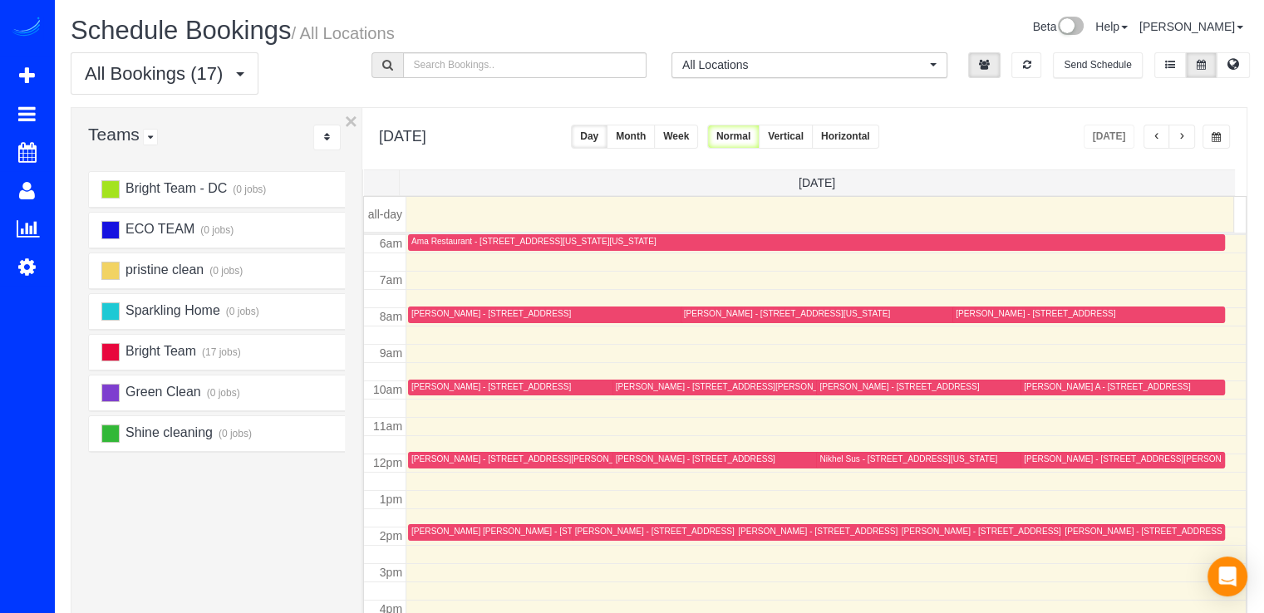
click at [1160, 138] on span "button" at bounding box center [1156, 137] width 8 height 10
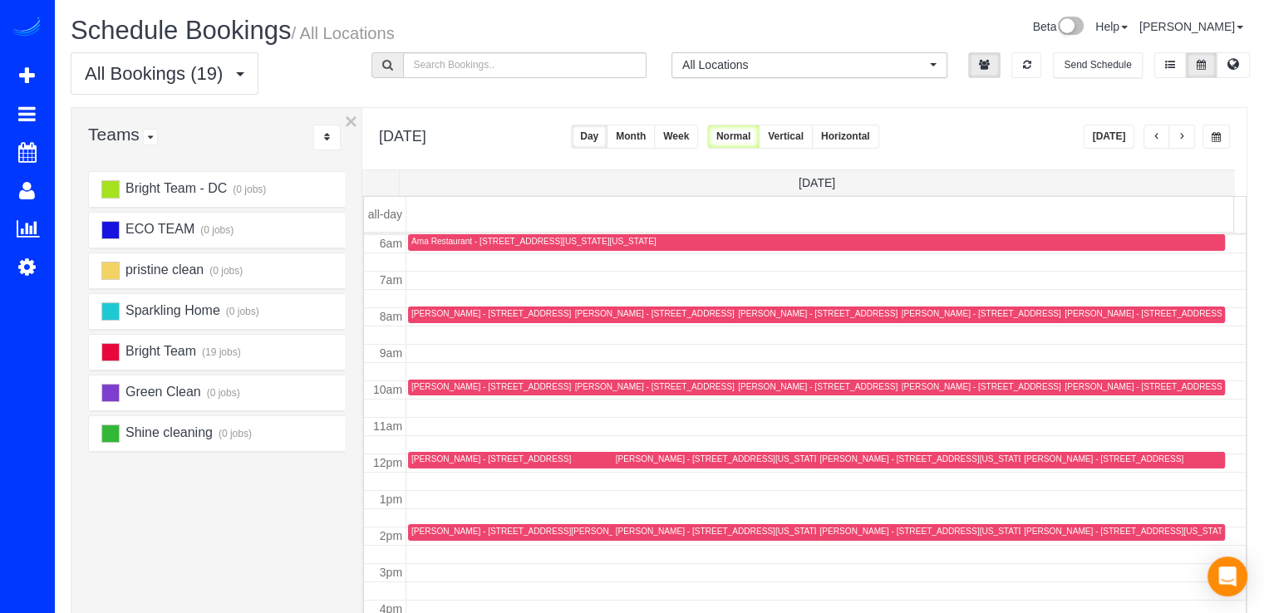
click at [1178, 130] on button "button" at bounding box center [1181, 137] width 27 height 24
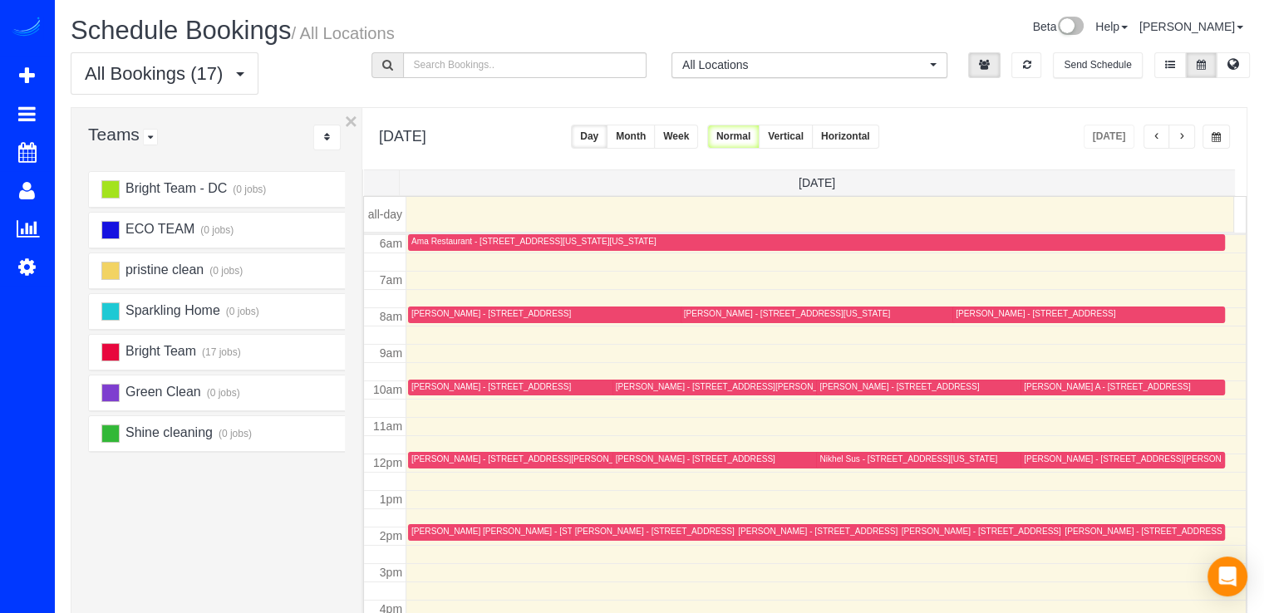
click at [1187, 130] on button "button" at bounding box center [1181, 137] width 27 height 24
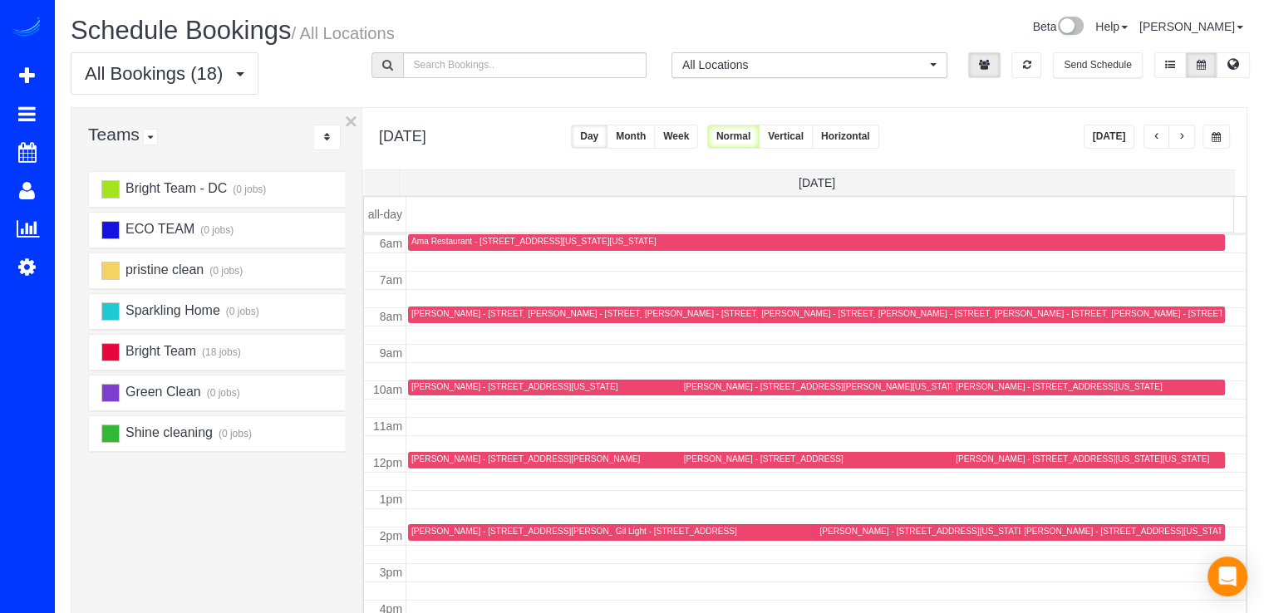
click at [422, 303] on td at bounding box center [826, 298] width 840 height 18
click at [422, 308] on div "[PERSON_NAME] - [STREET_ADDRESS]" at bounding box center [491, 313] width 160 height 11
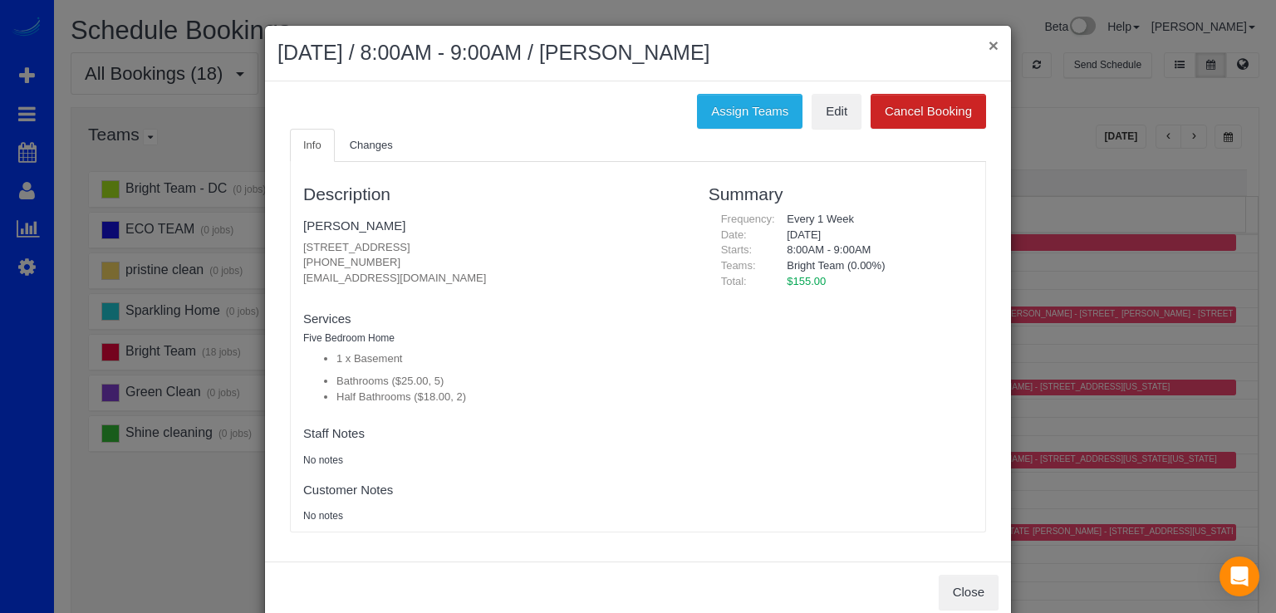
click at [989, 44] on button "×" at bounding box center [994, 45] width 10 height 17
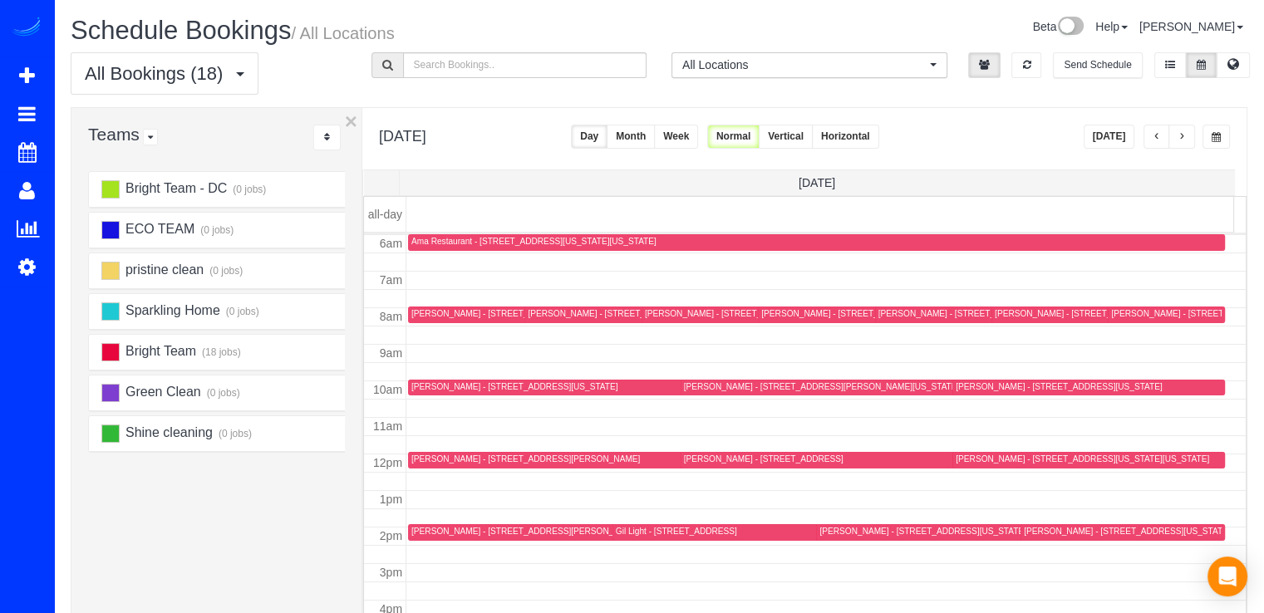
click at [1151, 132] on button "button" at bounding box center [1156, 137] width 27 height 24
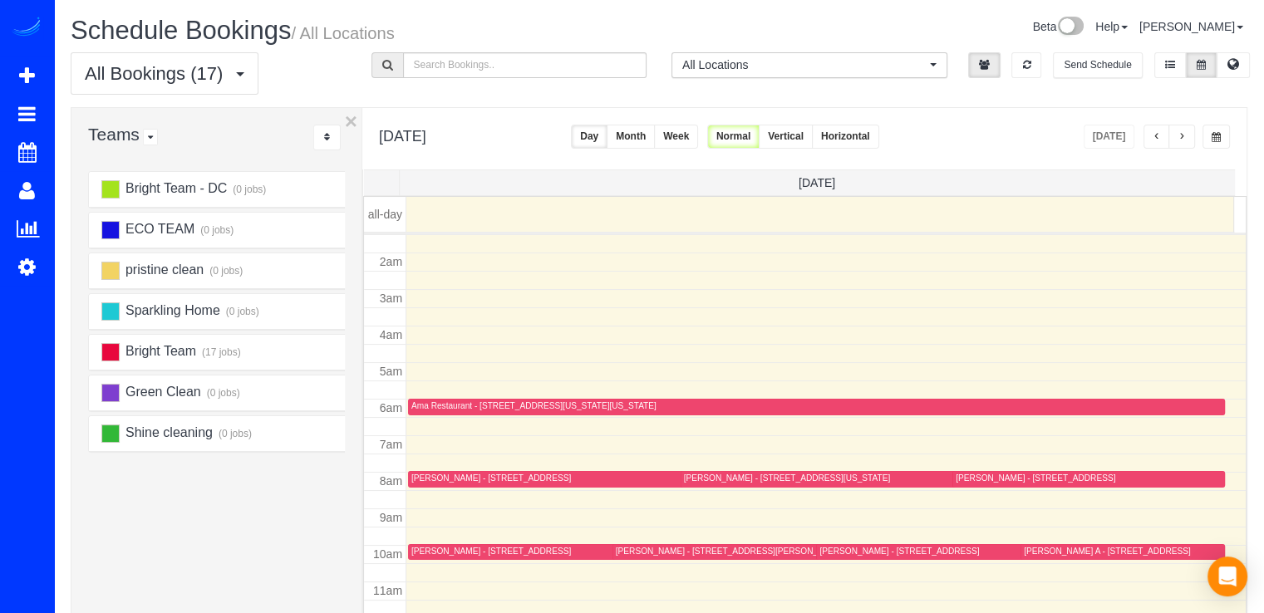
scroll to position [52, 0]
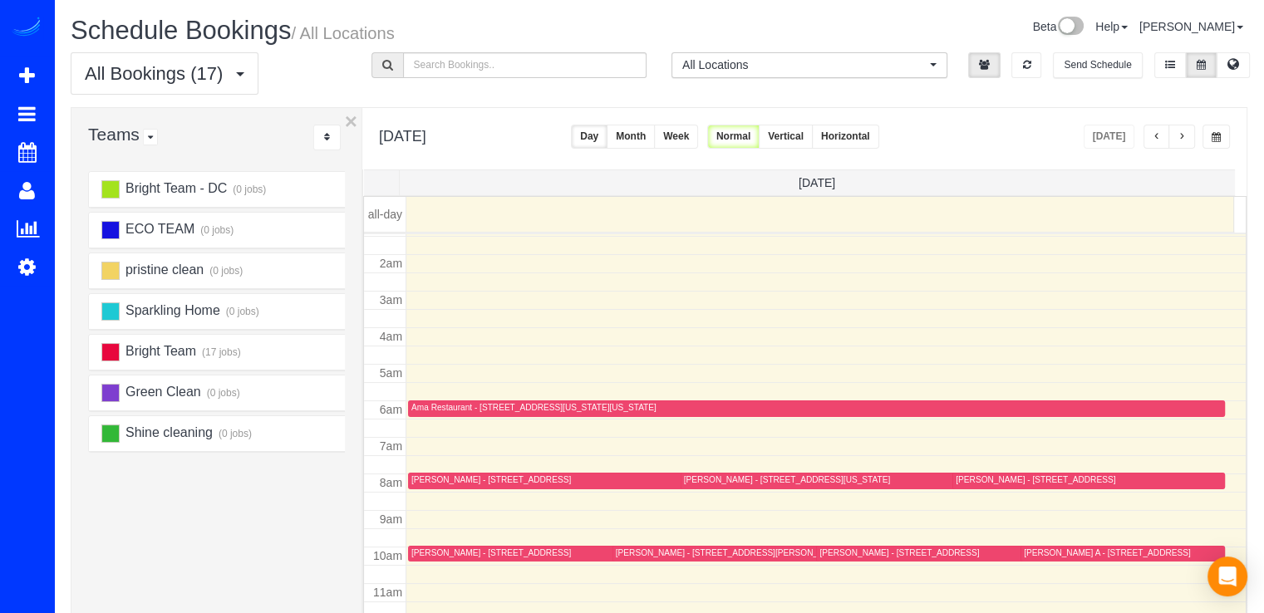
click at [1185, 145] on button "button" at bounding box center [1181, 137] width 27 height 24
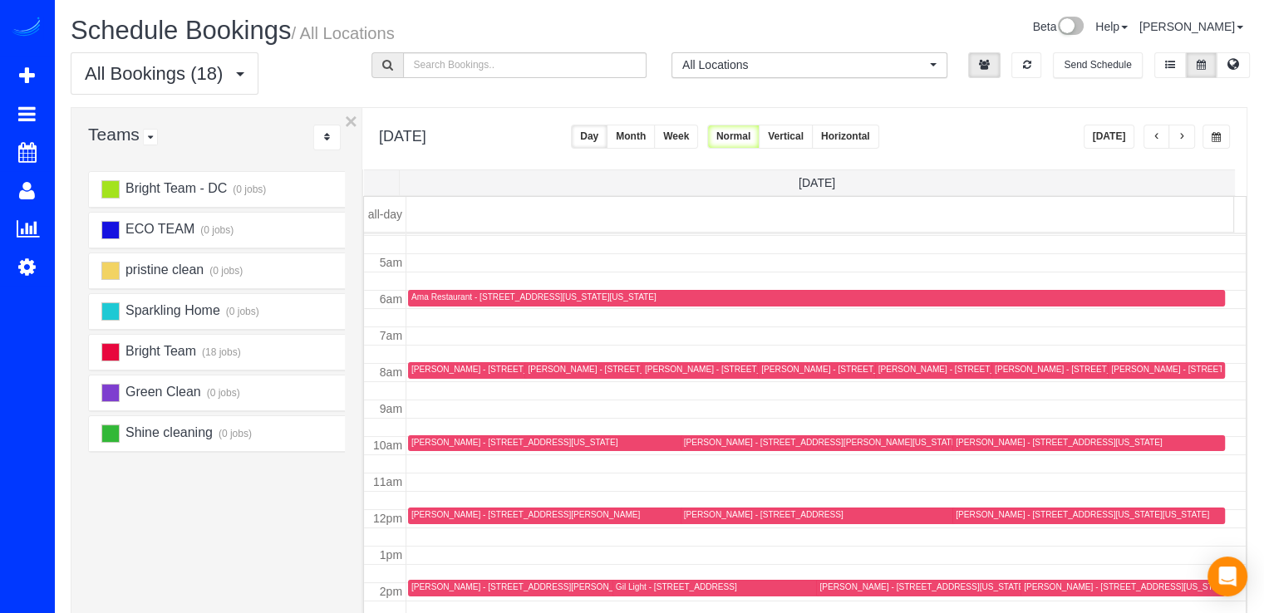
scroll to position [135, 0]
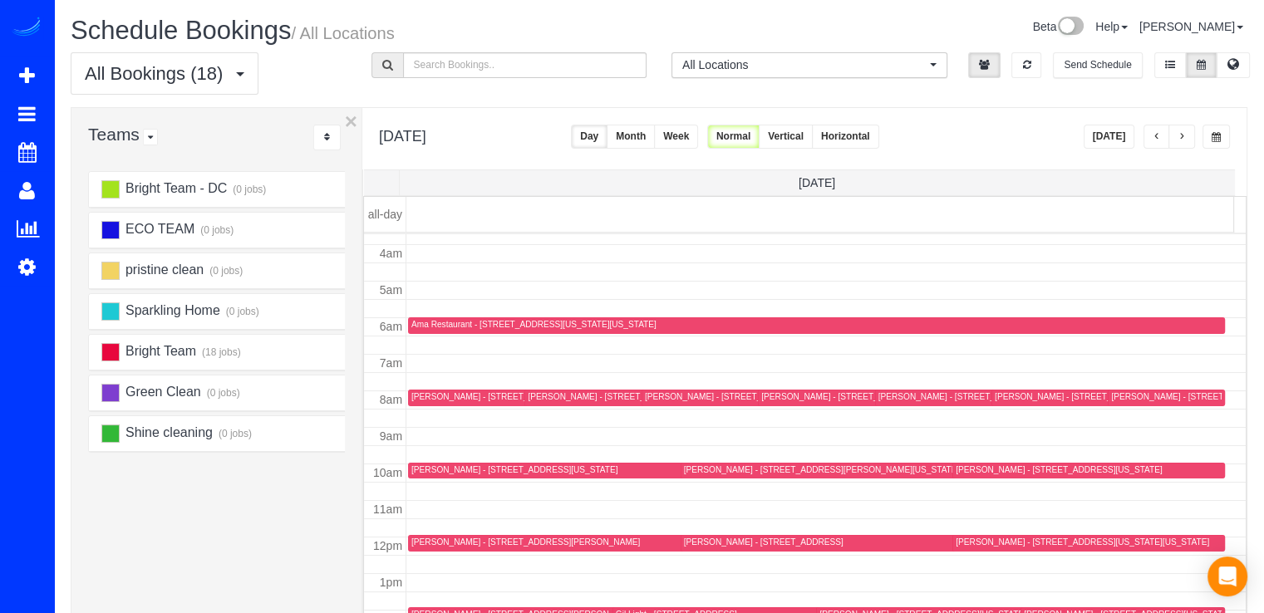
click at [1149, 130] on button "button" at bounding box center [1156, 137] width 27 height 24
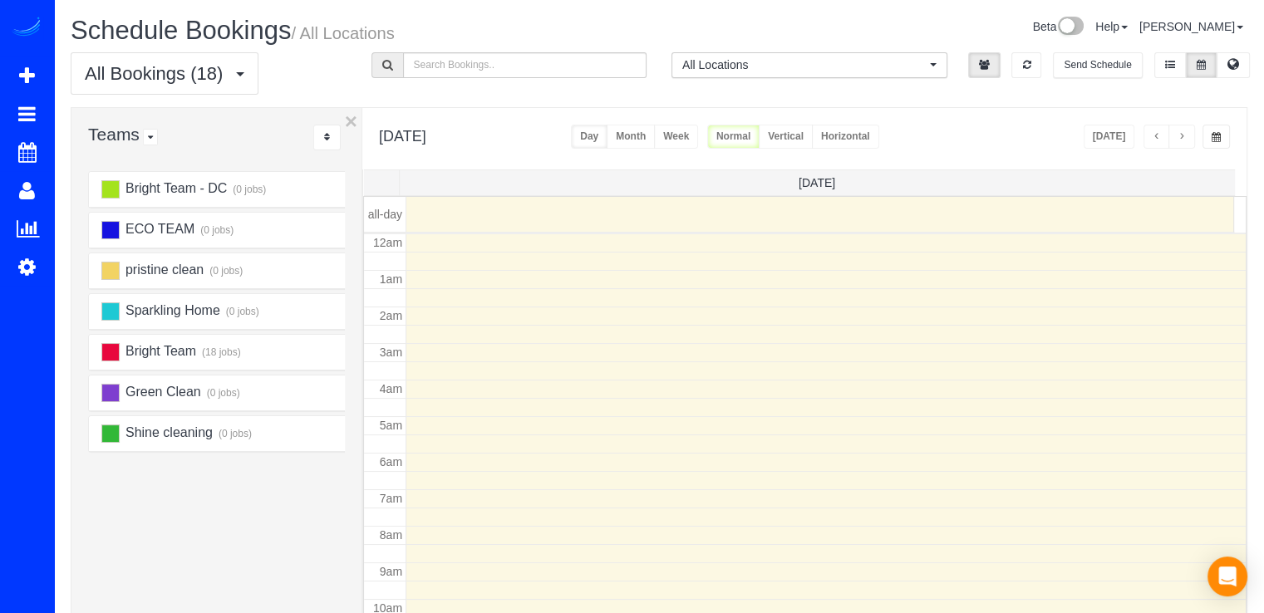
scroll to position [218, 0]
click at [1149, 130] on button "button" at bounding box center [1156, 137] width 27 height 24
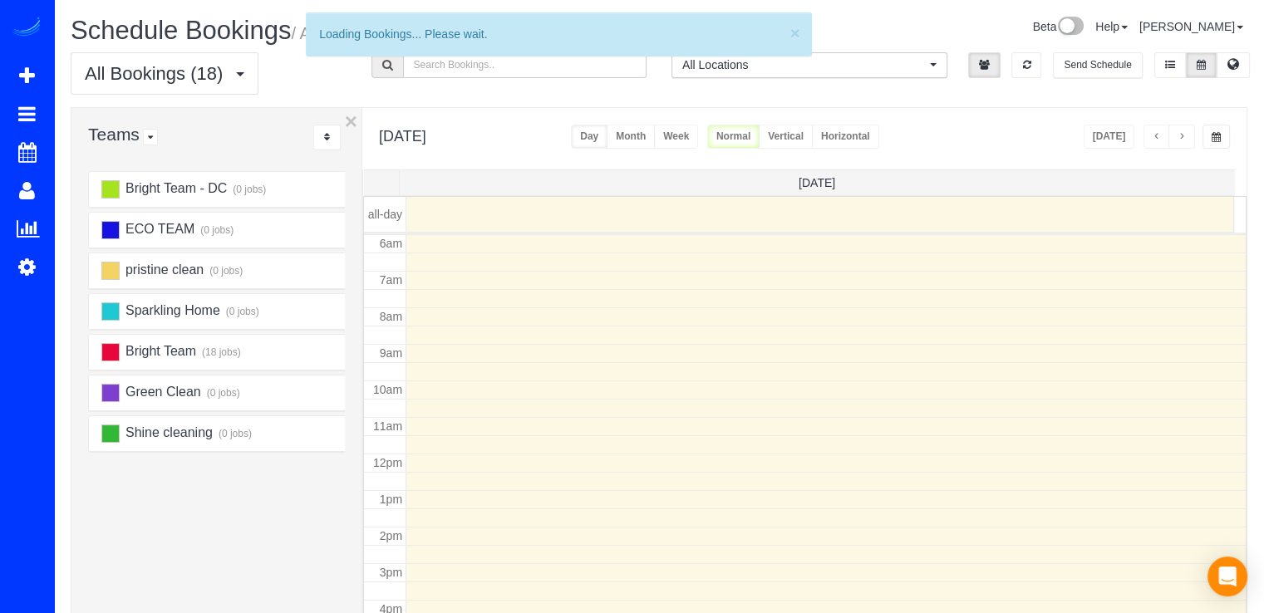
click at [1149, 130] on button "button" at bounding box center [1156, 137] width 27 height 24
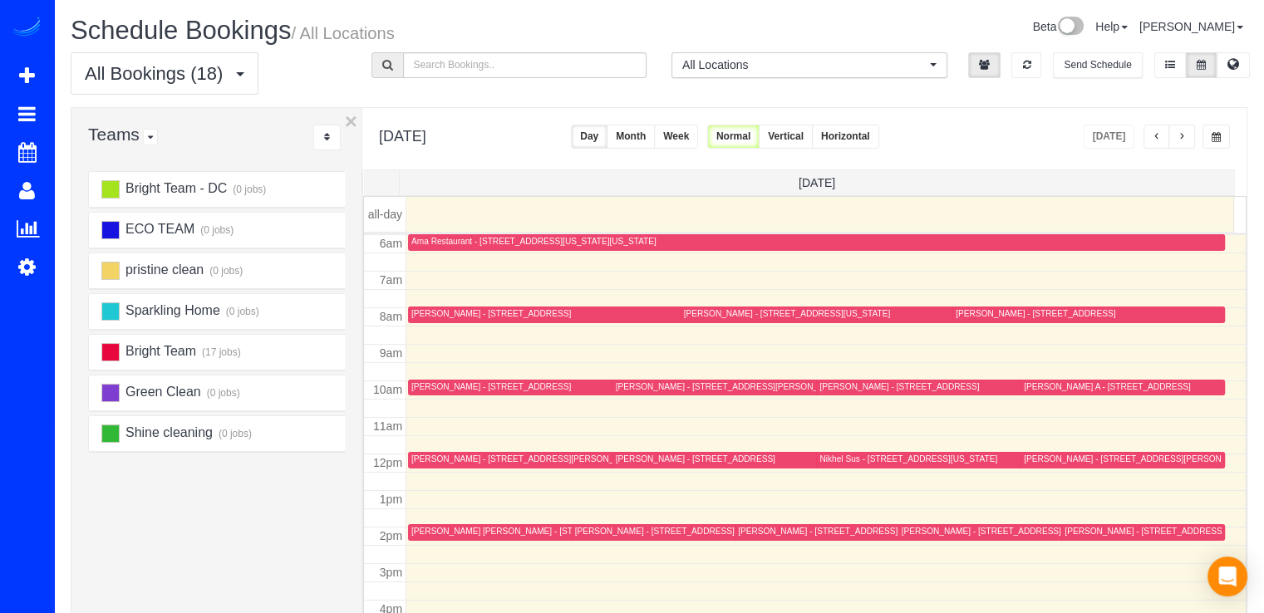
click at [1144, 130] on button "button" at bounding box center [1156, 137] width 27 height 24
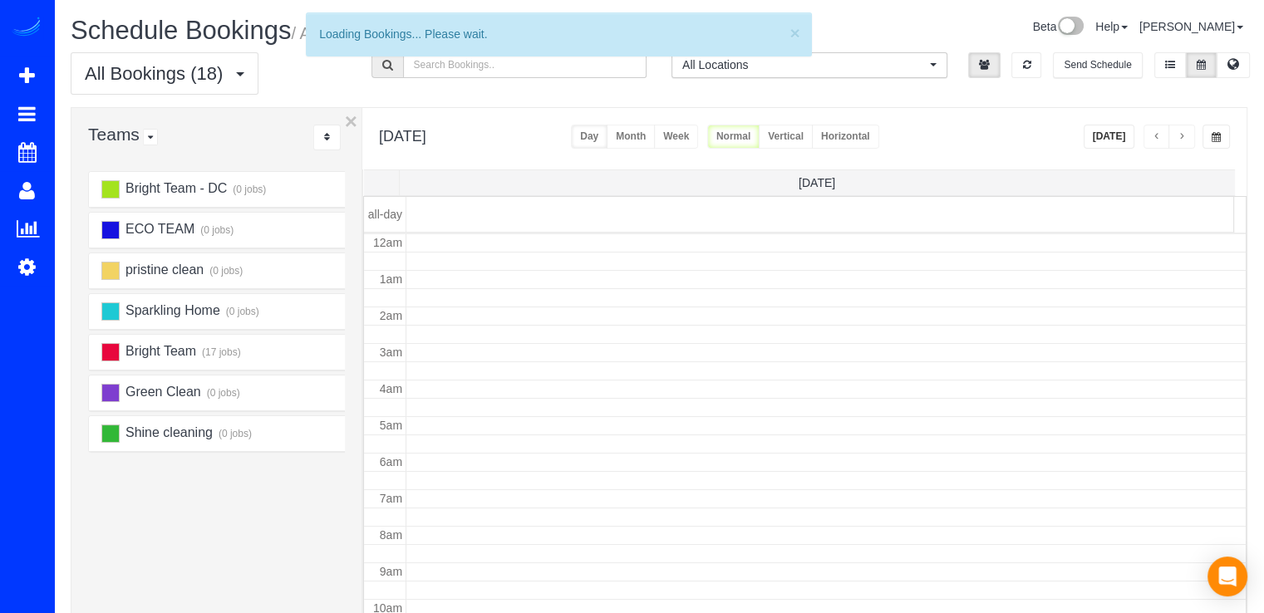
click at [1156, 130] on button "button" at bounding box center [1156, 137] width 27 height 24
click at [1153, 130] on button "button" at bounding box center [1156, 137] width 27 height 24
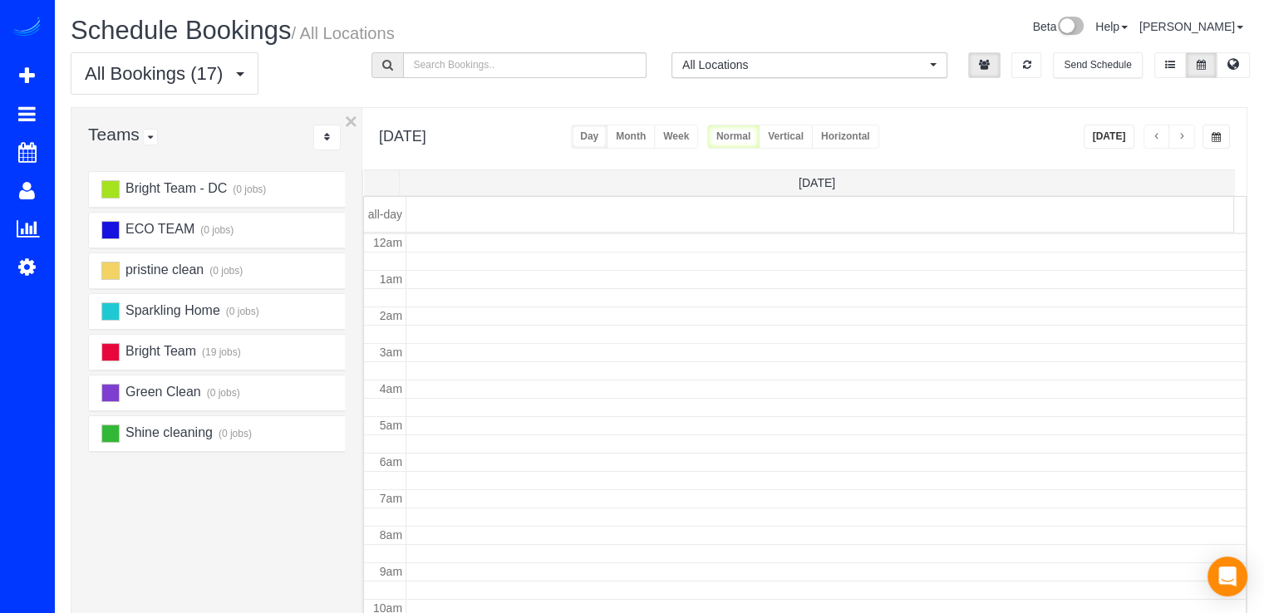
click at [1153, 130] on button "button" at bounding box center [1156, 137] width 27 height 24
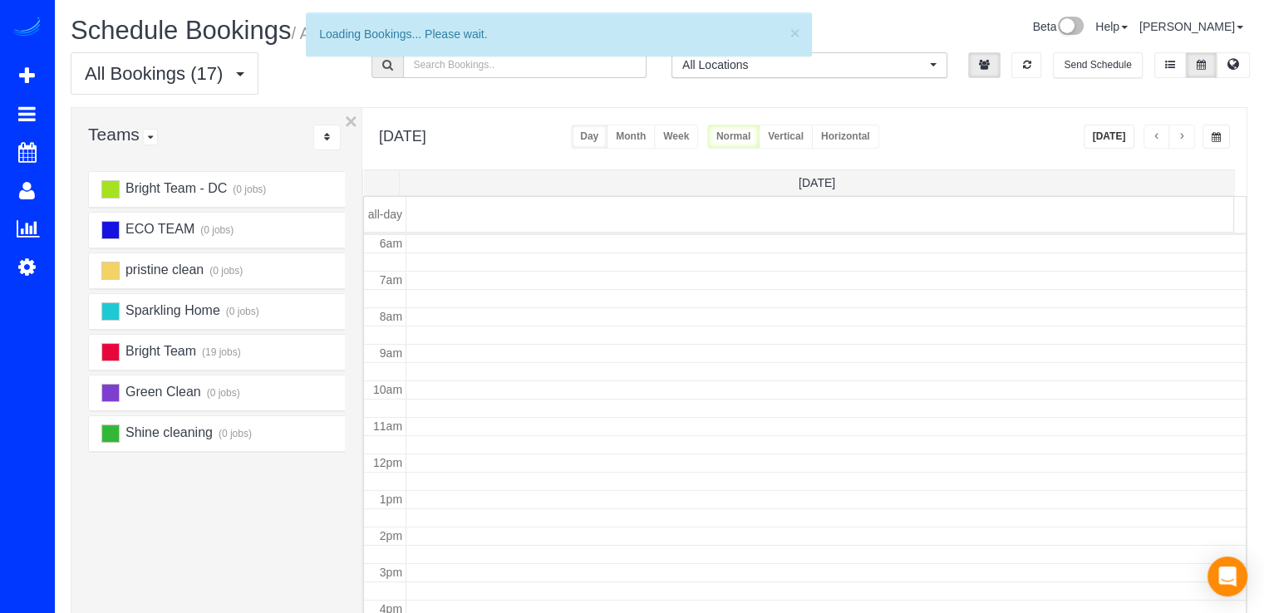
click at [1155, 129] on button "button" at bounding box center [1156, 137] width 27 height 24
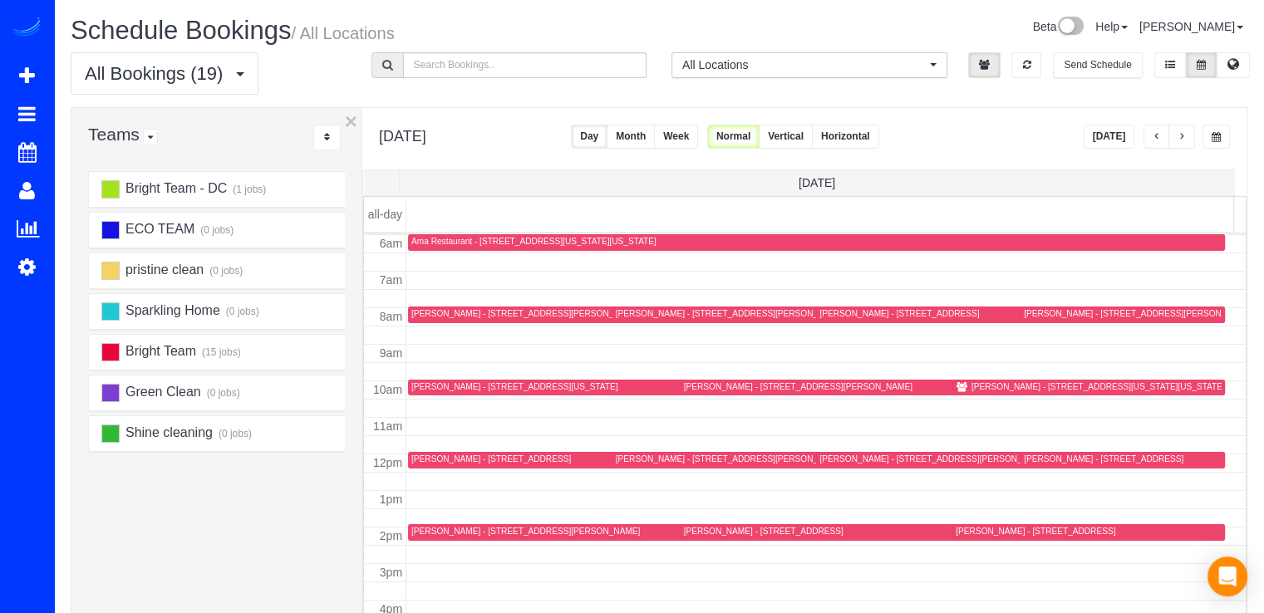
click at [1155, 129] on button "button" at bounding box center [1156, 137] width 27 height 24
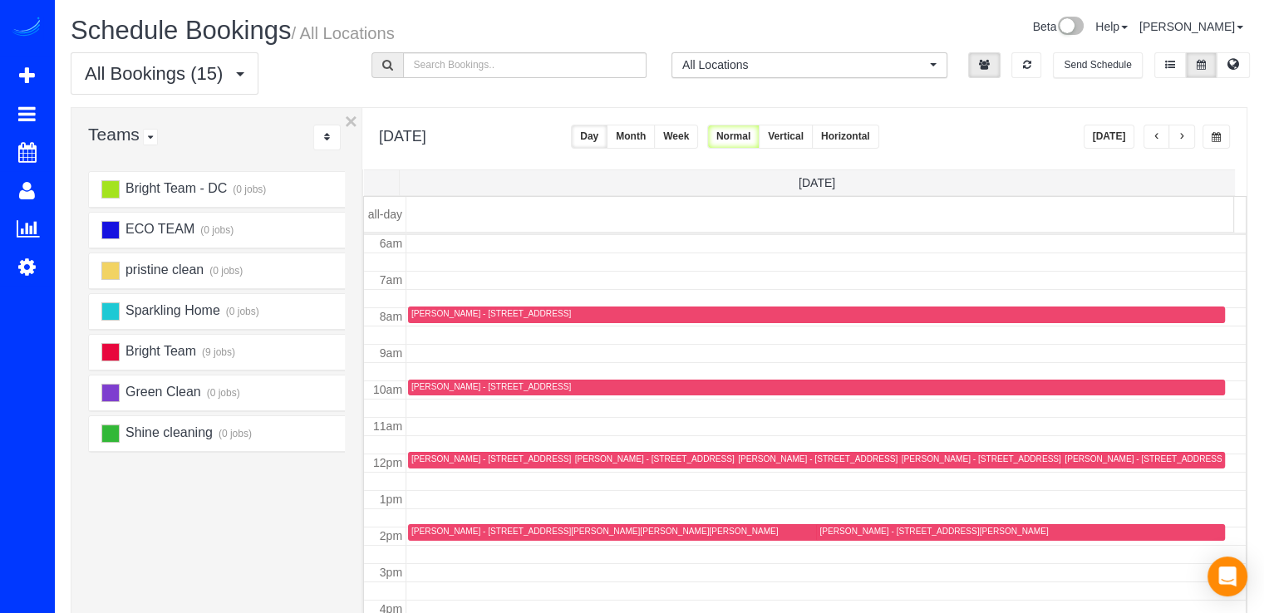
click at [1155, 129] on button "button" at bounding box center [1156, 137] width 27 height 24
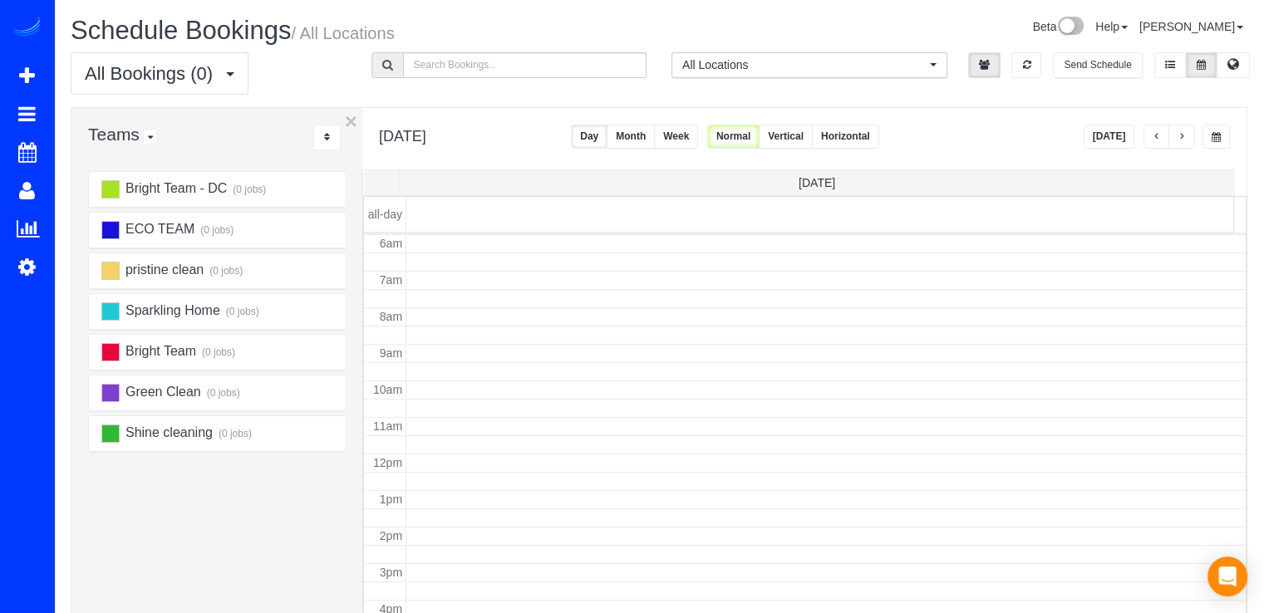
click at [1154, 129] on button "button" at bounding box center [1156, 137] width 27 height 24
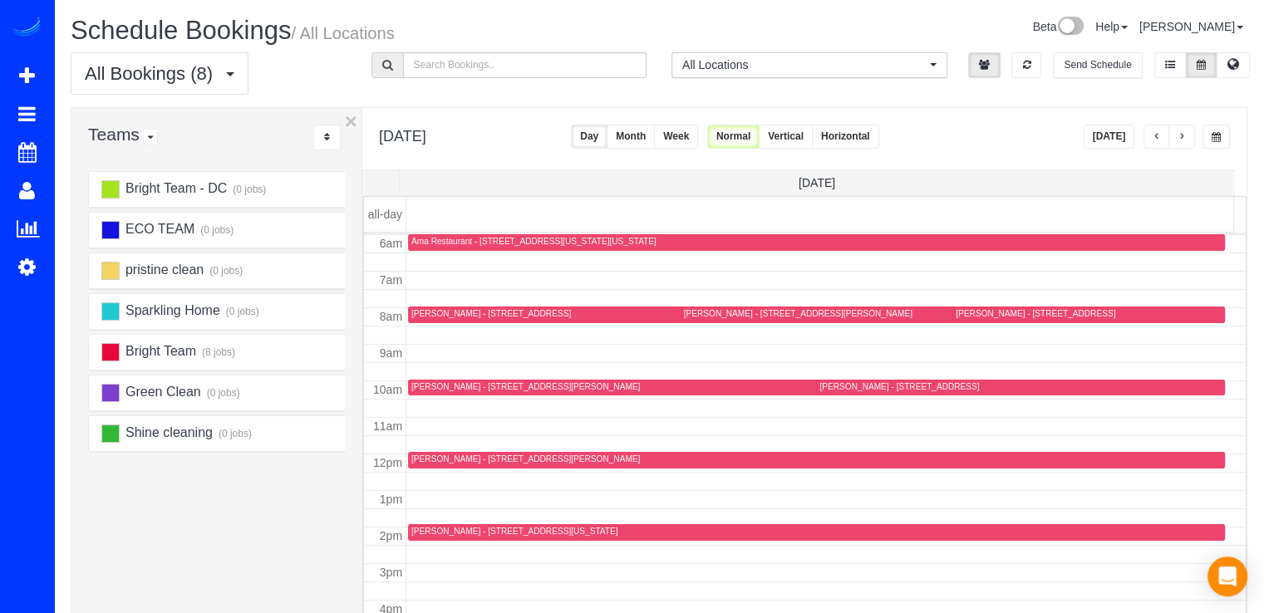
click at [1127, 134] on button "[DATE]" at bounding box center [1109, 137] width 52 height 24
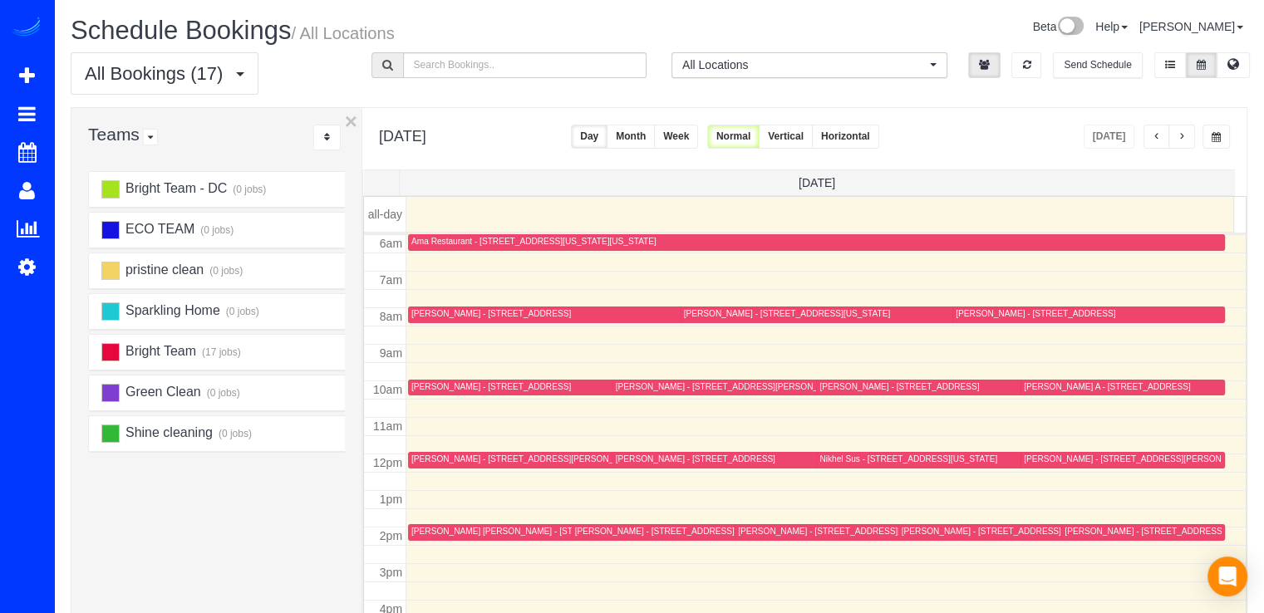
click at [1155, 135] on span "button" at bounding box center [1156, 137] width 8 height 10
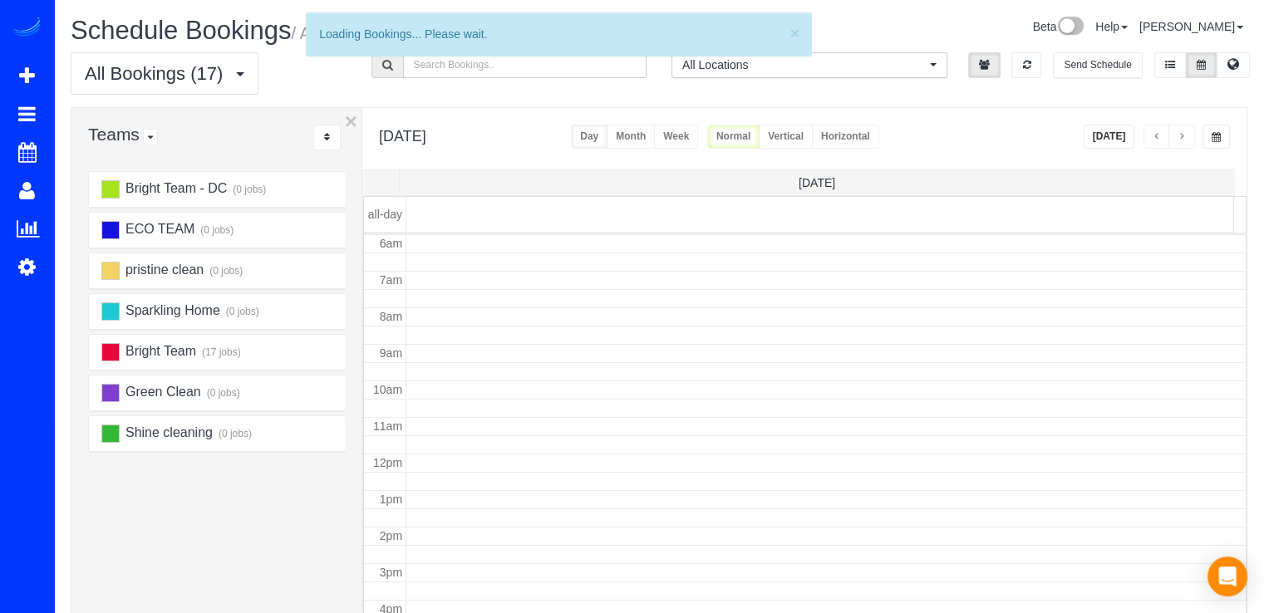
click at [1155, 135] on span "button" at bounding box center [1156, 137] width 8 height 10
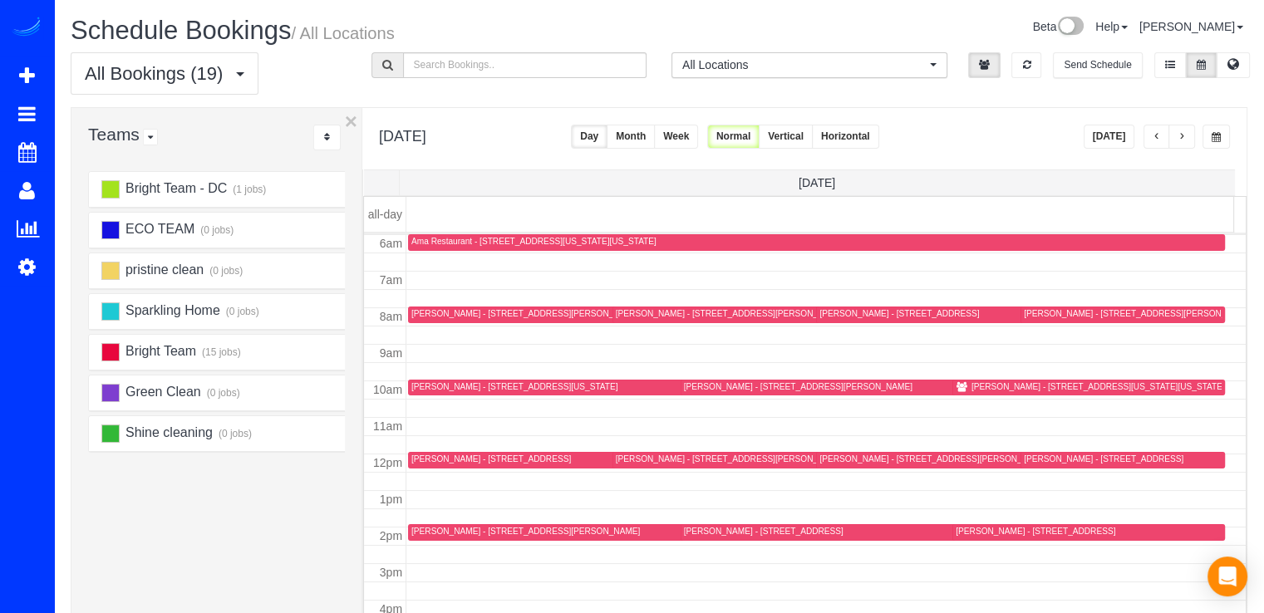
click at [1155, 135] on span "button" at bounding box center [1156, 137] width 8 height 10
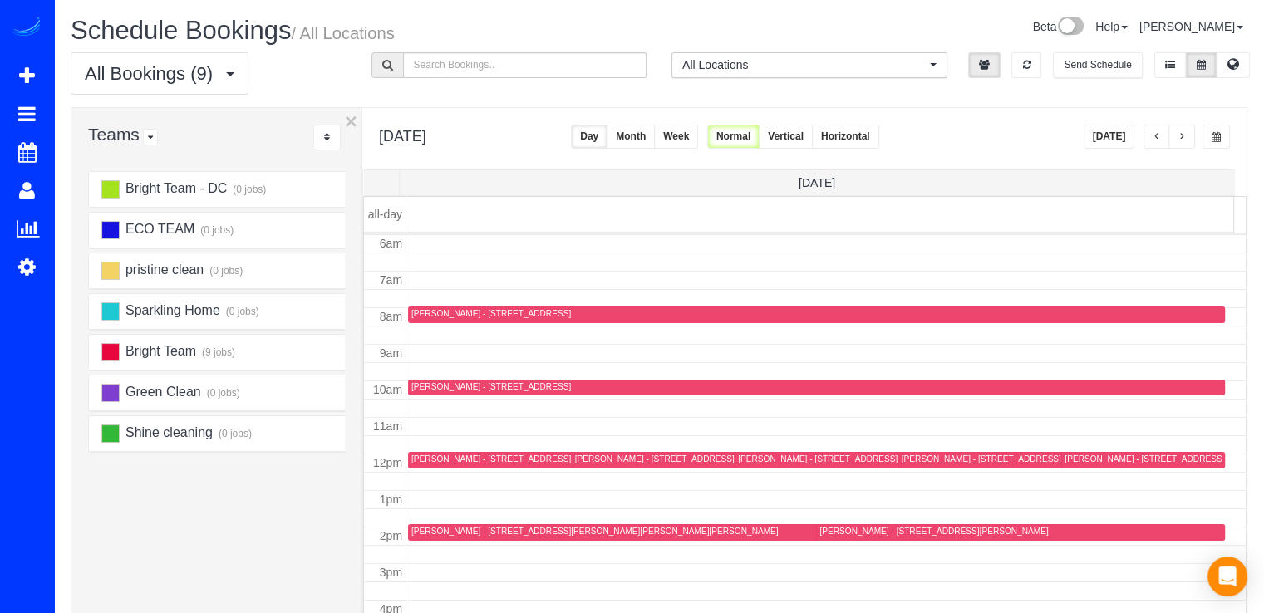
click at [1155, 135] on span "button" at bounding box center [1156, 137] width 8 height 10
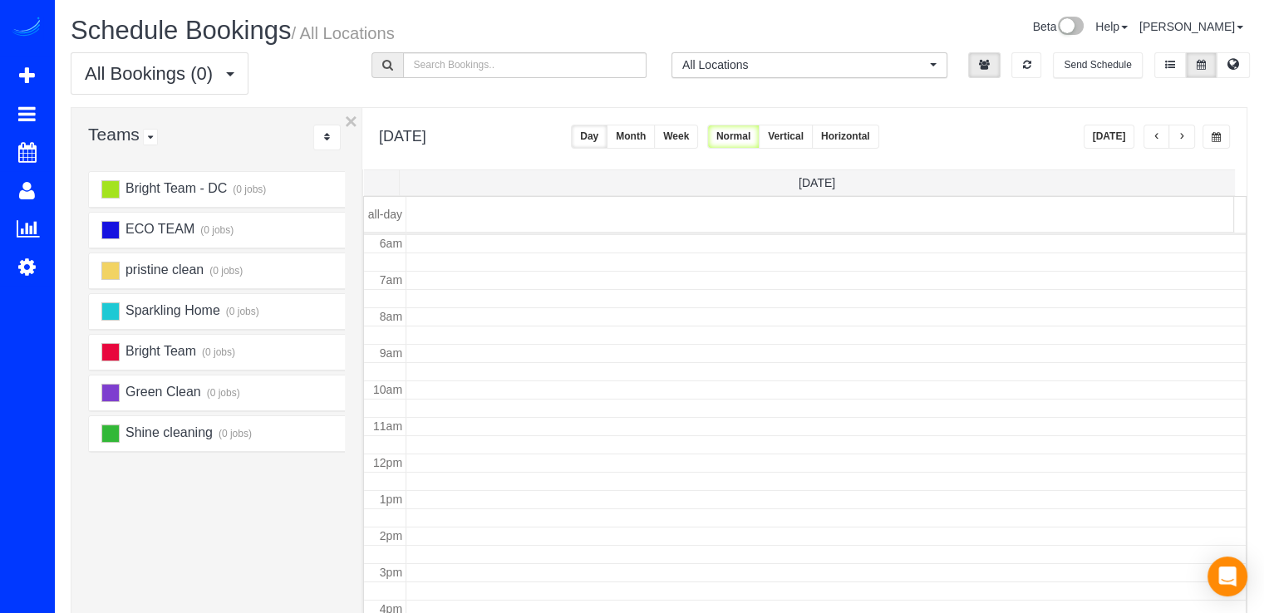
click at [1155, 135] on span "button" at bounding box center [1156, 137] width 8 height 10
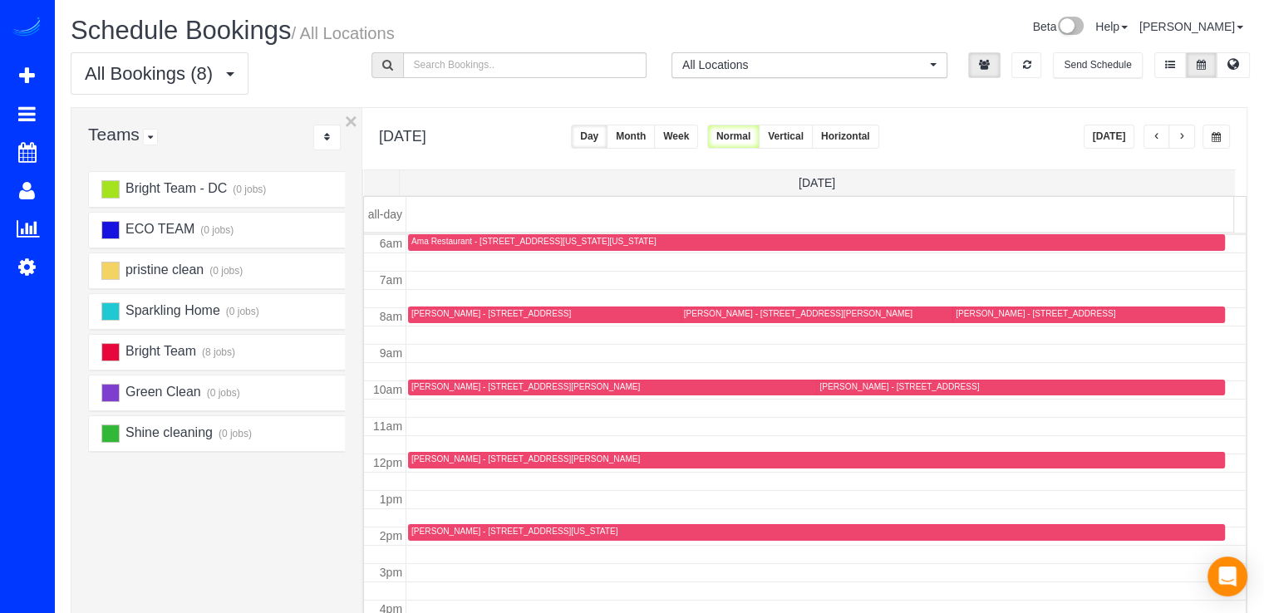
click at [1166, 135] on button "button" at bounding box center [1156, 137] width 27 height 24
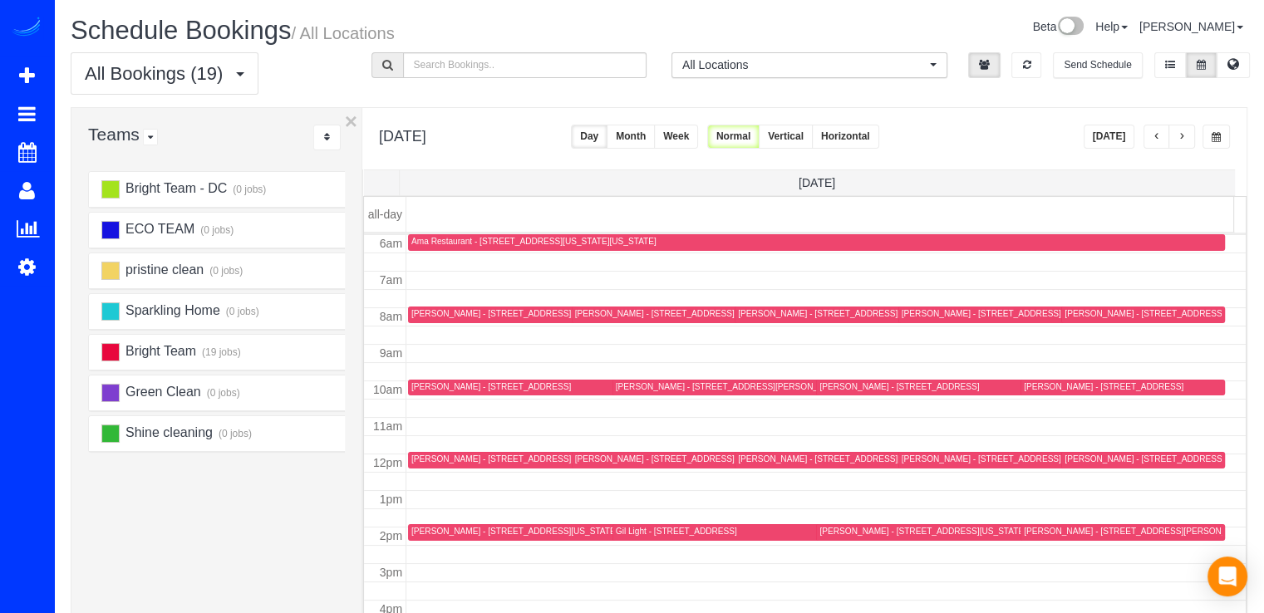
click at [1181, 134] on span "button" at bounding box center [1181, 137] width 8 height 10
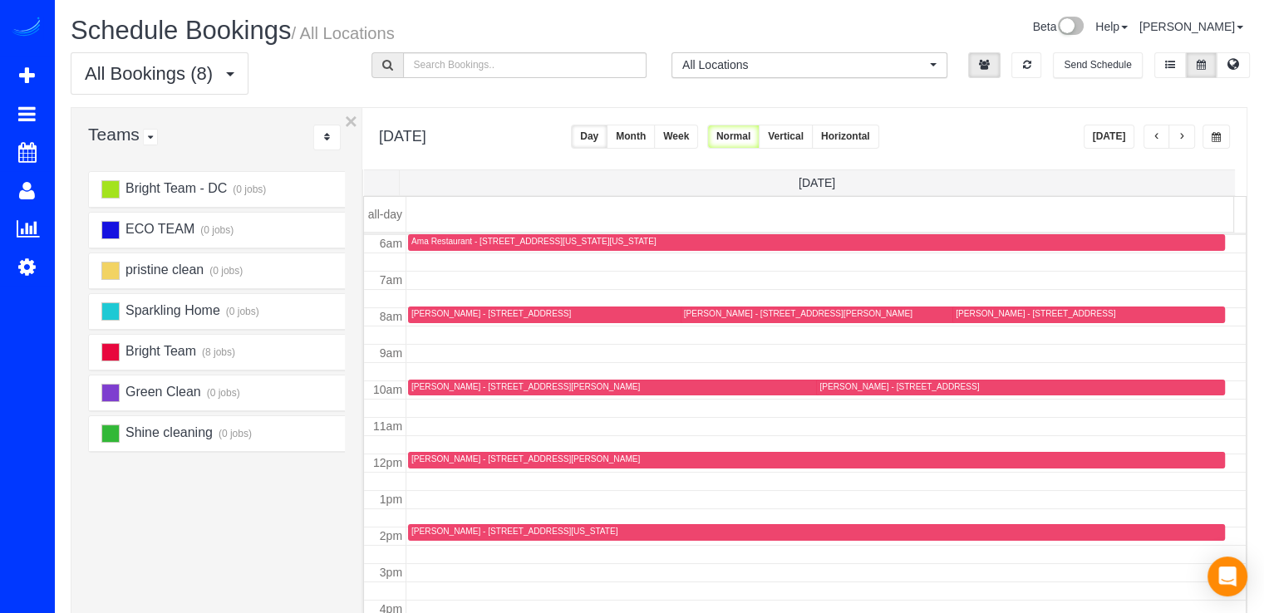
click at [1180, 142] on button "button" at bounding box center [1181, 137] width 27 height 24
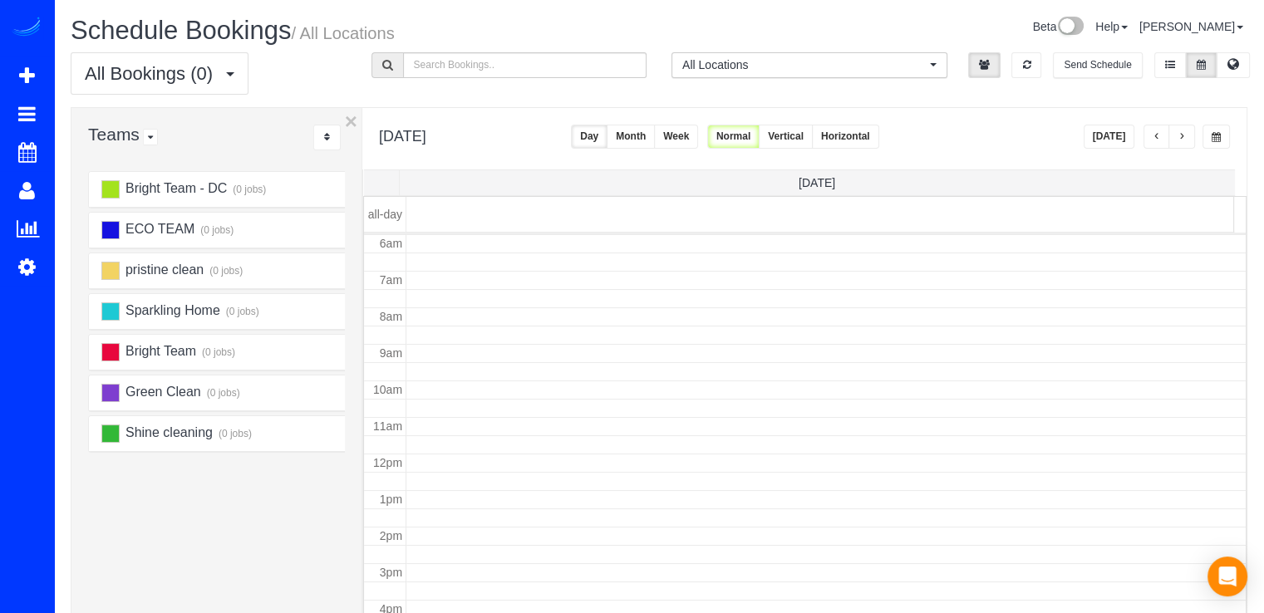
click at [1184, 140] on span "button" at bounding box center [1181, 137] width 8 height 10
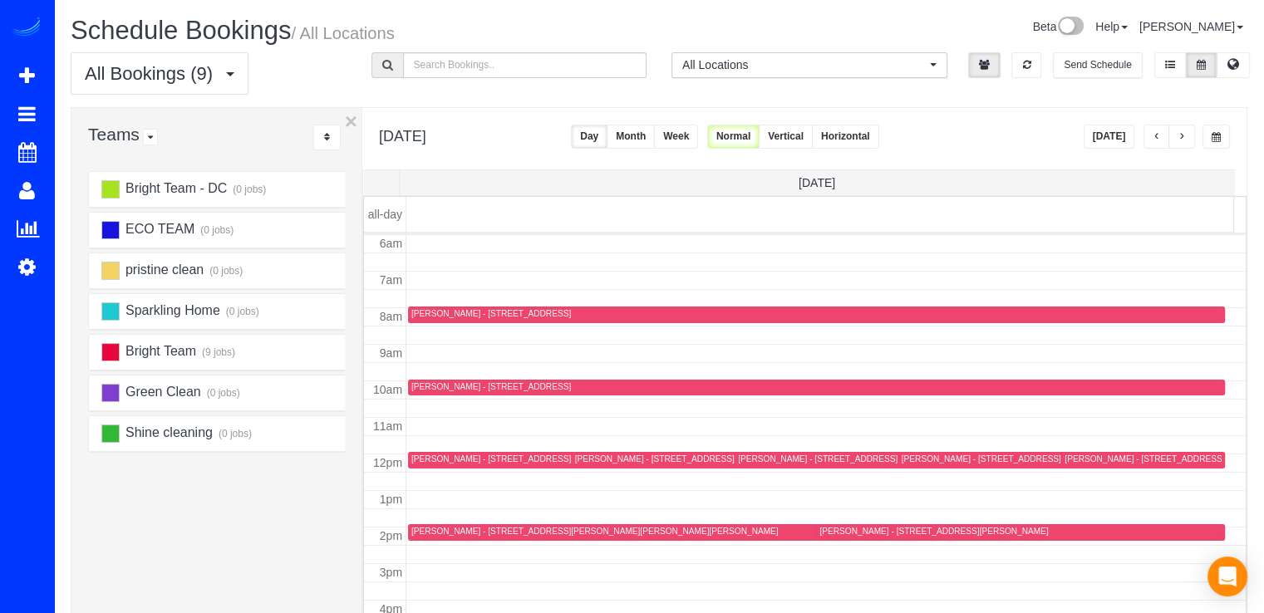
click at [1173, 132] on button "button" at bounding box center [1181, 137] width 27 height 24
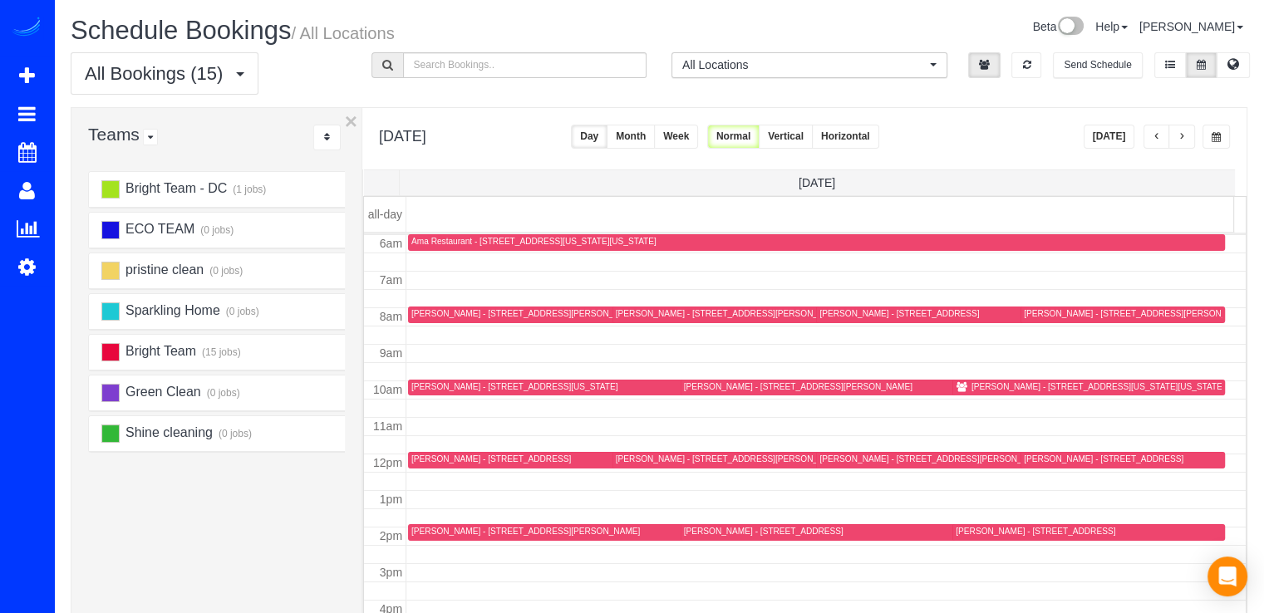
click at [1128, 140] on button "[DATE]" at bounding box center [1109, 137] width 52 height 24
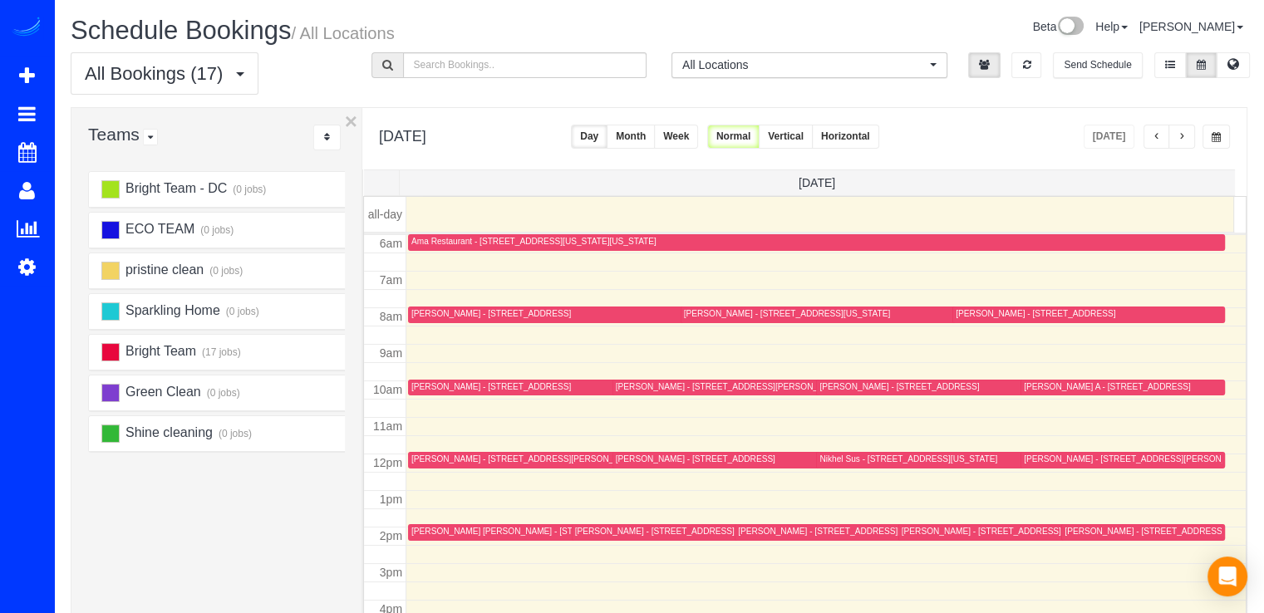
click at [1188, 141] on button "button" at bounding box center [1181, 137] width 27 height 24
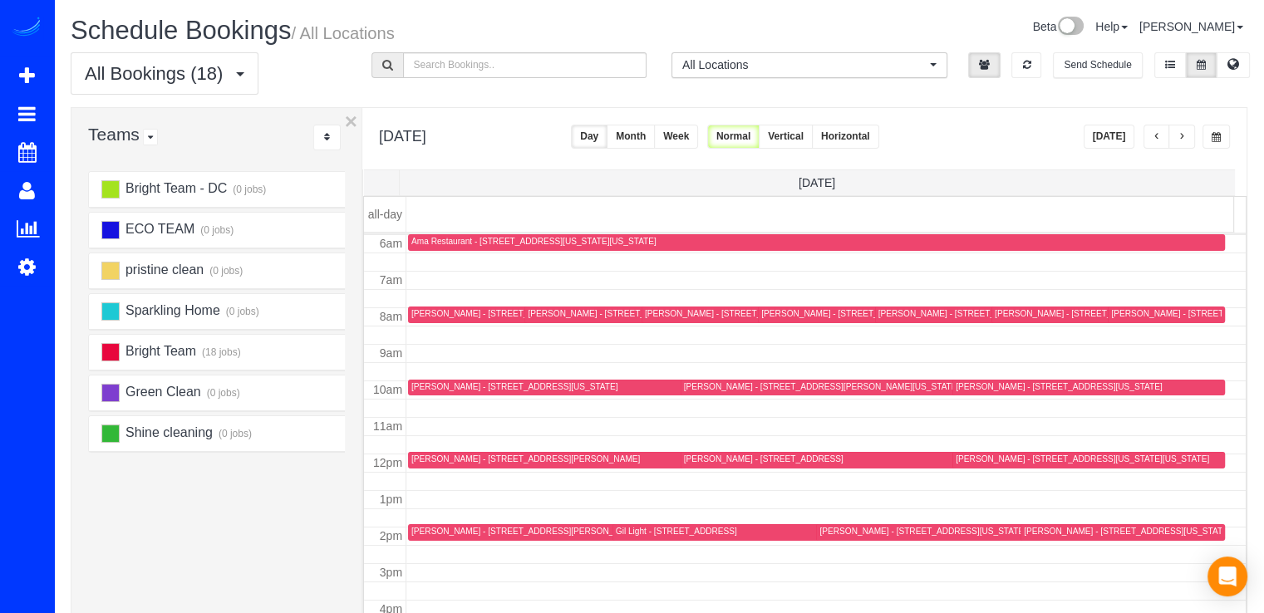
click at [991, 459] on div "[PERSON_NAME] - [STREET_ADDRESS][US_STATE][US_STATE]" at bounding box center [1081, 459] width 253 height 11
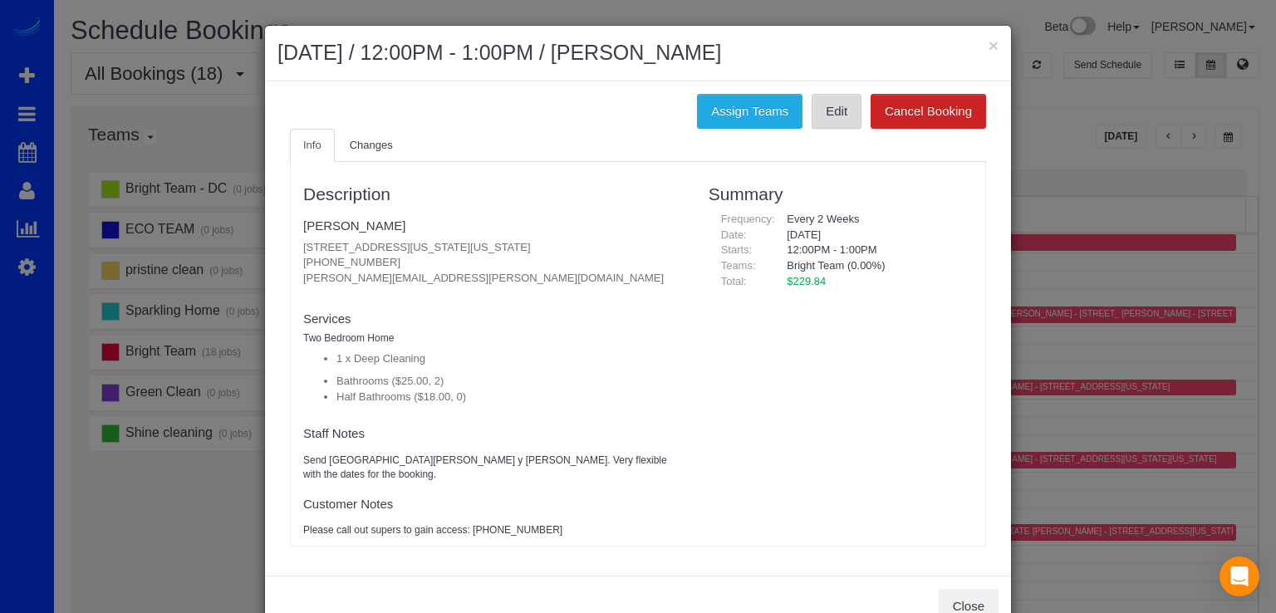
click at [824, 115] on link "Edit" at bounding box center [837, 111] width 50 height 35
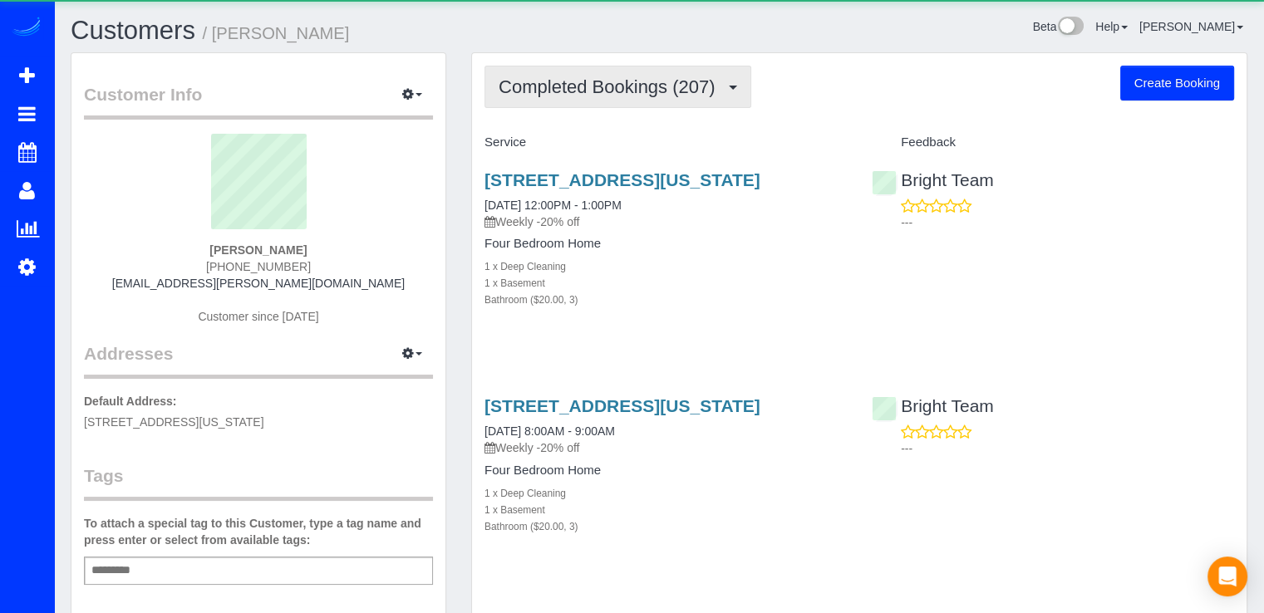
click at [714, 97] on button "Completed Bookings (207)" at bounding box center [617, 87] width 267 height 42
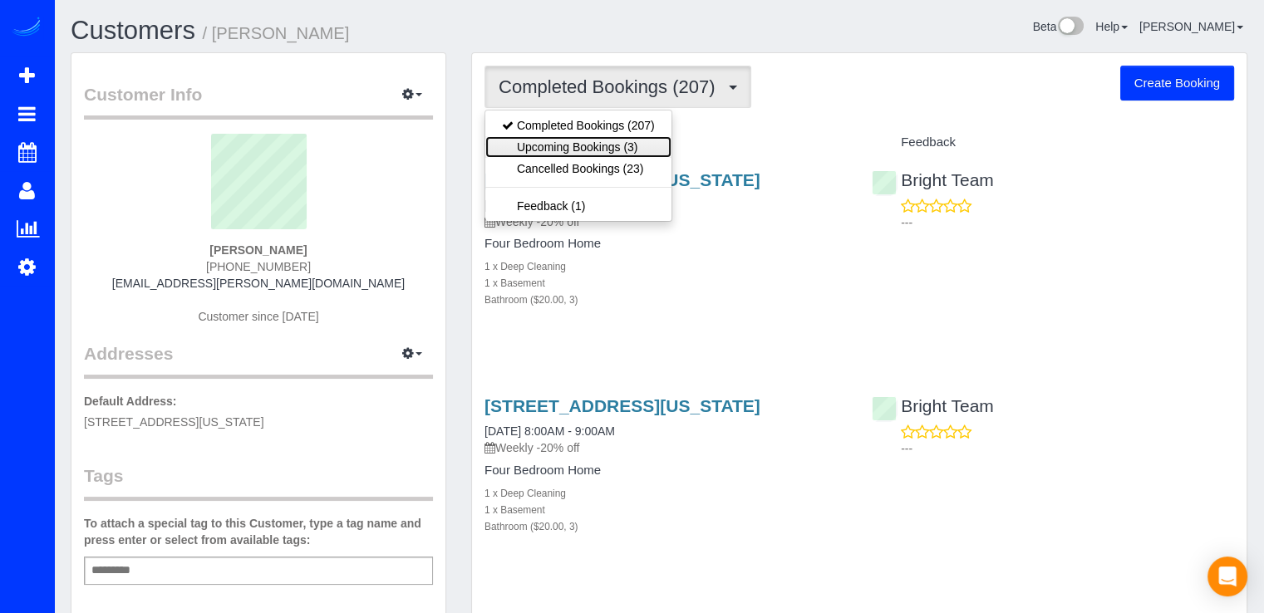
click at [656, 153] on link "Upcoming Bookings (3)" at bounding box center [578, 147] width 186 height 22
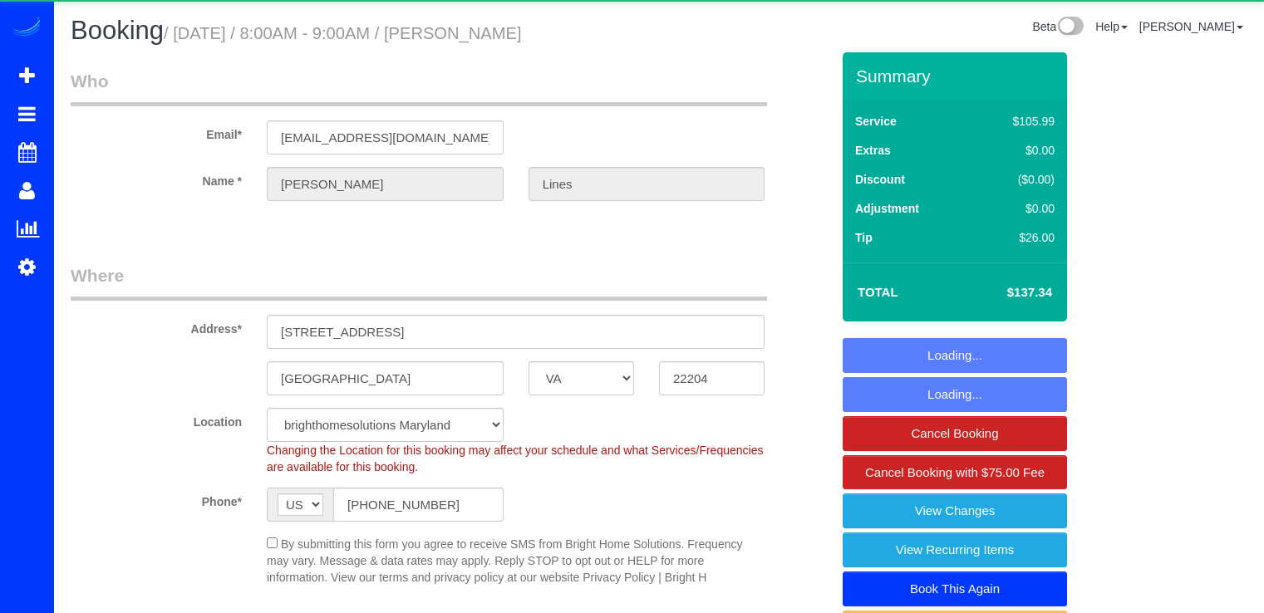
select select "VA"
select select "spot1"
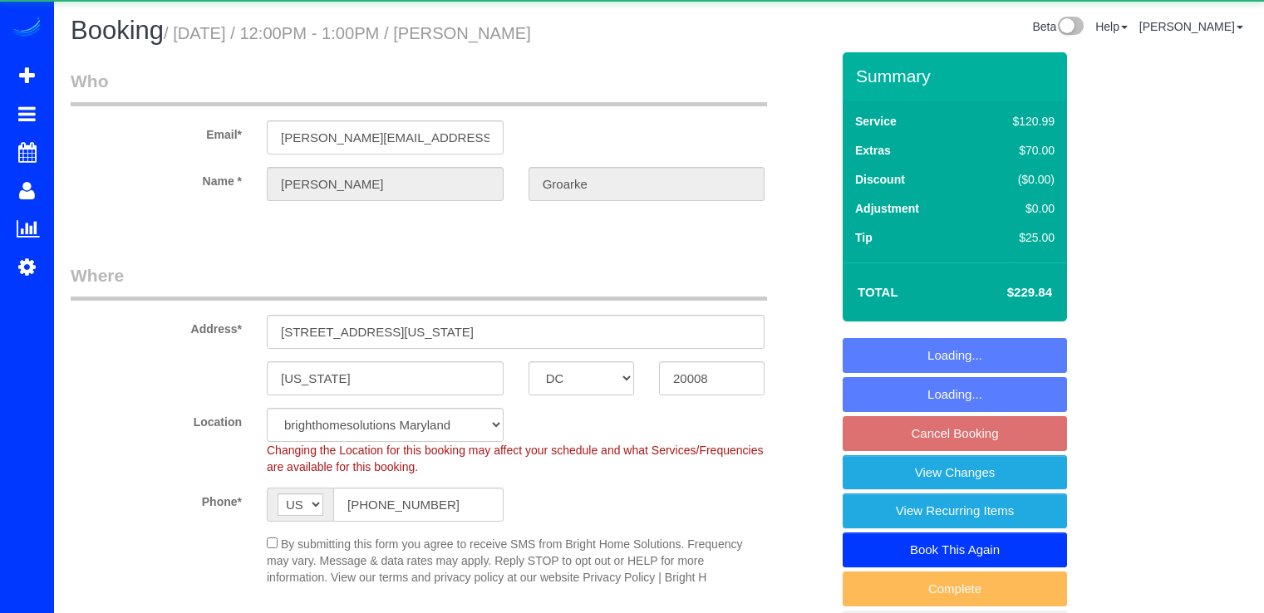
select select "DC"
select select "2"
select select "string:fspay-0f28bc7c-a293-4281-9b5d-a164c2d4111a"
select select "spot3"
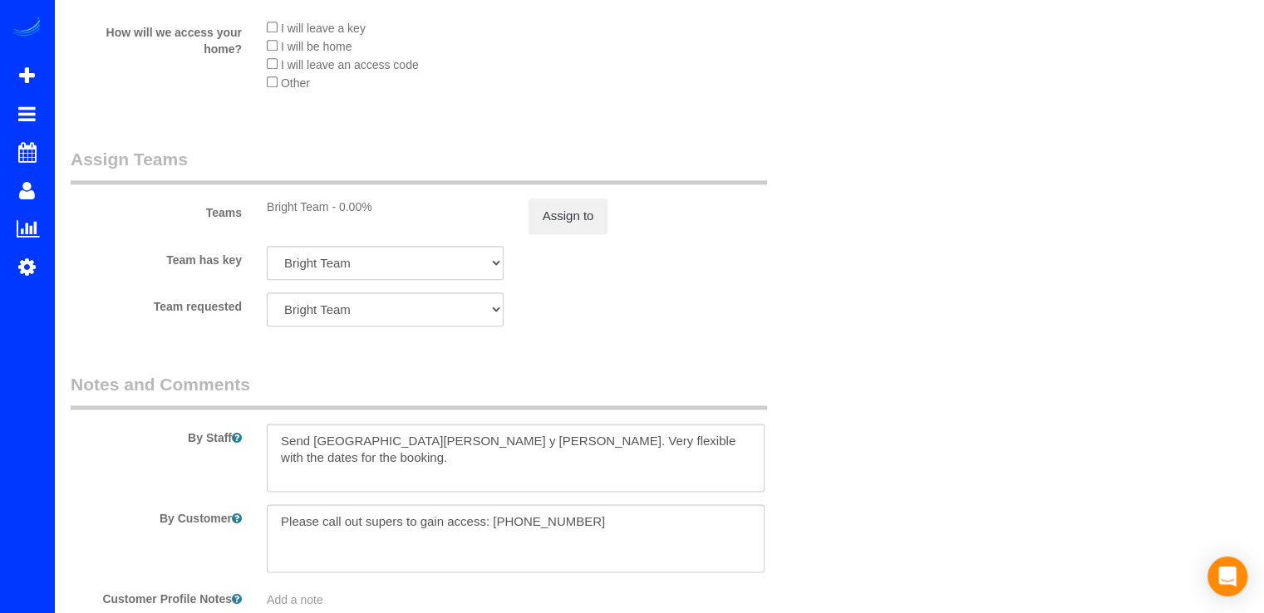
scroll to position [2160, 0]
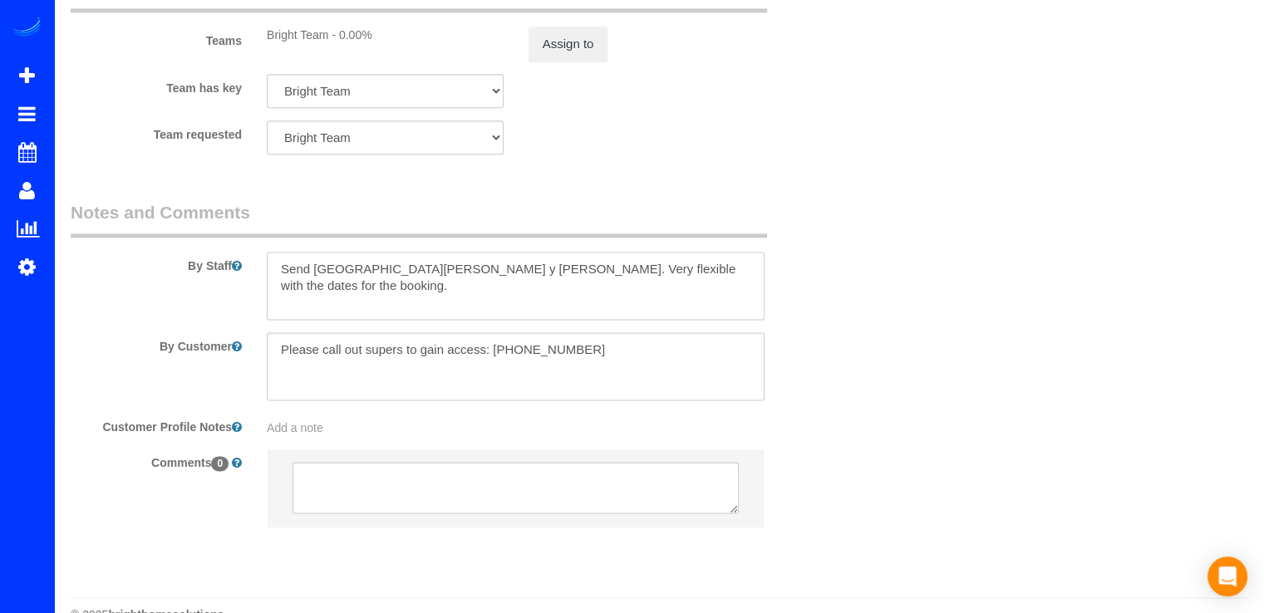
drag, startPoint x: 709, startPoint y: 280, endPoint x: 277, endPoint y: 292, distance: 432.2
click at [277, 292] on textarea at bounding box center [516, 286] width 498 height 68
paste textarea "We will not be home tomorrow. Our supers can let the team in--202-803-1417. For…"
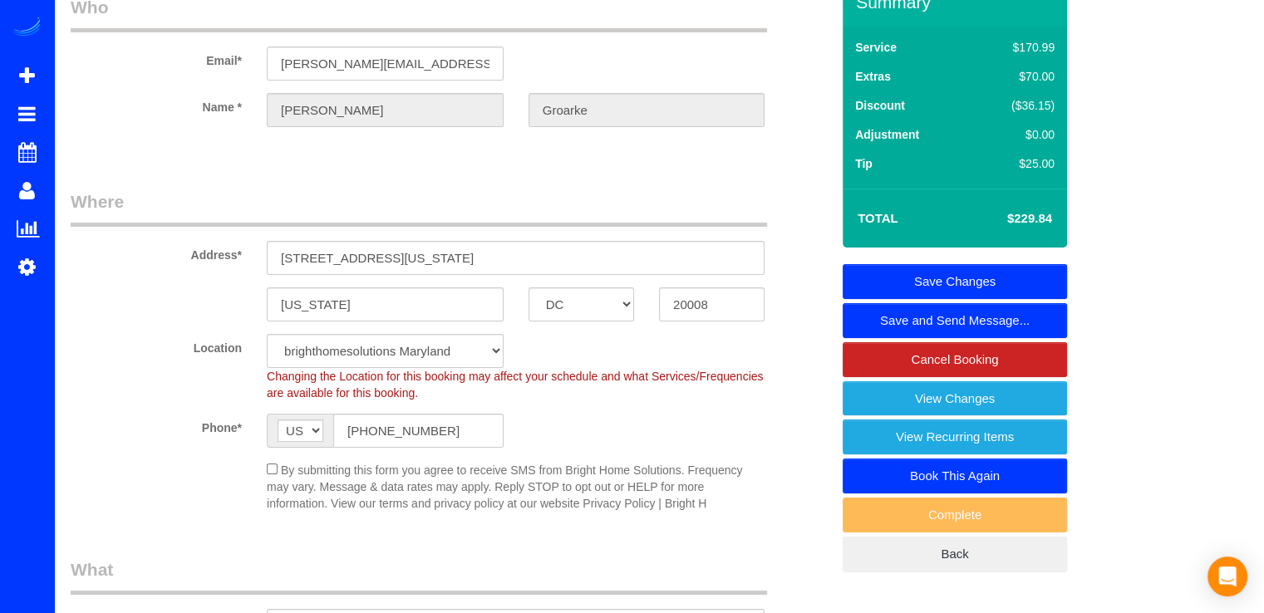
scroll to position [0, 0]
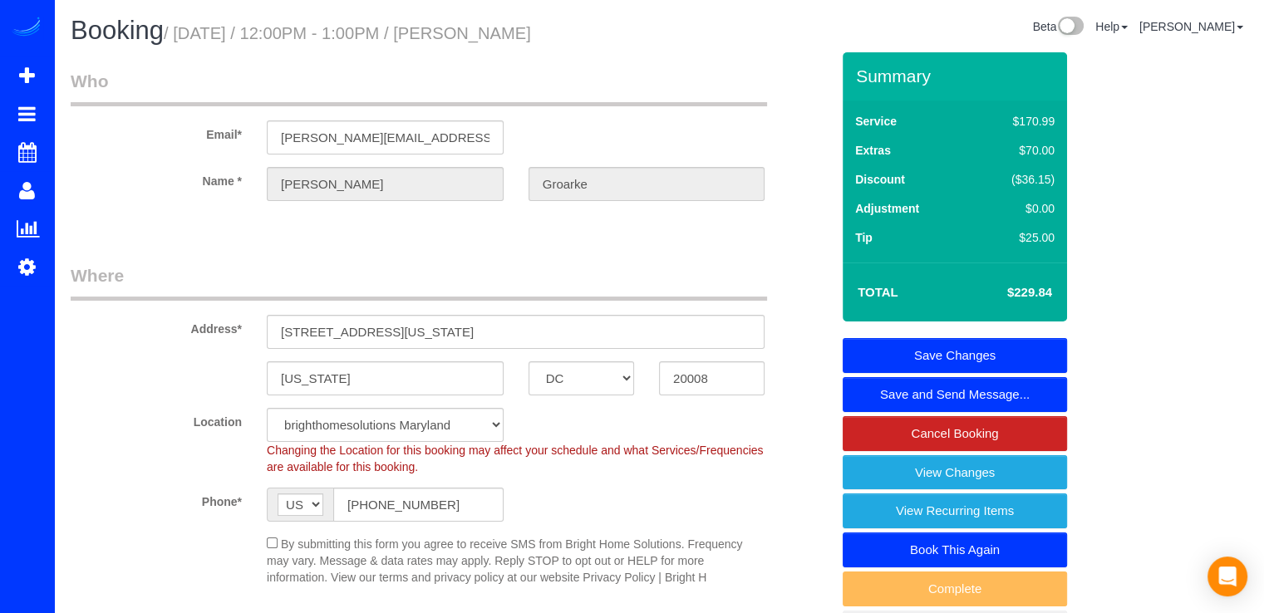
type textarea "We will not be home tomorrow. Our supers can let the team in--202-803-1417. For…"
click at [1033, 339] on link "Save Changes" at bounding box center [954, 355] width 224 height 35
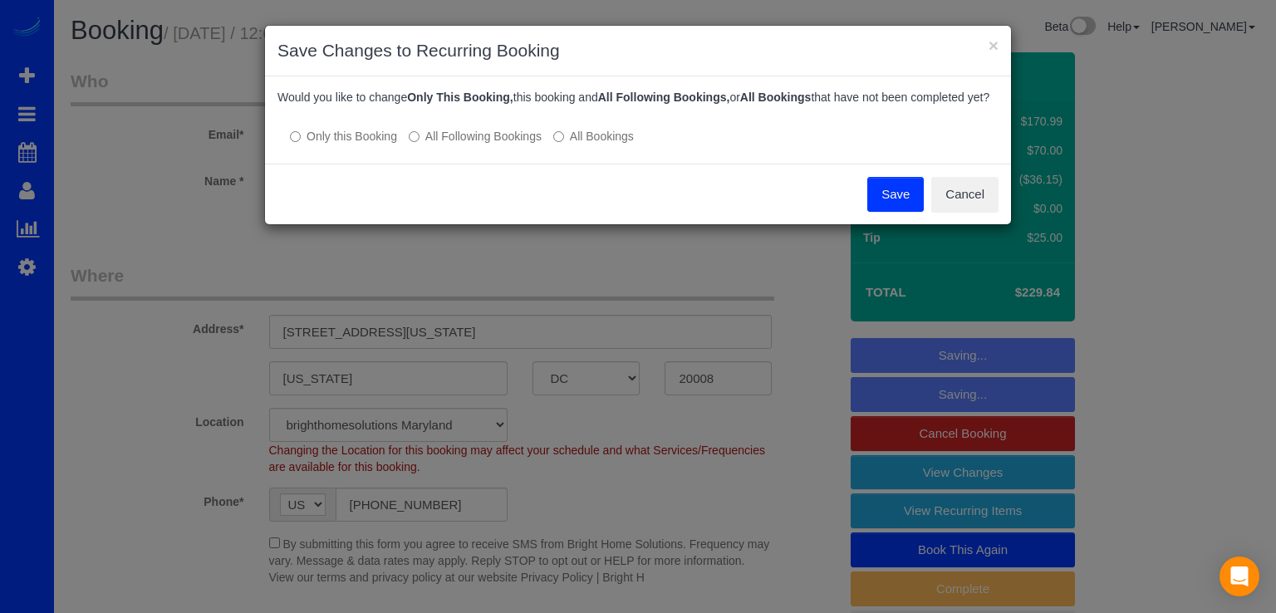
click at [877, 207] on button "Save" at bounding box center [895, 194] width 56 height 35
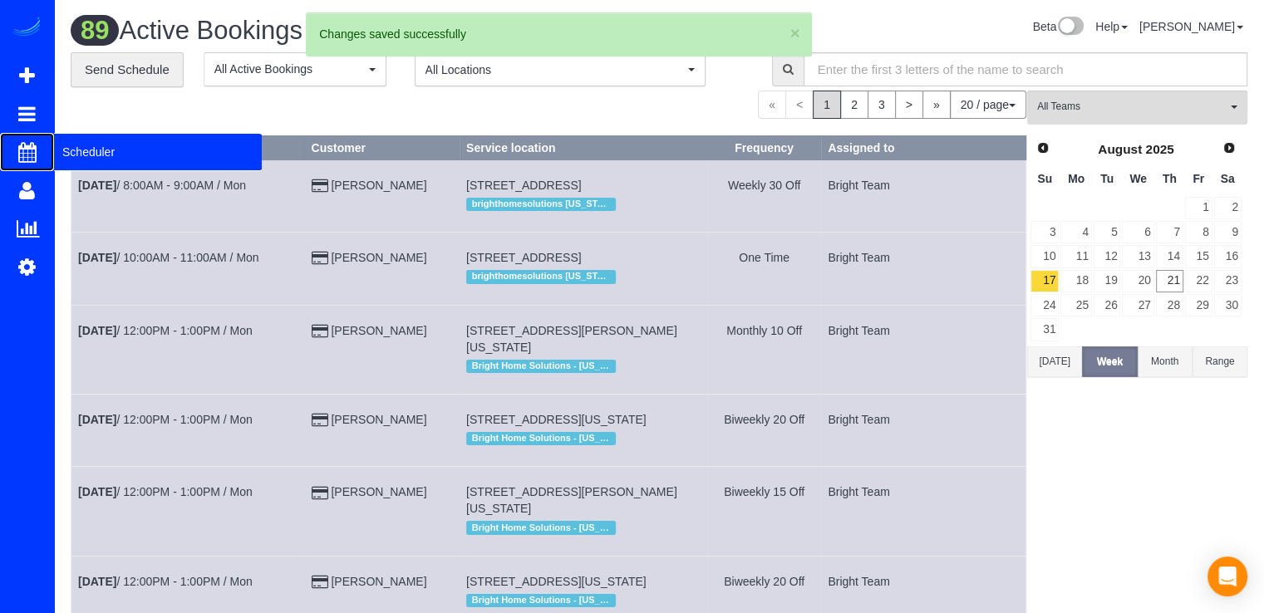
click at [71, 153] on span "Scheduler" at bounding box center [158, 152] width 208 height 38
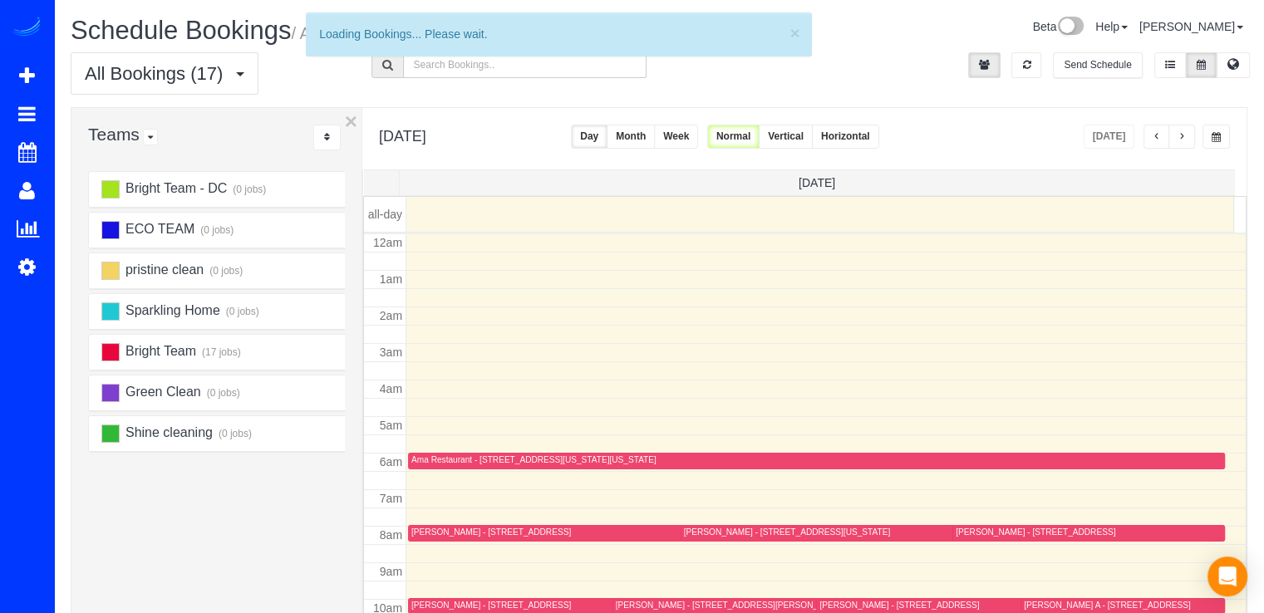
scroll to position [218, 0]
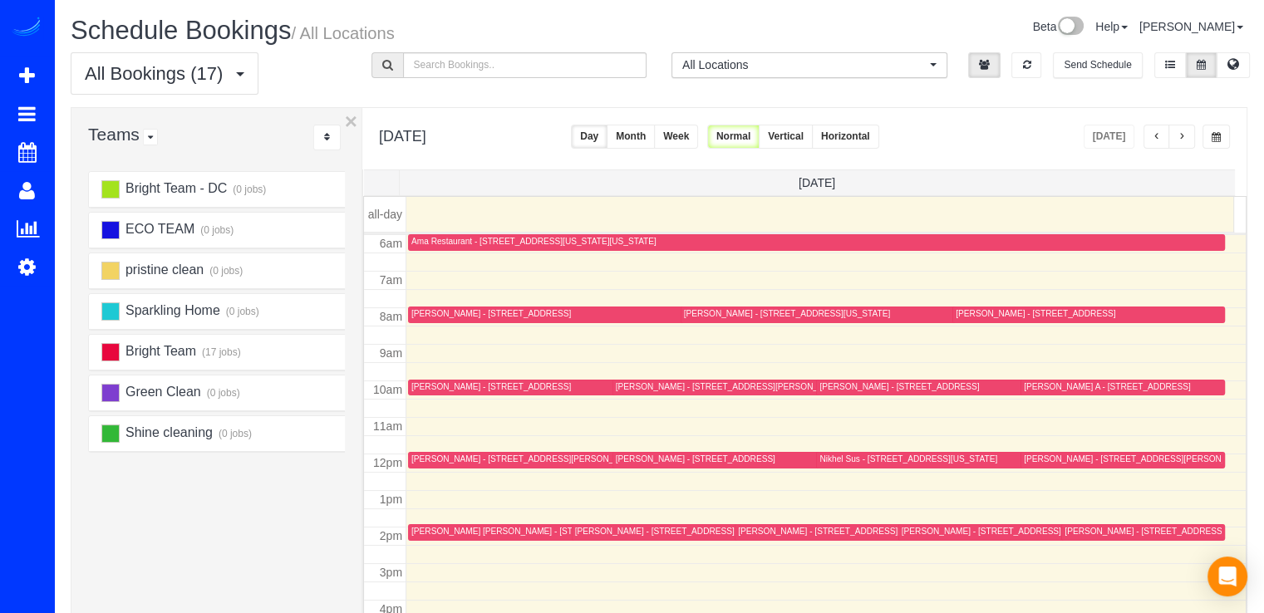
click at [1193, 144] on button "button" at bounding box center [1181, 137] width 27 height 24
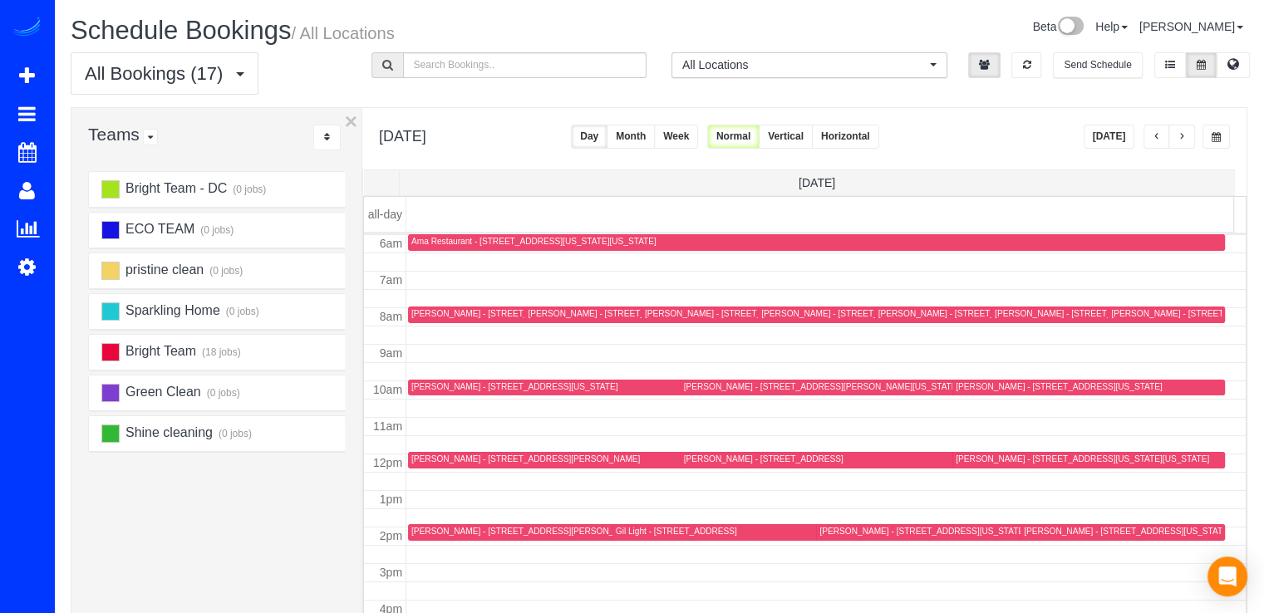
click at [1192, 141] on button "button" at bounding box center [1181, 137] width 27 height 24
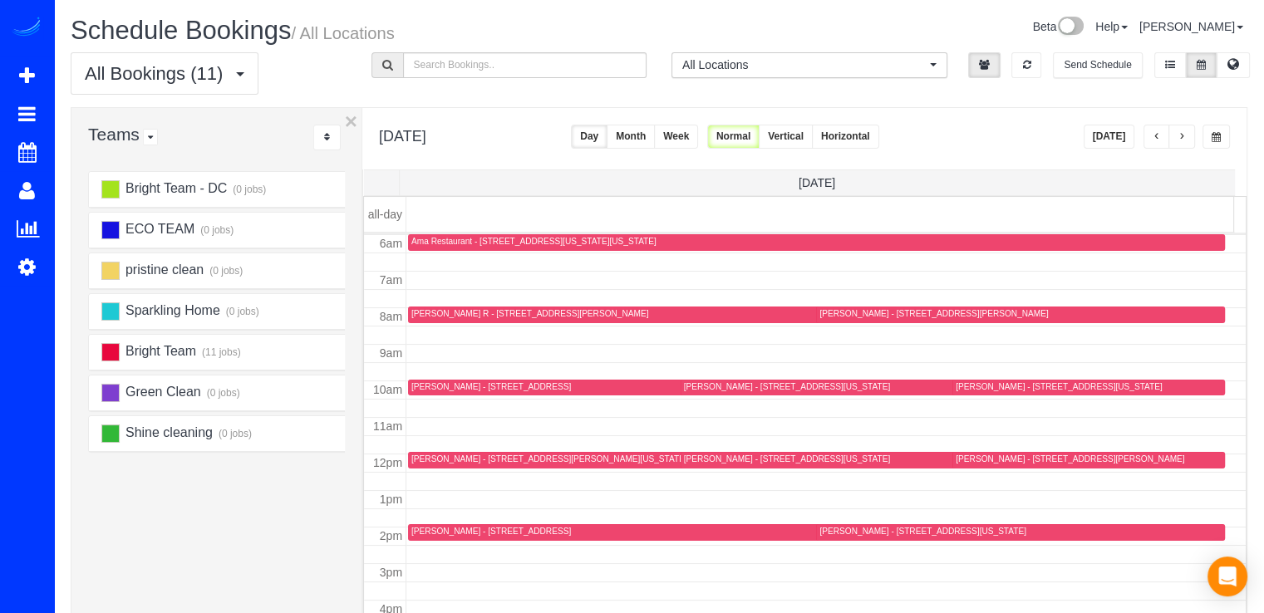
click at [1192, 141] on button "button" at bounding box center [1181, 137] width 27 height 24
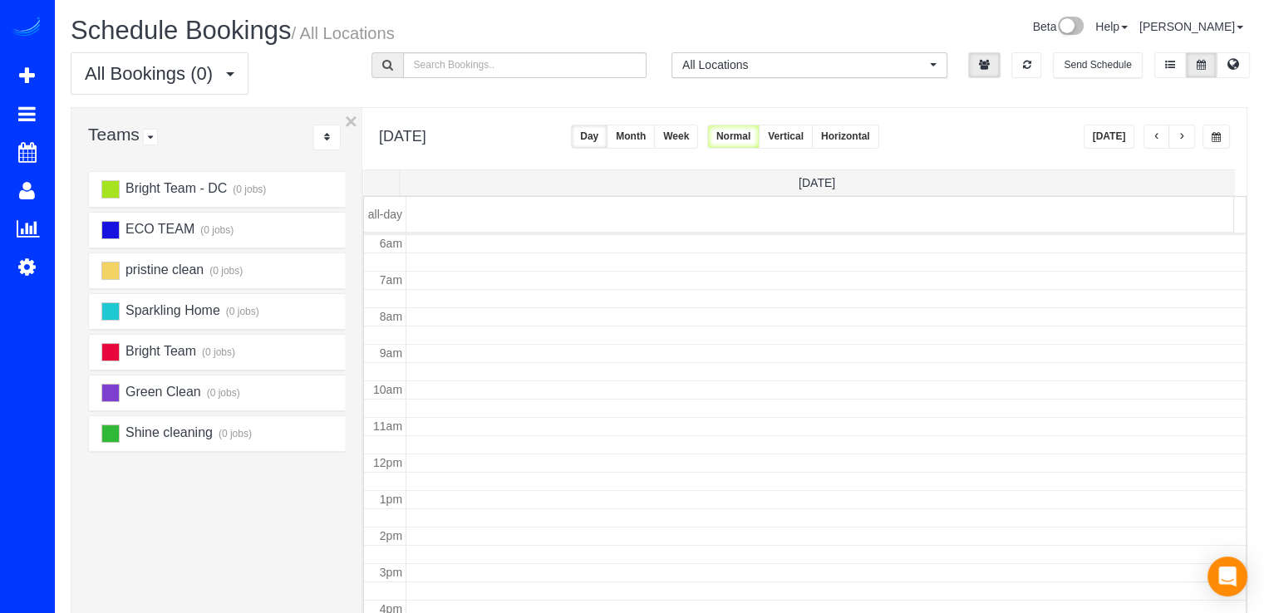
click at [1192, 133] on button "button" at bounding box center [1181, 137] width 27 height 24
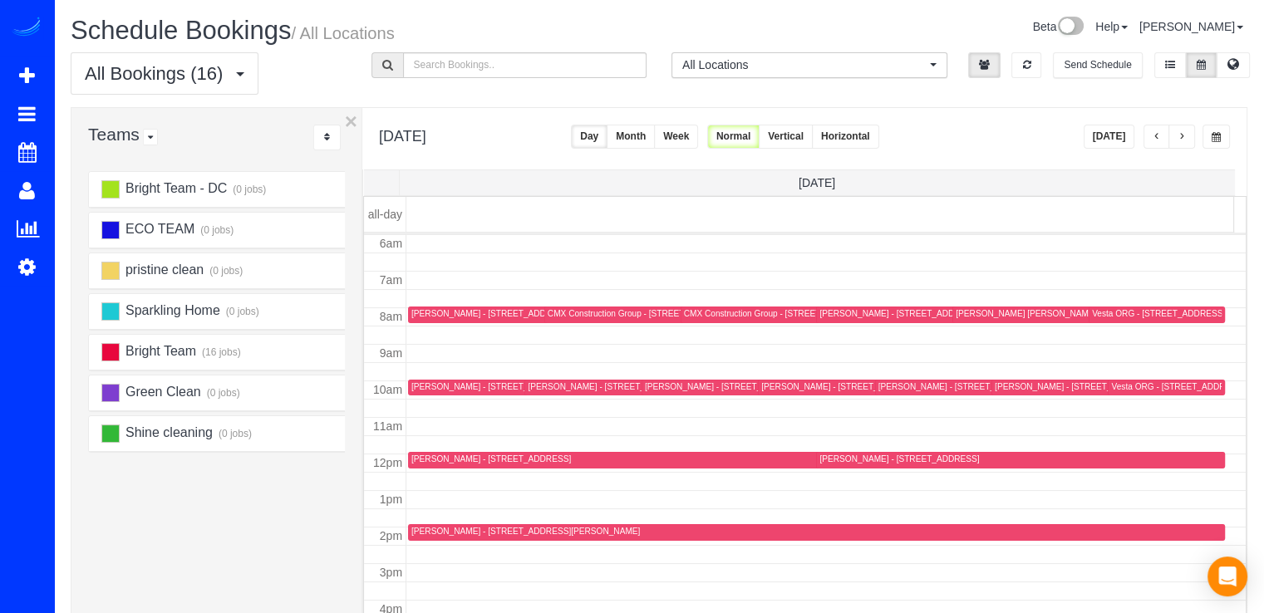
click at [1192, 133] on button "button" at bounding box center [1181, 137] width 27 height 24
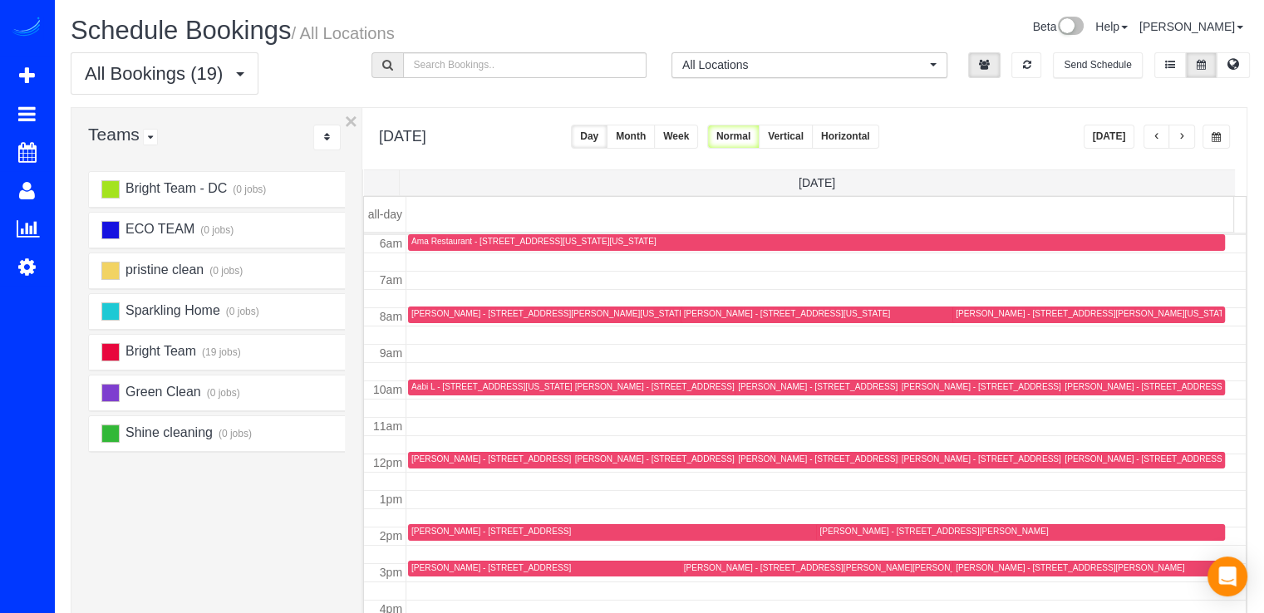
click at [1193, 135] on button "button" at bounding box center [1181, 137] width 27 height 24
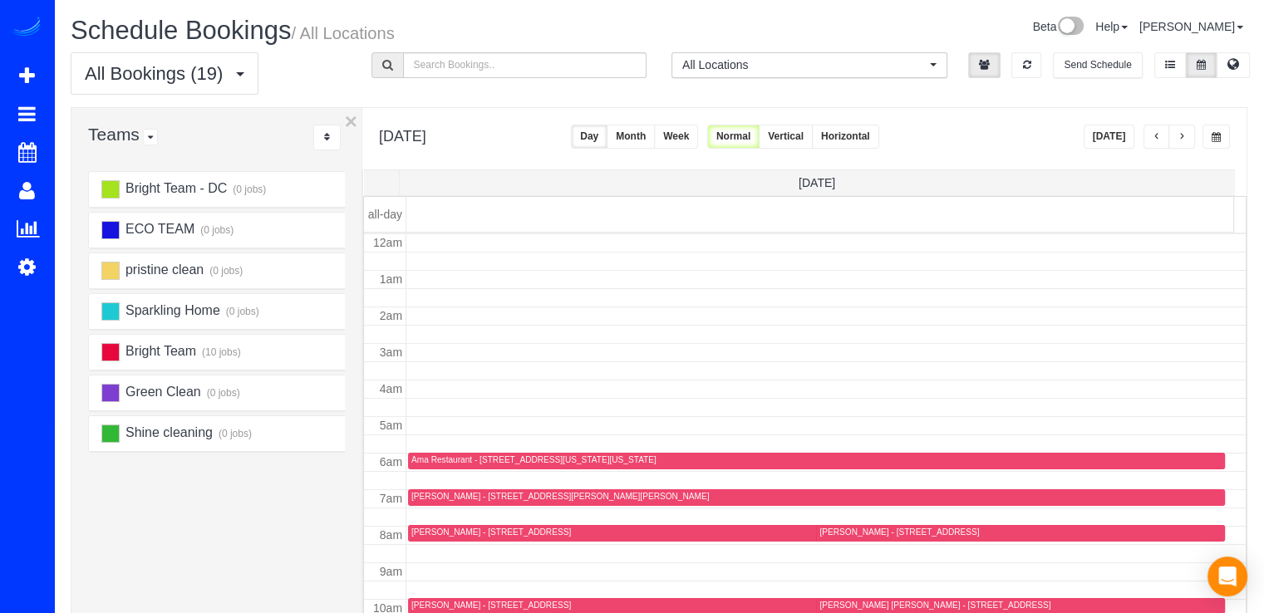
click at [1191, 136] on button "button" at bounding box center [1181, 137] width 27 height 24
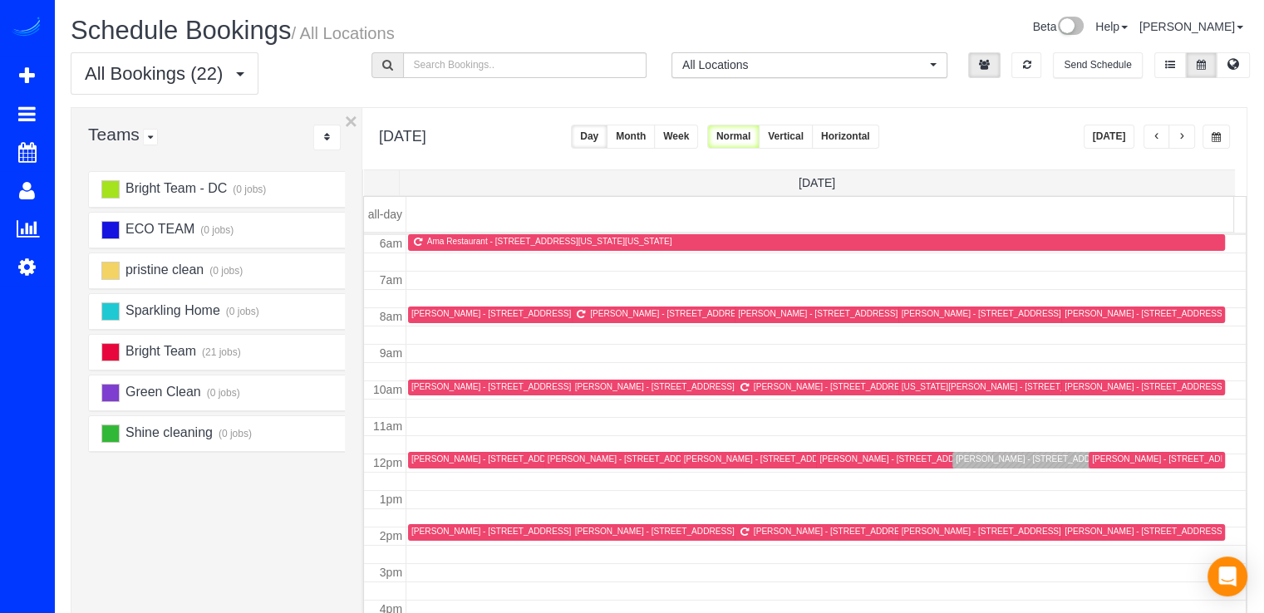
click at [978, 460] on div "[PERSON_NAME] - [STREET_ADDRESS]" at bounding box center [1035, 459] width 160 height 11
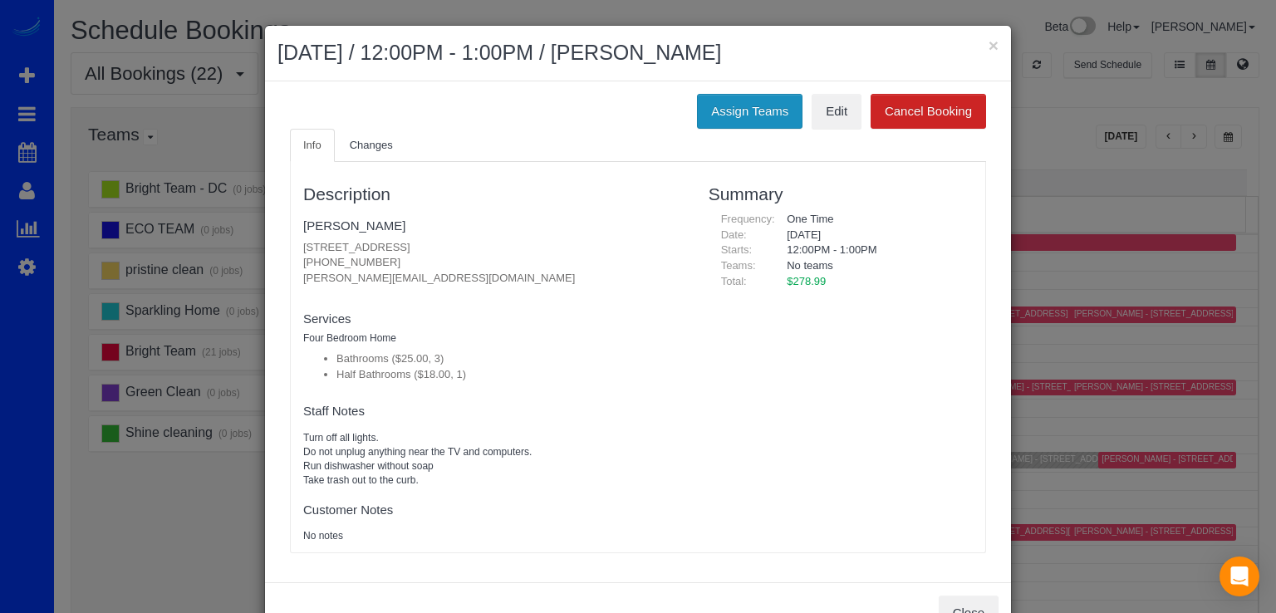
click at [743, 121] on button "Assign Teams" at bounding box center [750, 111] width 106 height 35
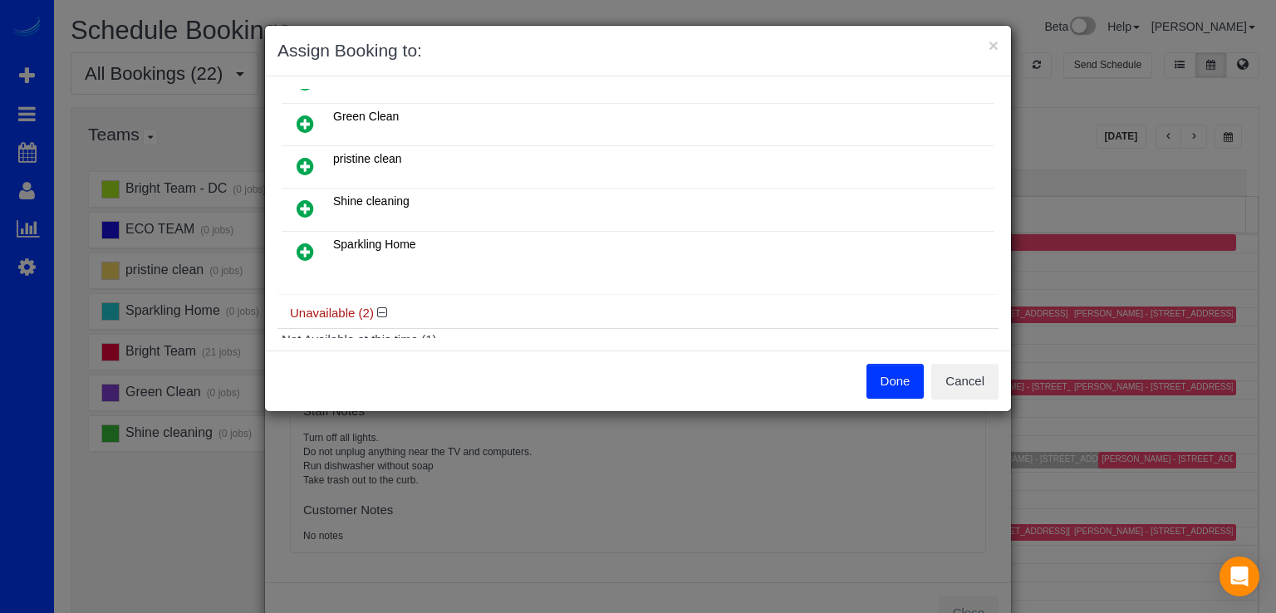
scroll to position [266, 0]
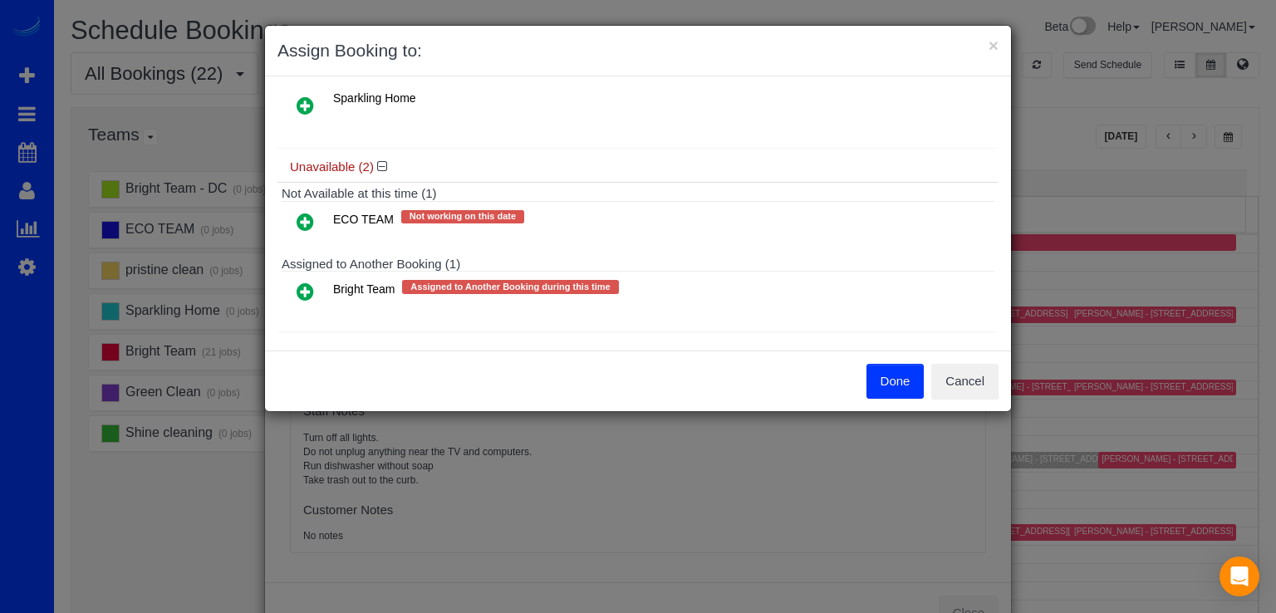
click at [311, 284] on icon at bounding box center [305, 292] width 17 height 20
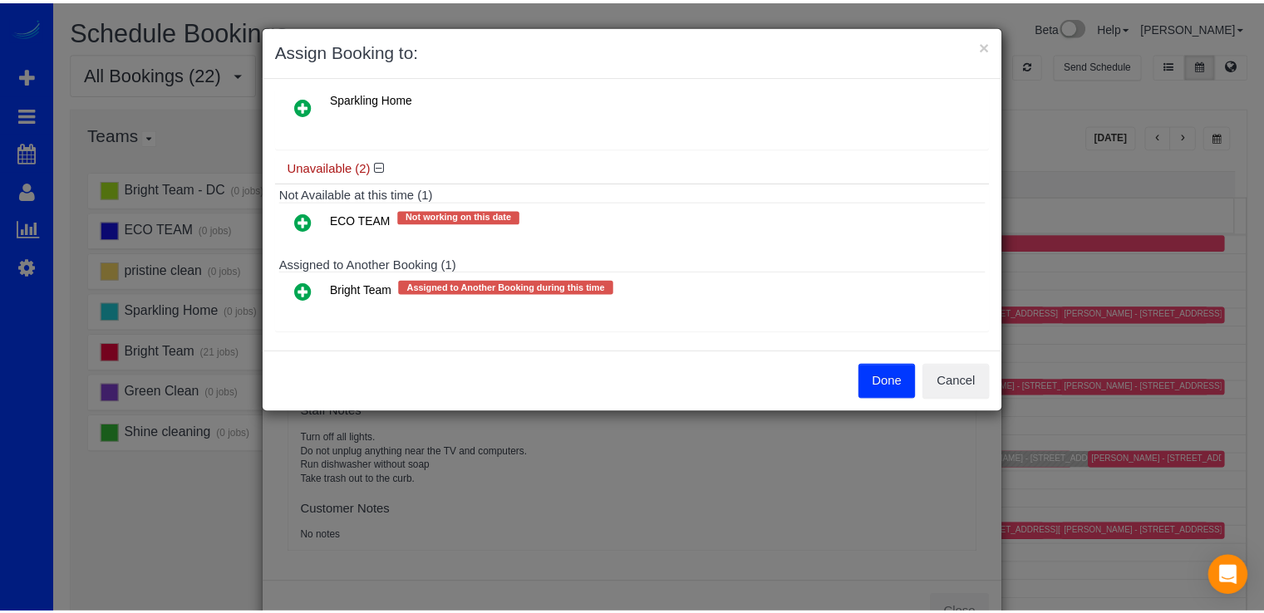
scroll to position [236, 0]
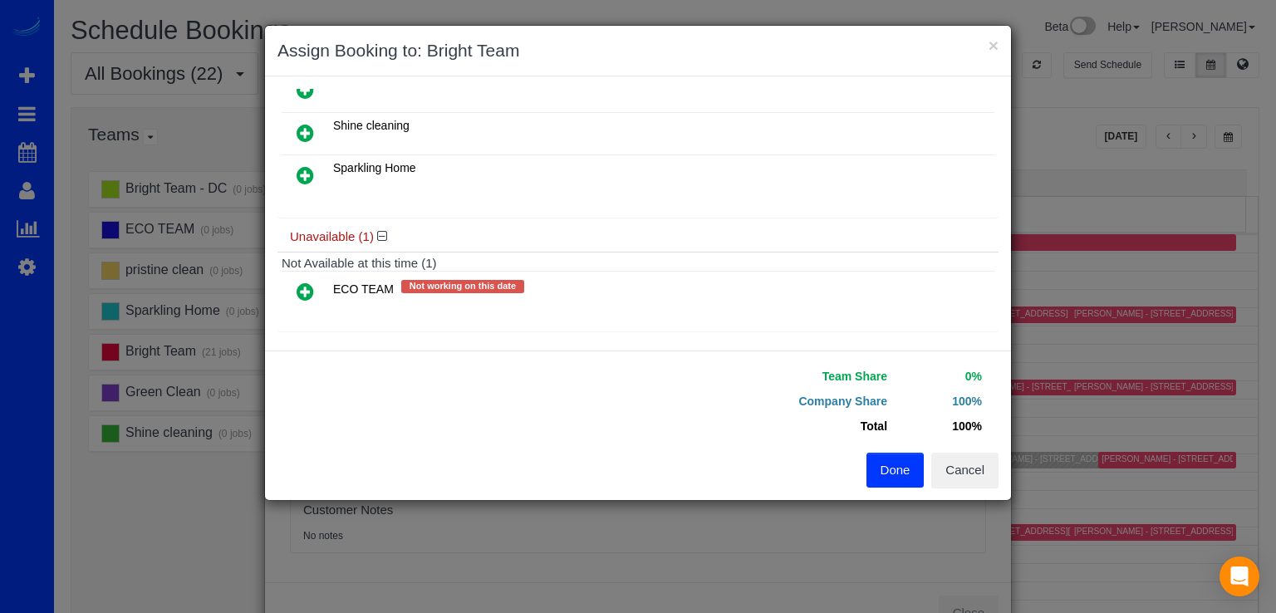
click at [878, 472] on button "Done" at bounding box center [896, 470] width 58 height 35
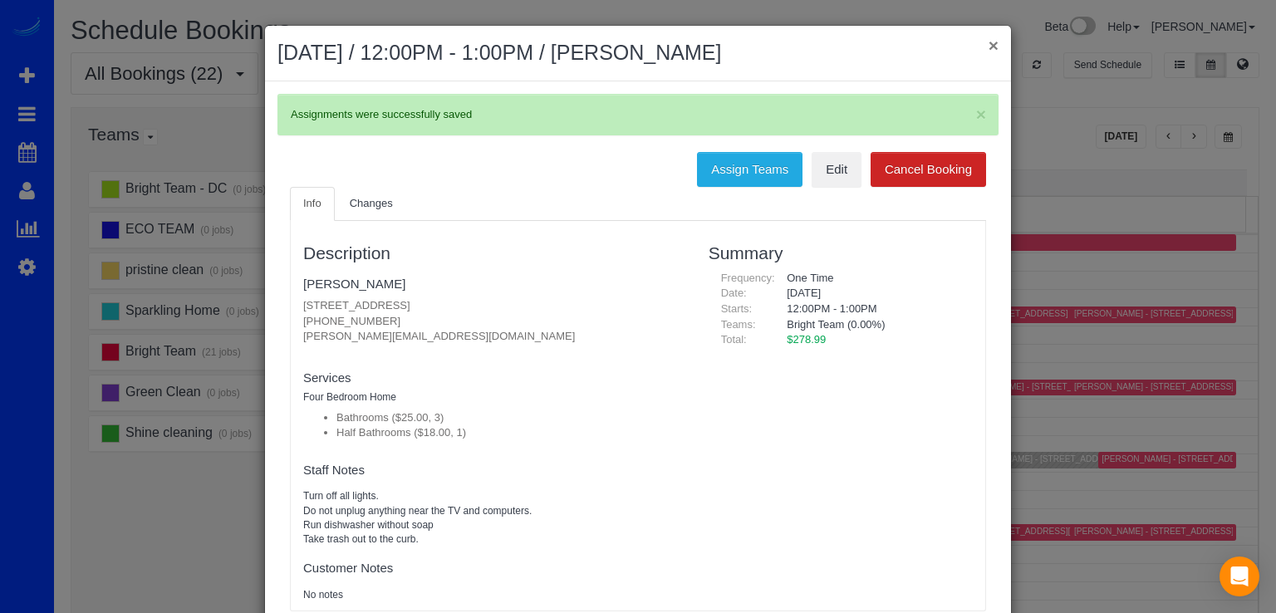
click at [989, 45] on button "×" at bounding box center [994, 45] width 10 height 17
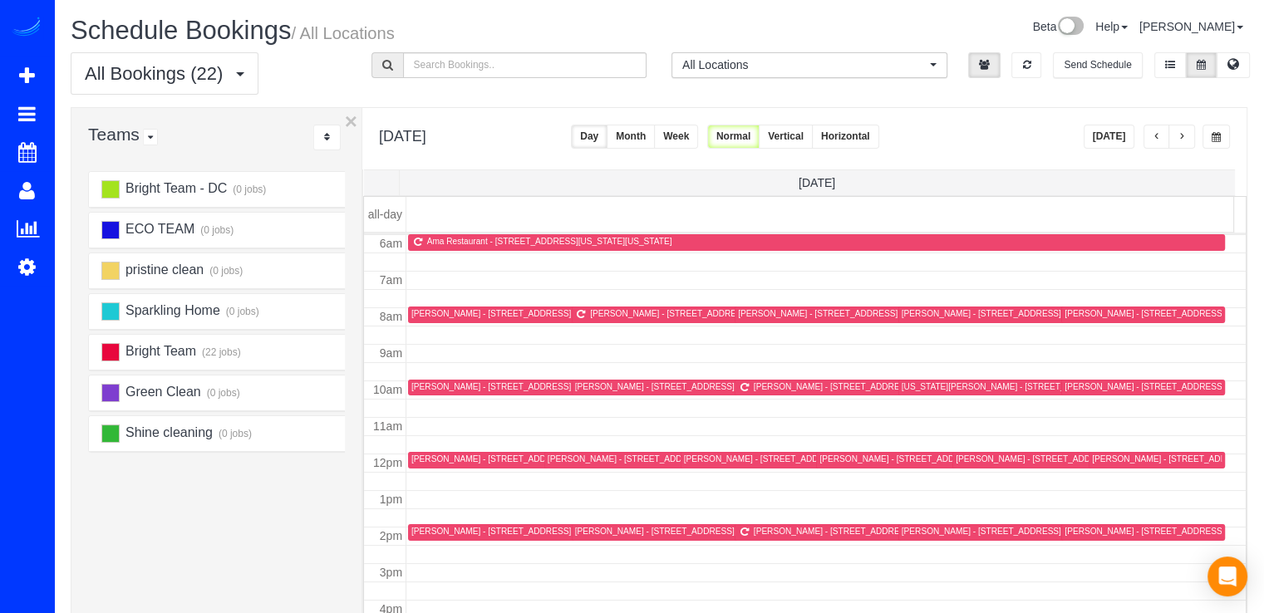
click at [1104, 140] on button "[DATE]" at bounding box center [1109, 137] width 52 height 24
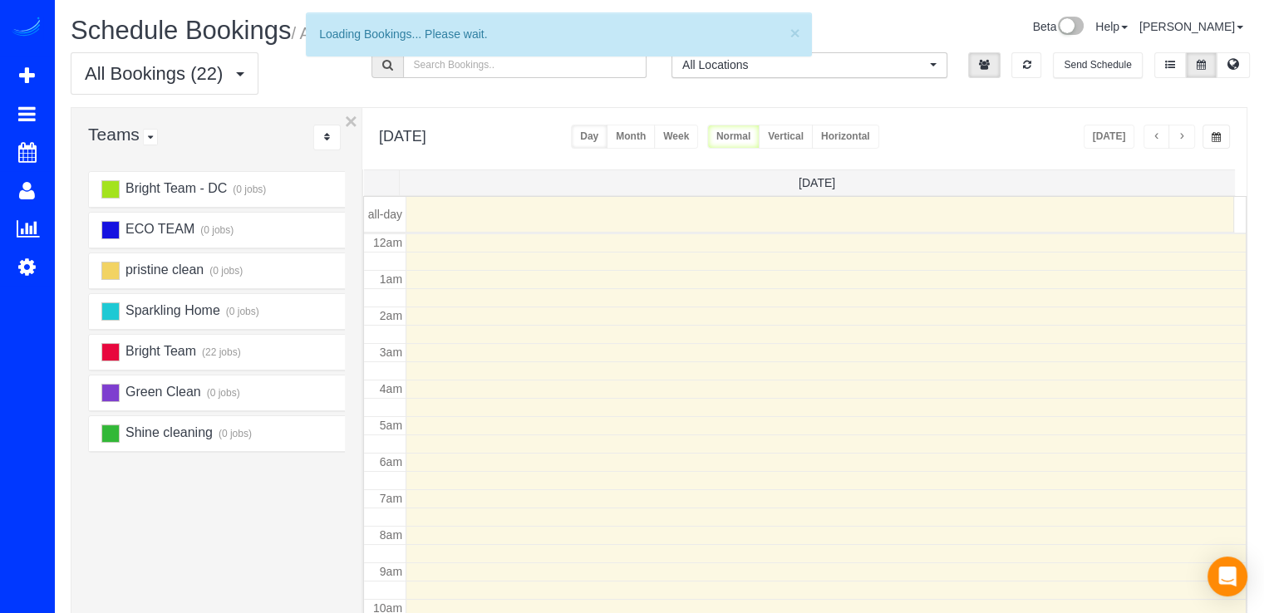
scroll to position [218, 0]
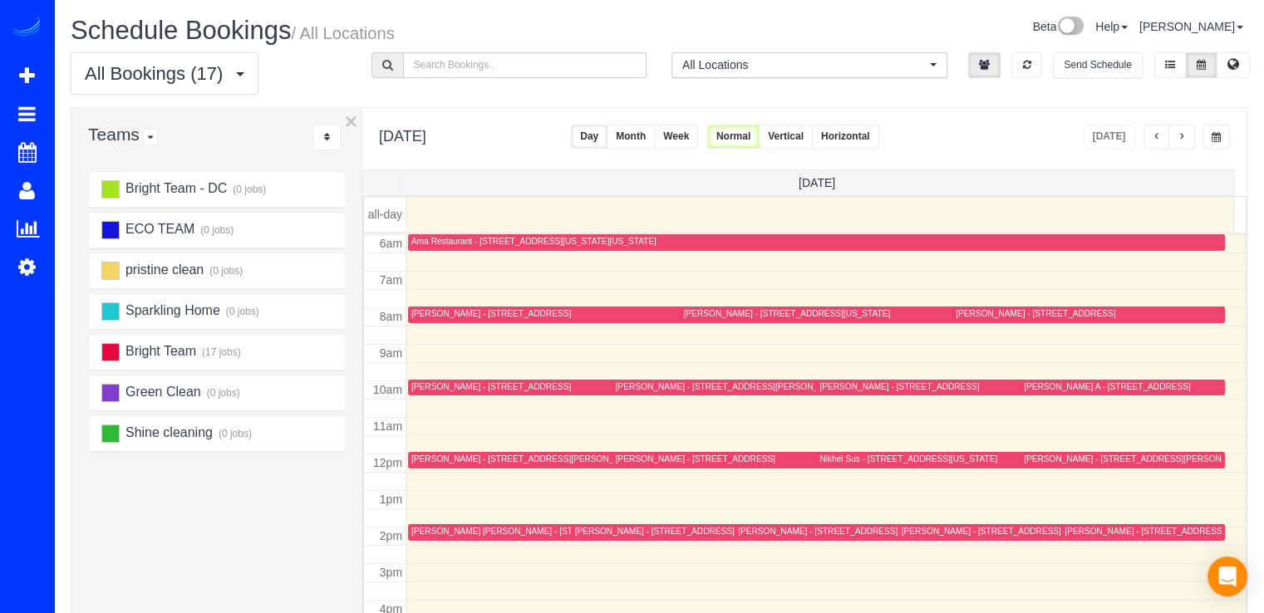
click at [446, 459] on div "[PERSON_NAME] - [STREET_ADDRESS][PERSON_NAME][PERSON_NAME]" at bounding box center [559, 459] width 297 height 11
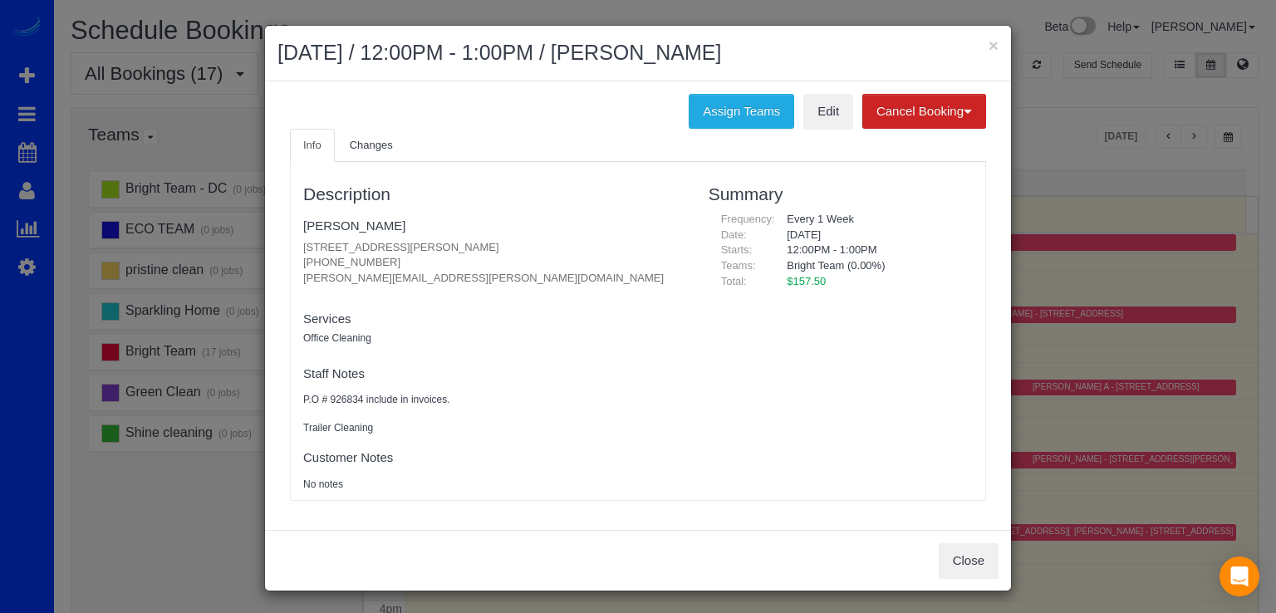
drag, startPoint x: 297, startPoint y: 246, endPoint x: 548, endPoint y: 236, distance: 251.1
click at [548, 236] on fieldset "Chris Favela 5601 Manor Woods Rd, Frederick, MD 21703 (571) 657-2840 chris.fave…" at bounding box center [493, 255] width 380 height 86
copy p "5601 Manor Woods Rd, Frederick, MD 21703"
click at [995, 39] on div "× August 21, 2025 / 12:00PM - 1:00PM / Chris Favela" at bounding box center [638, 54] width 746 height 56
click at [989, 42] on button "×" at bounding box center [994, 45] width 10 height 17
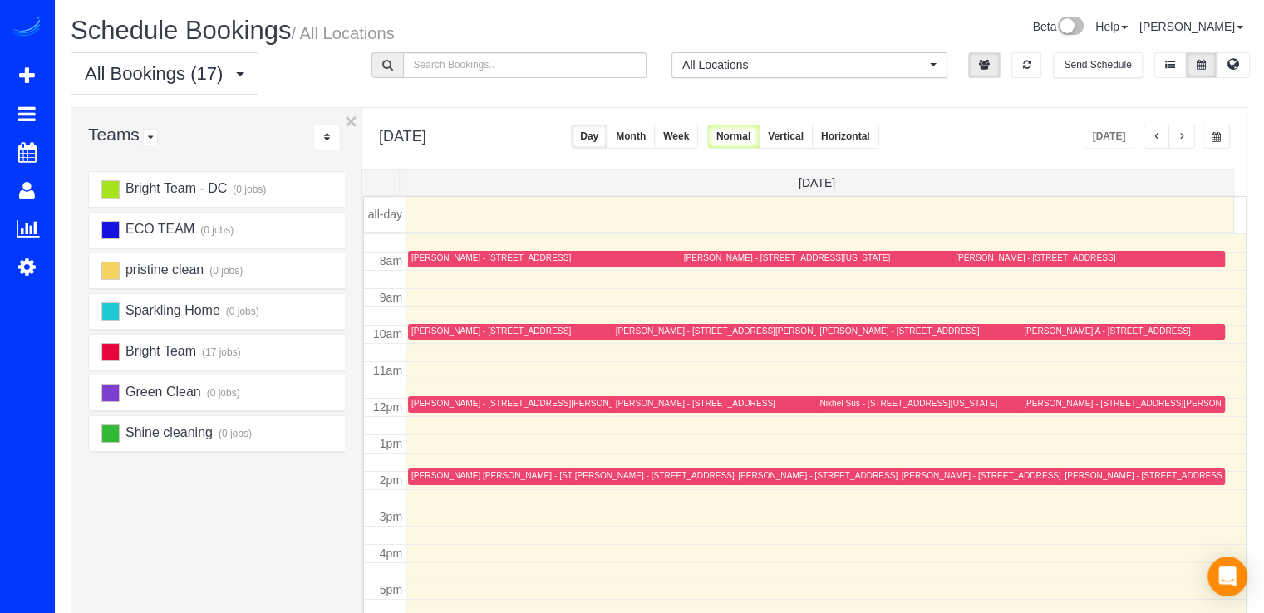
scroll to position [302, 0]
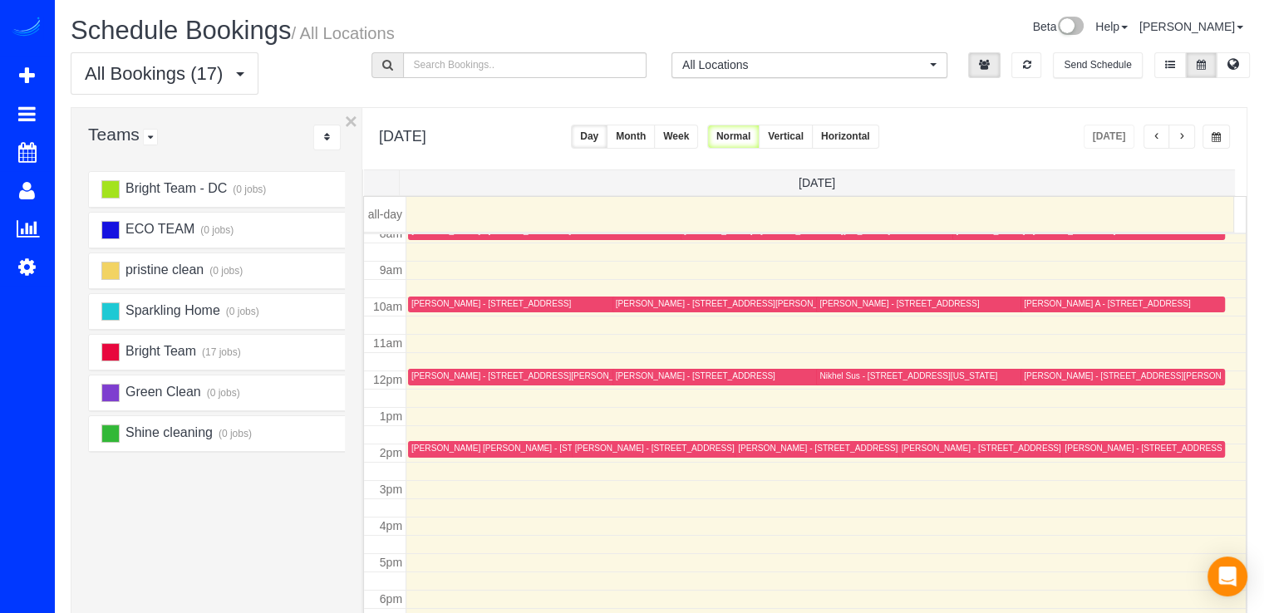
click at [429, 376] on div "[PERSON_NAME] - [STREET_ADDRESS][PERSON_NAME][PERSON_NAME]" at bounding box center [559, 376] width 297 height 11
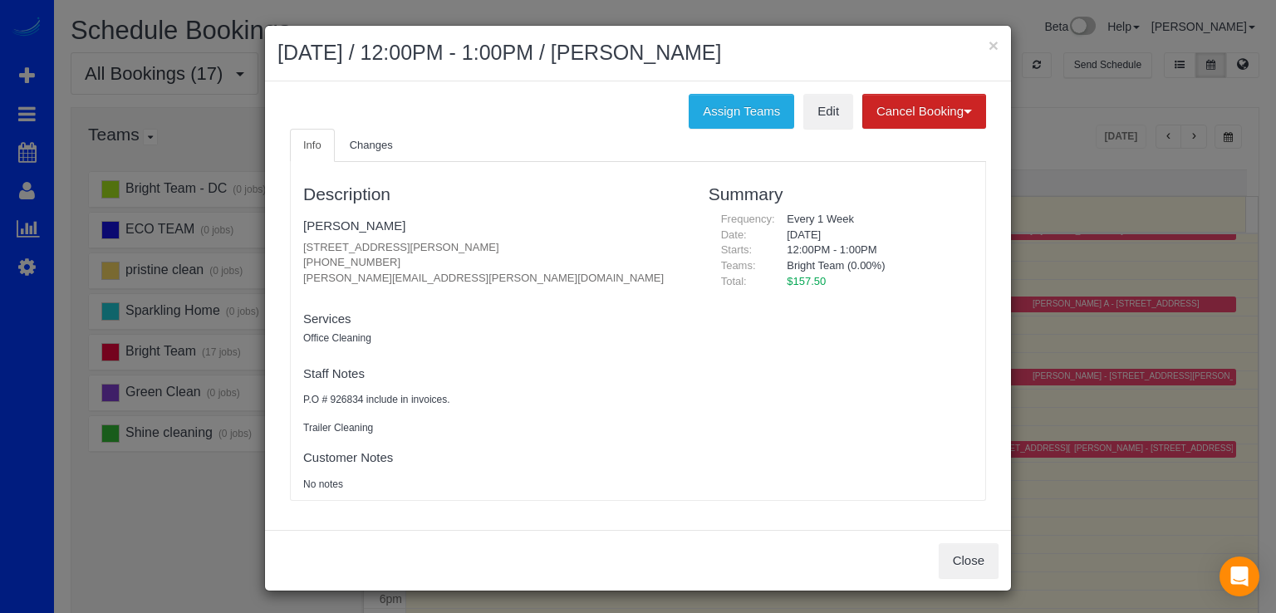
drag, startPoint x: 292, startPoint y: 237, endPoint x: 542, endPoint y: 246, distance: 249.4
click at [542, 246] on div "Description Chris Favela 5601 Manor Woods Rd, Frederick, MD 21703 (571) 657-284…" at bounding box center [493, 331] width 405 height 322
copy p "5601 Manor Woods Rd, Frederick, MD 21703"
click at [989, 44] on button "×" at bounding box center [994, 45] width 10 height 17
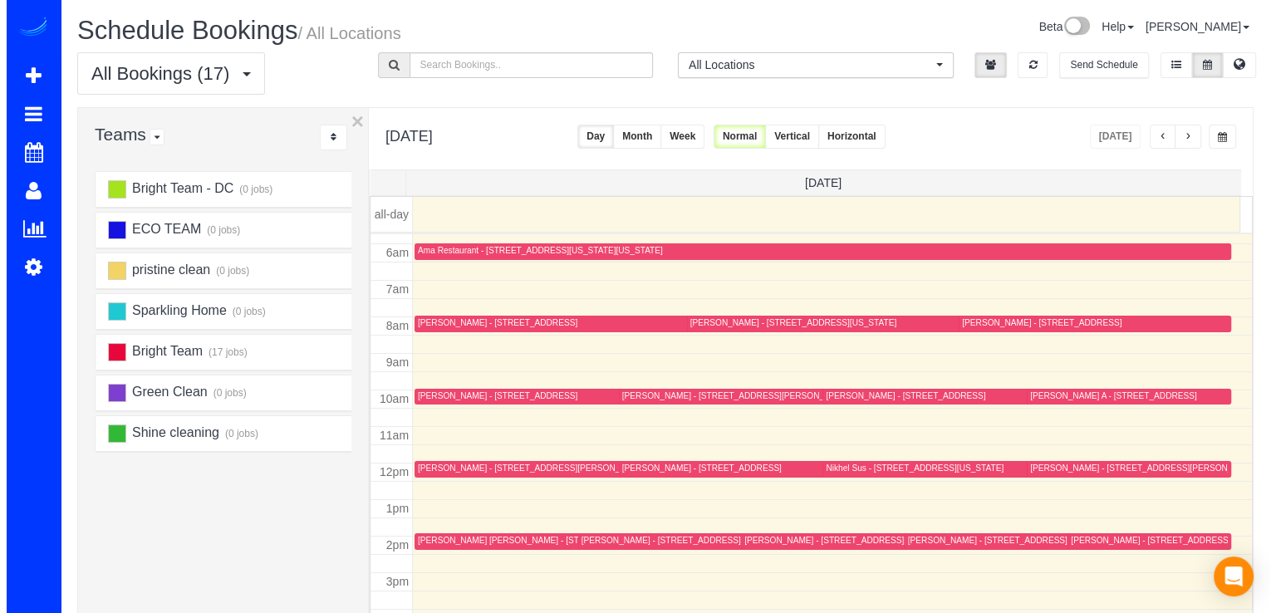
scroll to position [248, 0]
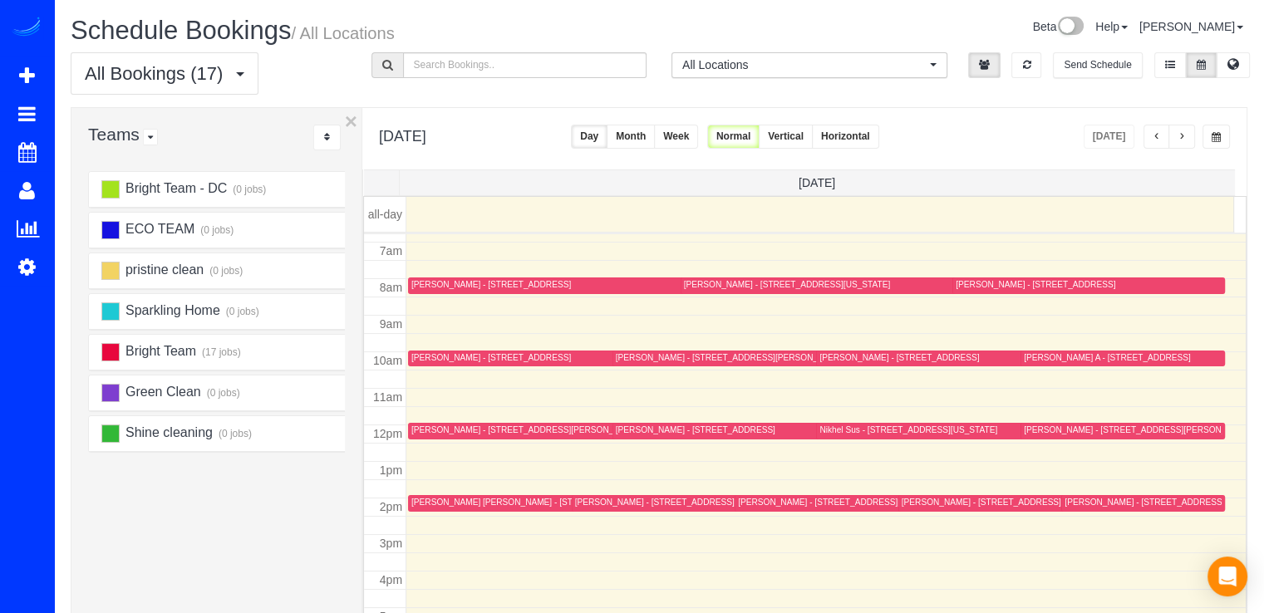
click at [438, 426] on div "[PERSON_NAME] - [STREET_ADDRESS][PERSON_NAME][PERSON_NAME]" at bounding box center [559, 430] width 297 height 11
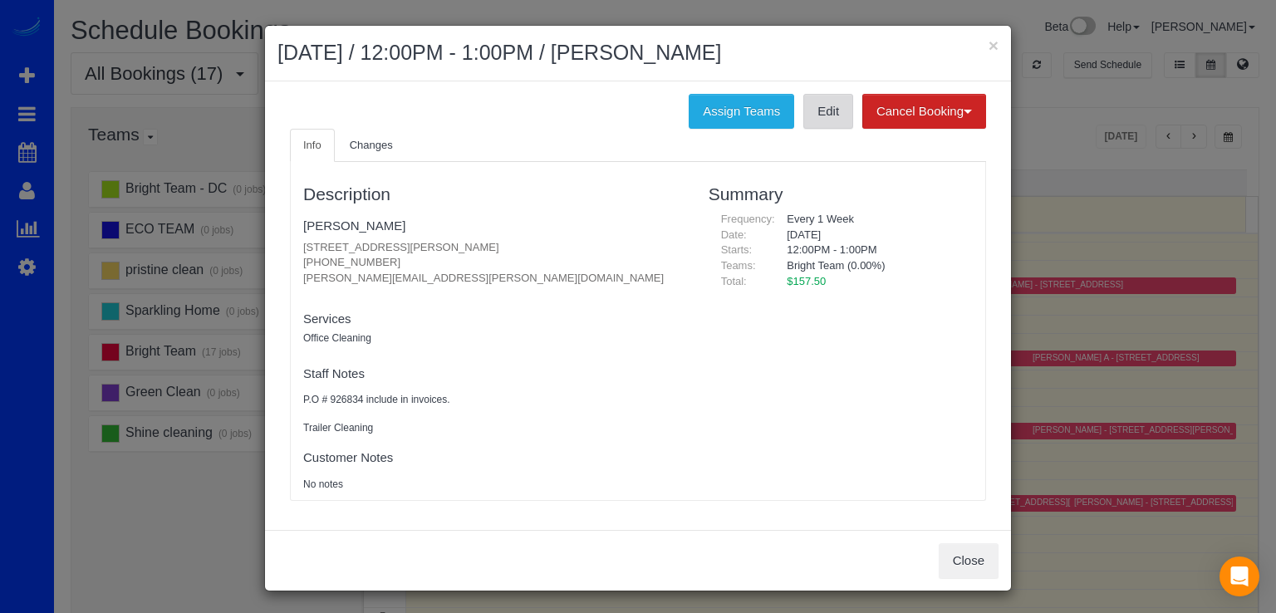
click at [823, 110] on link "Edit" at bounding box center [828, 111] width 50 height 35
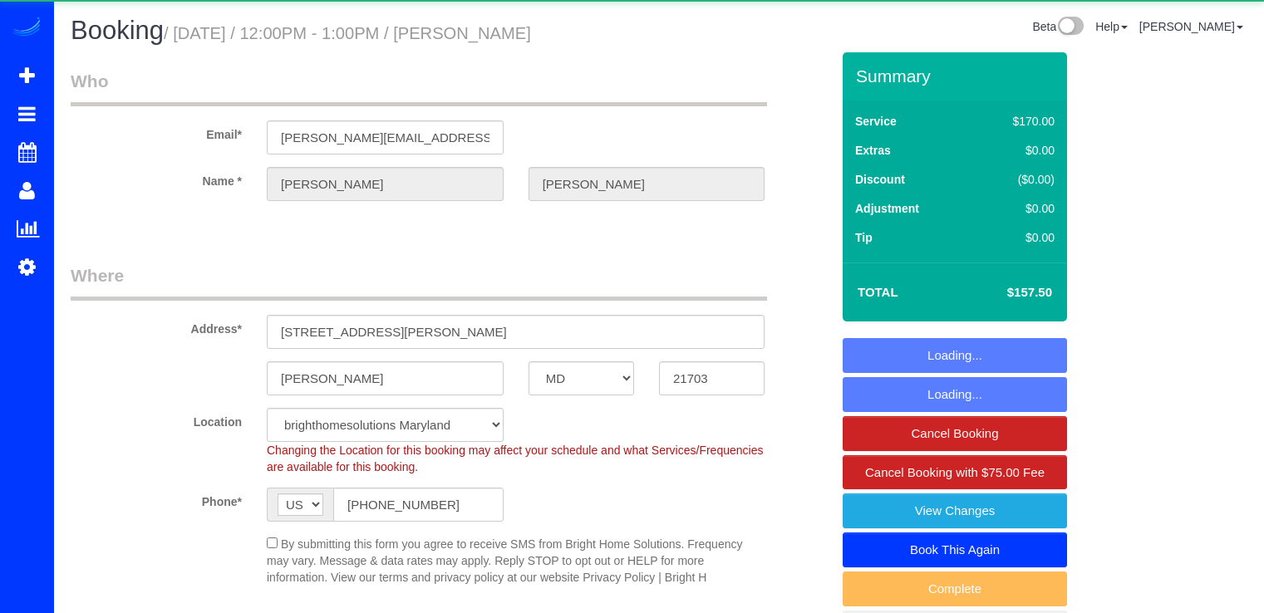
select select "MD"
select select "2"
select select "120"
select select "spot1"
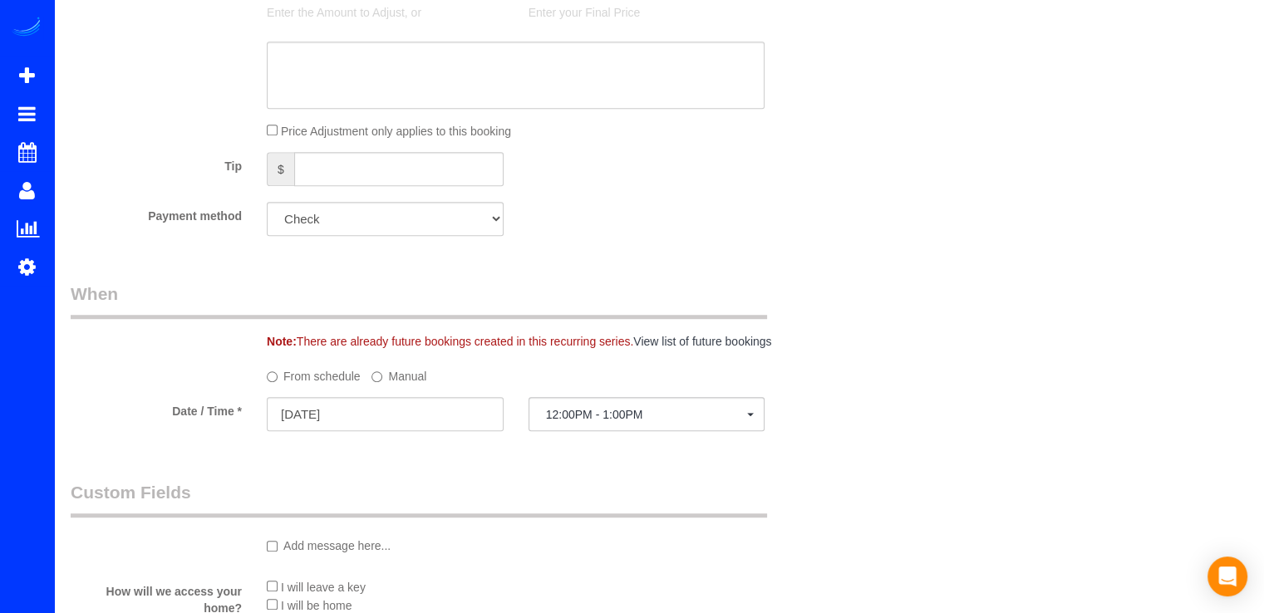
scroll to position [1163, 0]
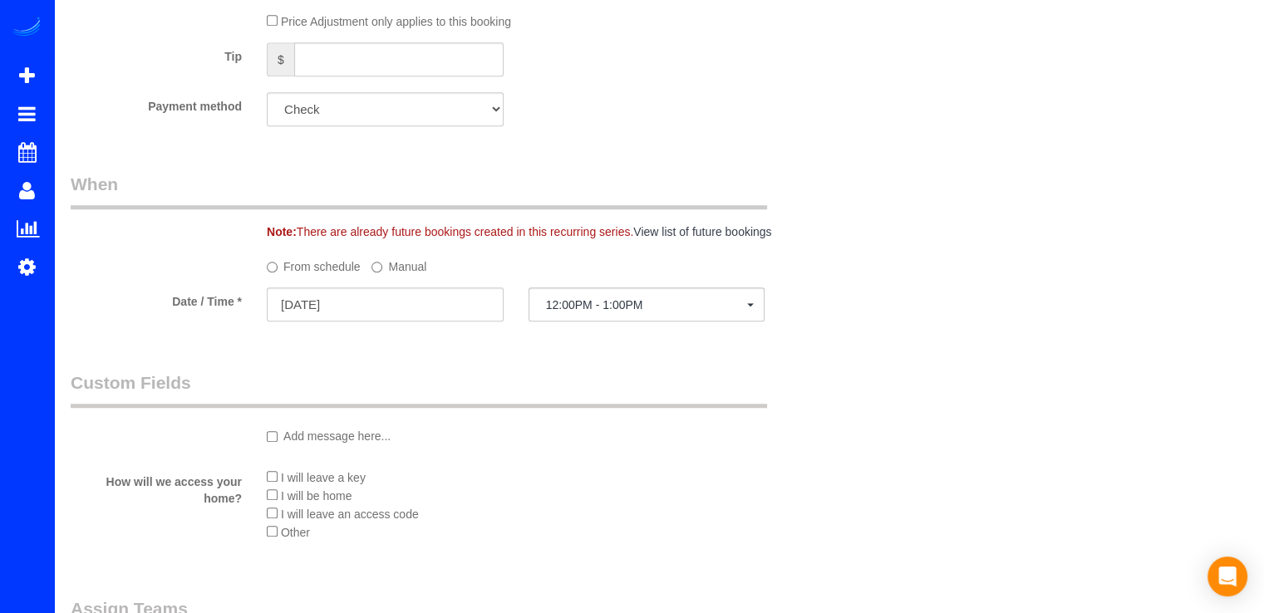
click at [403, 284] on sui-booking-spot "From schedule Manual Date / Time * [DATE] 12:00PM - 1:00PM [DATE] 12:00PM - 1:0…" at bounding box center [450, 289] width 759 height 72
click at [405, 302] on input "[DATE]" at bounding box center [385, 304] width 237 height 34
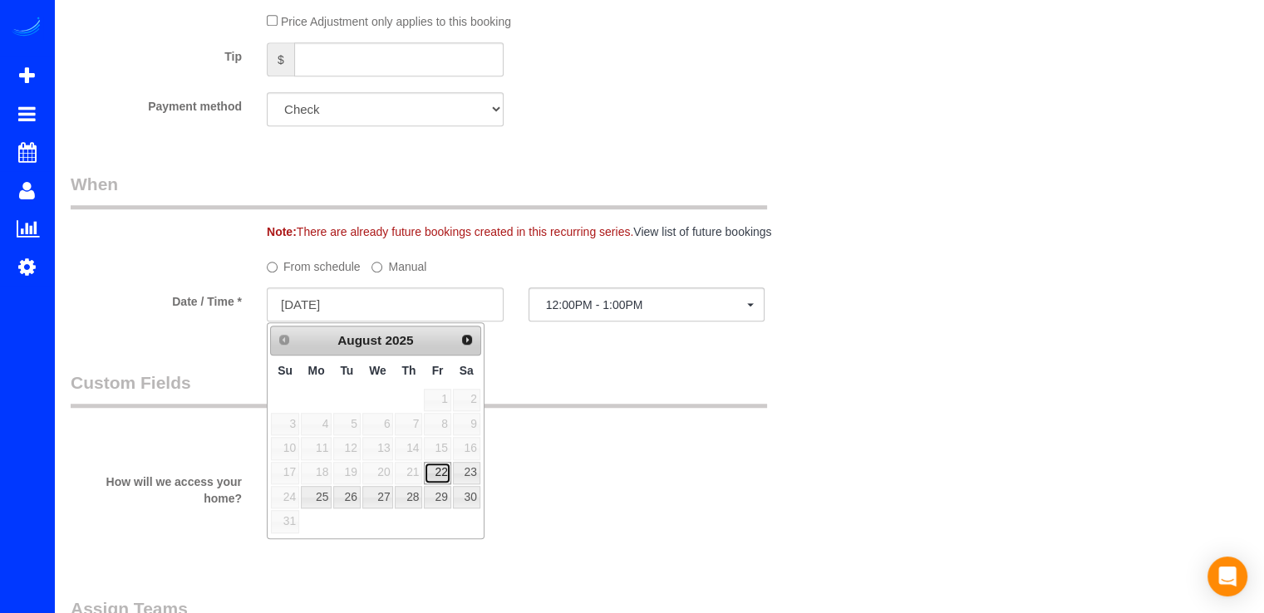
click at [435, 473] on link "22" at bounding box center [437, 473] width 27 height 22
type input "[DATE]"
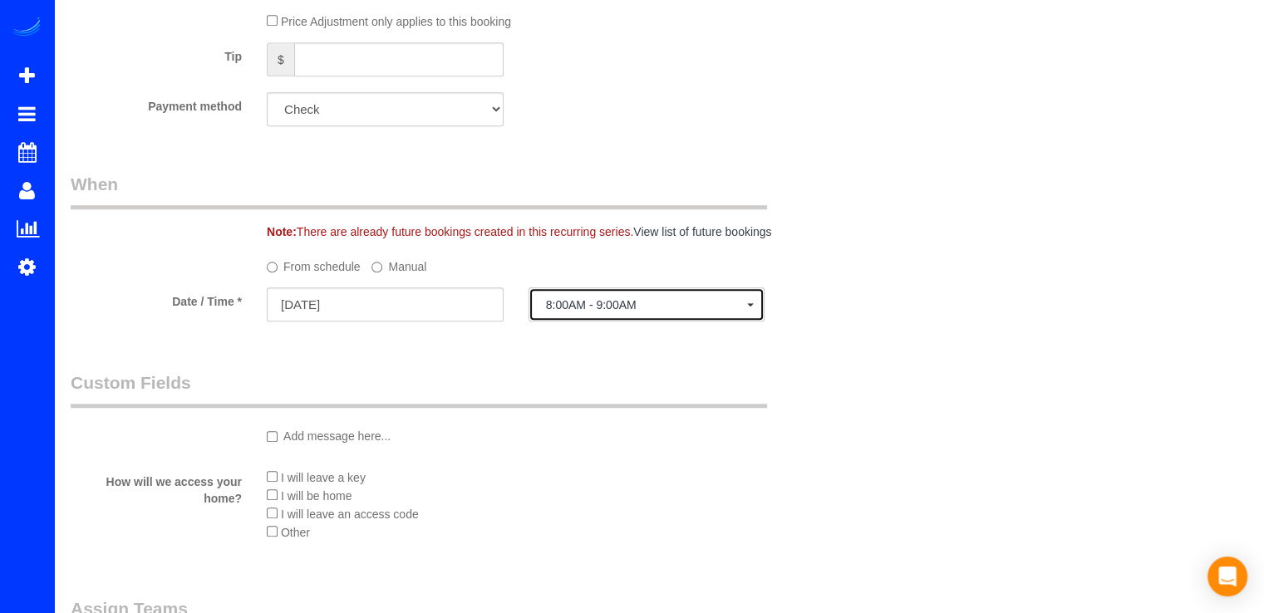
click at [580, 306] on span "8:00AM - 9:00AM" at bounding box center [647, 304] width 202 height 13
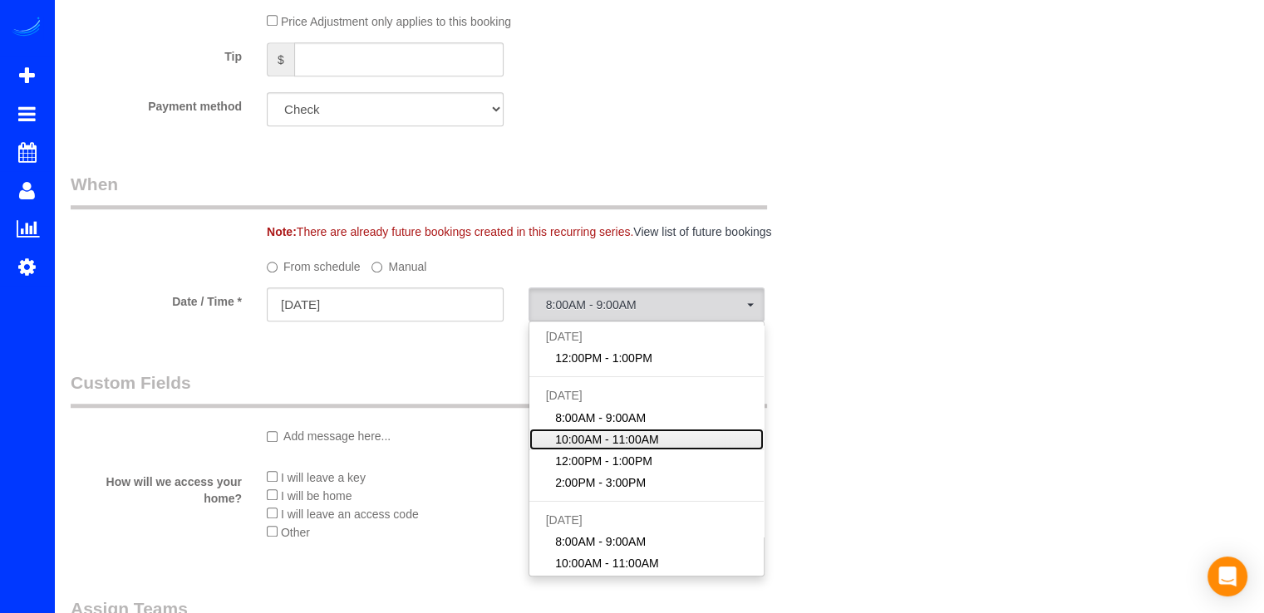
click at [602, 439] on span "10:00AM - 11:00AM" at bounding box center [607, 439] width 104 height 17
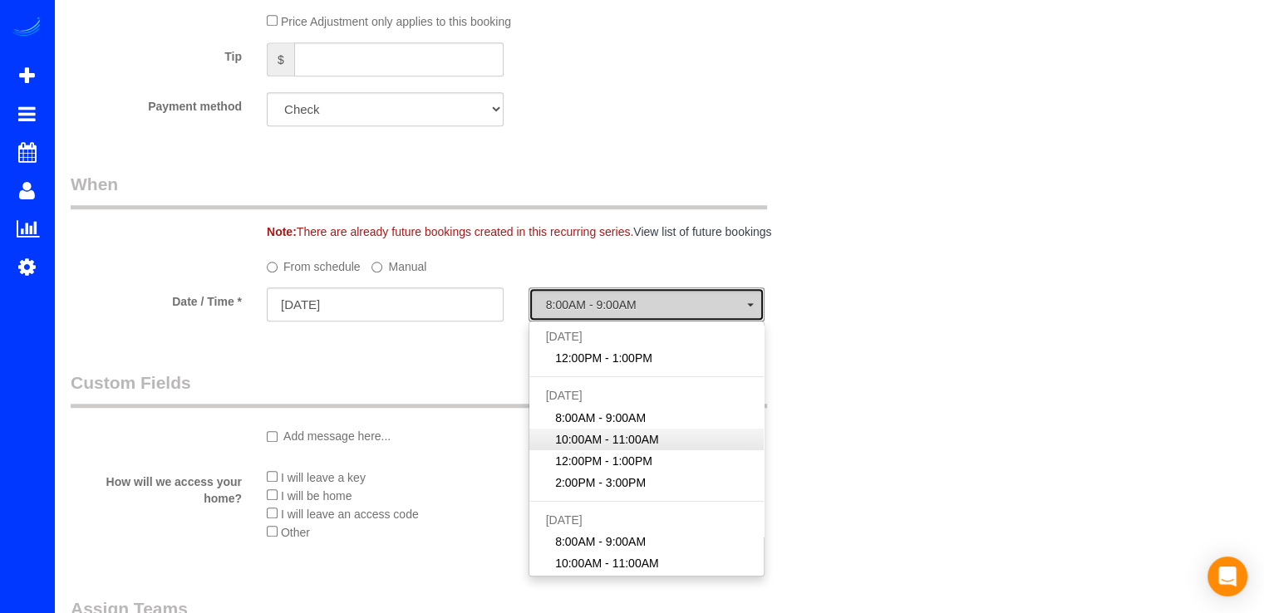
select select "spot3"
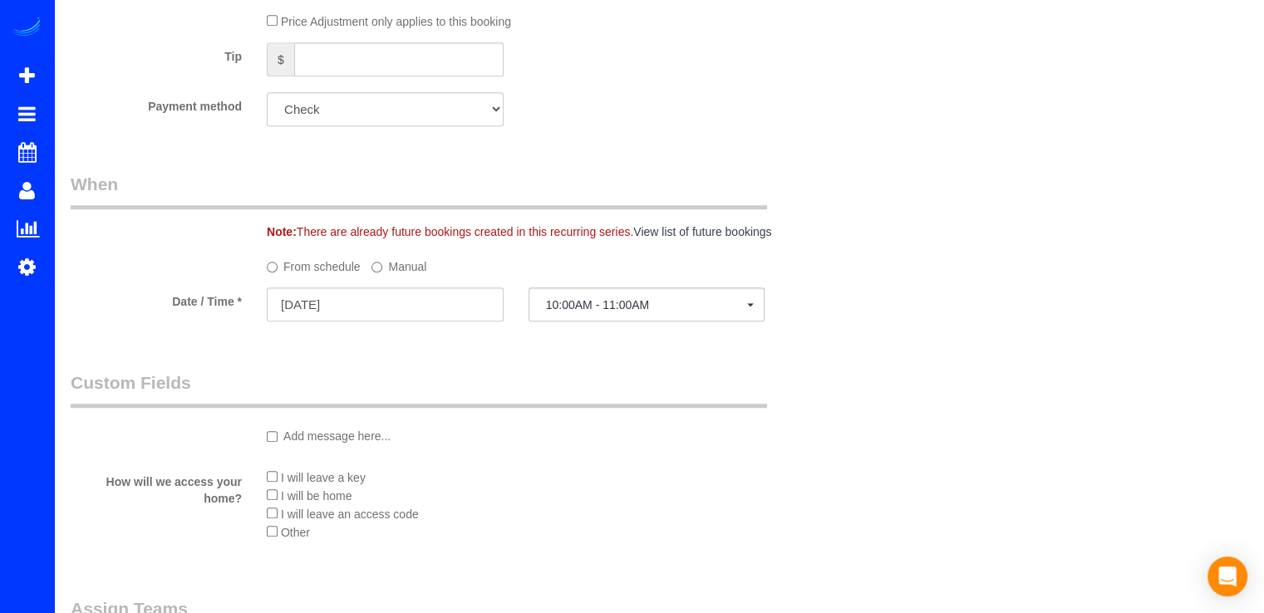
click at [402, 266] on label "Manual" at bounding box center [398, 264] width 55 height 22
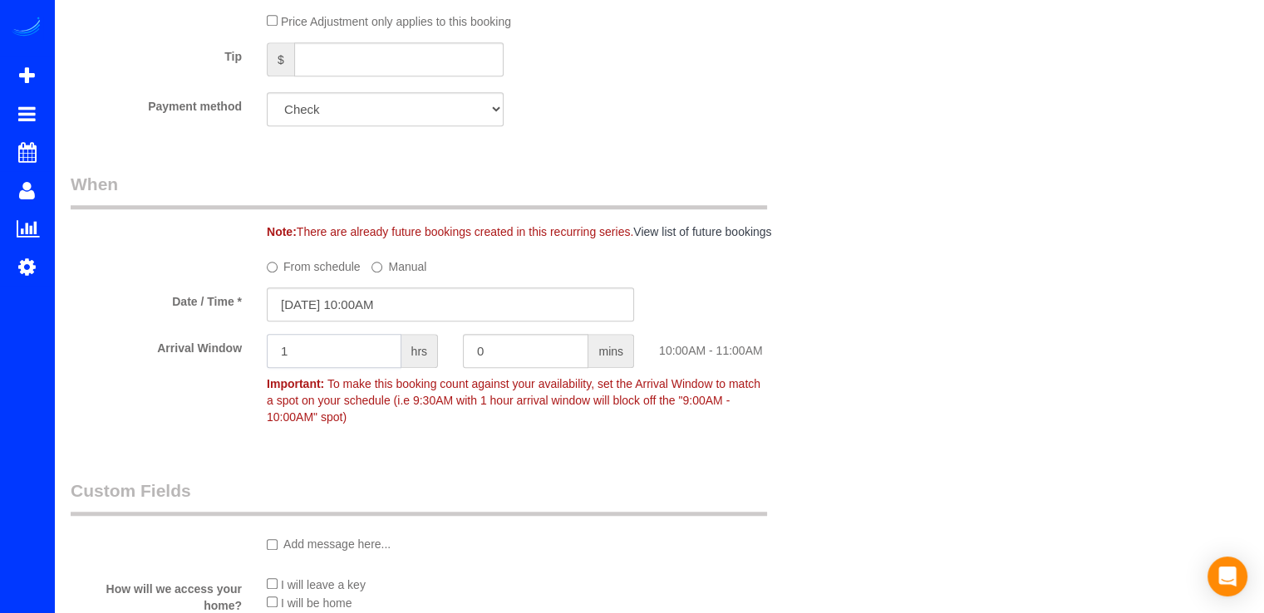
click at [341, 364] on input "1" at bounding box center [334, 351] width 135 height 34
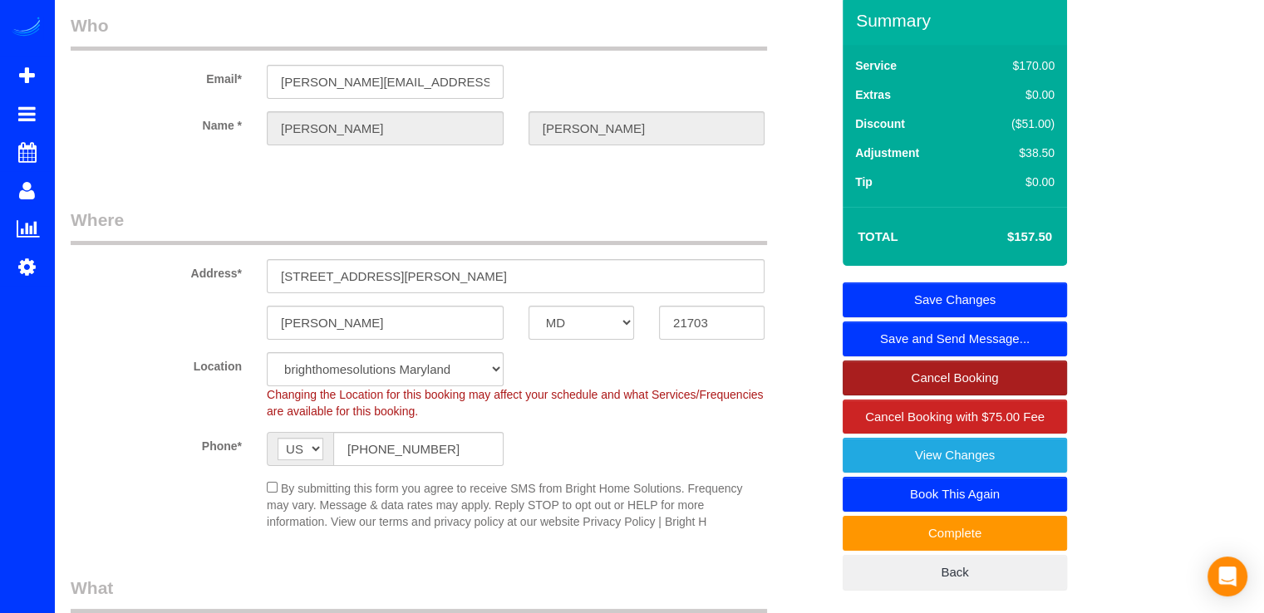
scroll to position [0, 0]
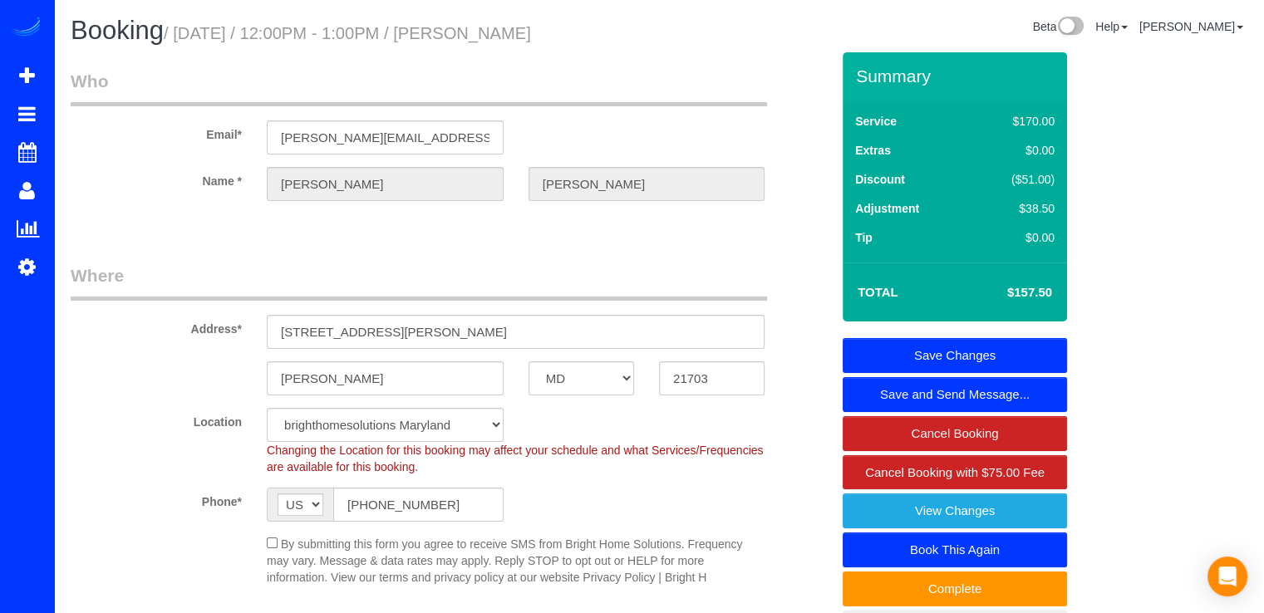
type input "2"
click at [1019, 348] on link "Save Changes" at bounding box center [954, 355] width 224 height 35
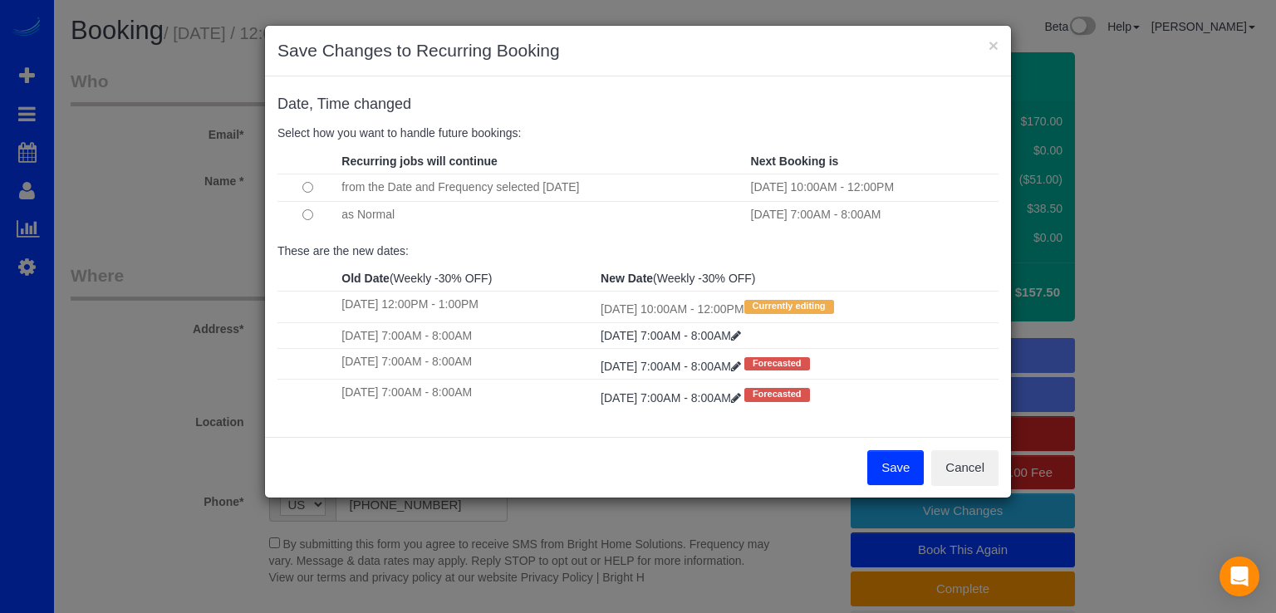
click at [887, 469] on button "Save" at bounding box center [895, 467] width 56 height 35
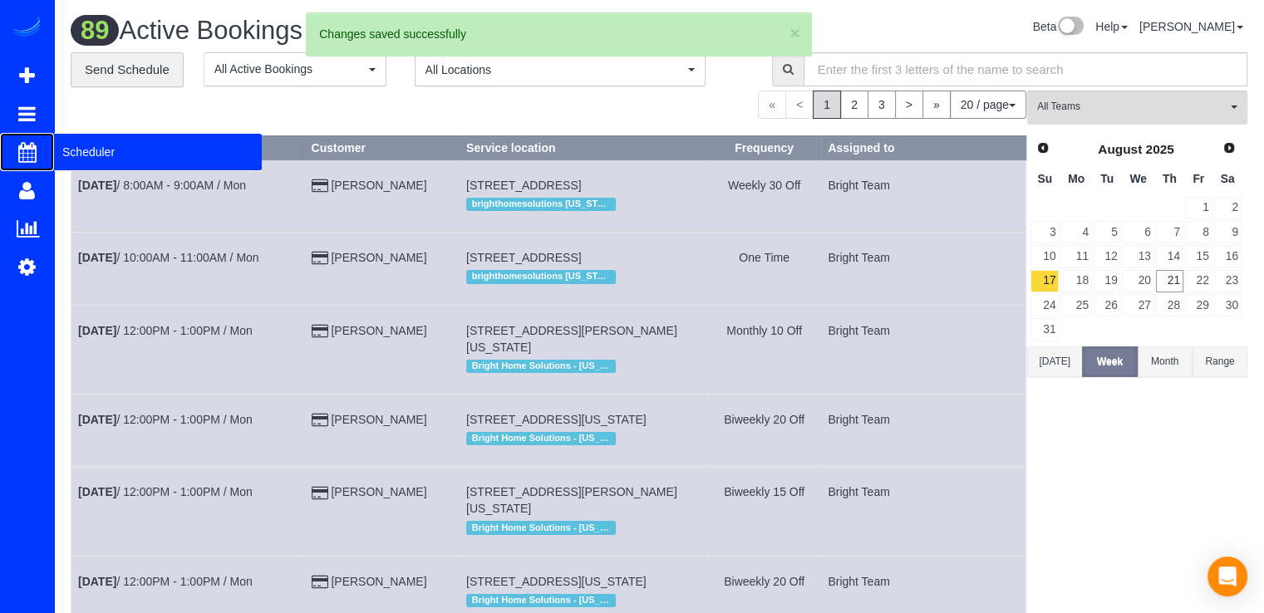
click at [81, 157] on span "Scheduler" at bounding box center [158, 152] width 208 height 38
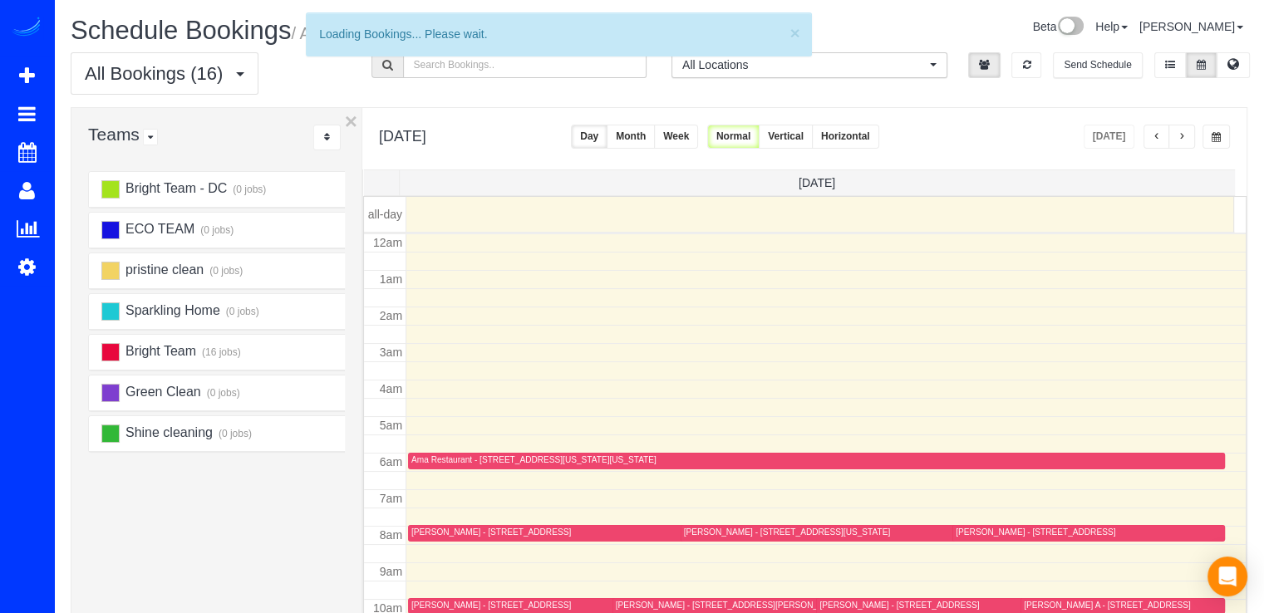
scroll to position [218, 0]
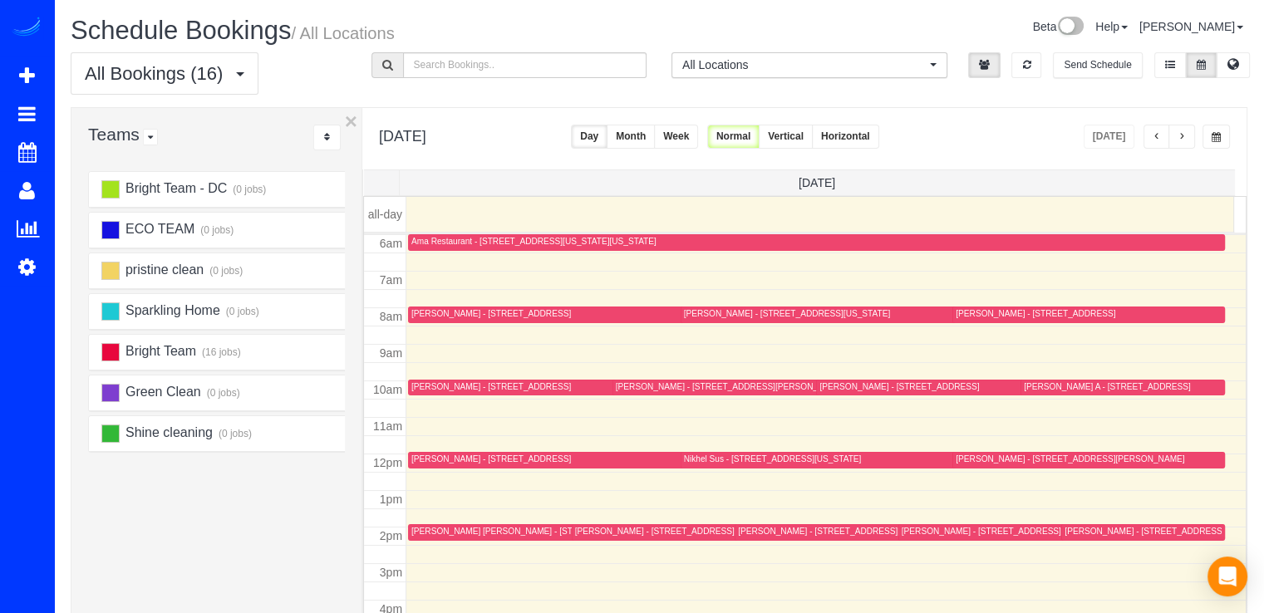
click at [1176, 130] on button "button" at bounding box center [1181, 137] width 27 height 24
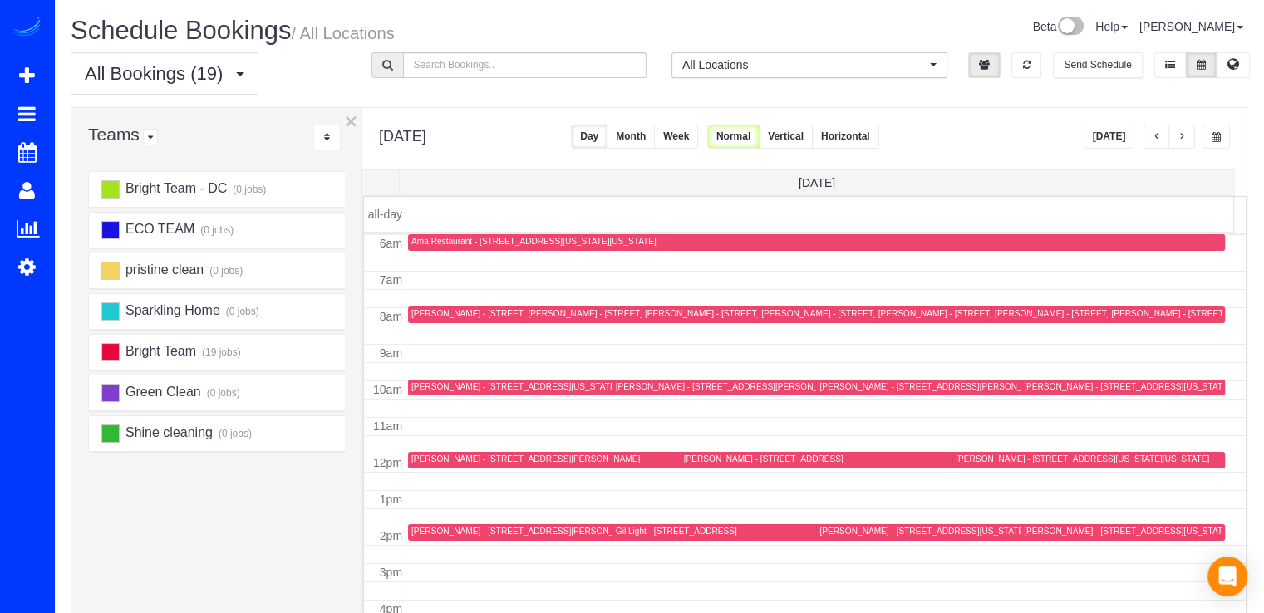
click at [1150, 134] on button "button" at bounding box center [1156, 137] width 27 height 24
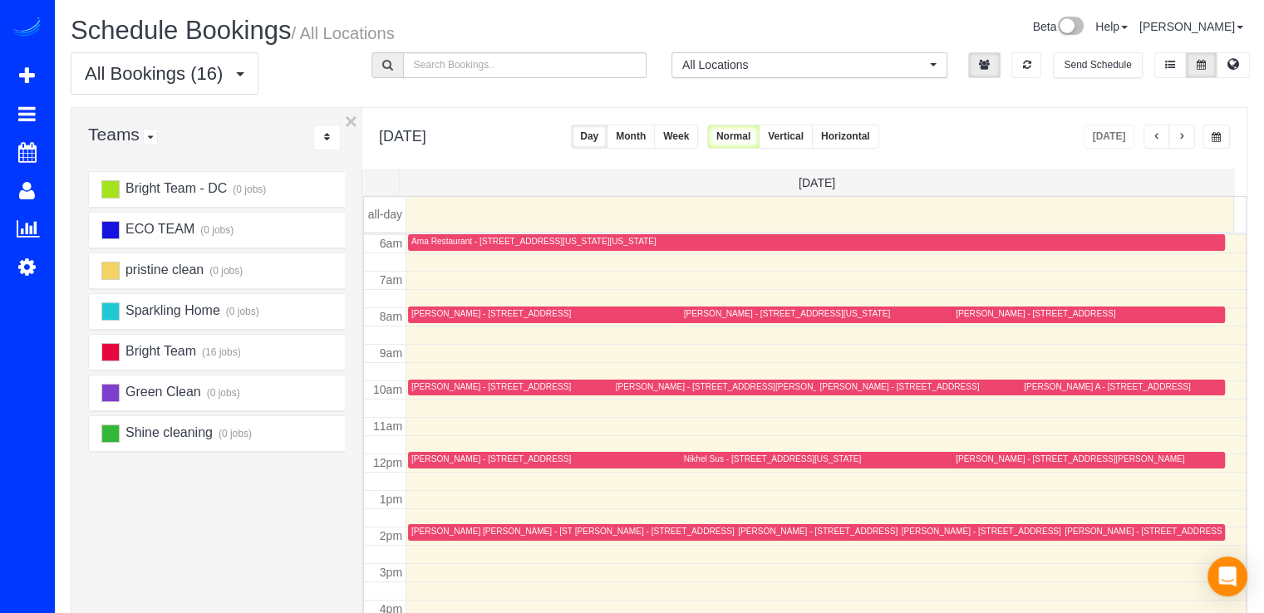
click at [1176, 132] on button "button" at bounding box center [1181, 137] width 27 height 24
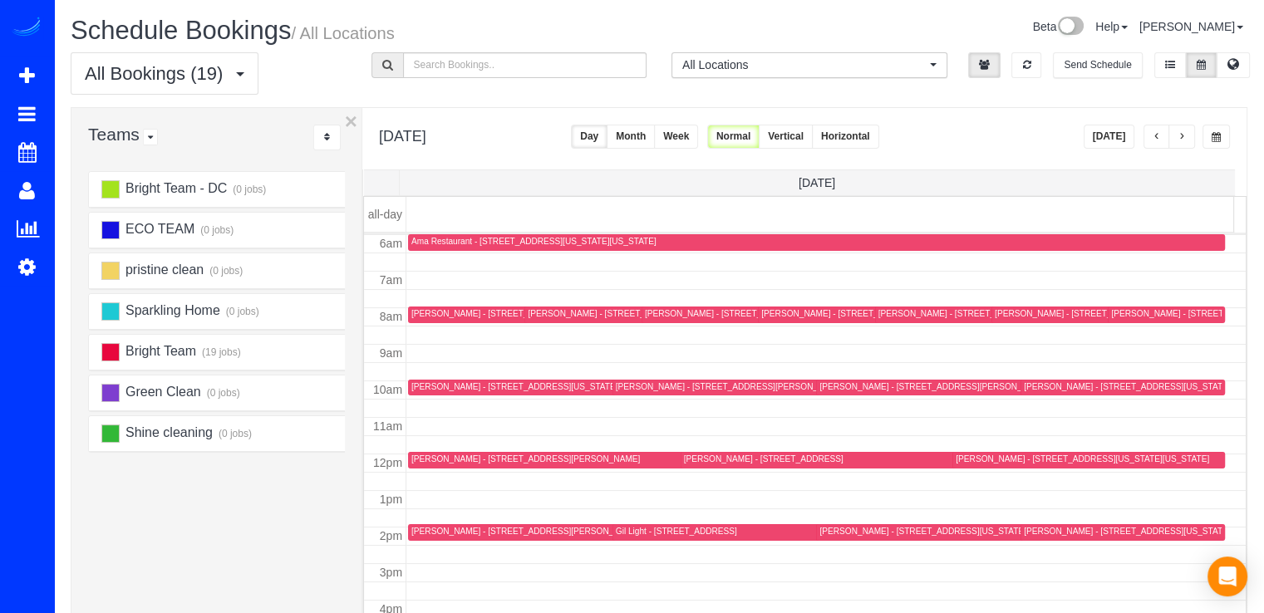
click at [1117, 134] on button "[DATE]" at bounding box center [1109, 137] width 52 height 24
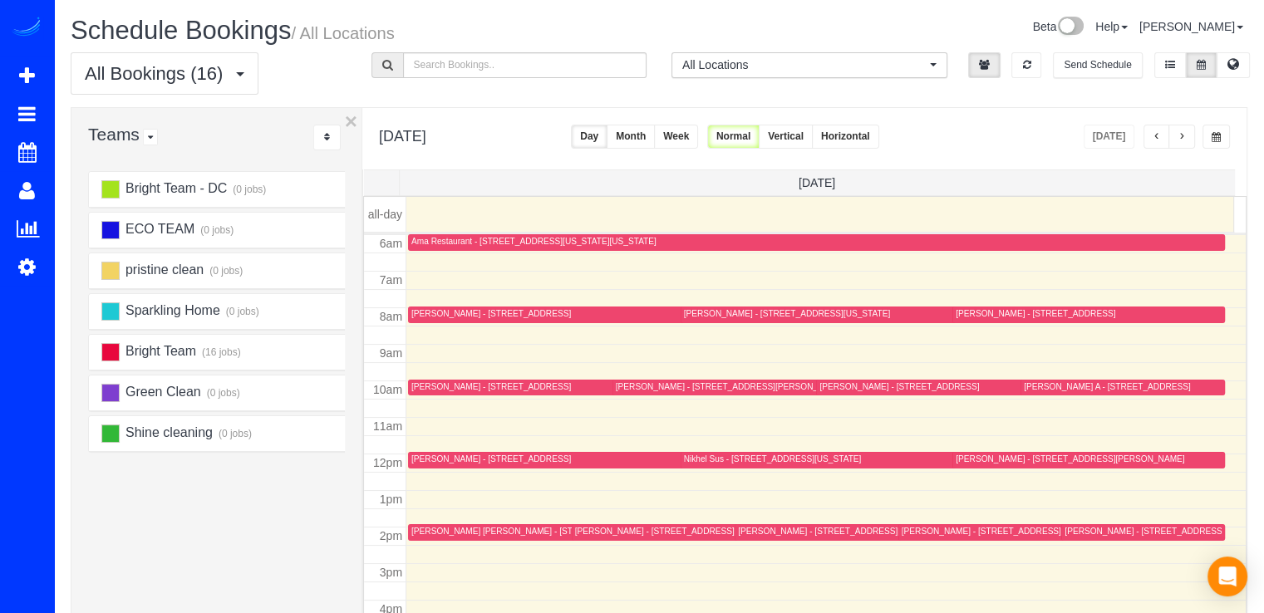
click at [1183, 130] on button "button" at bounding box center [1181, 137] width 27 height 24
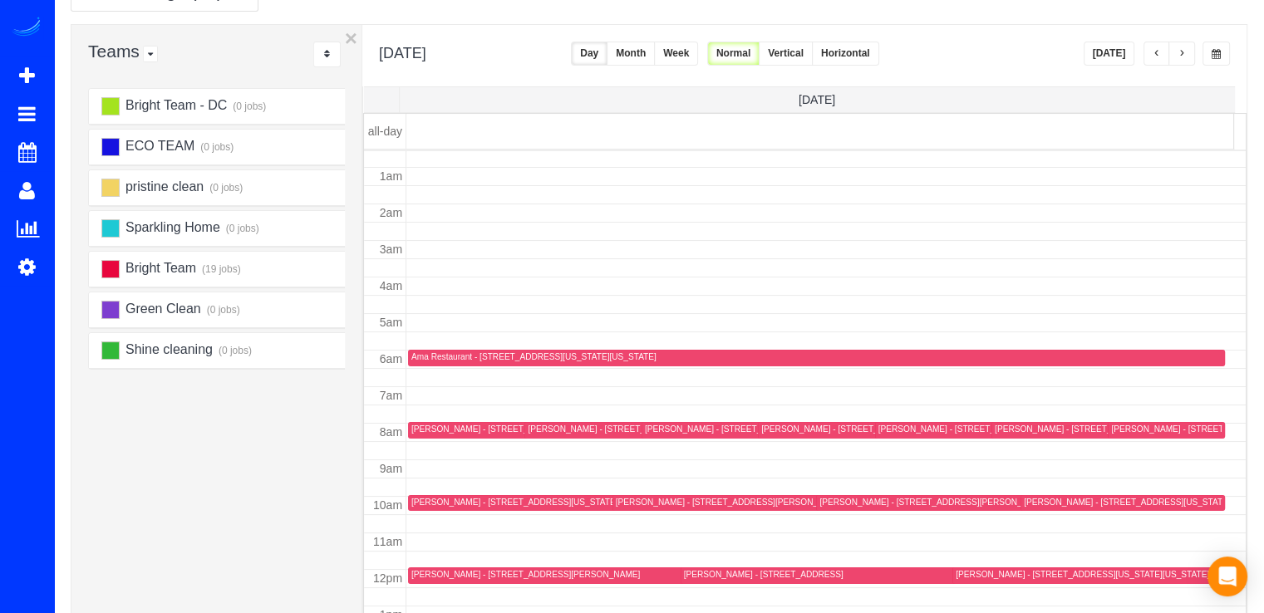
scroll to position [0, 0]
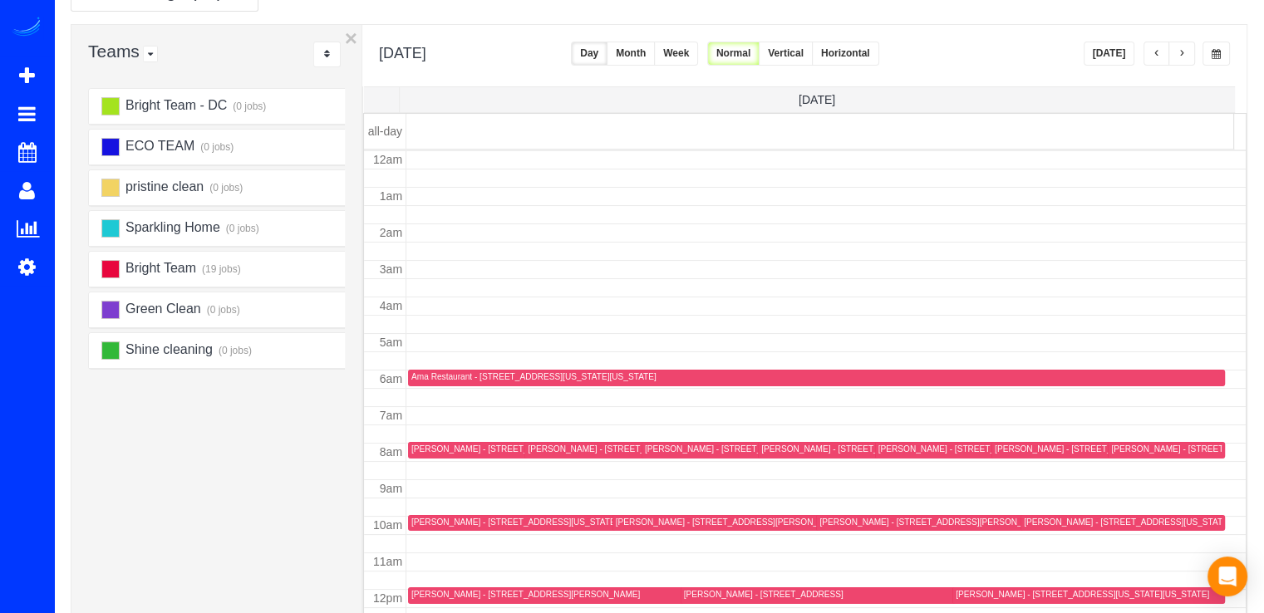
click at [1113, 47] on button "[DATE]" at bounding box center [1109, 54] width 52 height 24
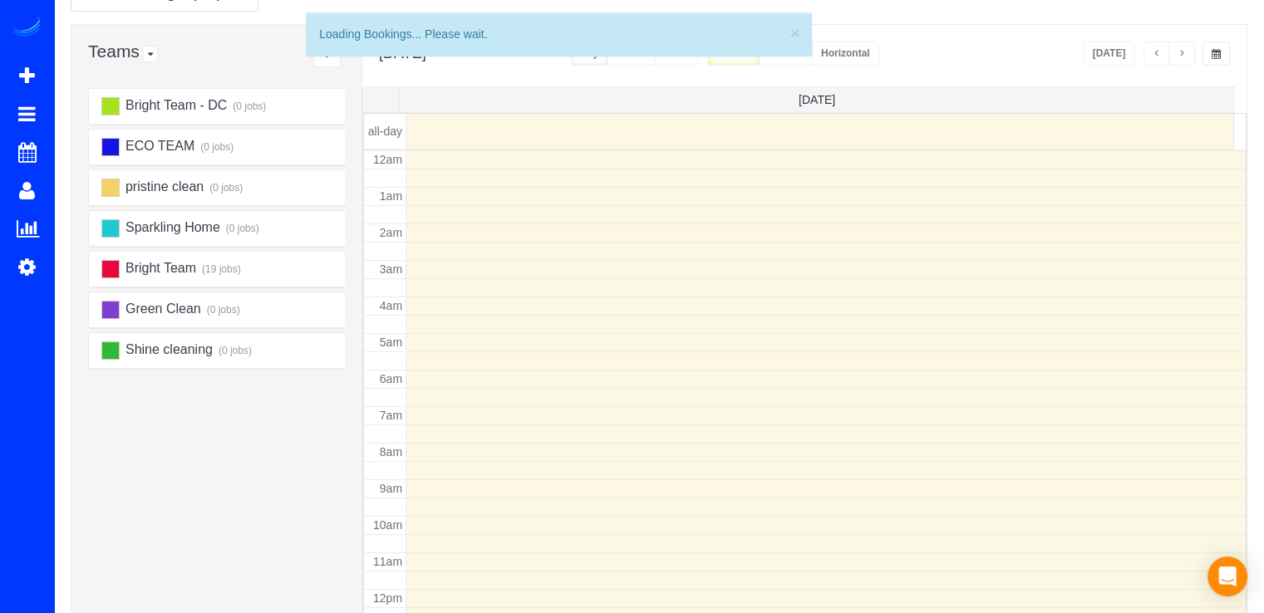
scroll to position [218, 0]
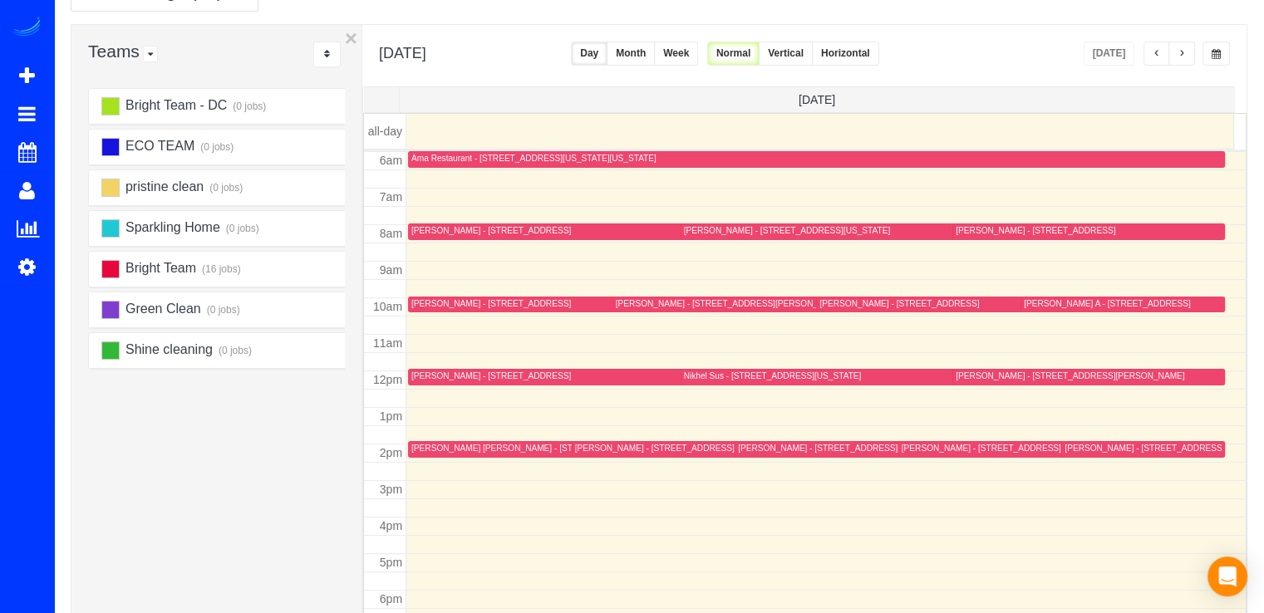
click at [455, 447] on div "[PERSON_NAME] [PERSON_NAME] - [STREET_ADDRESS]" at bounding box center [526, 448] width 231 height 11
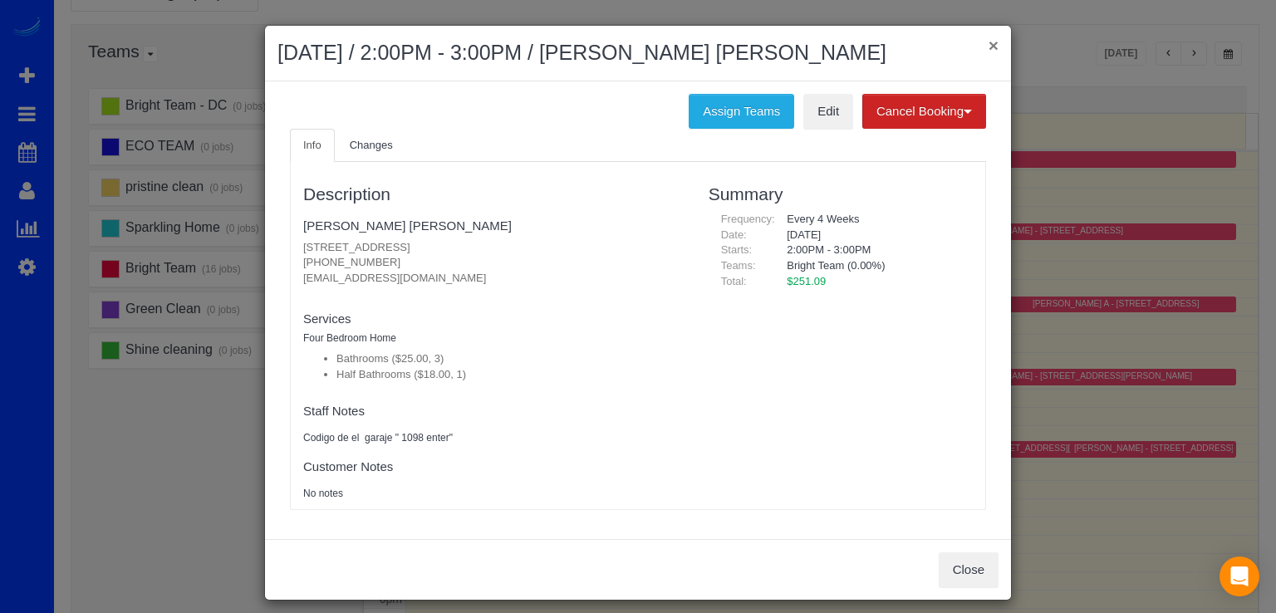
click at [989, 47] on button "×" at bounding box center [994, 45] width 10 height 17
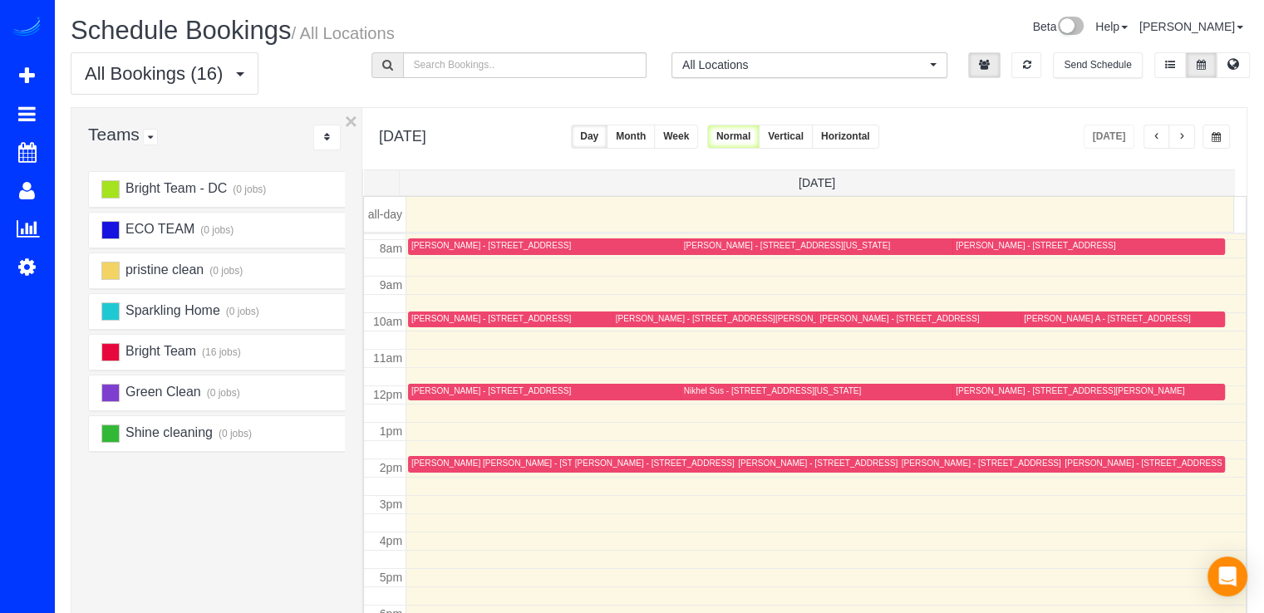
scroll to position [331, 0]
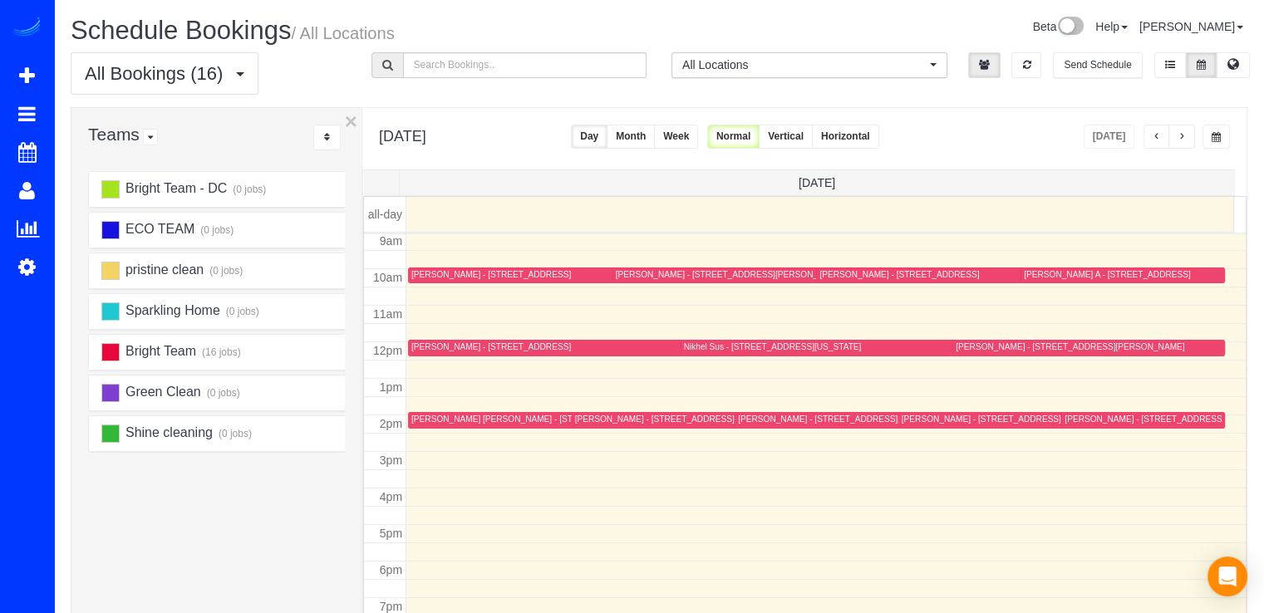
click at [443, 416] on div "[PERSON_NAME] [PERSON_NAME] - [STREET_ADDRESS]" at bounding box center [526, 419] width 231 height 11
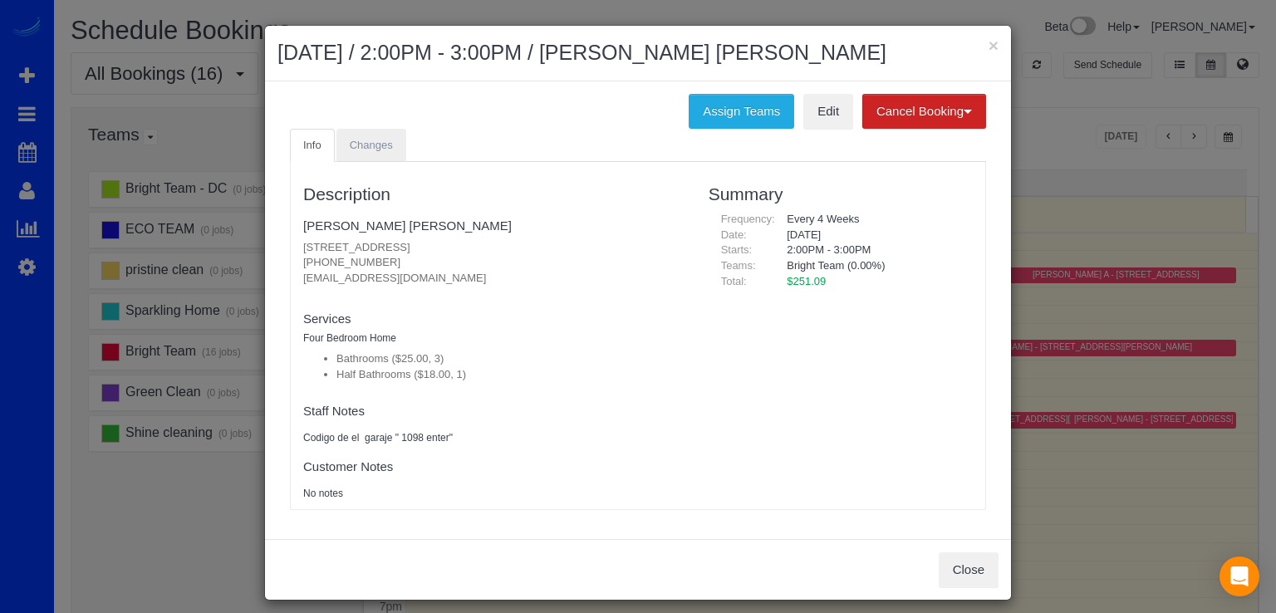
click at [347, 127] on div "Assign Teams Edit Cancel Booking Without Fee With $75.00 Fee Info Changes Descr…" at bounding box center [638, 310] width 746 height 458
click at [346, 134] on link "Changes" at bounding box center [371, 146] width 70 height 34
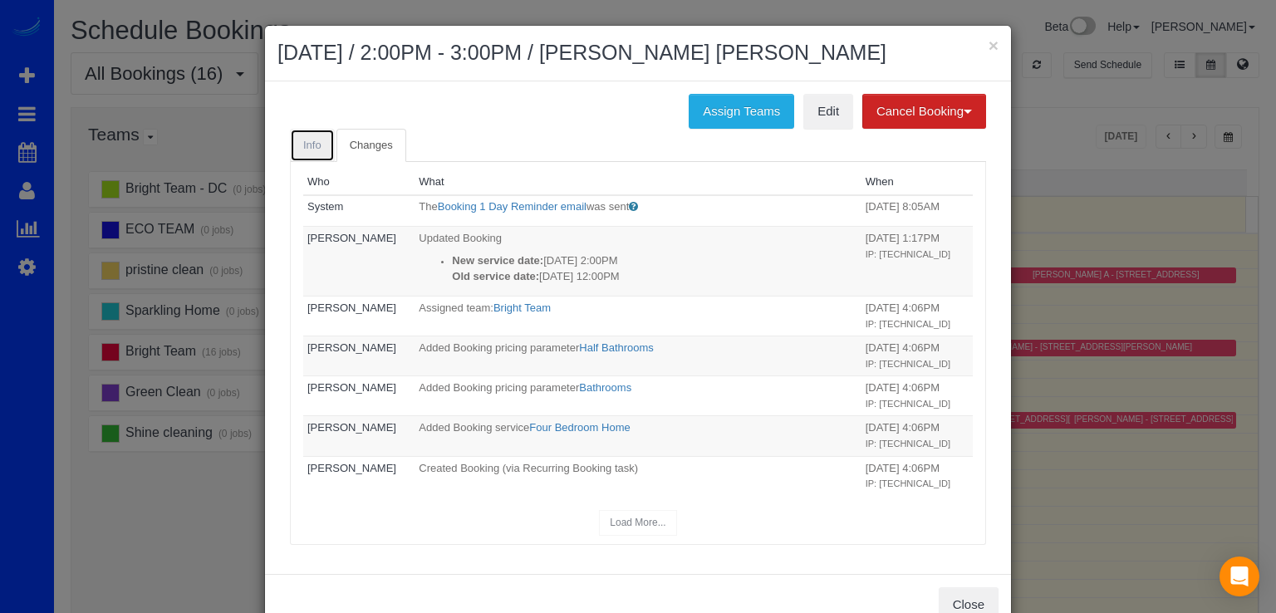
click at [317, 140] on link "Info" at bounding box center [312, 146] width 45 height 34
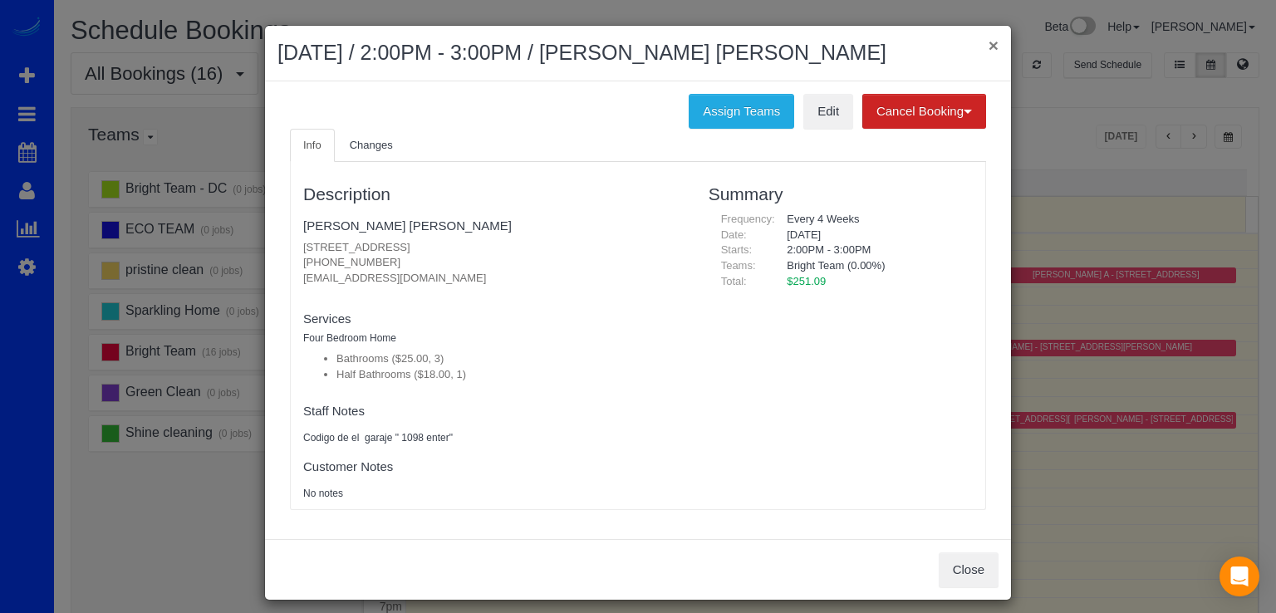
click at [989, 42] on button "×" at bounding box center [994, 45] width 10 height 17
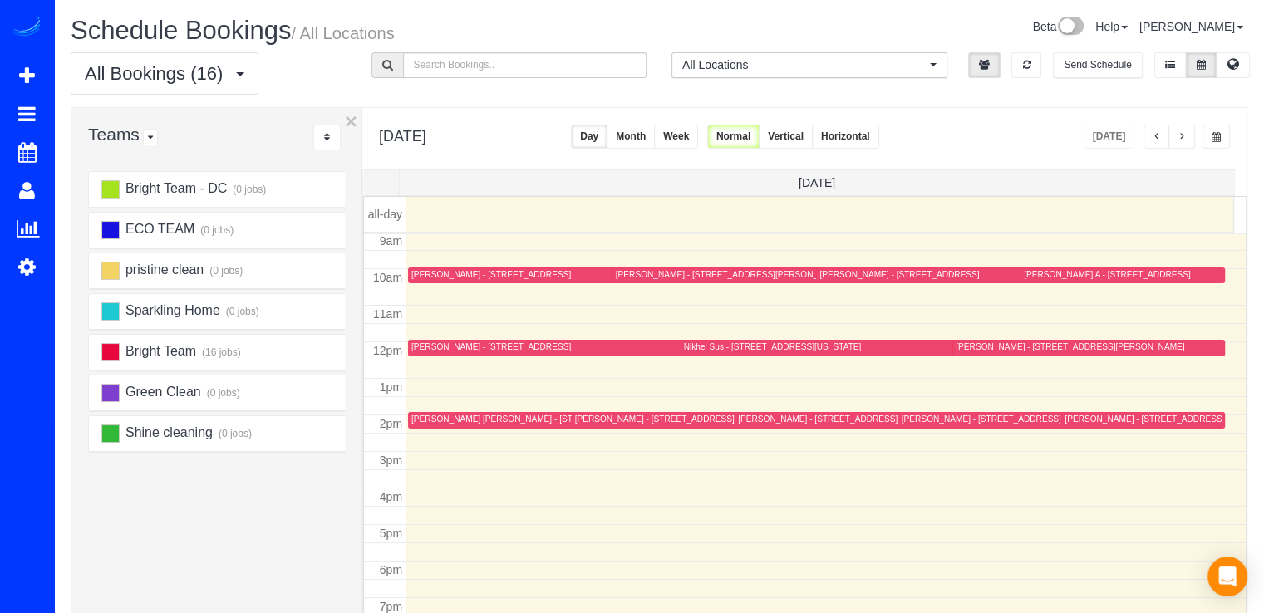
click at [1180, 132] on span "button" at bounding box center [1181, 137] width 8 height 10
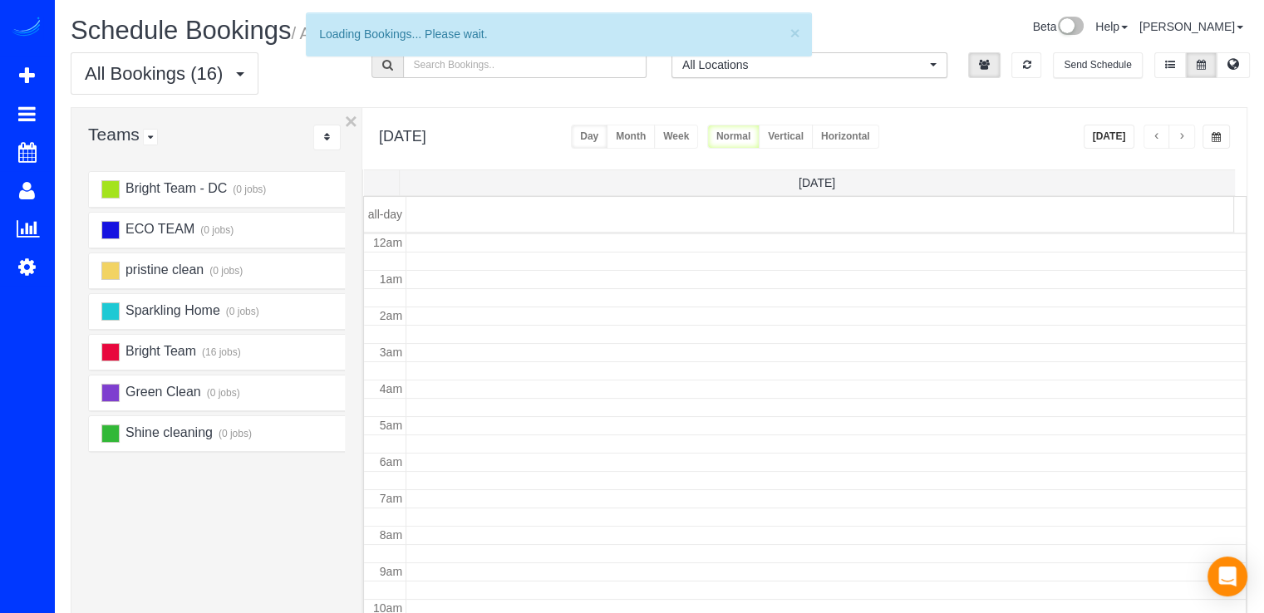
click at [1180, 132] on span "button" at bounding box center [1181, 137] width 8 height 10
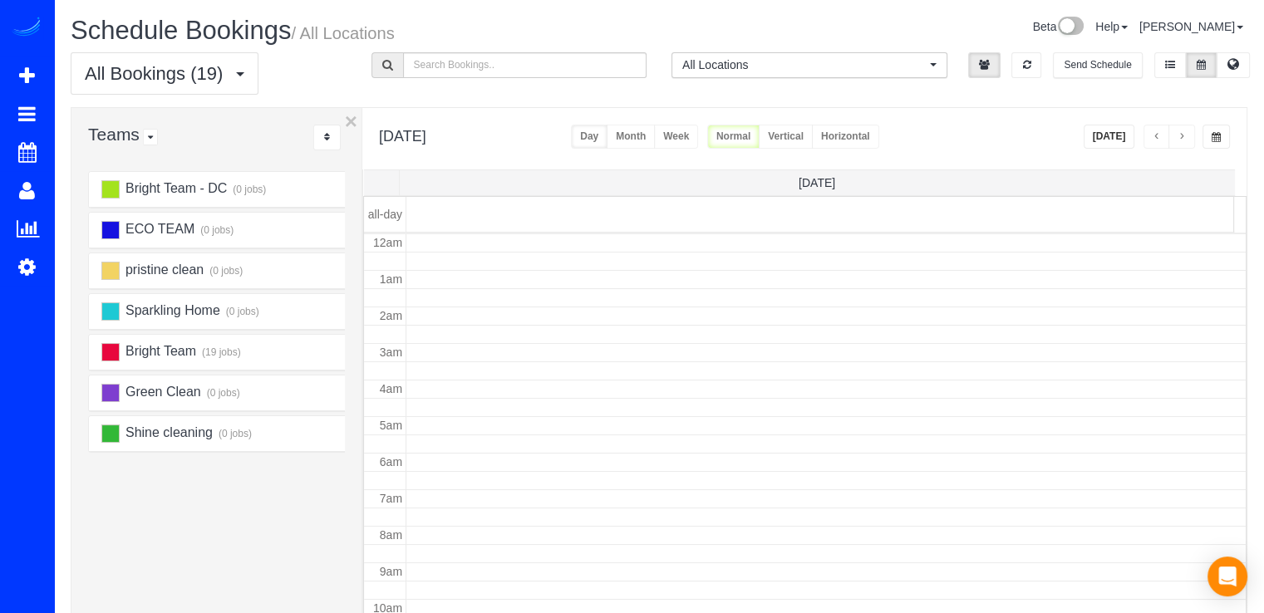
click at [1180, 132] on span "button" at bounding box center [1181, 137] width 8 height 10
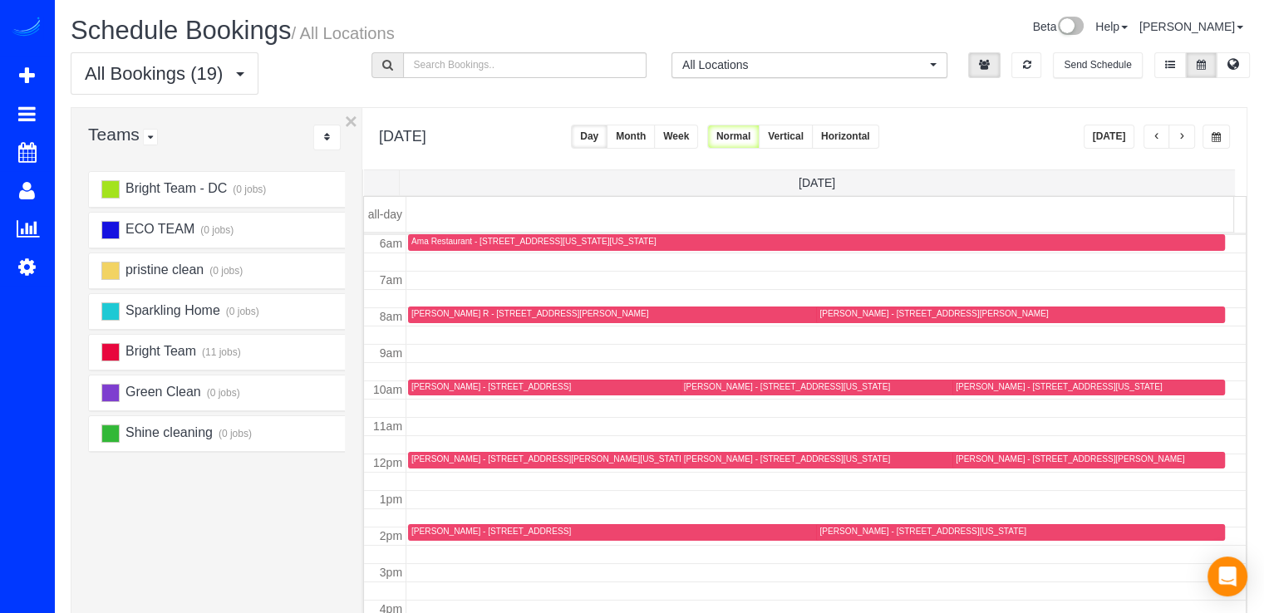
click at [1180, 132] on span "button" at bounding box center [1181, 137] width 8 height 10
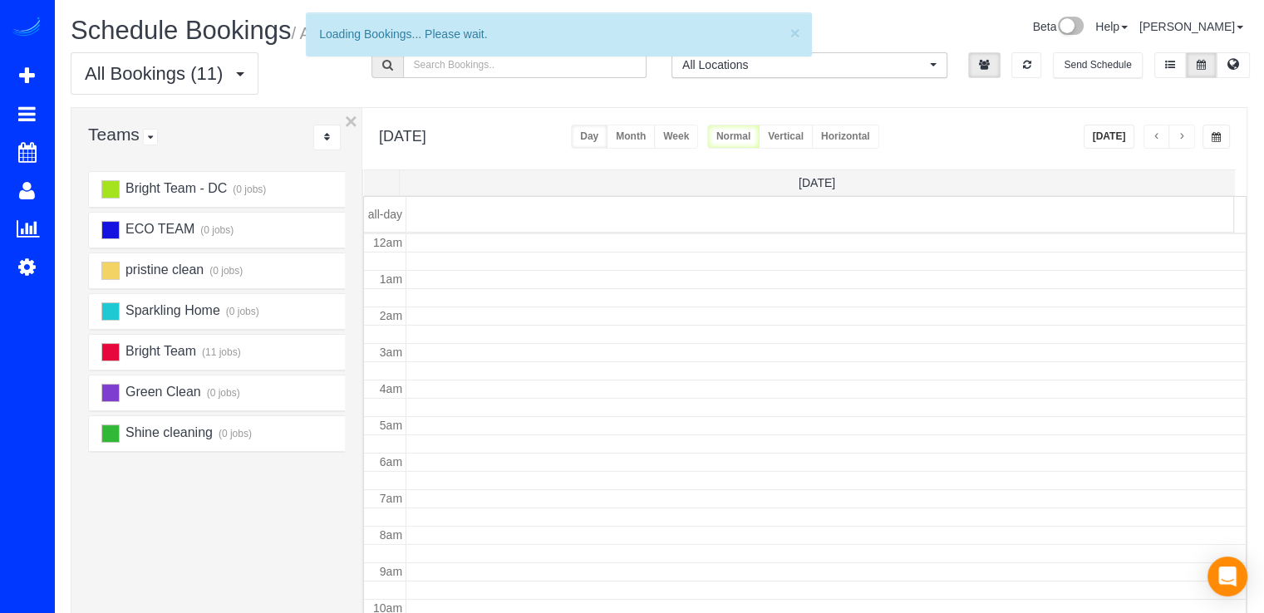
click at [1181, 133] on span "button" at bounding box center [1181, 137] width 8 height 10
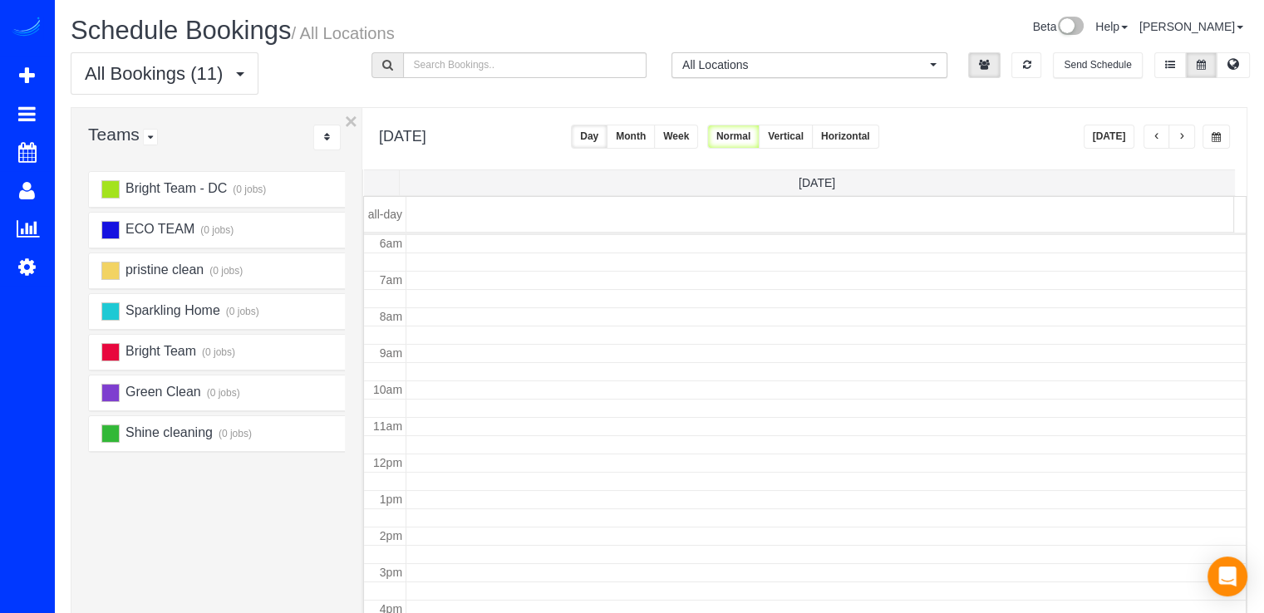
click at [1181, 133] on span "button" at bounding box center [1181, 137] width 8 height 10
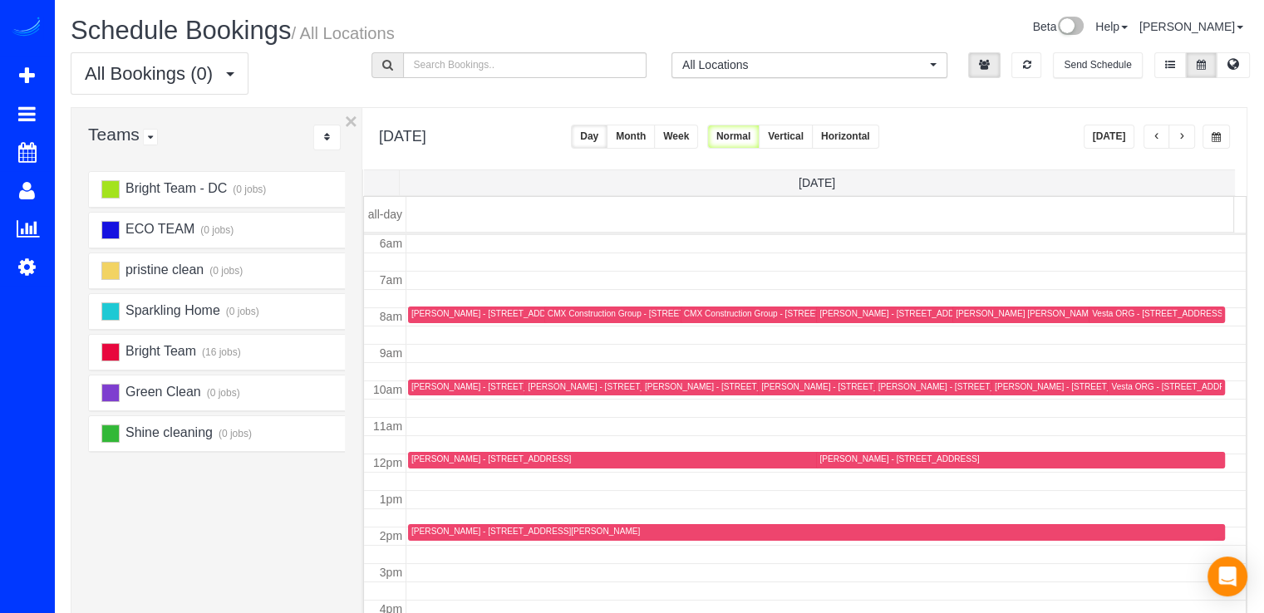
click at [1180, 133] on span "button" at bounding box center [1181, 137] width 8 height 10
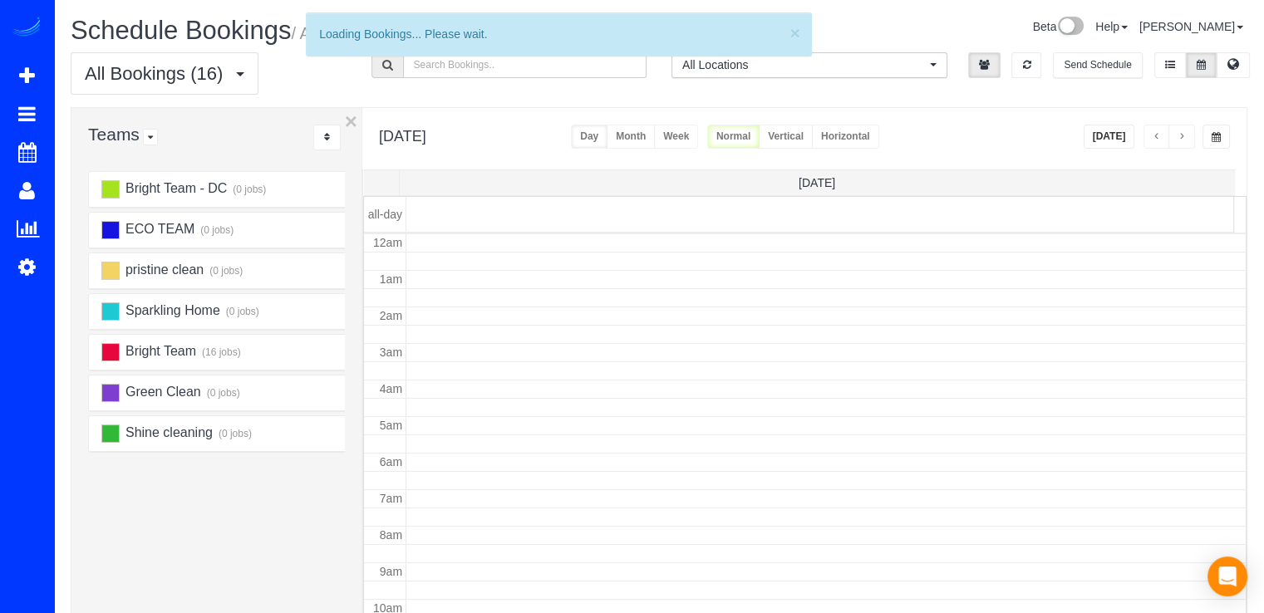
click at [1180, 133] on span "button" at bounding box center [1181, 137] width 8 height 10
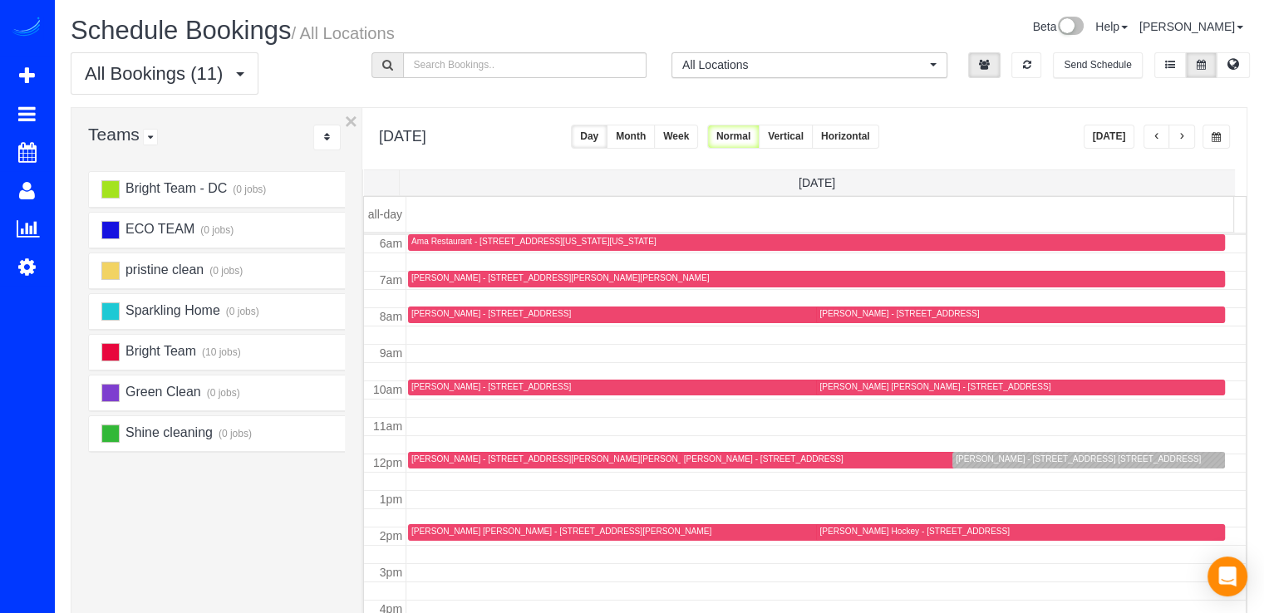
click at [1180, 133] on span "button" at bounding box center [1181, 137] width 8 height 10
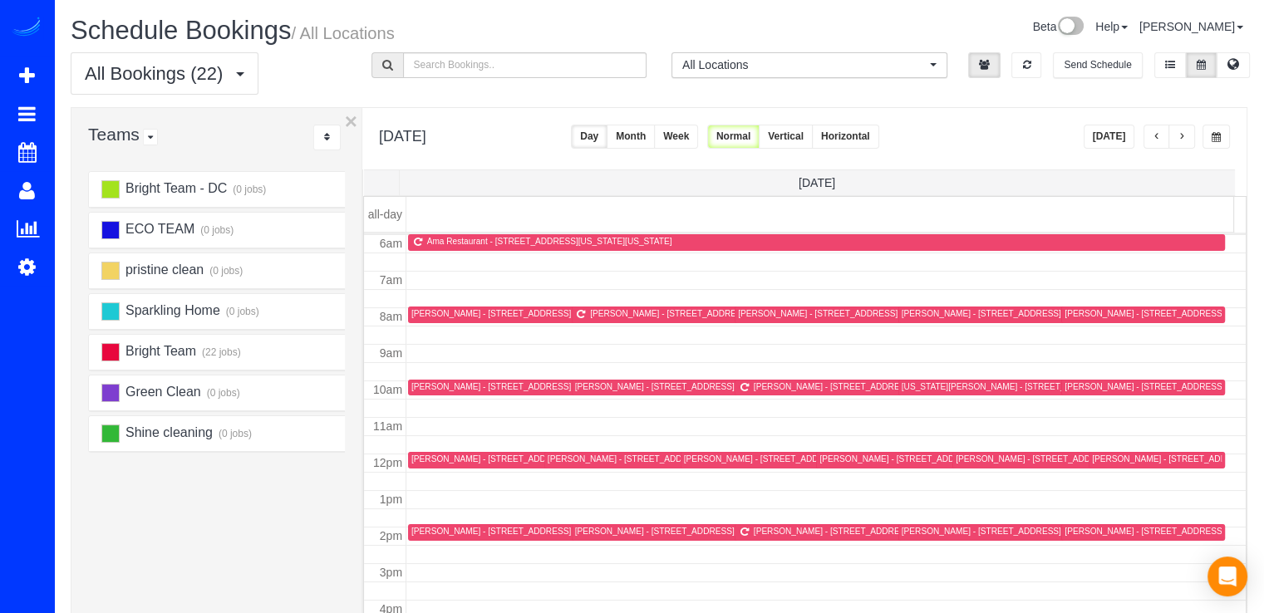
click at [1180, 133] on span "button" at bounding box center [1181, 137] width 8 height 10
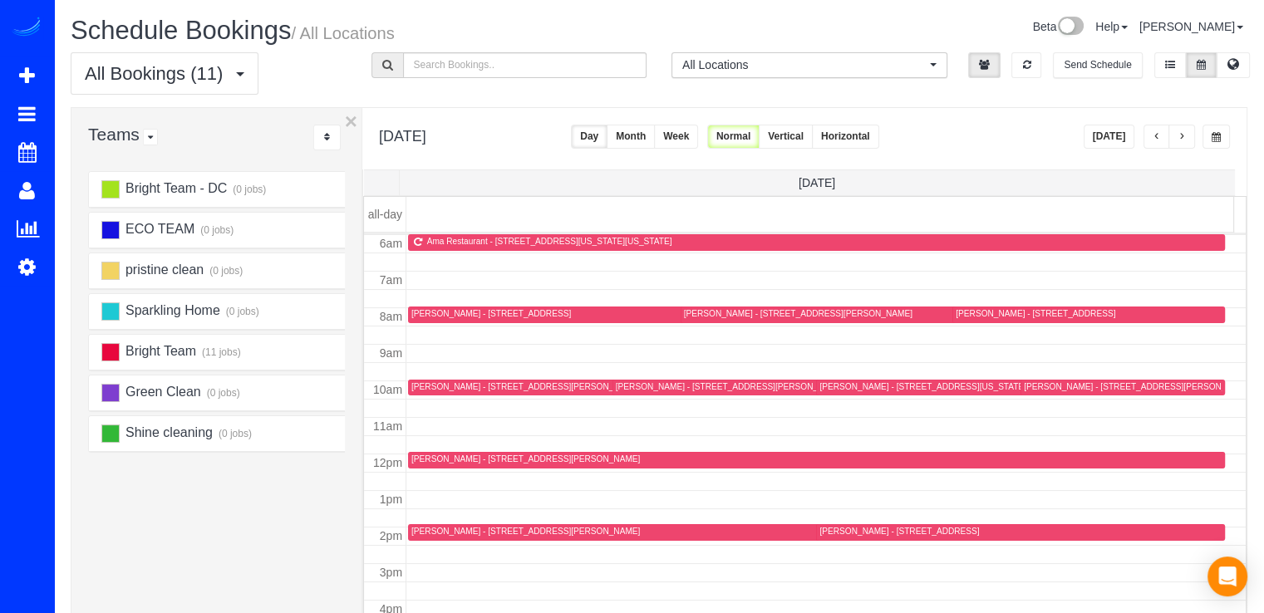
click at [1160, 135] on span "button" at bounding box center [1156, 137] width 8 height 10
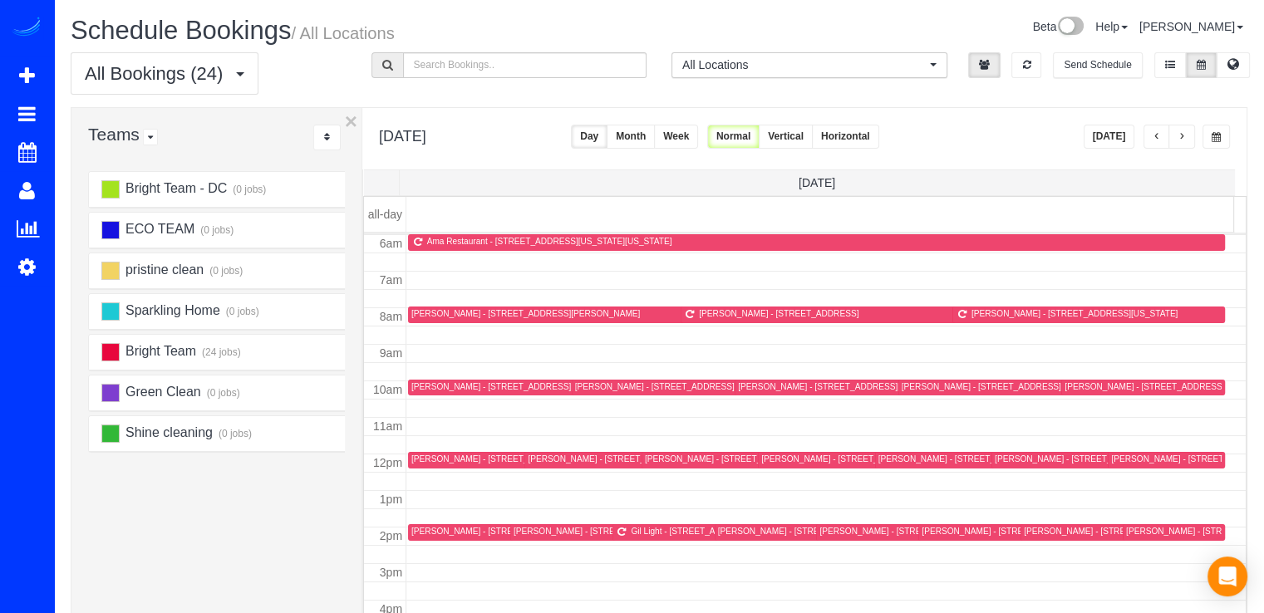
click at [1163, 144] on button "button" at bounding box center [1156, 137] width 27 height 24
click at [1122, 125] on button "[DATE]" at bounding box center [1109, 137] width 52 height 24
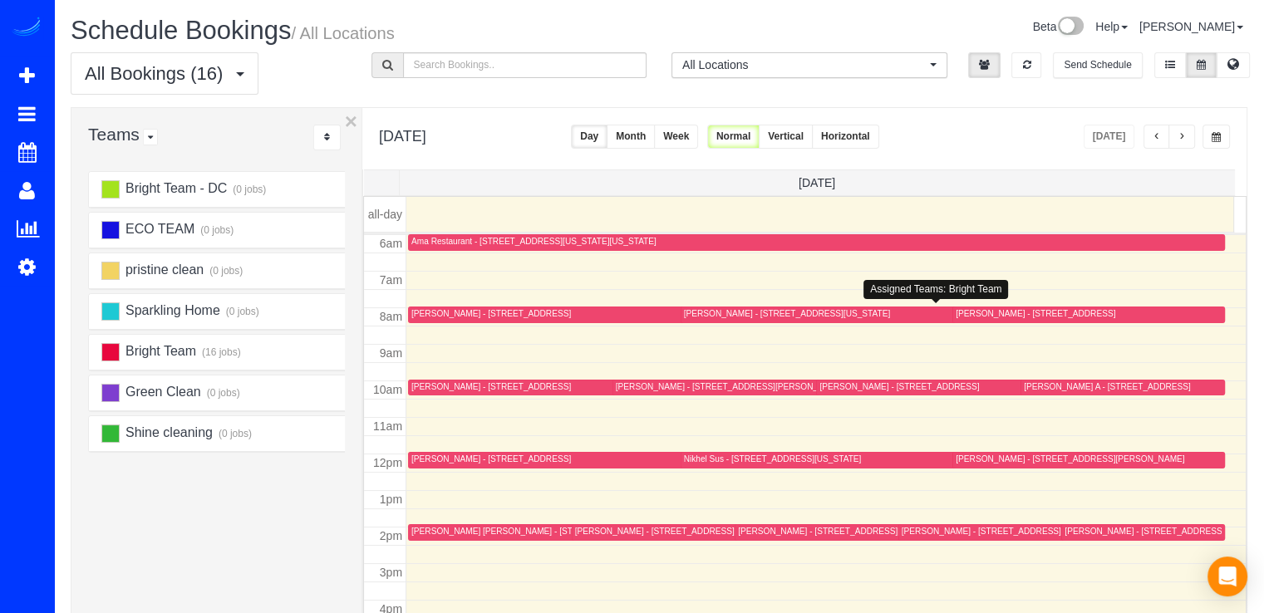
click at [724, 312] on div "[PERSON_NAME] - [STREET_ADDRESS][US_STATE]" at bounding box center [787, 313] width 206 height 11
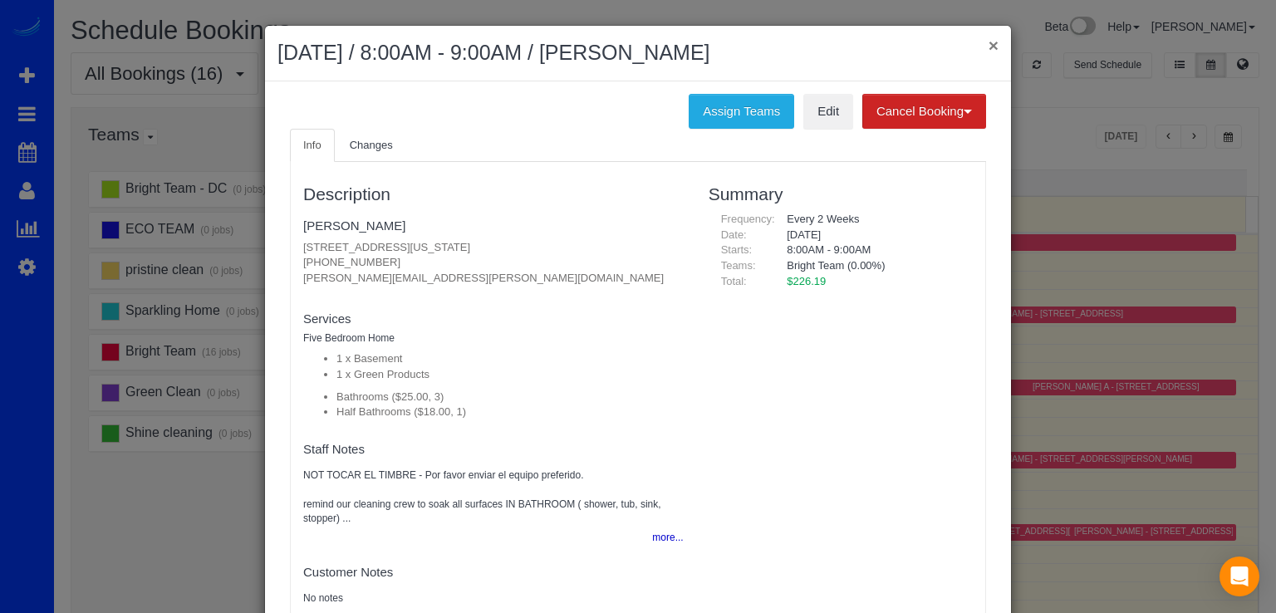
click at [990, 37] on button "×" at bounding box center [994, 45] width 10 height 17
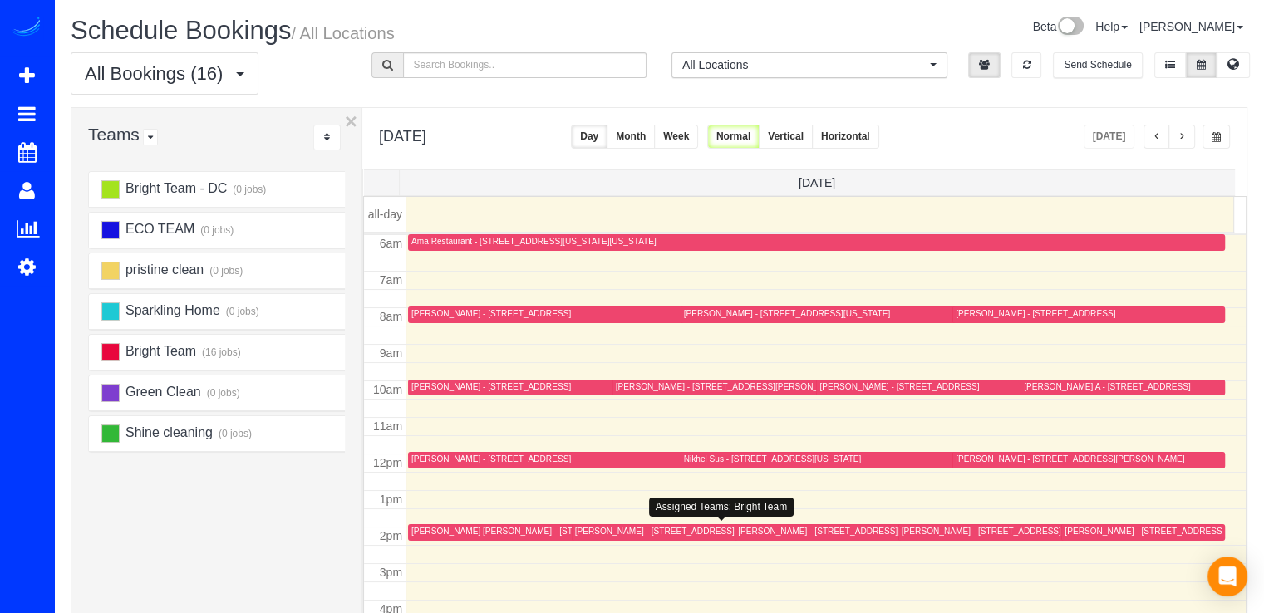
click at [749, 535] on div "[PERSON_NAME] - [STREET_ADDRESS][PERSON_NAME]" at bounding box center [852, 531] width 228 height 11
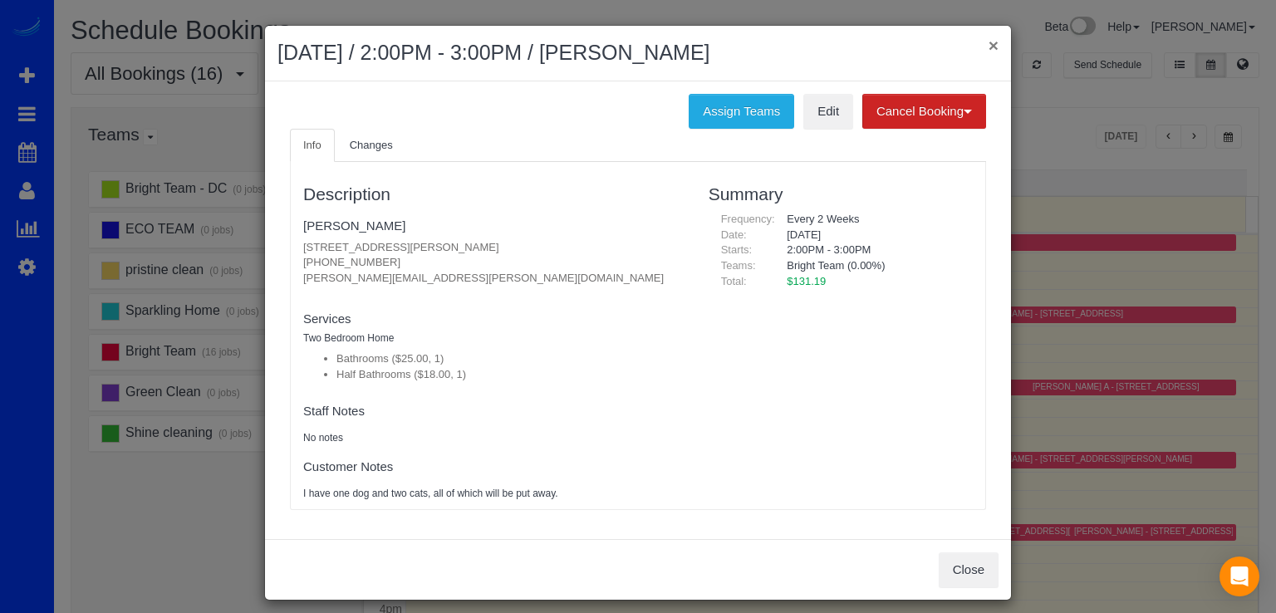
click at [990, 50] on button "×" at bounding box center [994, 45] width 10 height 17
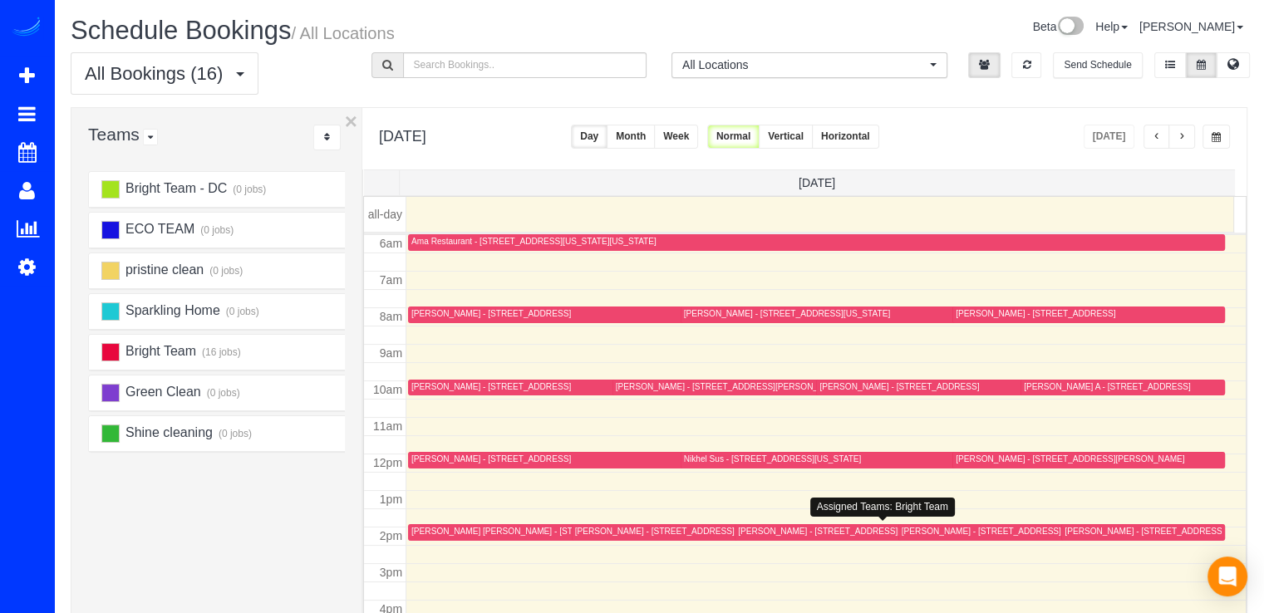
click at [743, 531] on div "[PERSON_NAME] - [STREET_ADDRESS][PERSON_NAME]" at bounding box center [852, 531] width 228 height 11
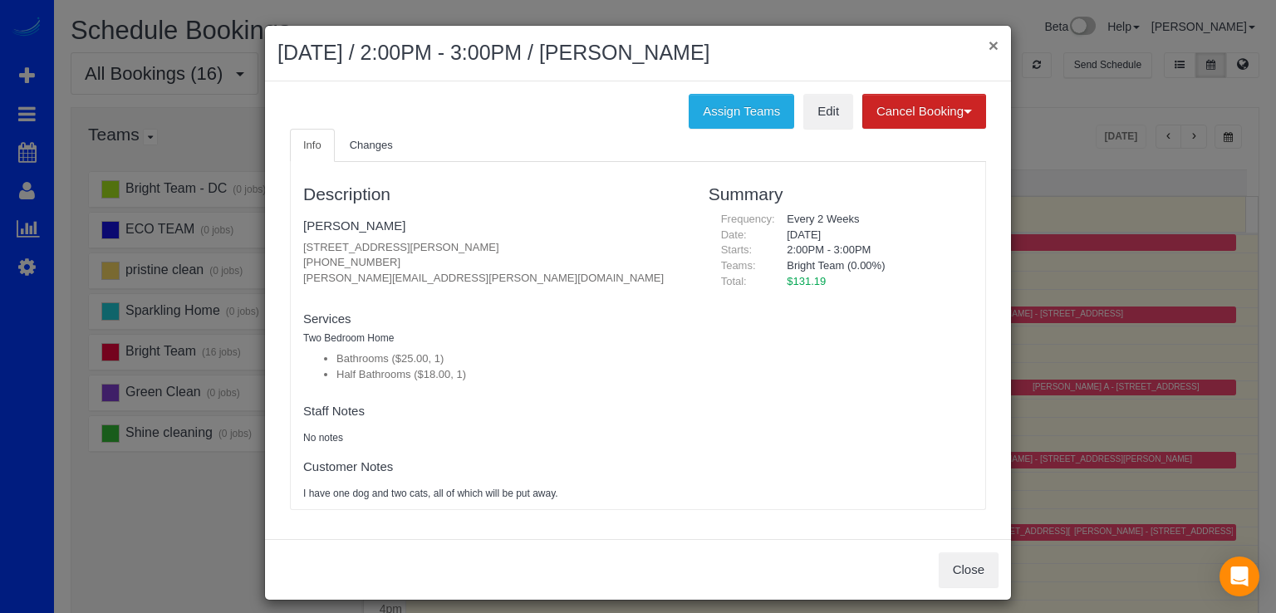
click at [989, 47] on button "×" at bounding box center [994, 45] width 10 height 17
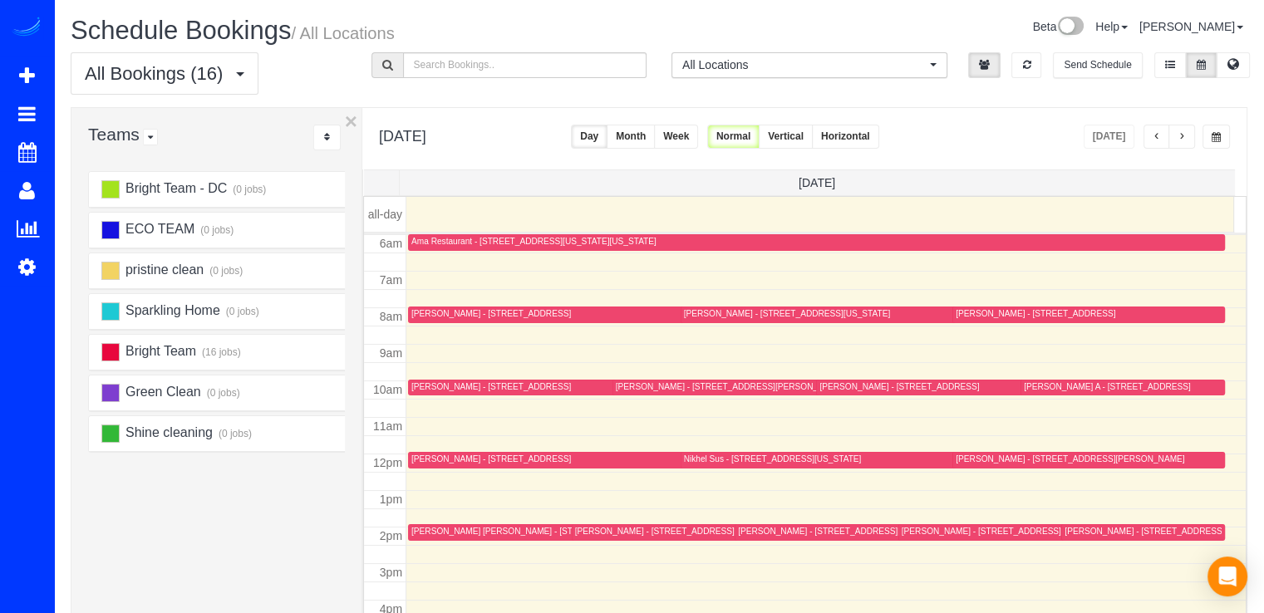
click at [1181, 135] on span "button" at bounding box center [1181, 137] width 8 height 10
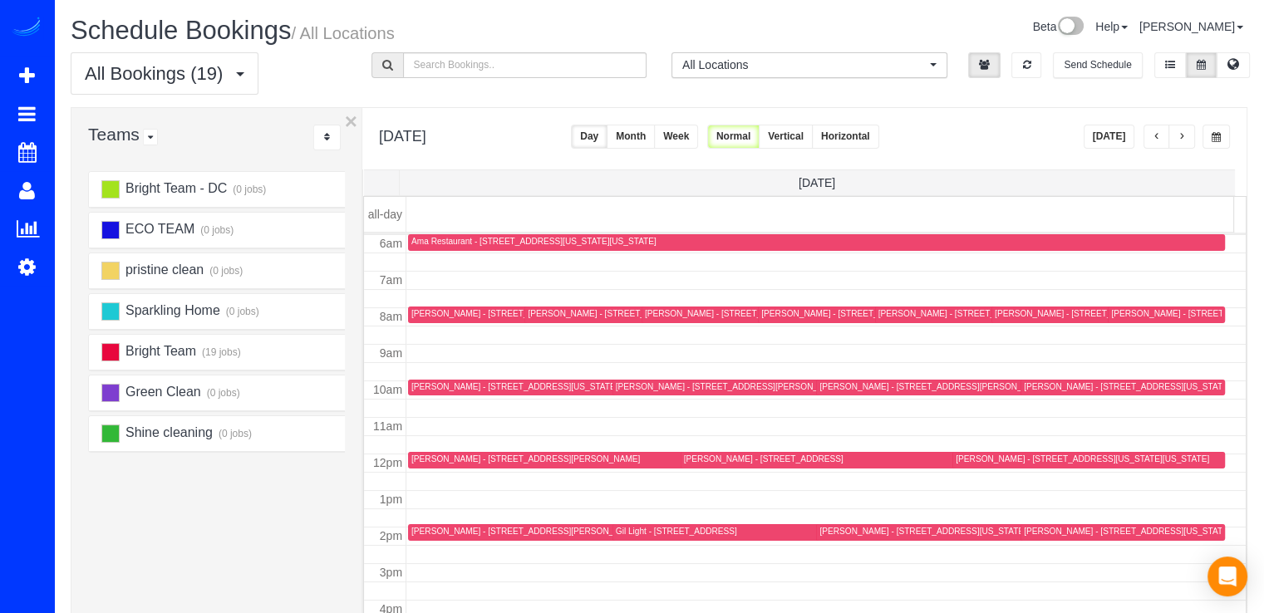
click at [417, 307] on td at bounding box center [826, 316] width 840 height 18
click at [419, 310] on div "[PERSON_NAME] - [STREET_ADDRESS]" at bounding box center [491, 313] width 160 height 11
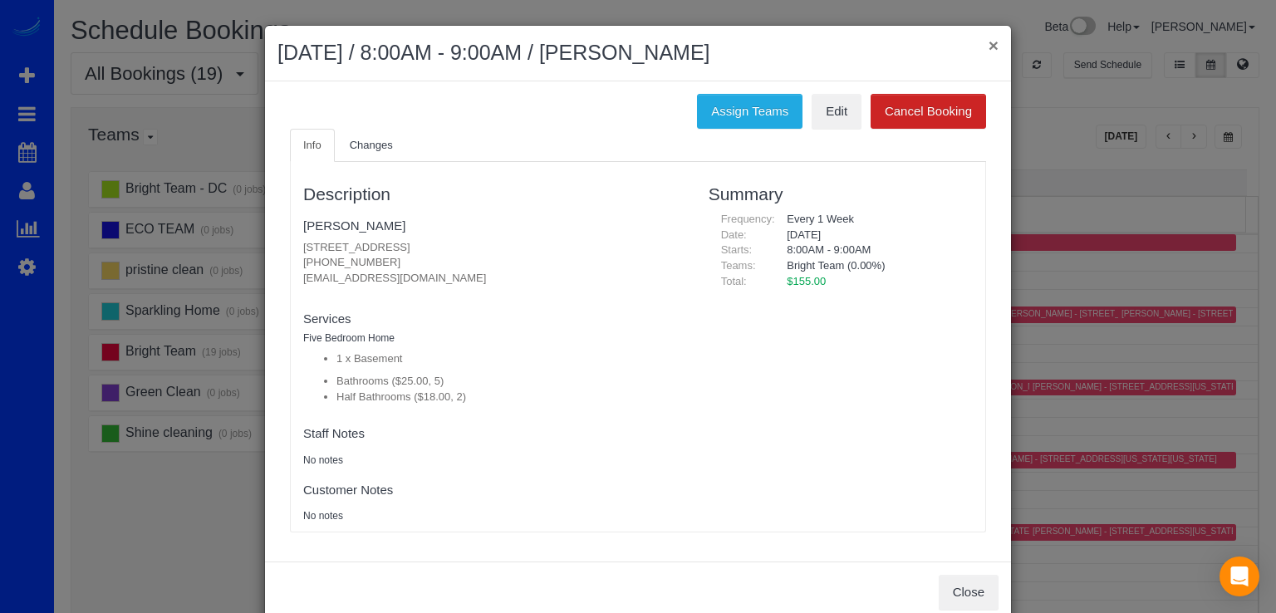
click at [990, 51] on button "×" at bounding box center [994, 45] width 10 height 17
